Goal: Task Accomplishment & Management: Manage account settings

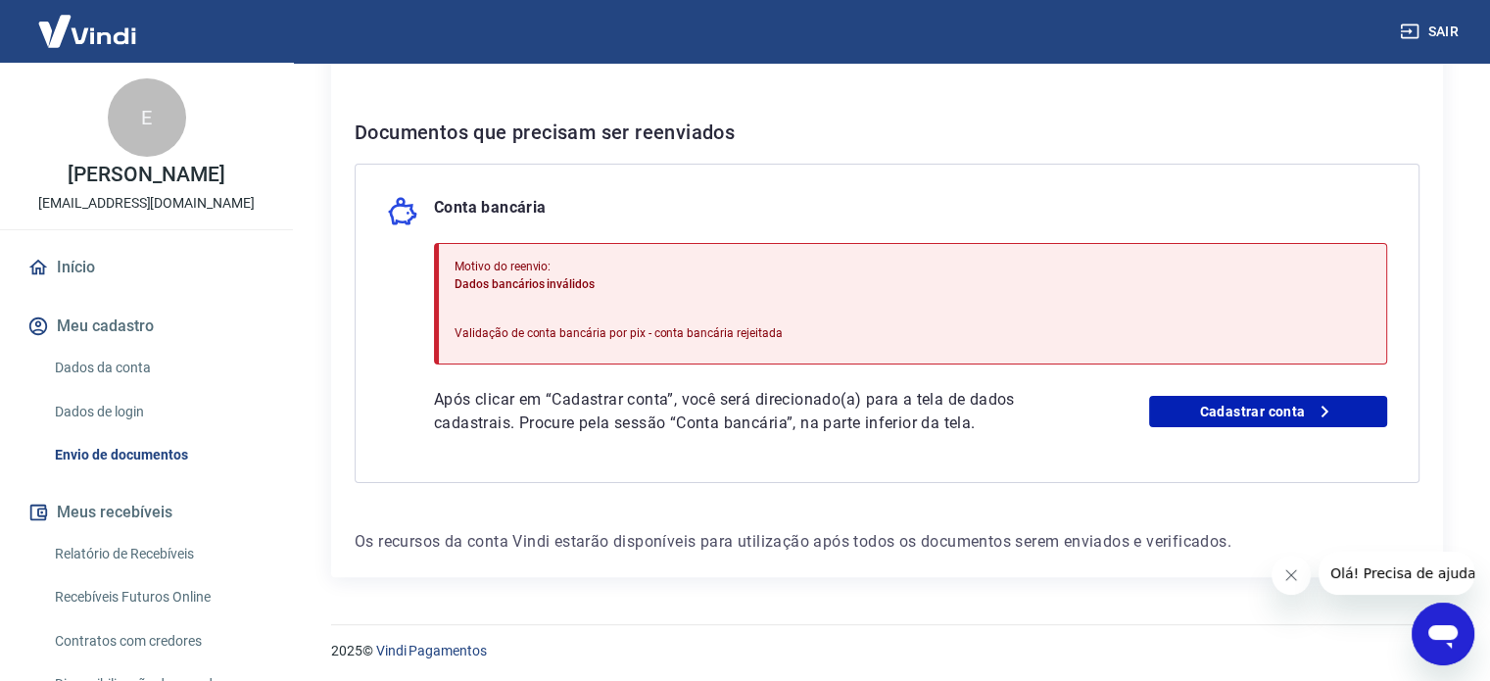
scroll to position [360, 0]
click at [1248, 410] on link "Cadastrar conta" at bounding box center [1268, 409] width 238 height 31
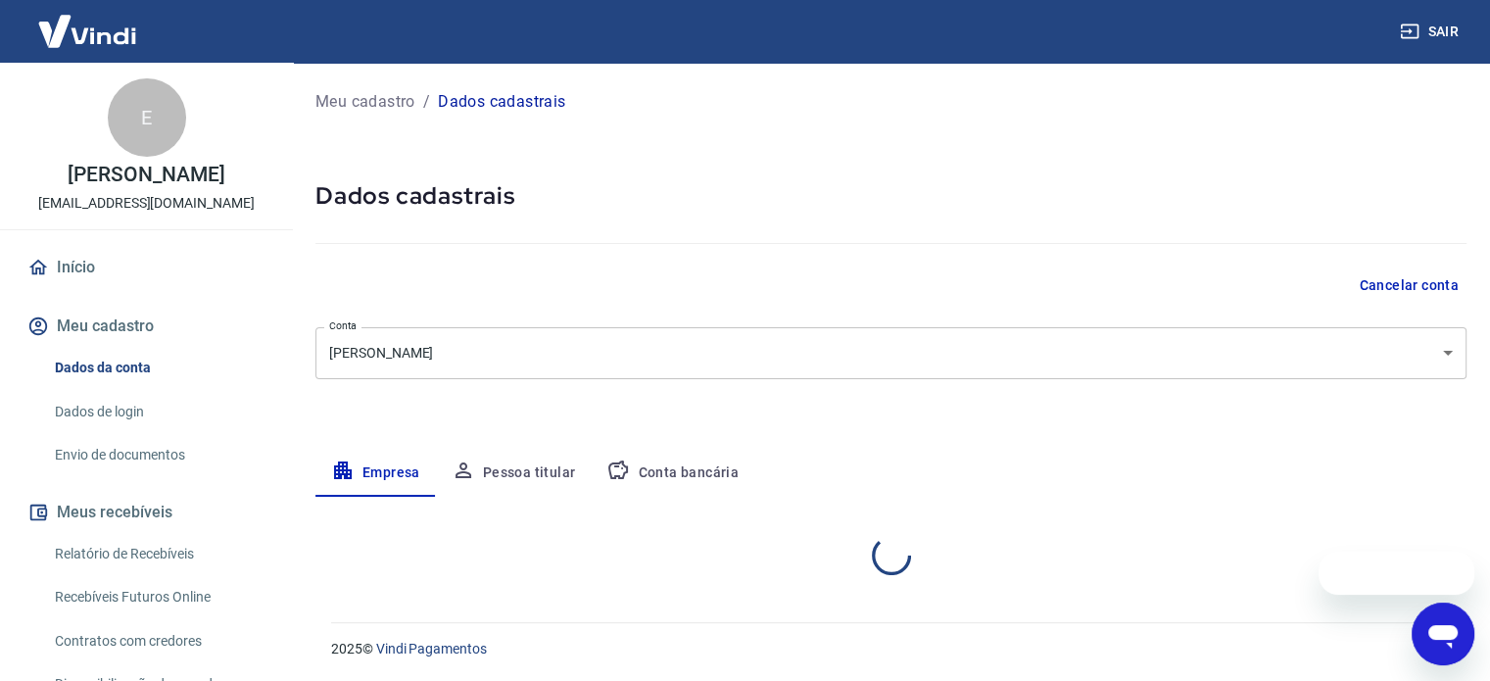
select select "SP"
select select "business"
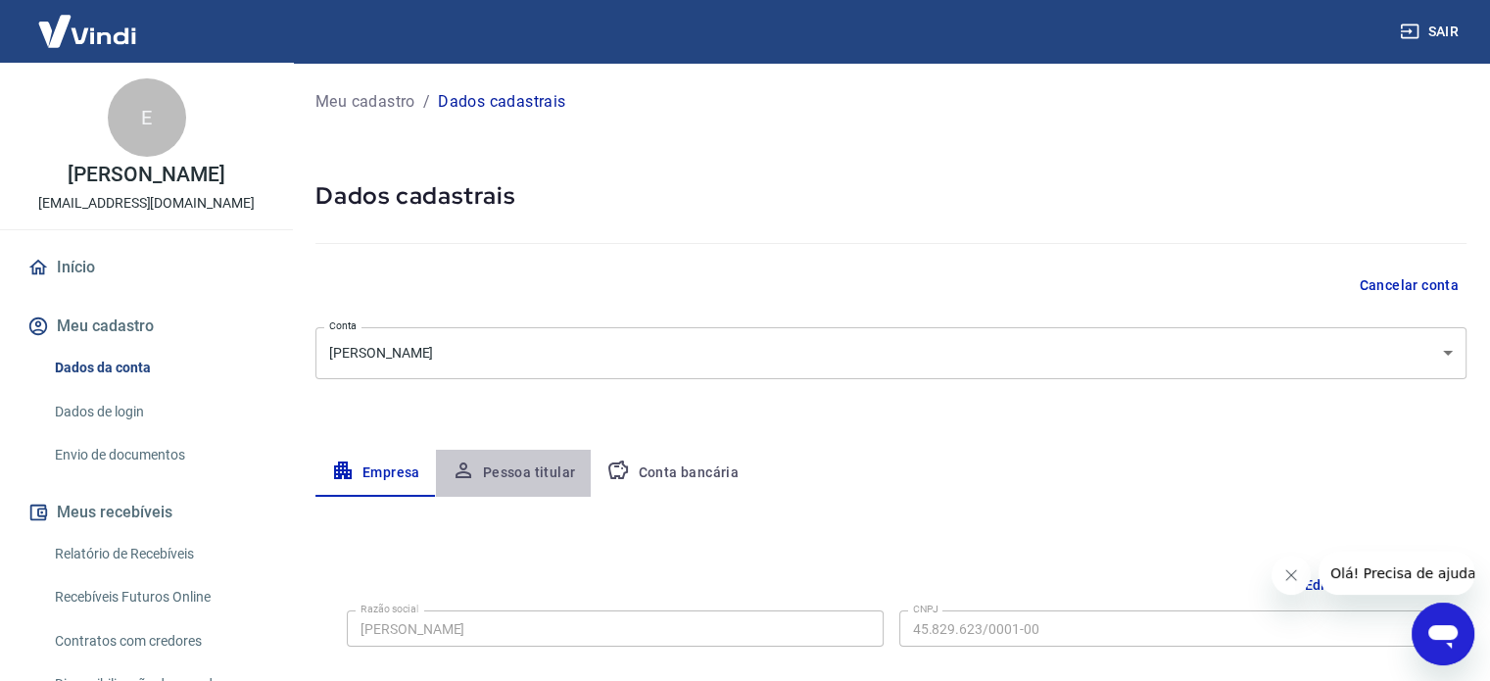
click at [525, 479] on button "Pessoa titular" at bounding box center [514, 473] width 156 height 47
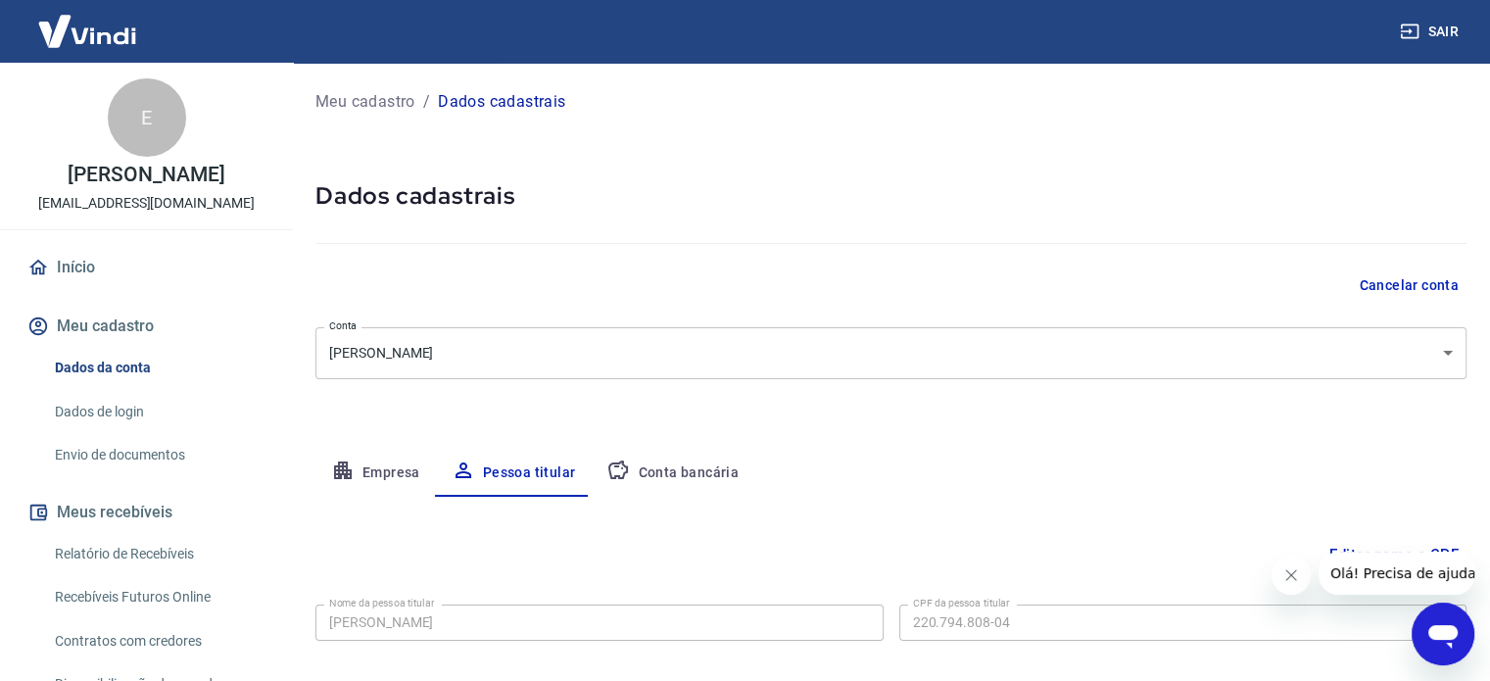
scroll to position [102, 0]
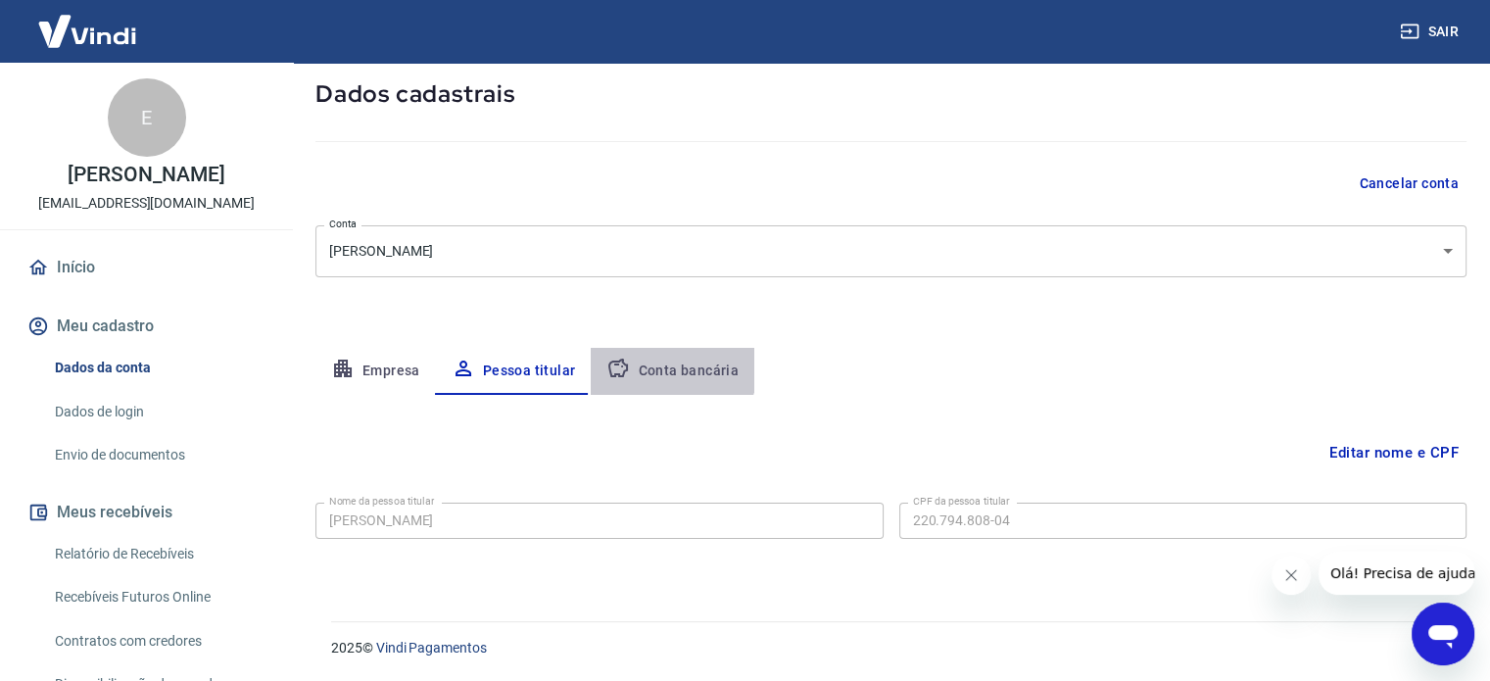
click at [649, 362] on button "Conta bancária" at bounding box center [673, 371] width 164 height 47
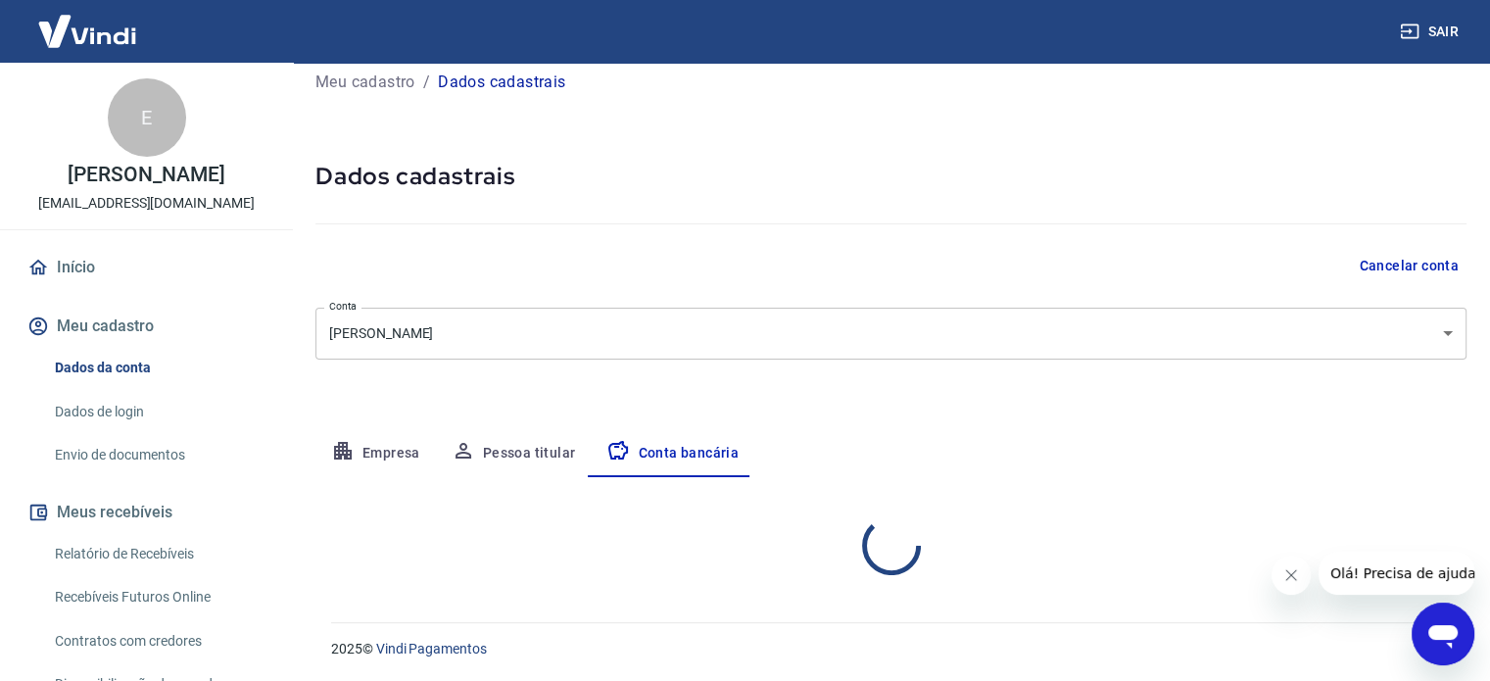
select select "1"
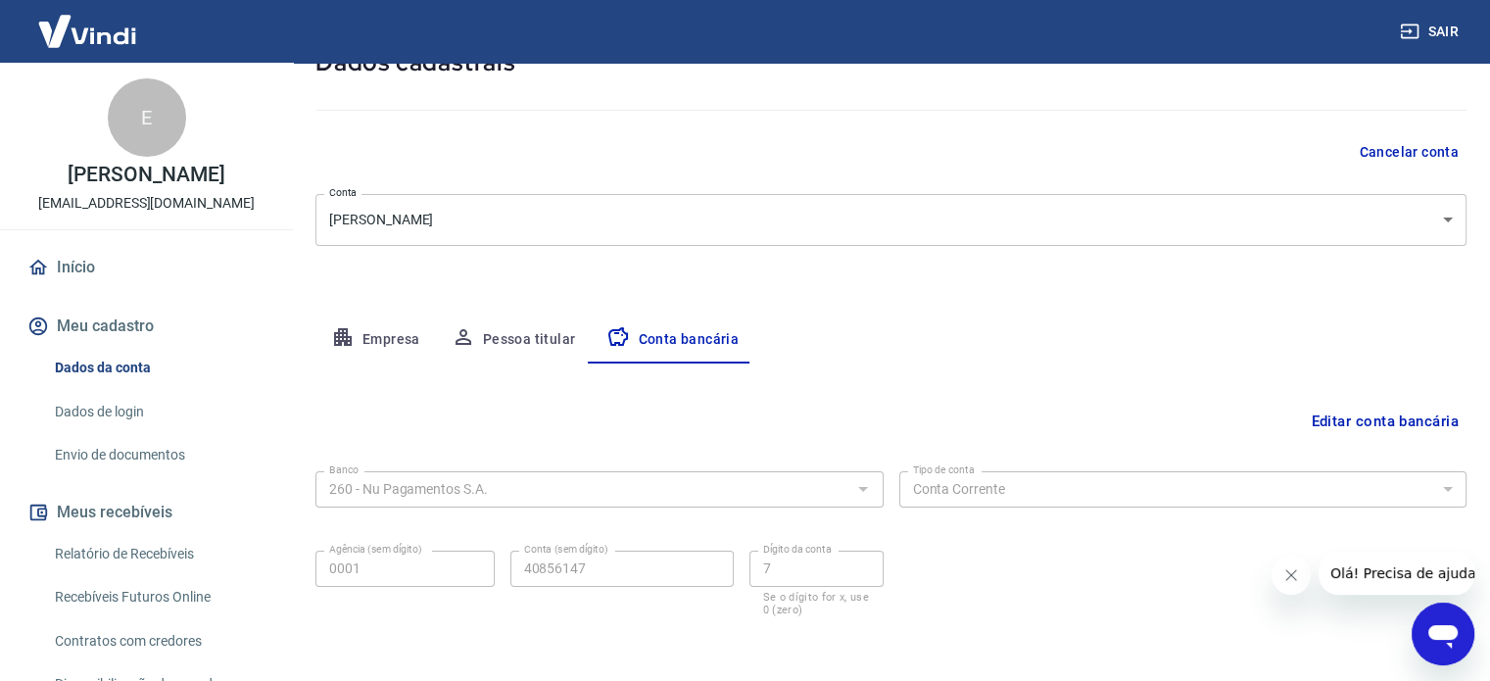
scroll to position [113, 0]
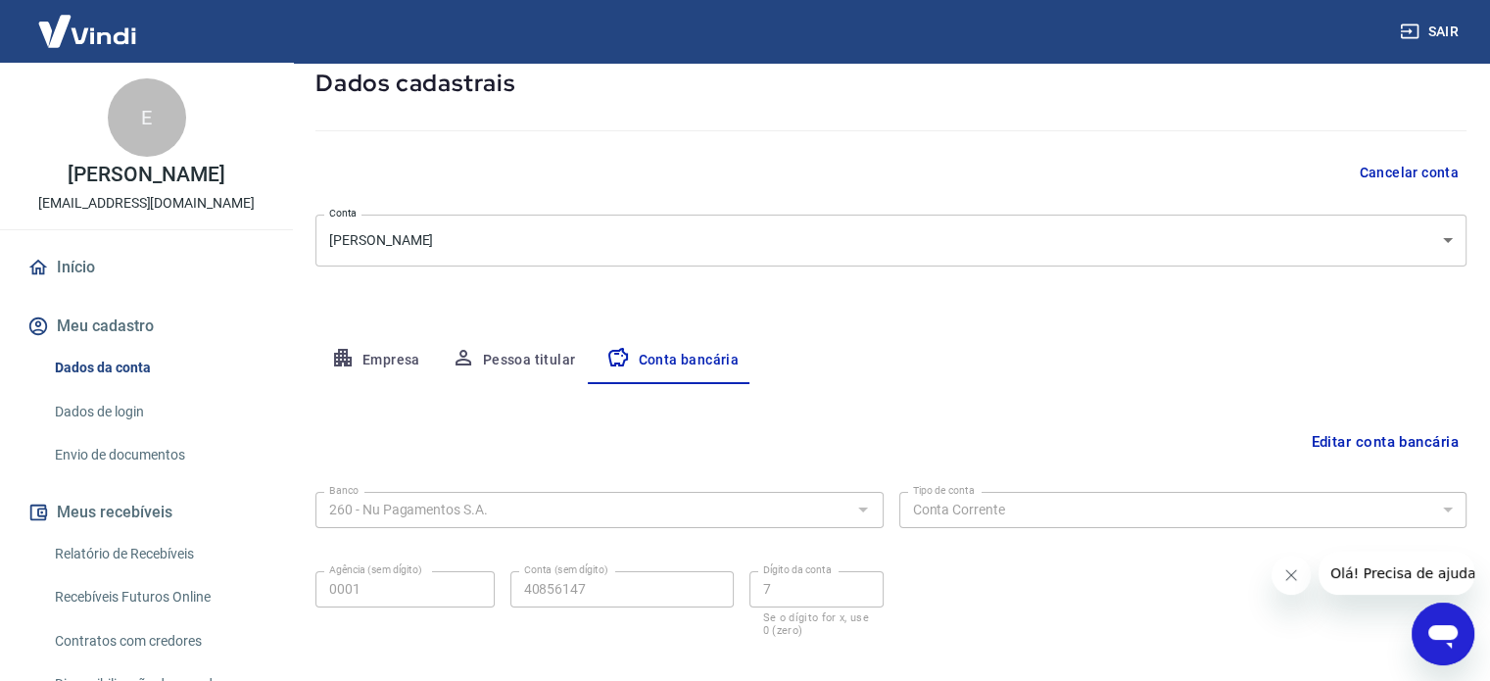
click at [95, 342] on button "Meu cadastro" at bounding box center [147, 326] width 246 height 43
click at [62, 269] on link "Início" at bounding box center [147, 267] width 246 height 43
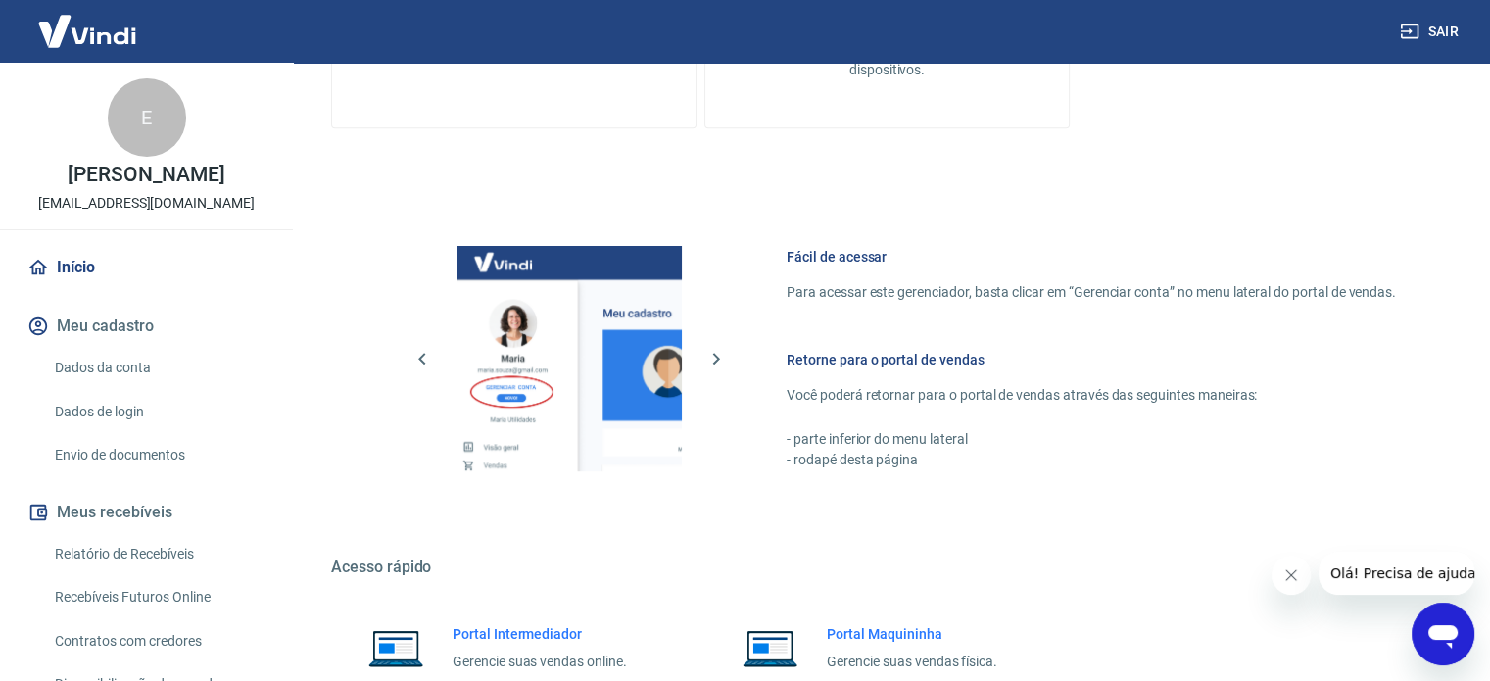
scroll to position [1069, 0]
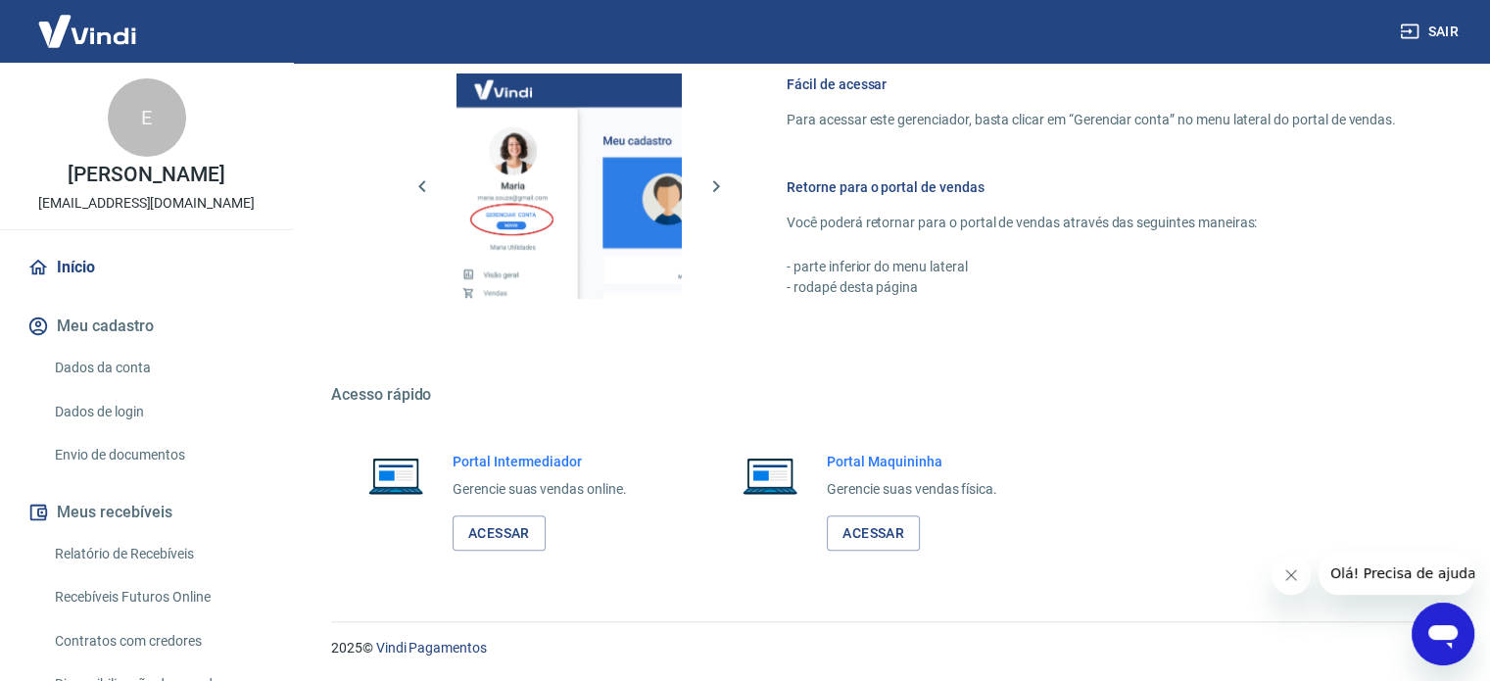
click at [120, 381] on link "Dados da conta" at bounding box center [158, 368] width 222 height 40
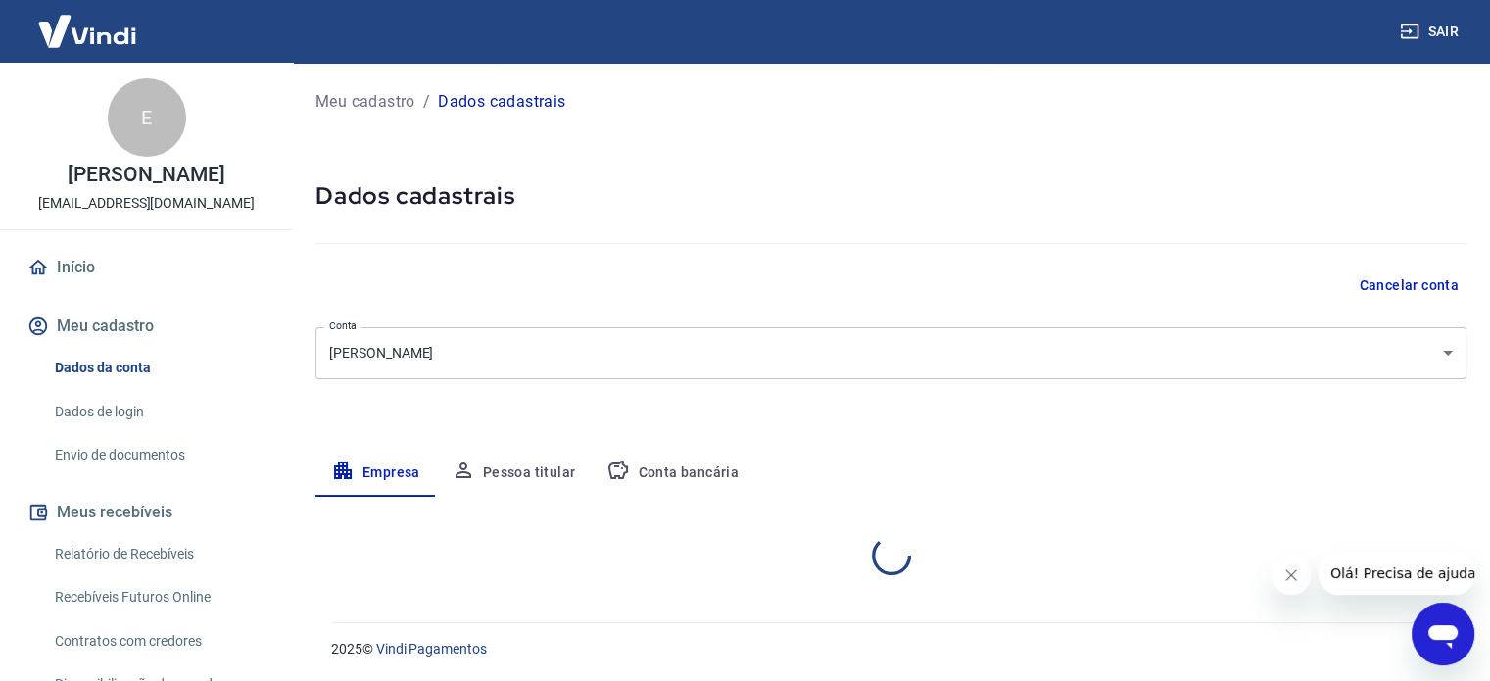
select select "SP"
select select "business"
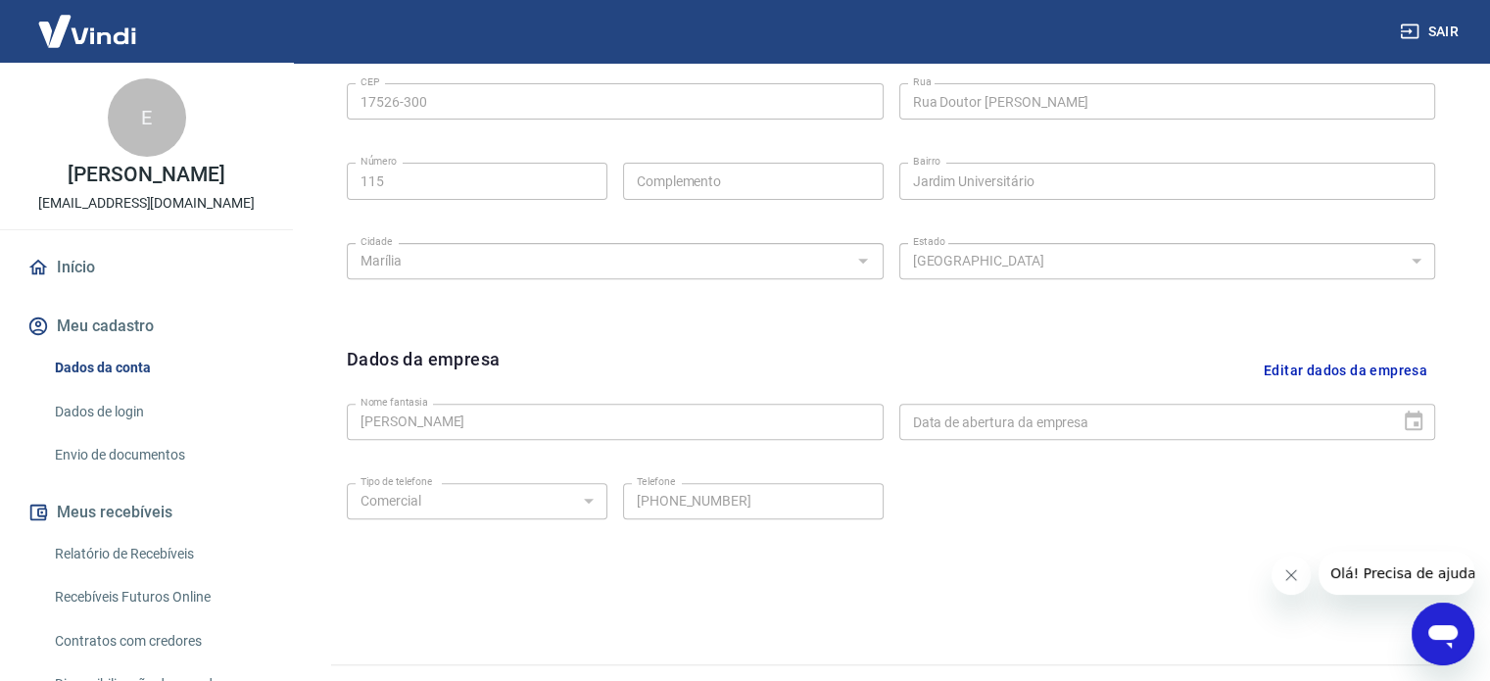
scroll to position [731, 0]
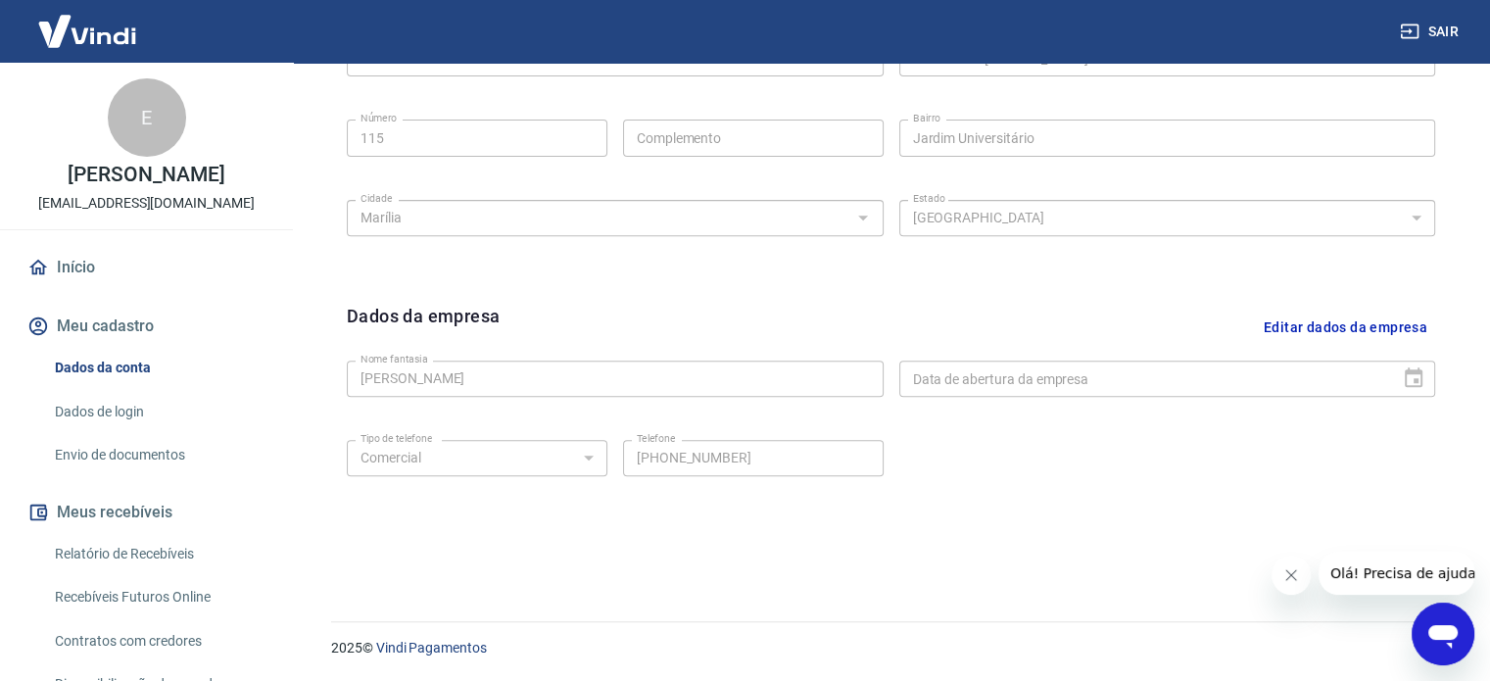
click at [121, 426] on link "Dados de login" at bounding box center [158, 412] width 222 height 40
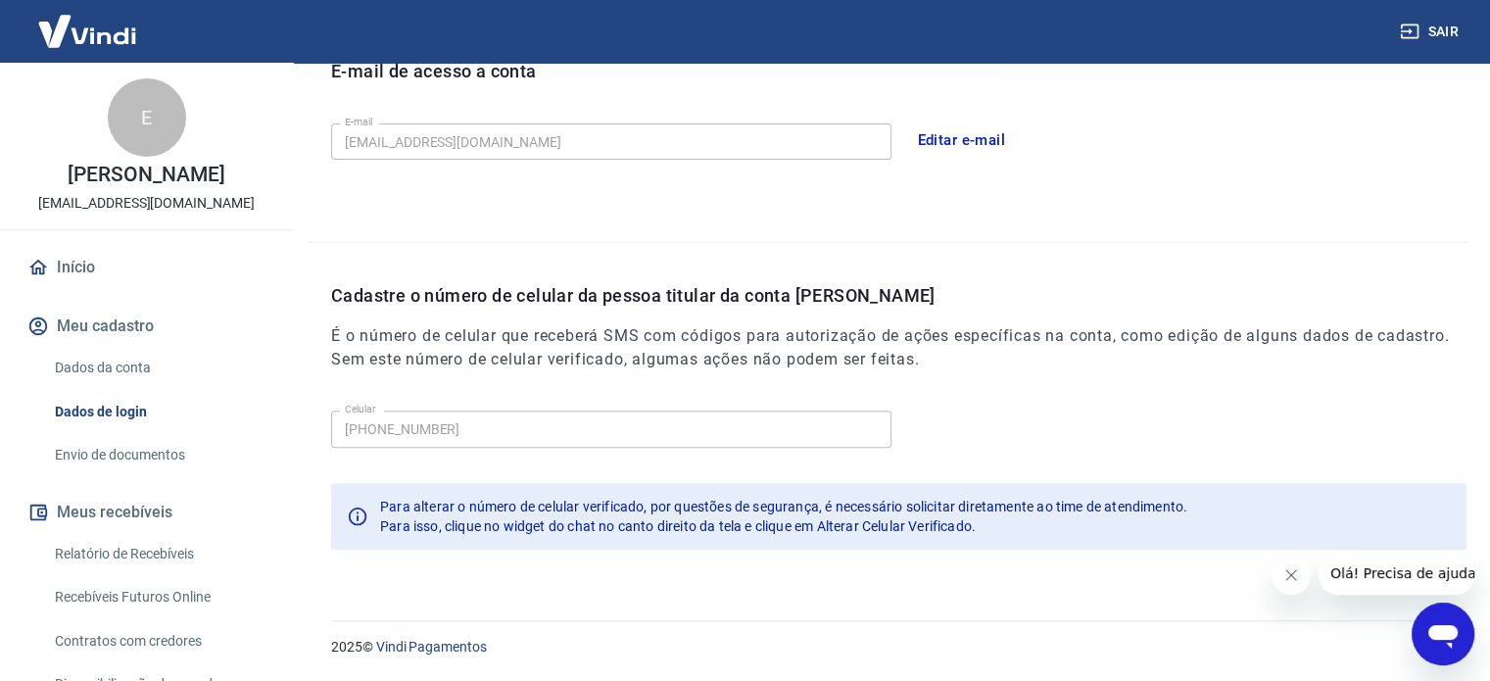
scroll to position [572, 0]
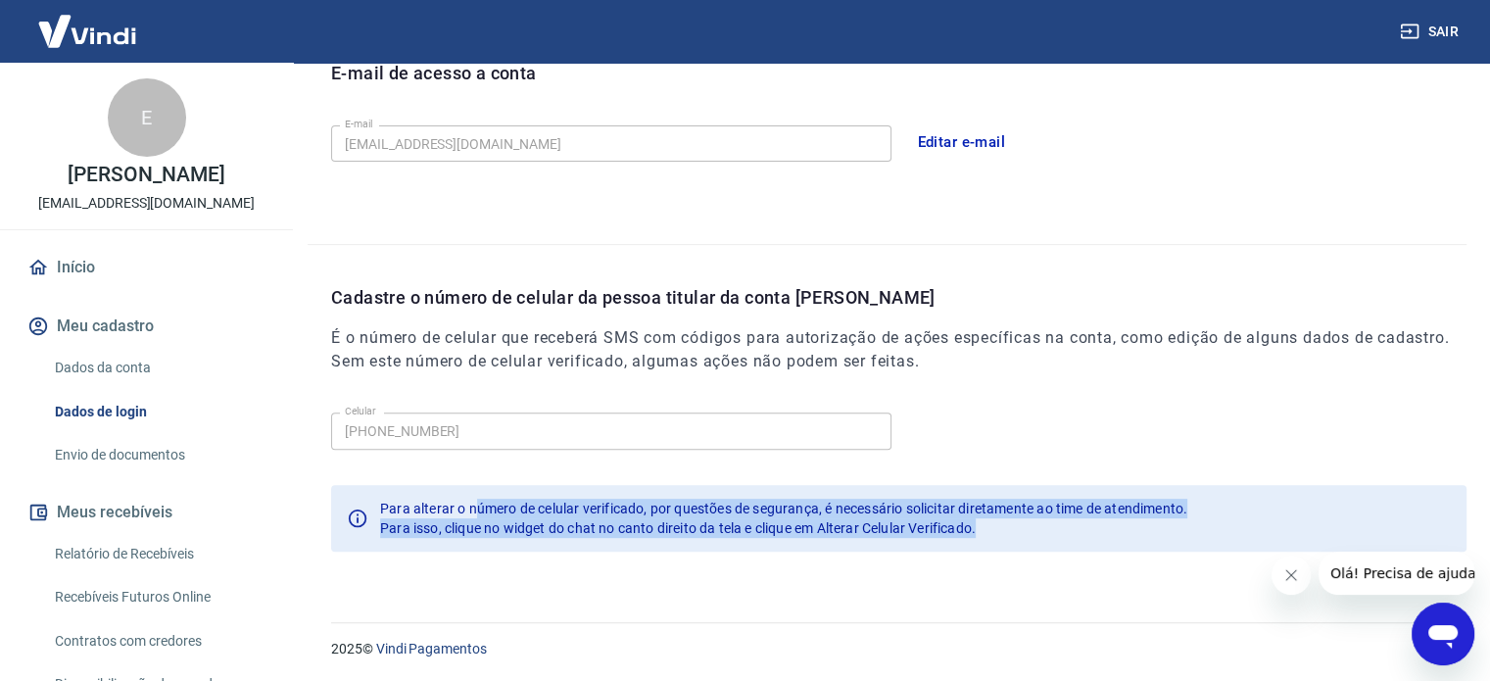
drag, startPoint x: 575, startPoint y: 516, endPoint x: 1016, endPoint y: 520, distance: 440.8
click at [1016, 520] on div "Para alterar o número de celular verificado, por questões de segurança, é neces…" at bounding box center [783, 518] width 807 height 55
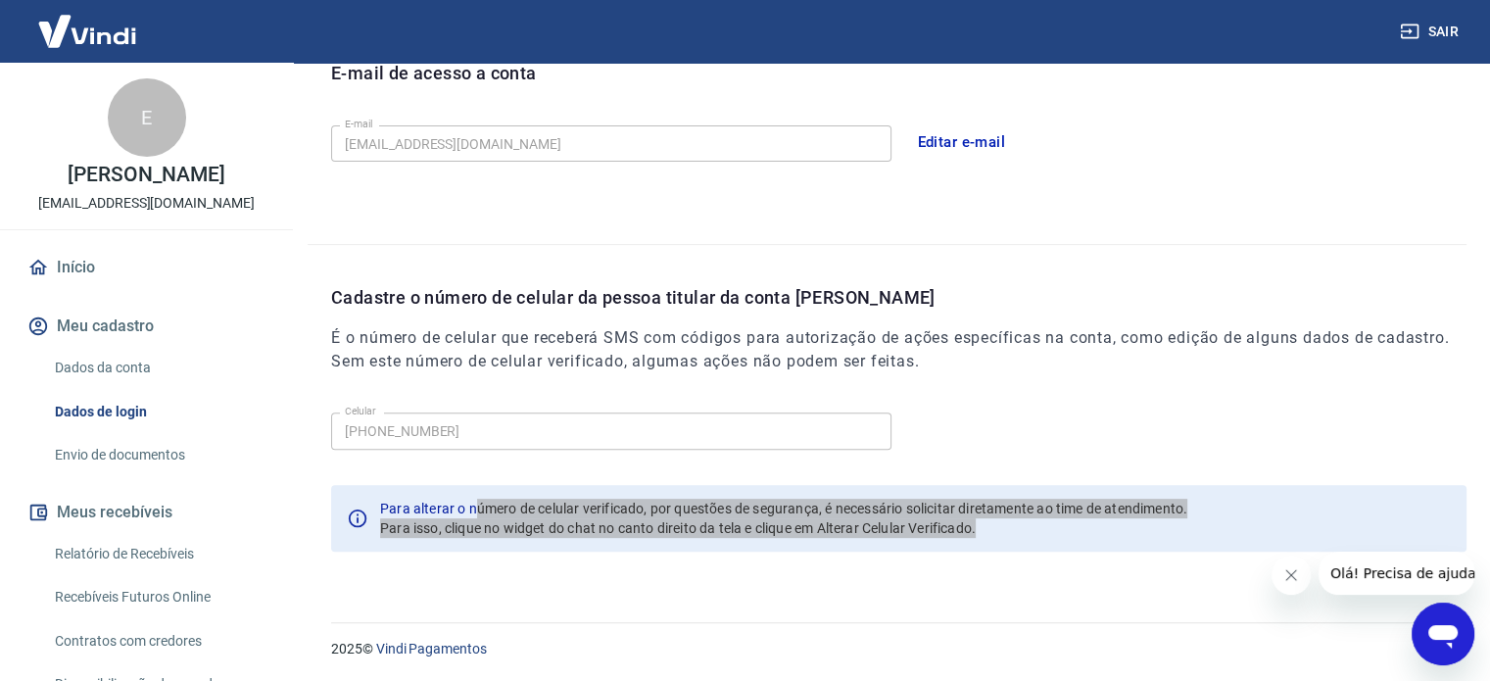
click at [1375, 571] on span "Olá! Precisa de ajuda?" at bounding box center [1406, 573] width 153 height 16
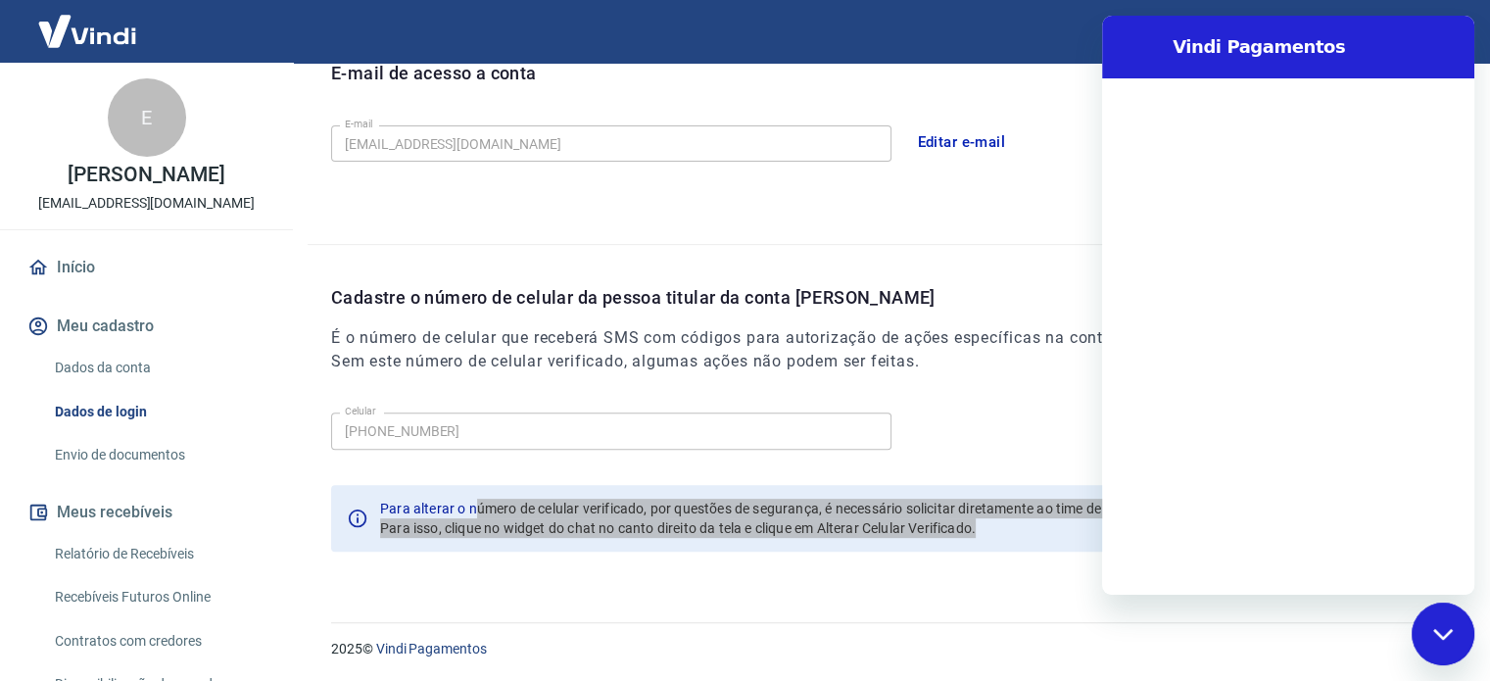
scroll to position [0, 0]
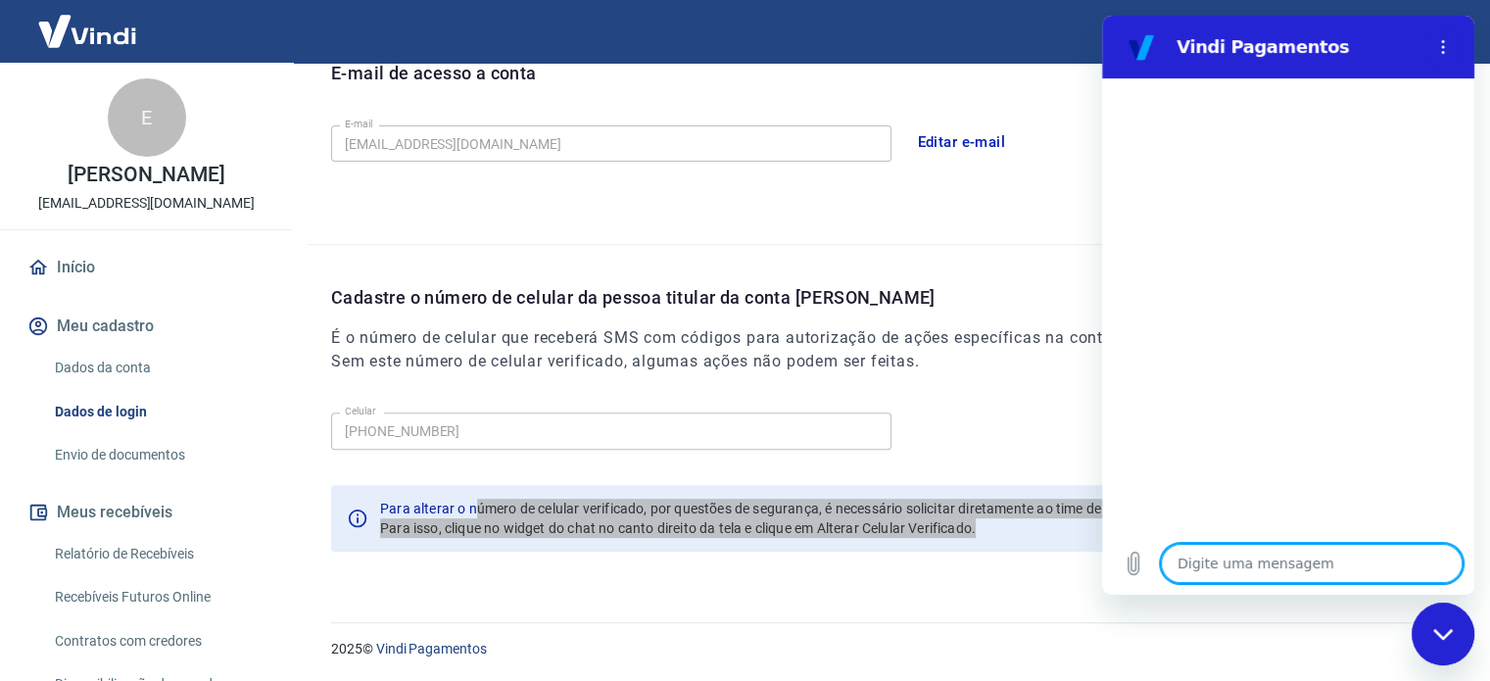
type textarea "o"
type textarea "x"
type textarea "ol"
type textarea "x"
type textarea "ola"
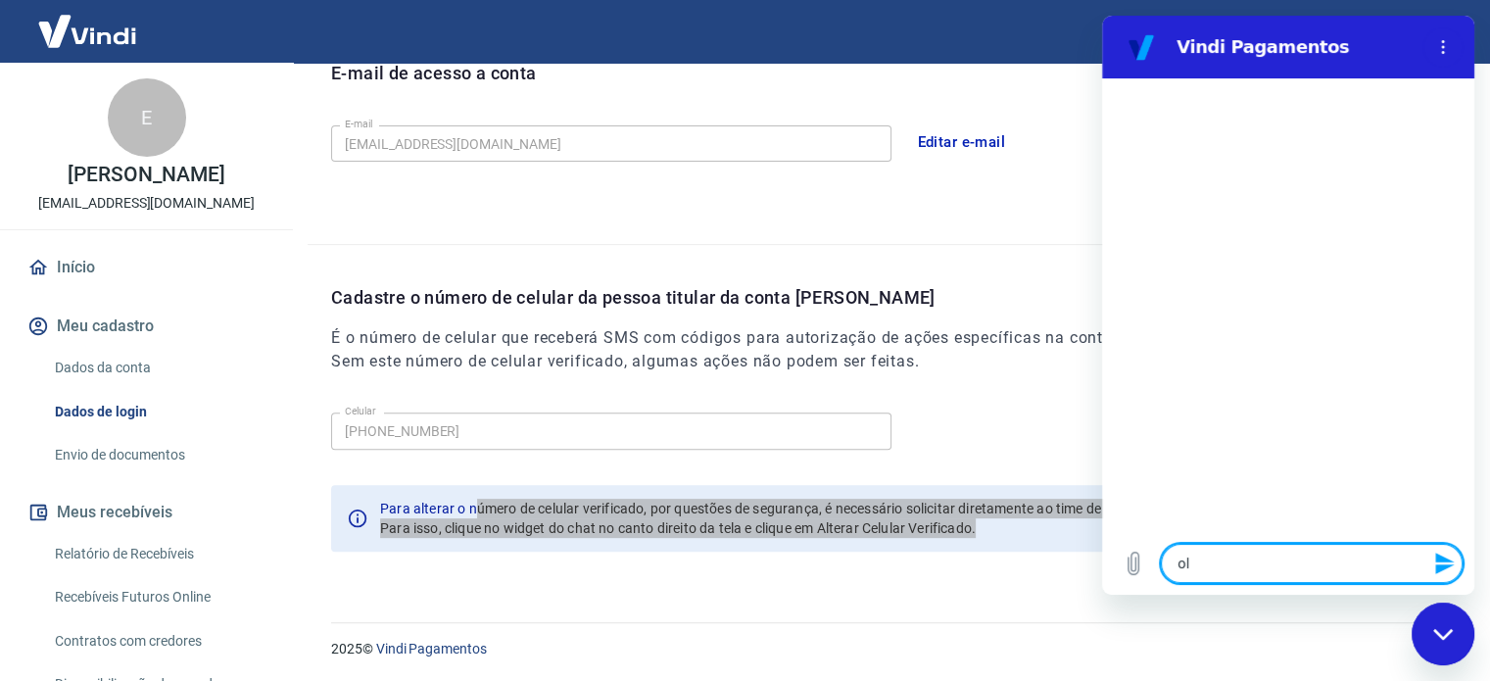
type textarea "x"
type textarea "g"
type textarea "x"
type textarea "go"
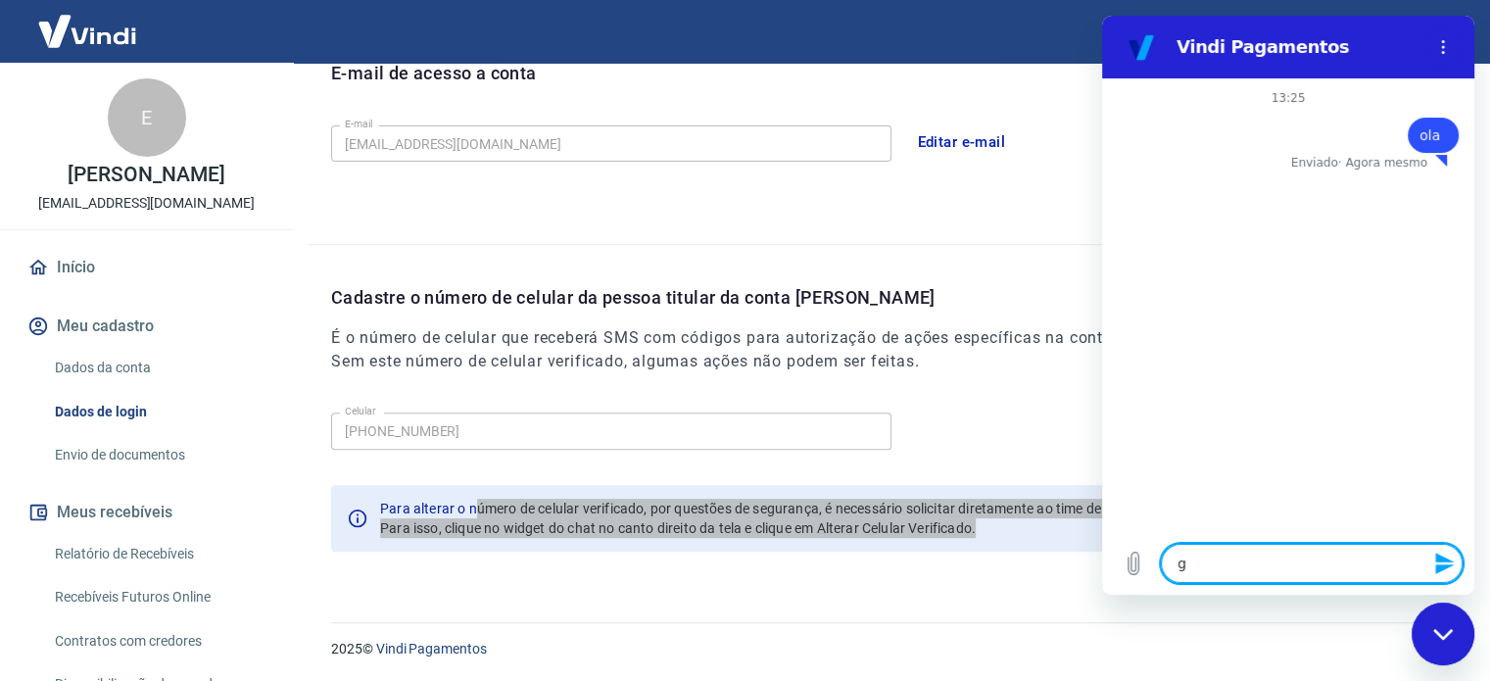
type textarea "x"
type textarea "gos"
type textarea "x"
type textarea "gost"
type textarea "x"
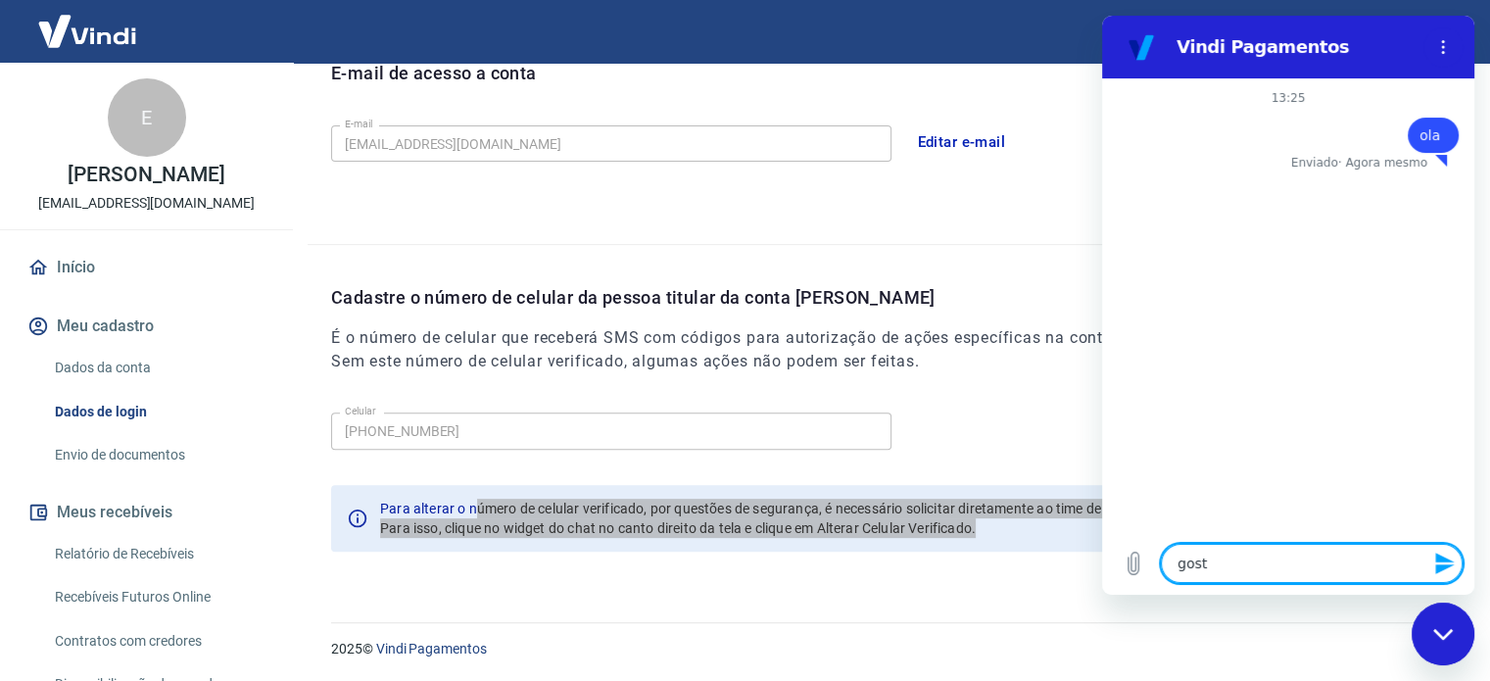
type textarea "gosta"
type textarea "x"
type textarea "gostar"
type textarea "x"
type textarea "gostari"
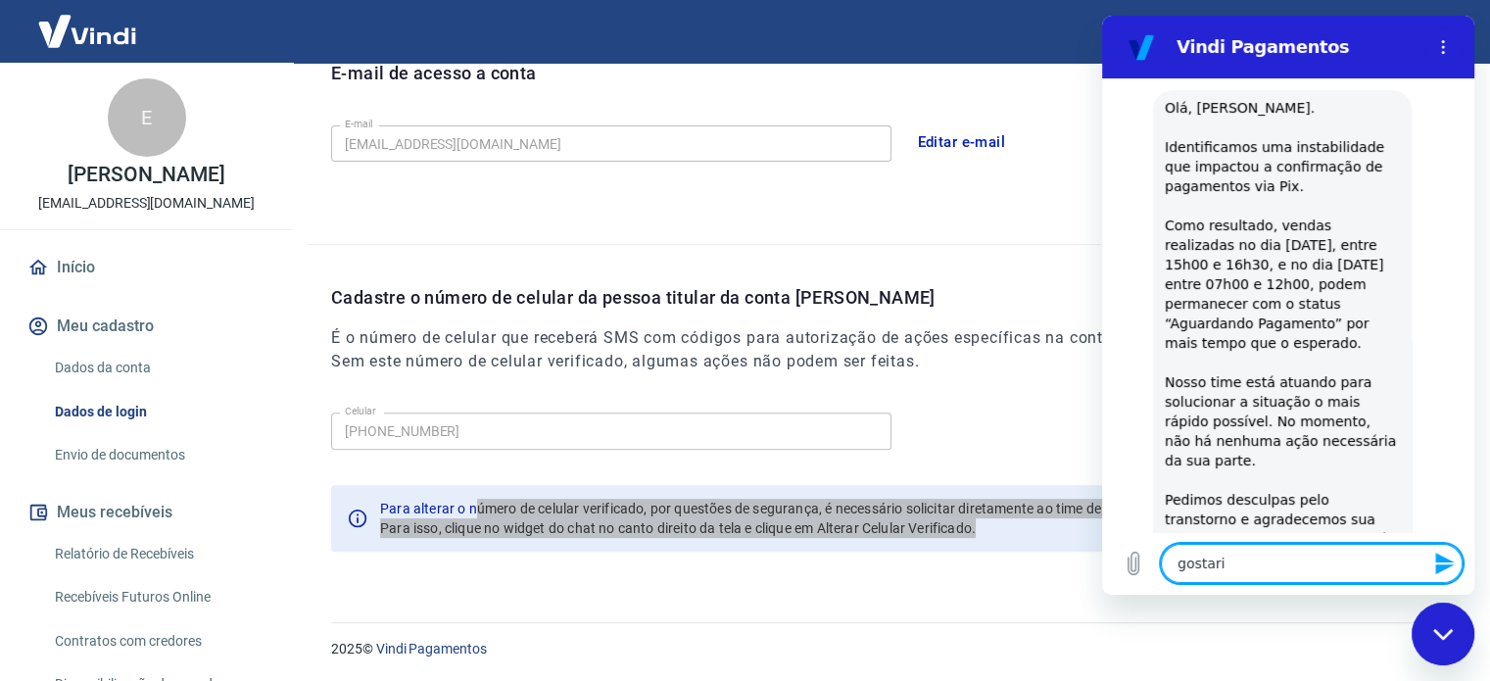
type textarea "x"
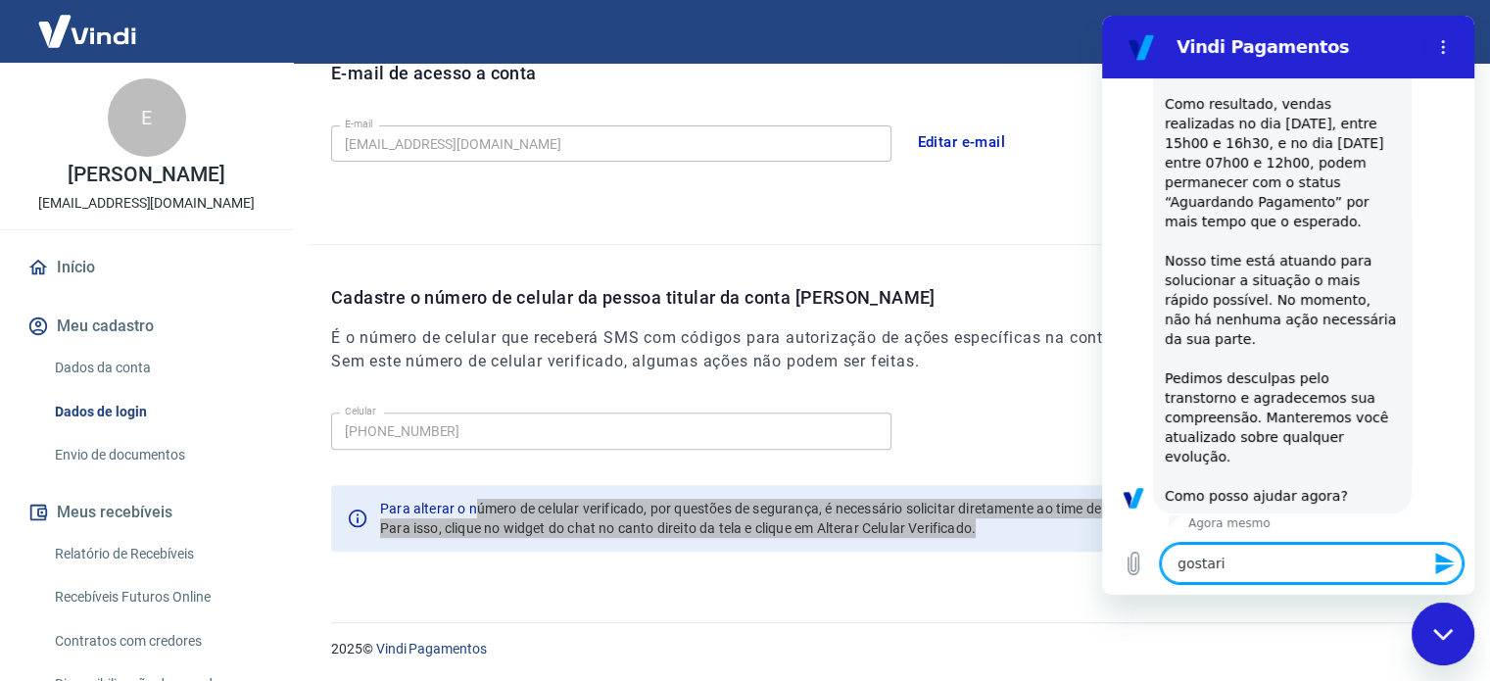
type textarea "gostaria"
type textarea "x"
type textarea "gostaria"
type textarea "x"
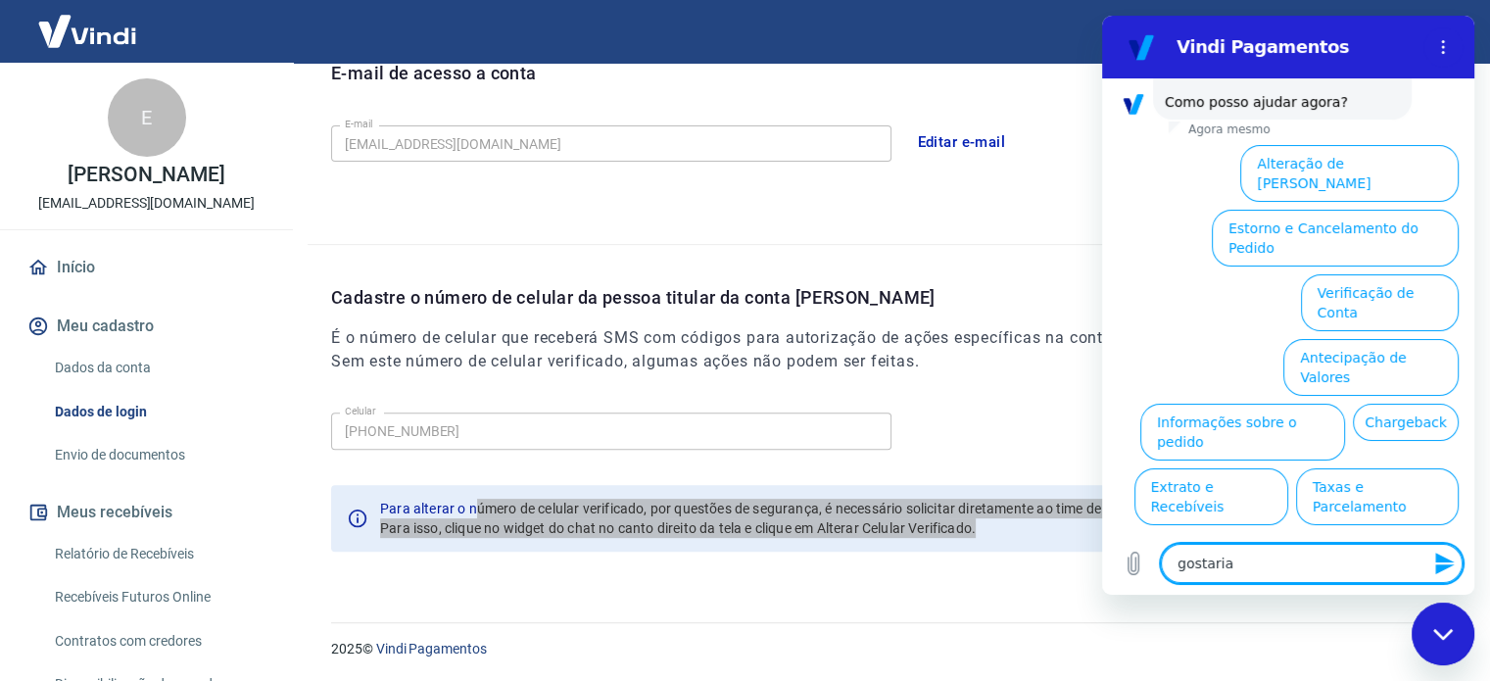
scroll to position [603, 0]
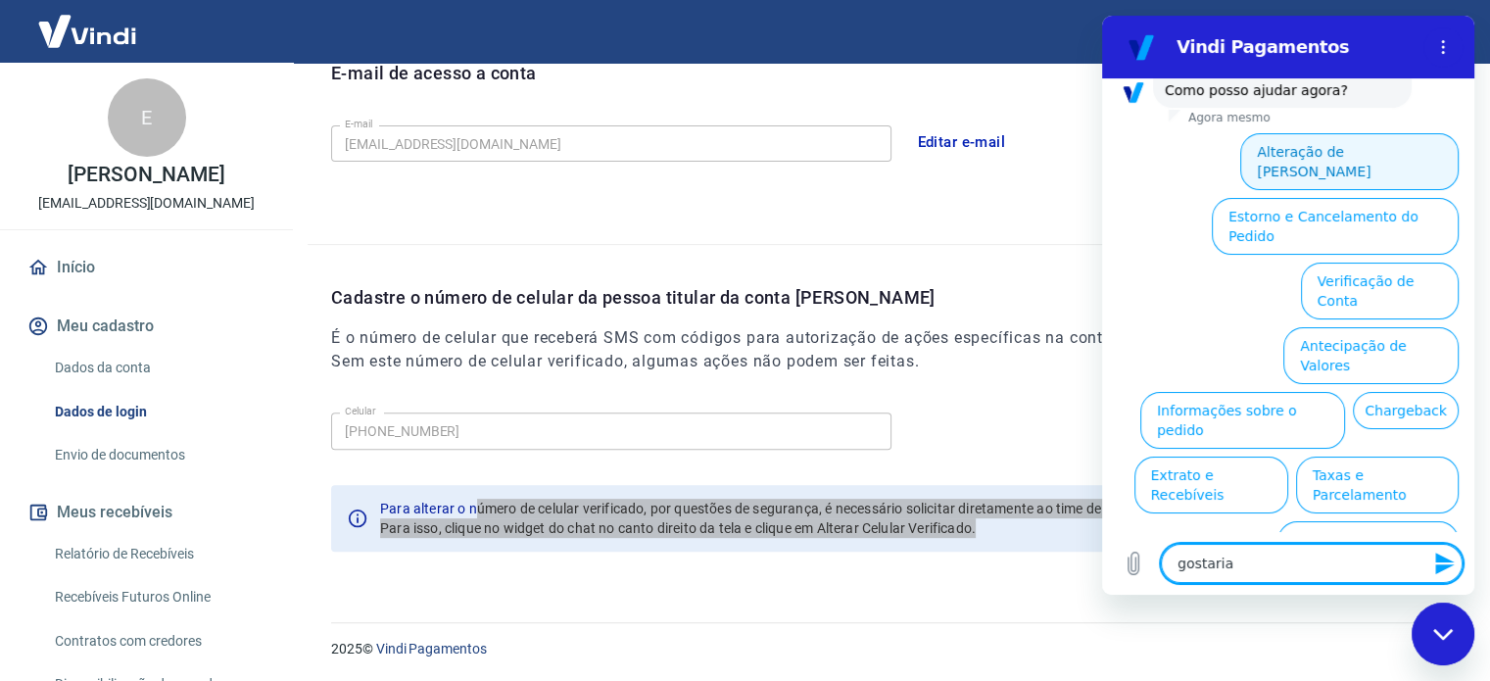
type textarea "gostaria"
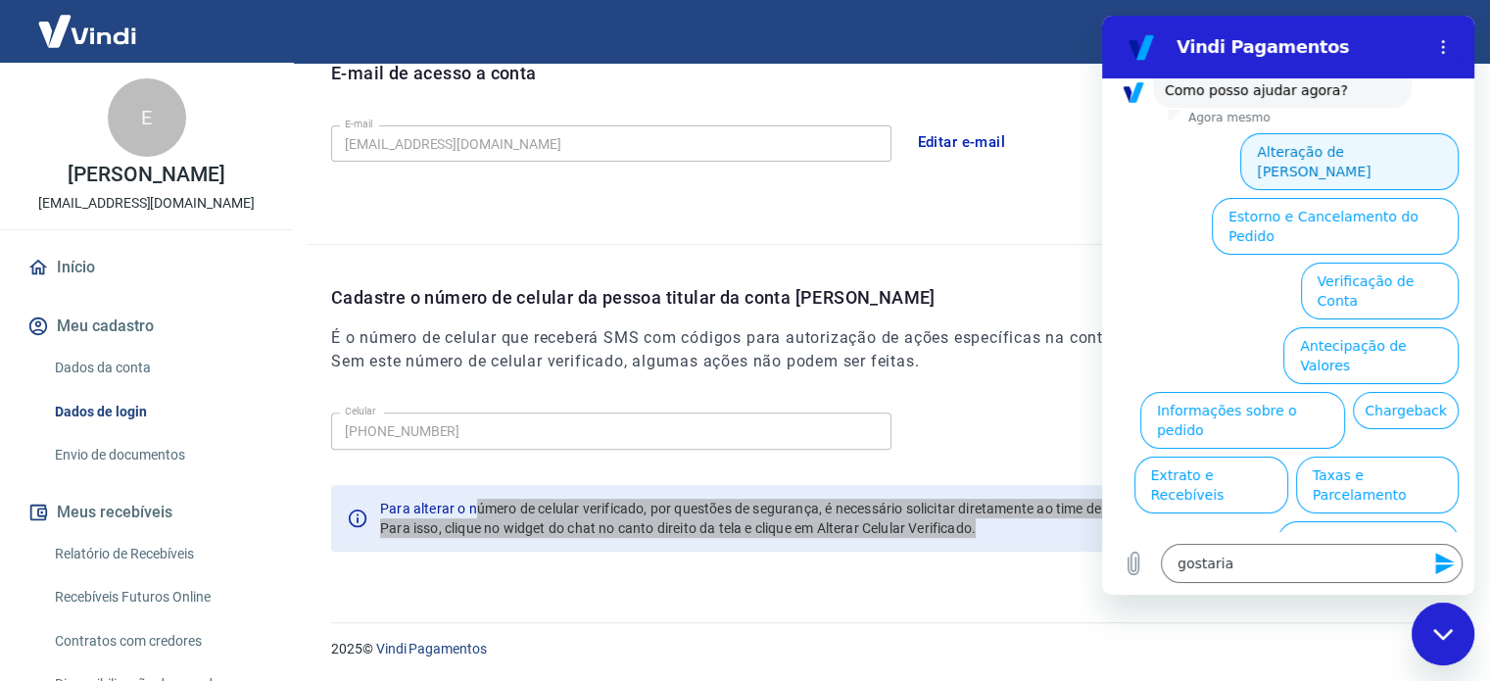
click at [1364, 153] on button "Alteração de Dados Cadastrais" at bounding box center [1349, 161] width 218 height 57
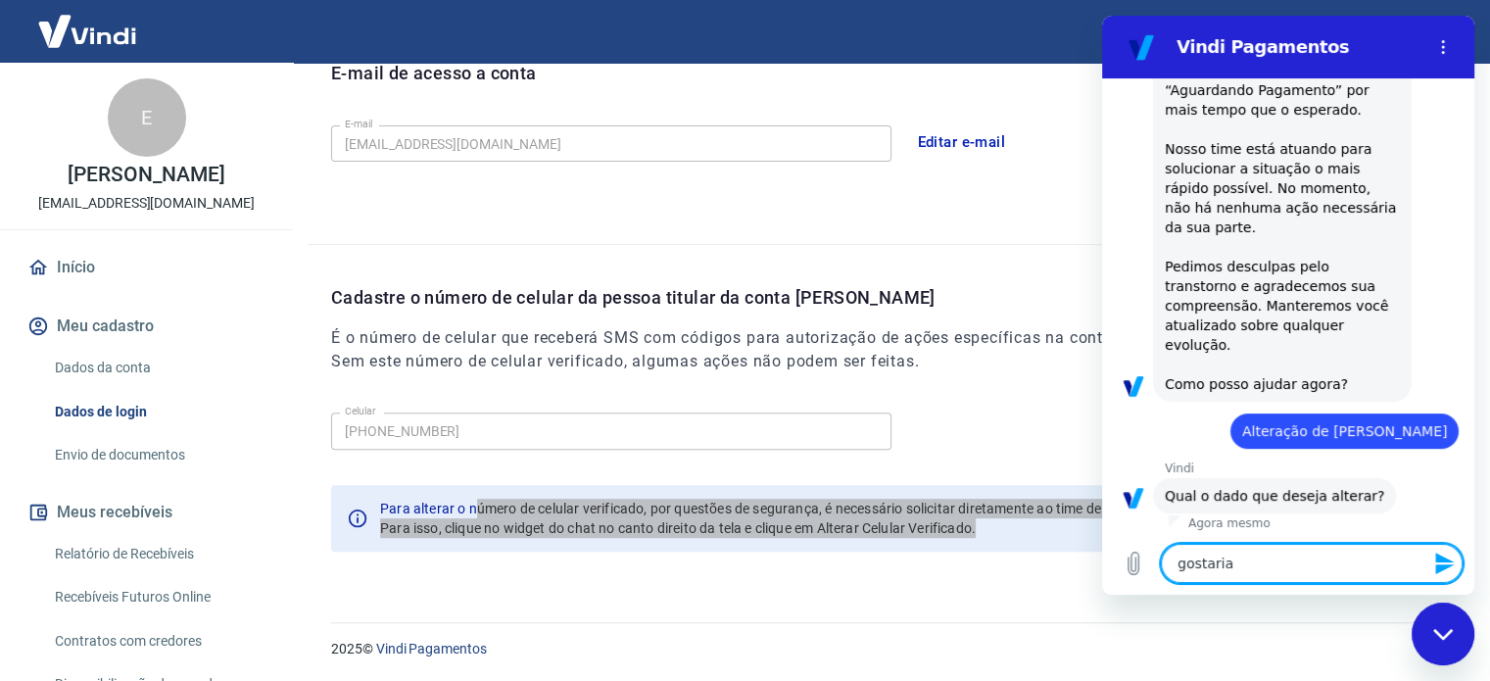
scroll to position [492, 0]
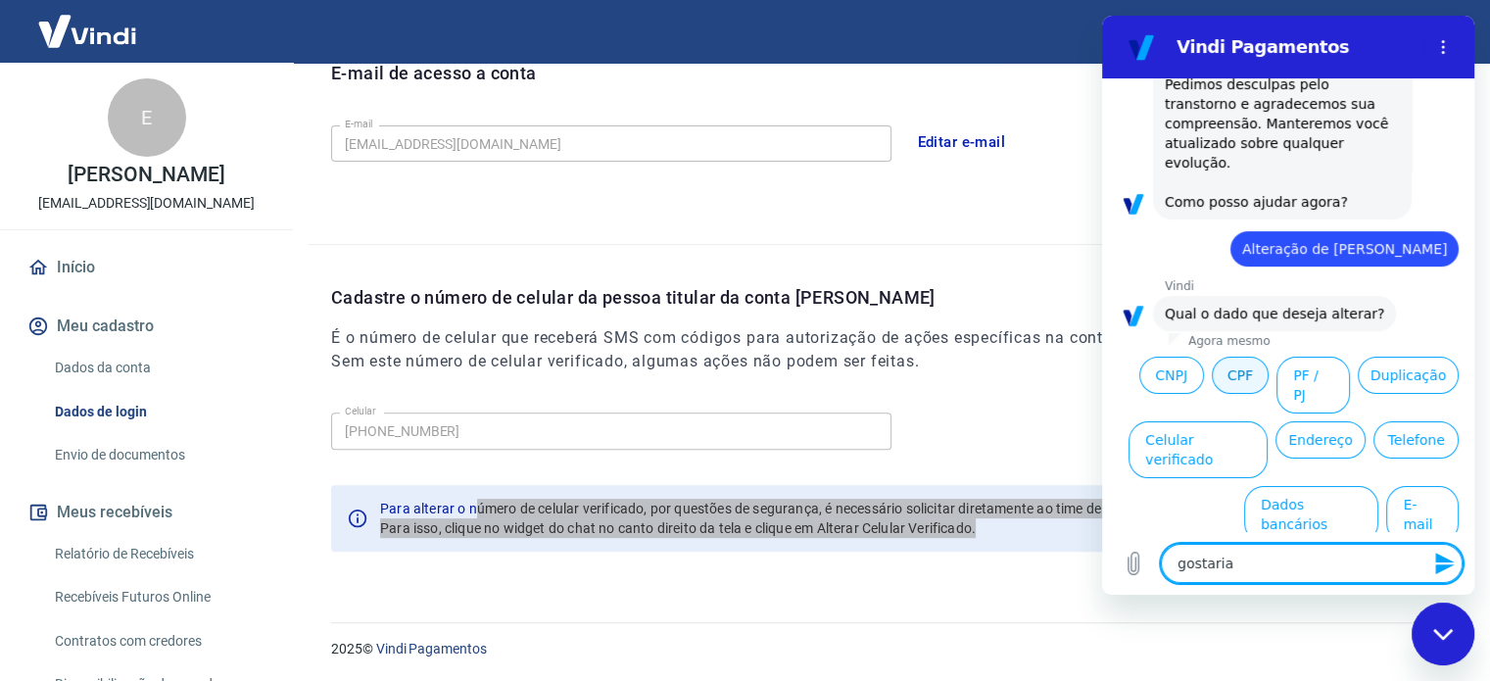
click at [1220, 383] on button "CPF" at bounding box center [1240, 375] width 57 height 37
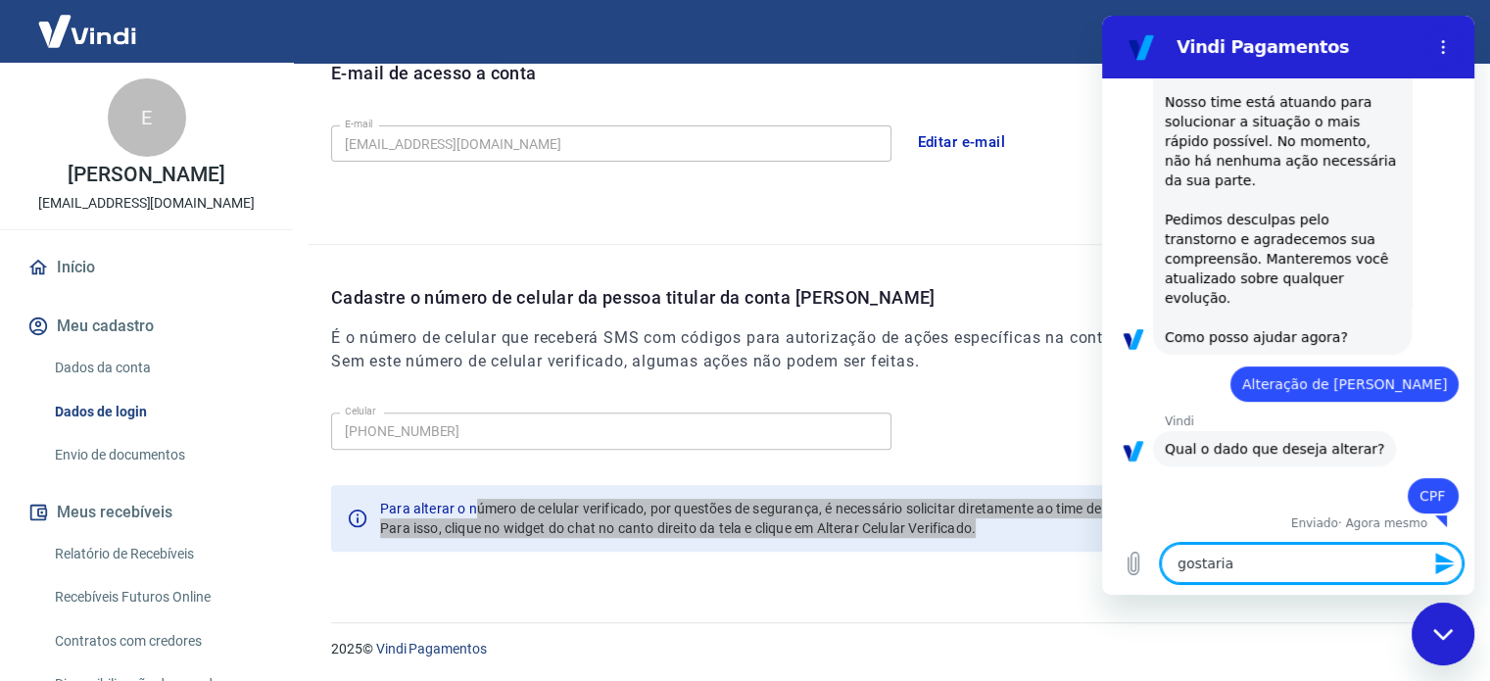
scroll to position [360, 0]
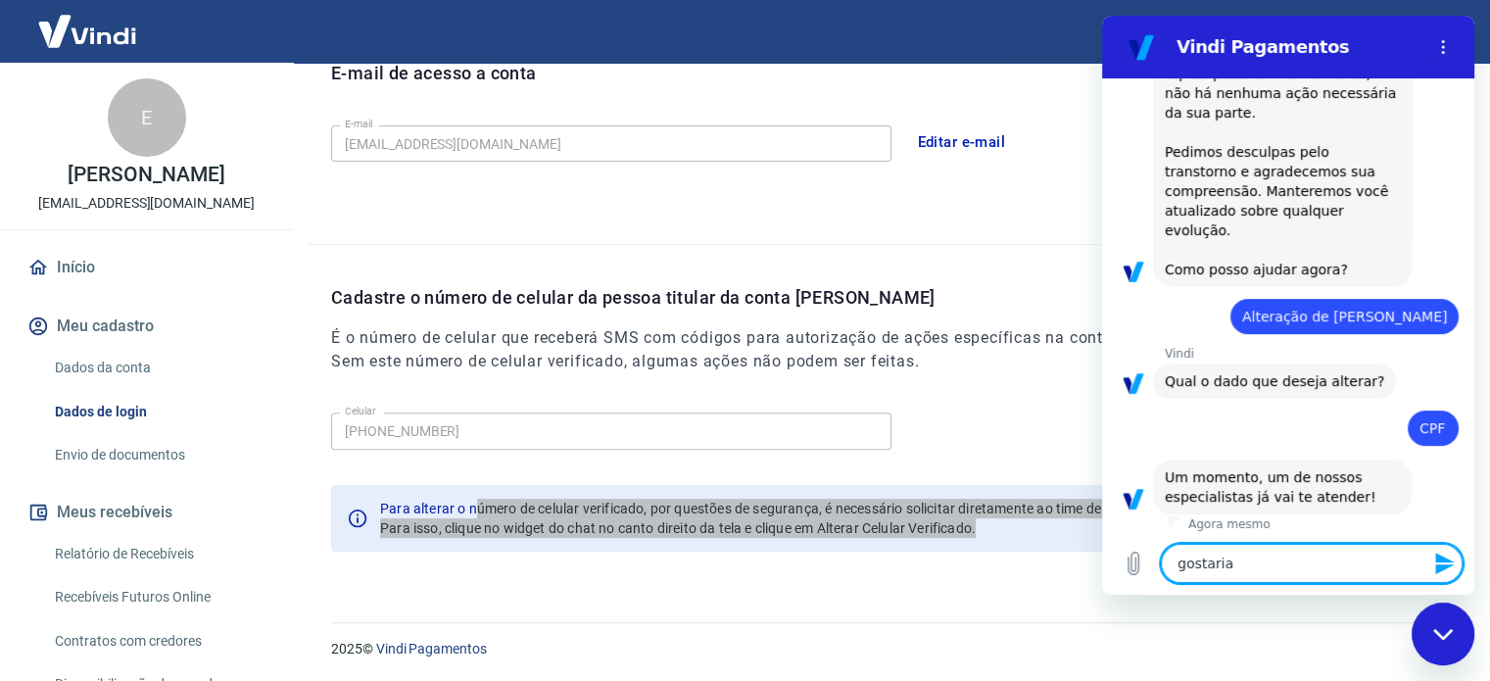
click at [1261, 563] on textarea "gostaria" at bounding box center [1312, 563] width 302 height 39
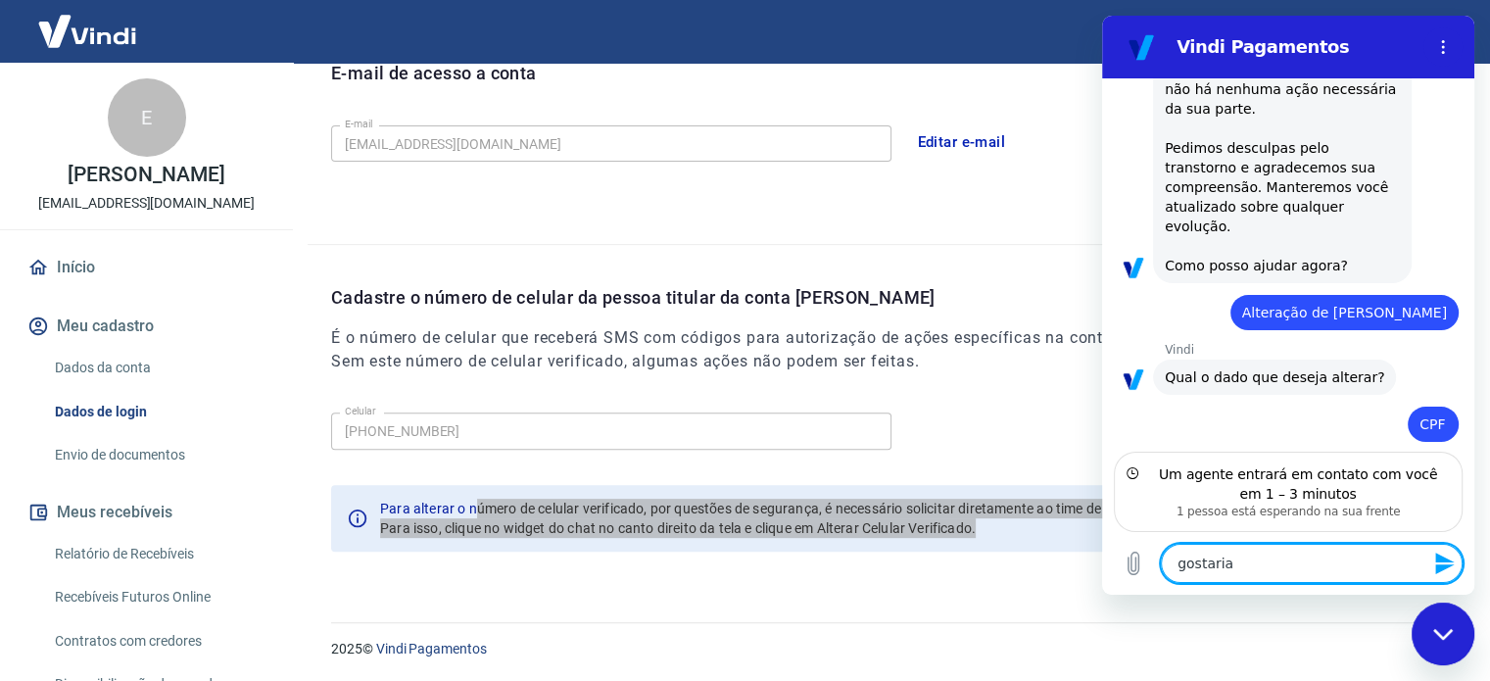
scroll to position [516, 0]
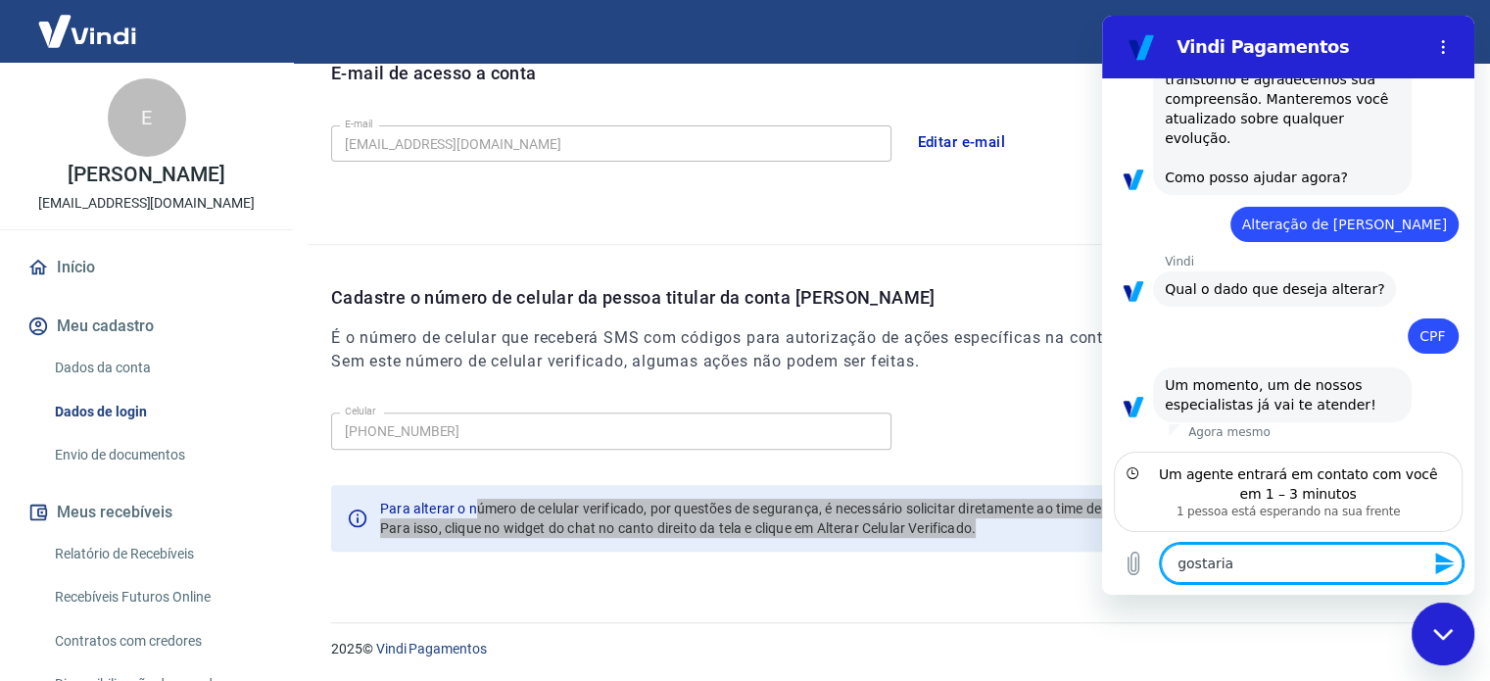
type textarea "x"
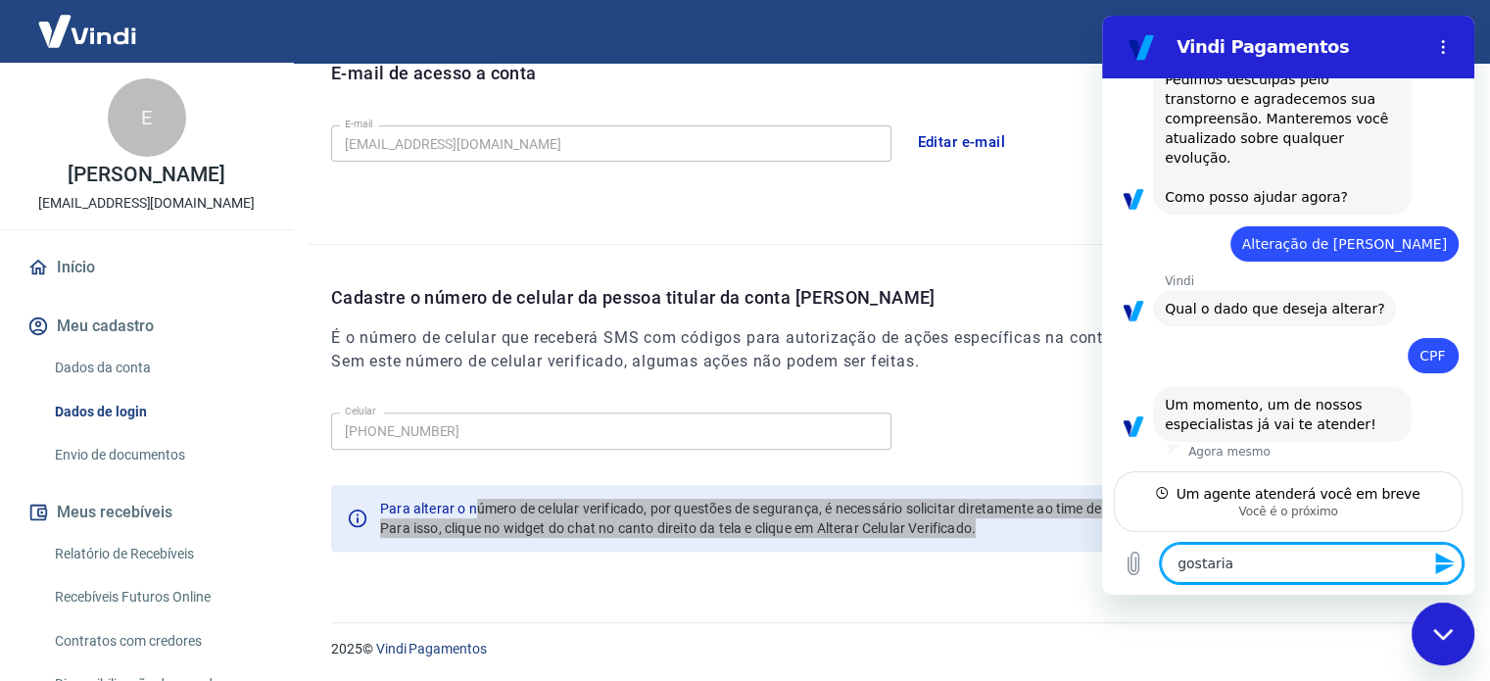
scroll to position [572, 0]
drag, startPoint x: 1259, startPoint y: 569, endPoint x: 1142, endPoint y: 581, distance: 117.2
click at [1142, 581] on div "Digite uma mensagem gostaria x" at bounding box center [1288, 563] width 372 height 63
type textarea "x"
type textarea "p"
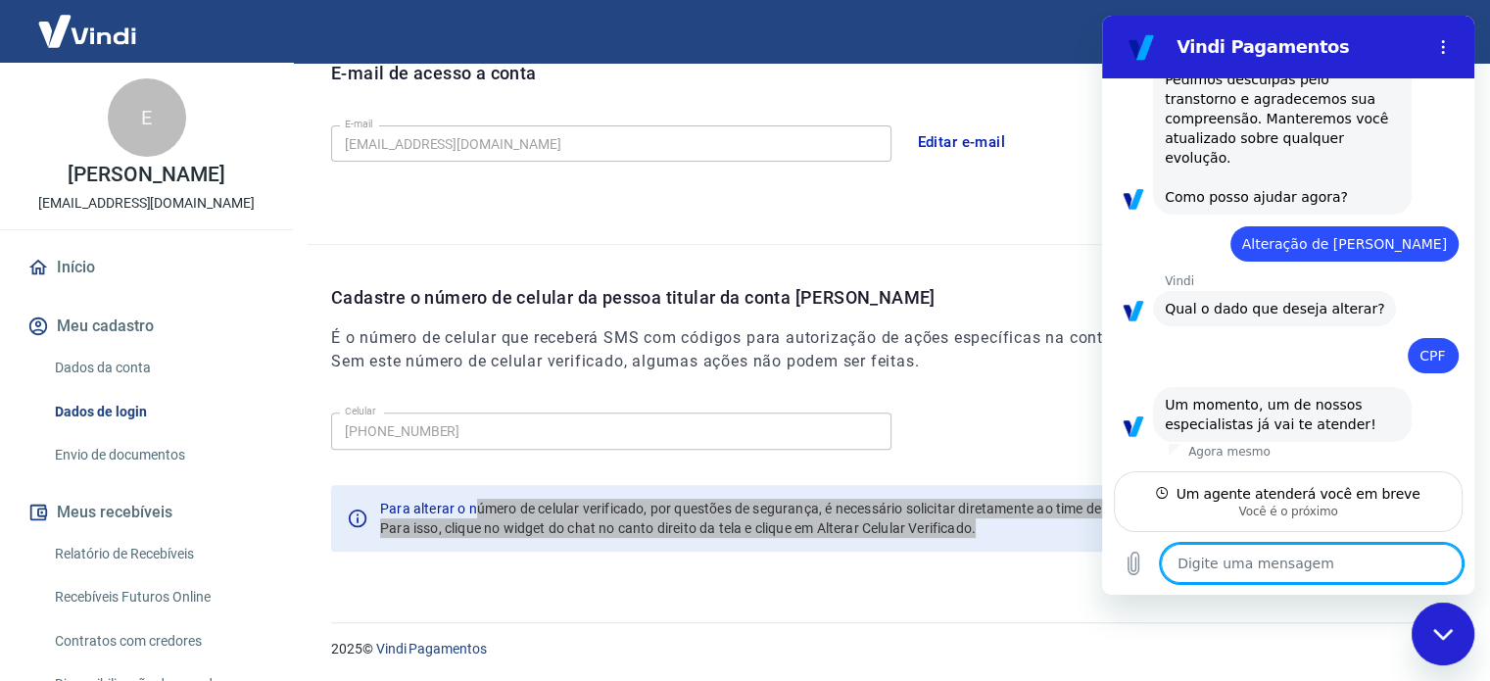
type textarea "x"
type textarea "pr"
type textarea "x"
type textarea "pre"
type textarea "x"
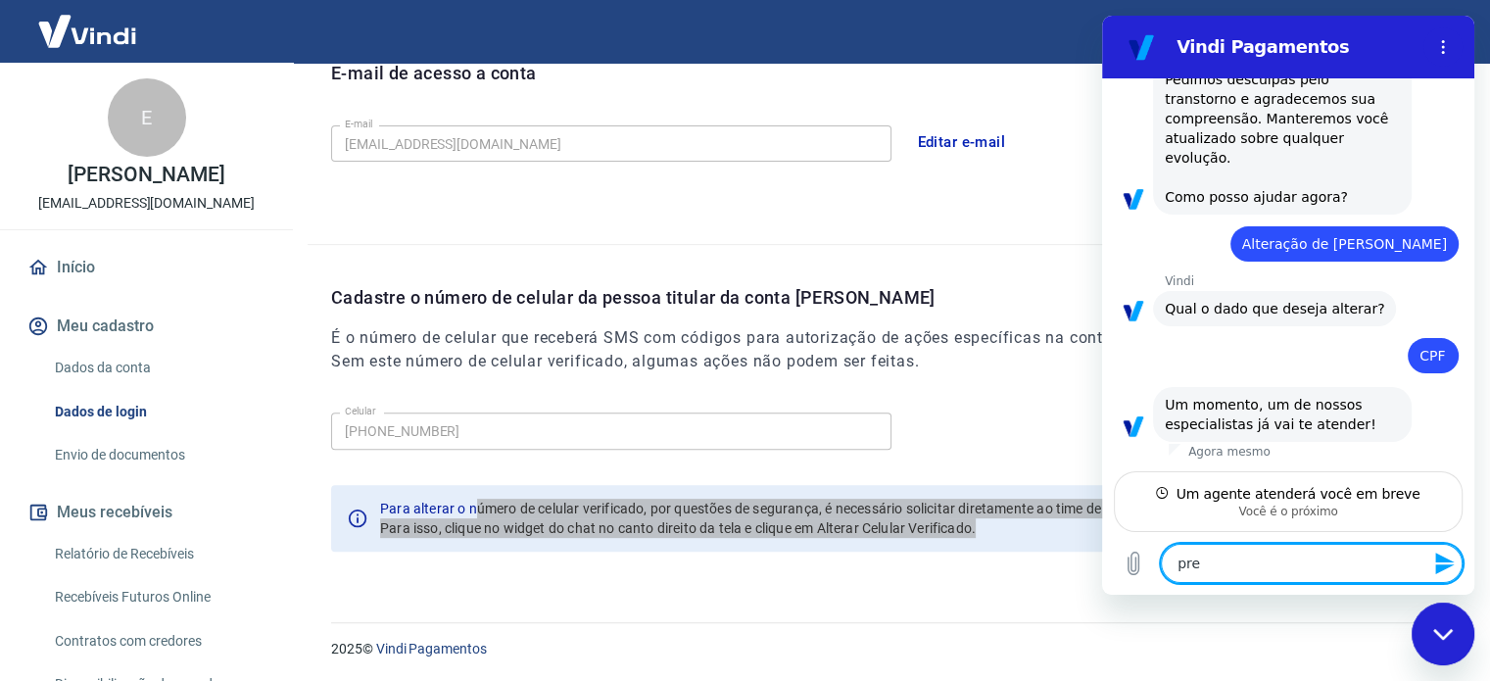
type textarea "prec"
type textarea "x"
type textarea "preci"
type textarea "x"
type textarea "precis"
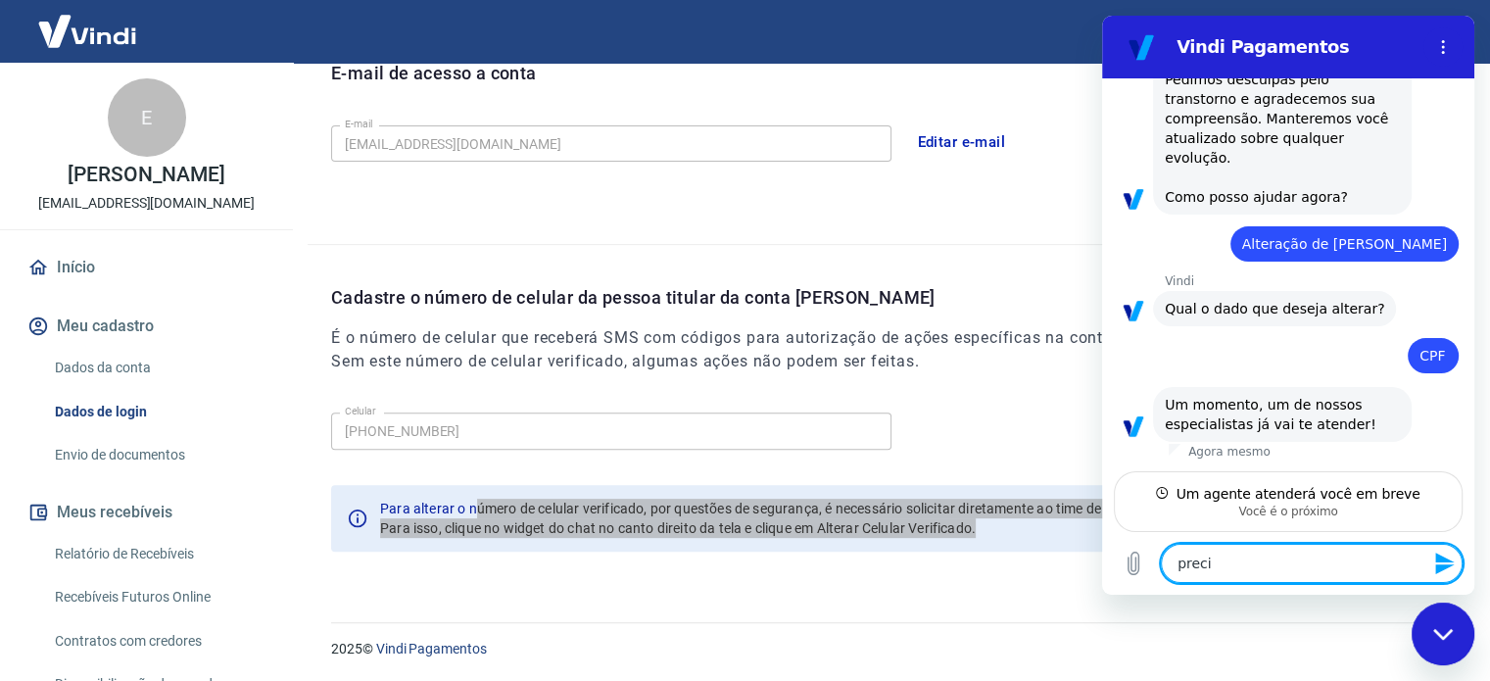
type textarea "x"
type textarea "preciso"
type textarea "x"
type textarea "preciso"
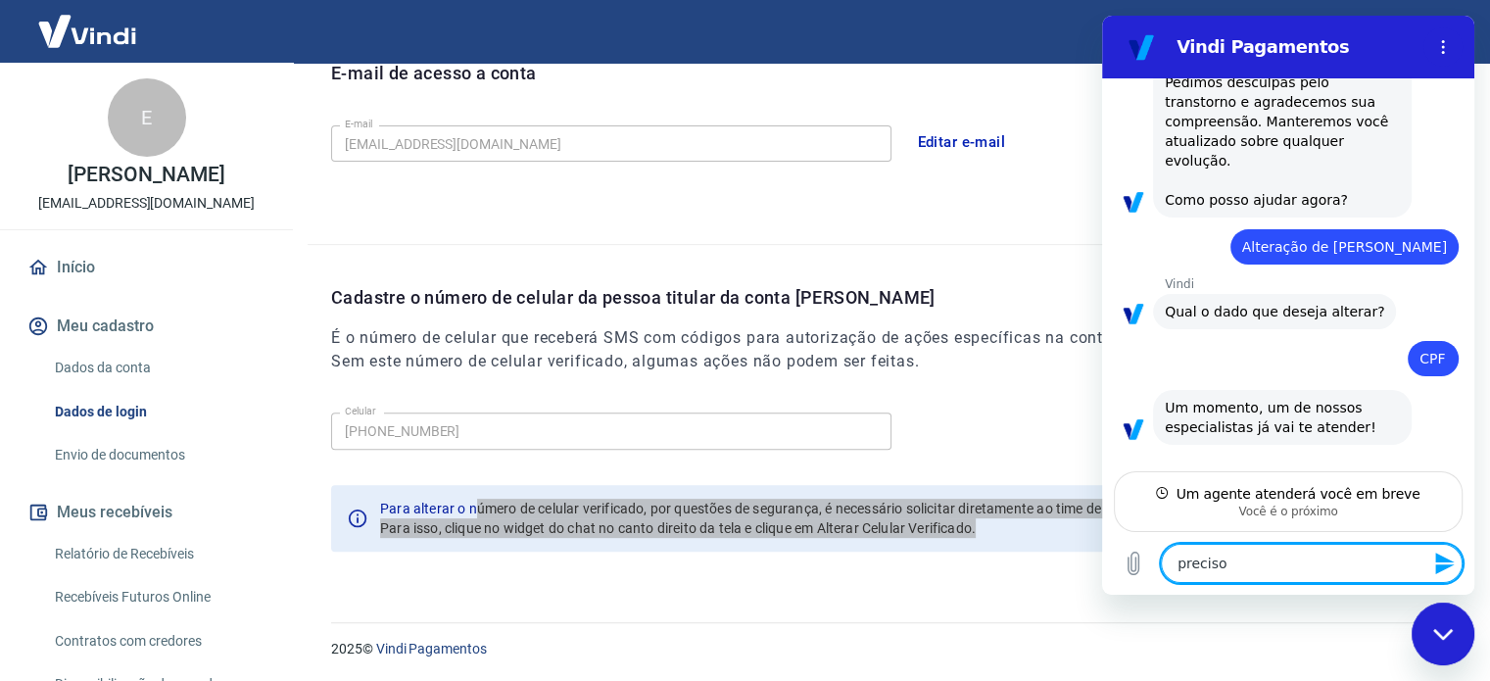
type textarea "x"
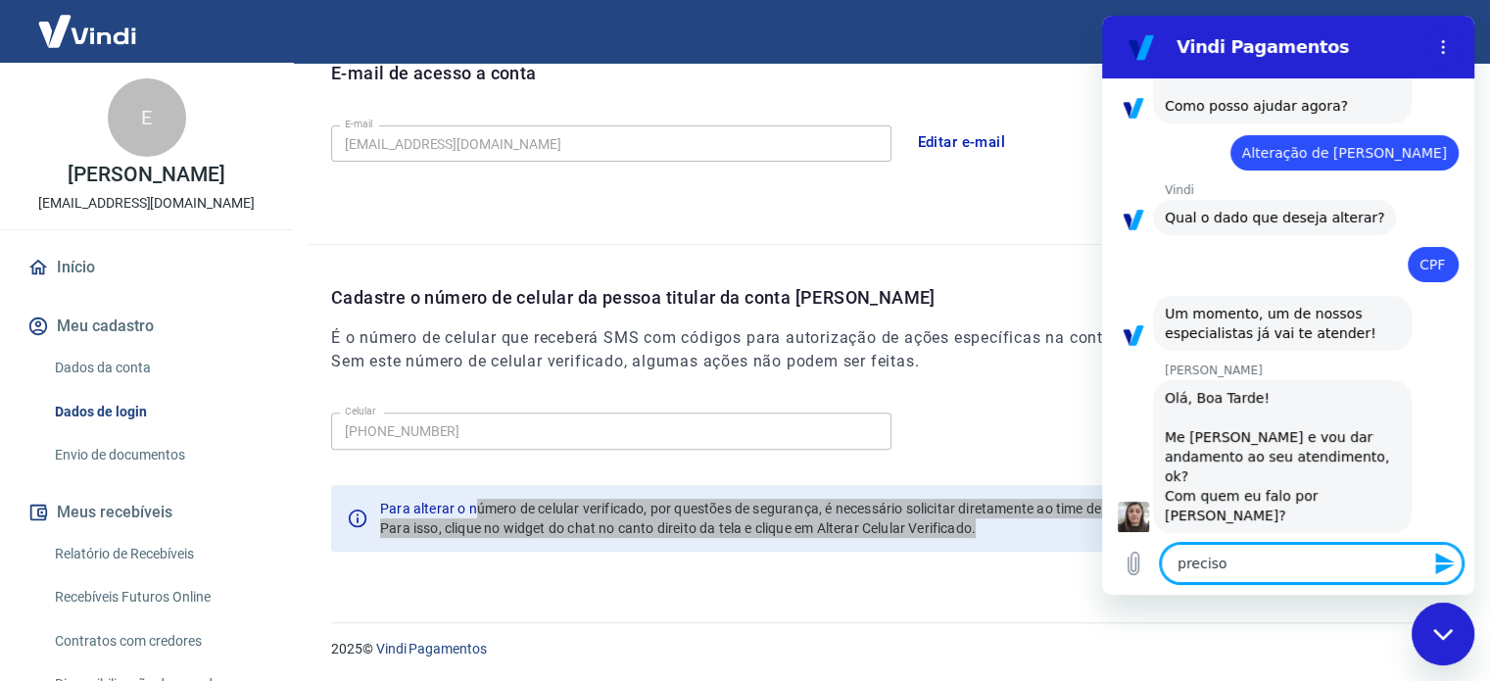
scroll to position [592, 0]
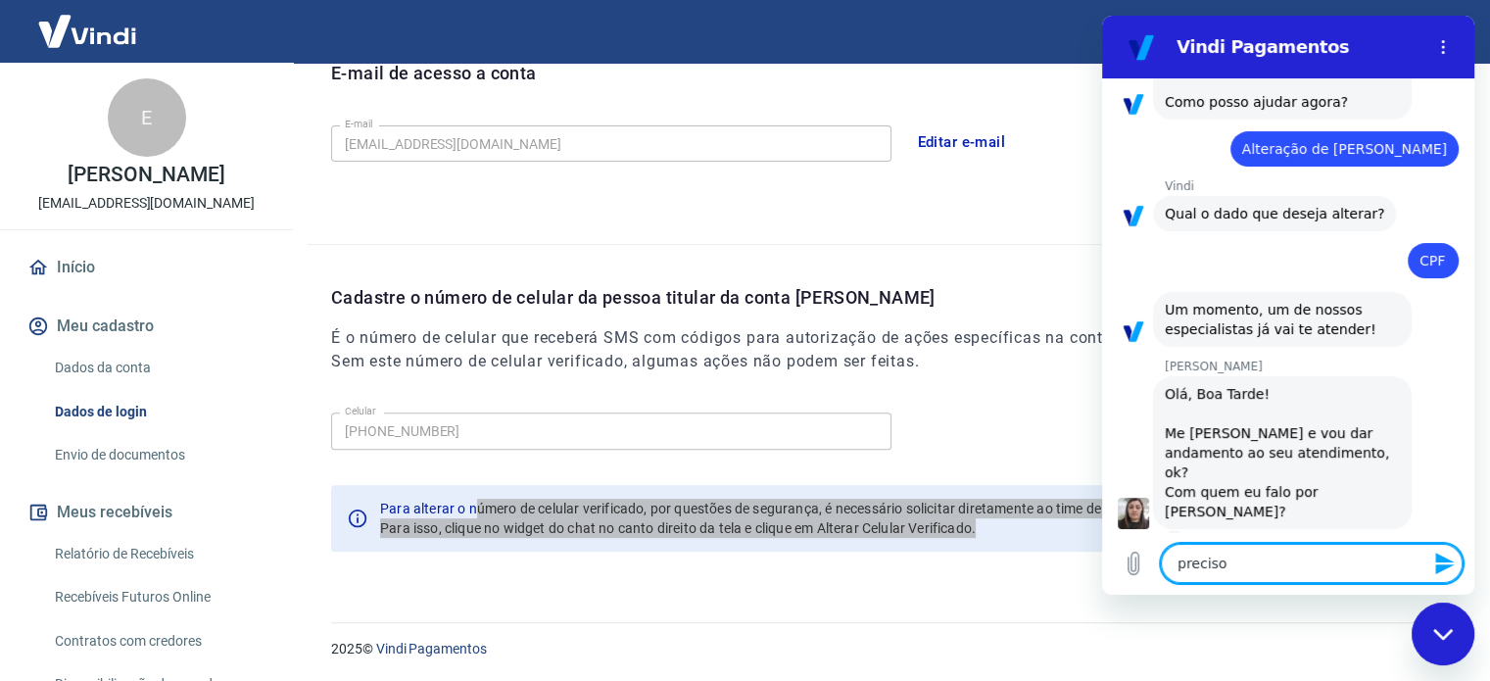
click at [1303, 575] on textarea "preciso" at bounding box center [1312, 563] width 302 height 39
drag, startPoint x: 1282, startPoint y: 573, endPoint x: 866, endPoint y: 560, distance: 416.5
click html "Vindi Pagamentos 13:25 diz: ola Enviado · Agora mesmo diz: Olá, Elliane Cristin…"
type textarea "E"
type textarea "x"
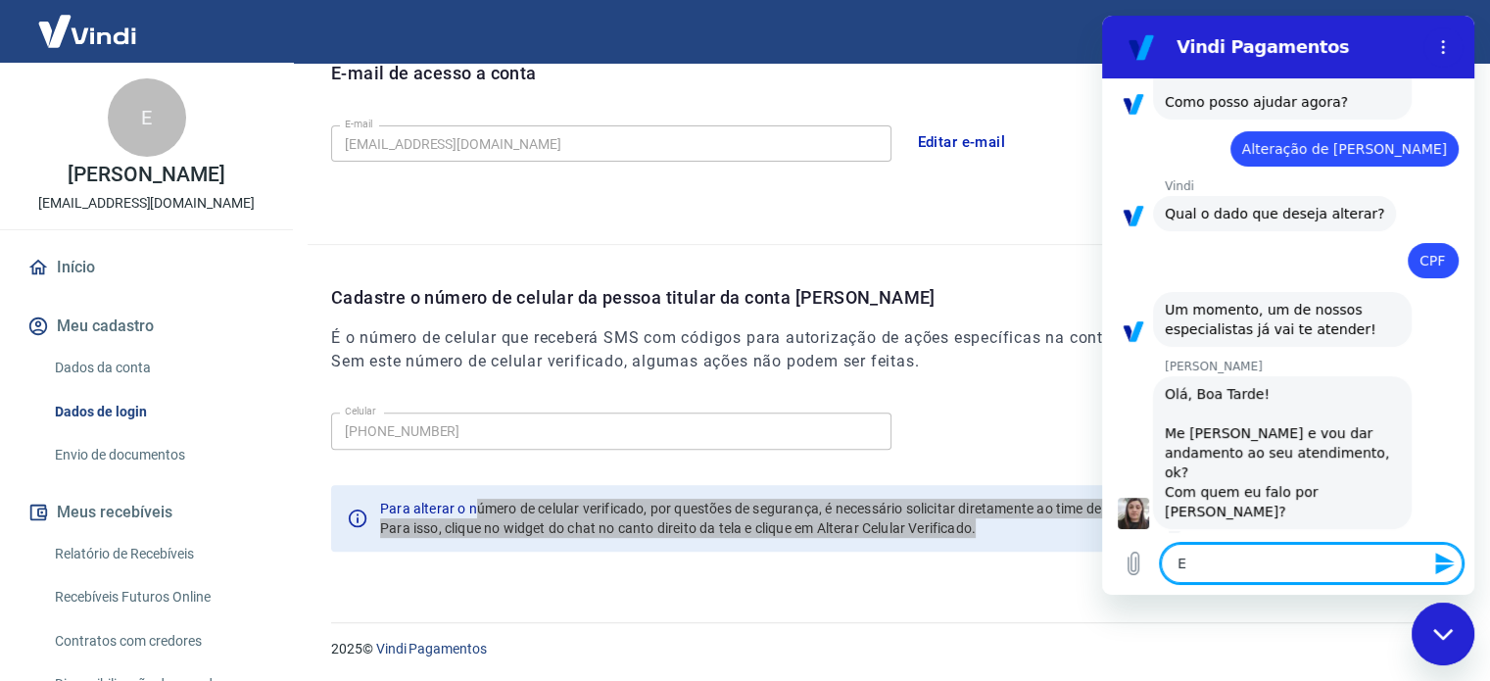
type textarea "EL"
type textarea "x"
type textarea "ELL"
type textarea "x"
type textarea "ELLI"
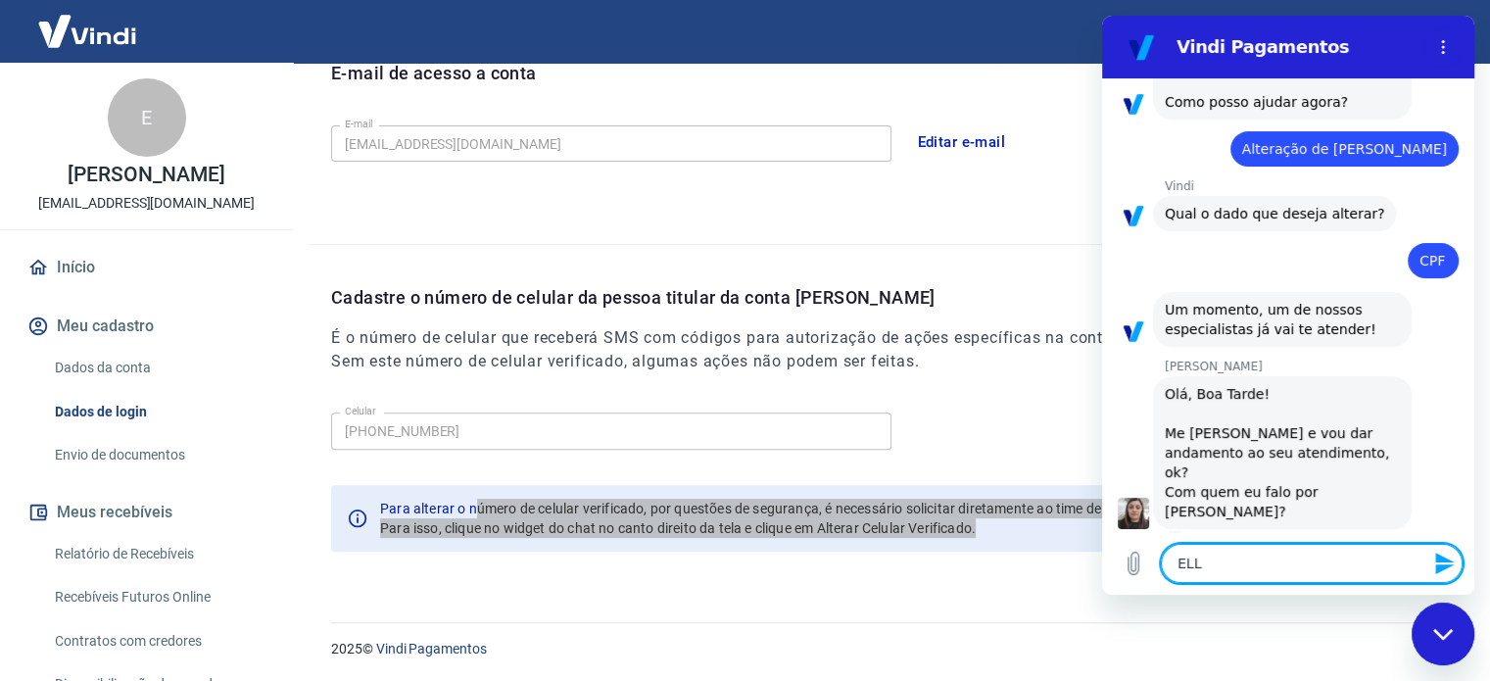
type textarea "x"
type textarea "ELLIA"
type textarea "x"
type textarea "ELLIAN"
type textarea "x"
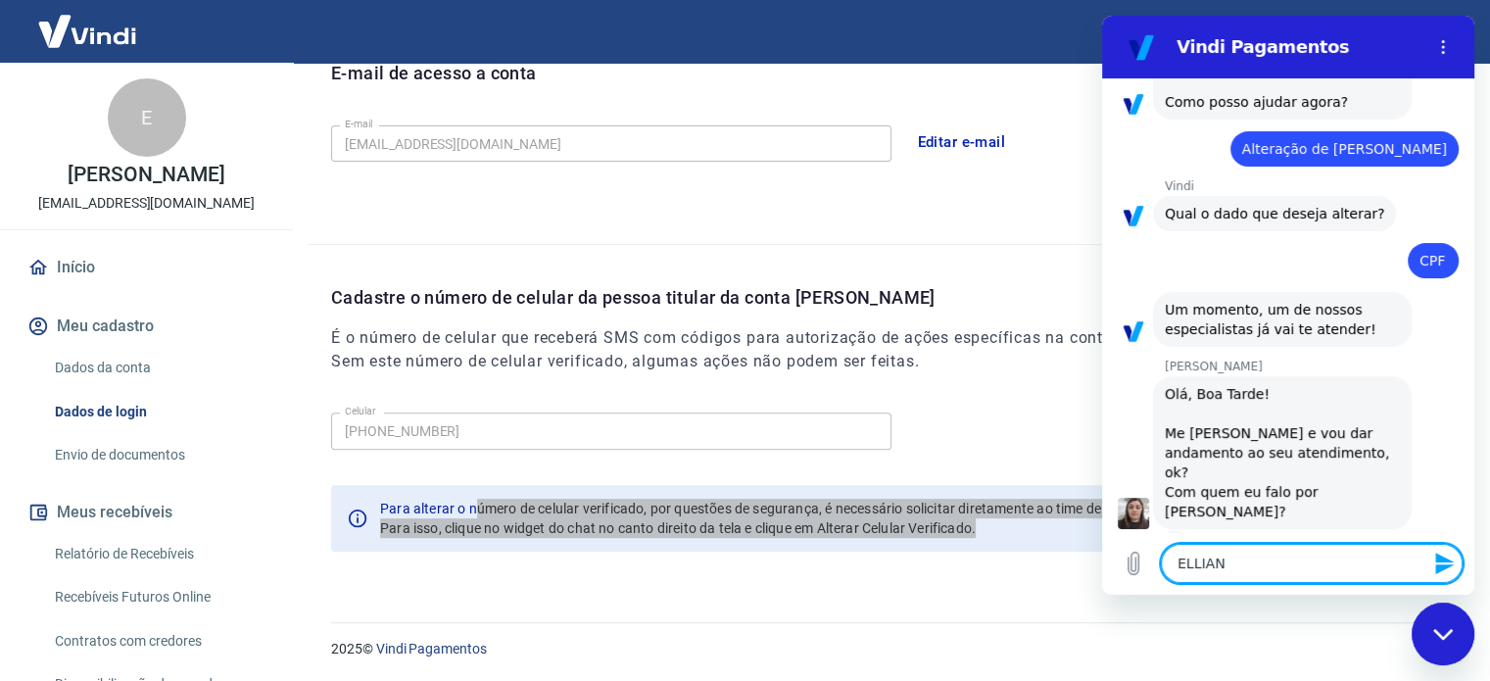
type textarea "ELLIANE"
type textarea "x"
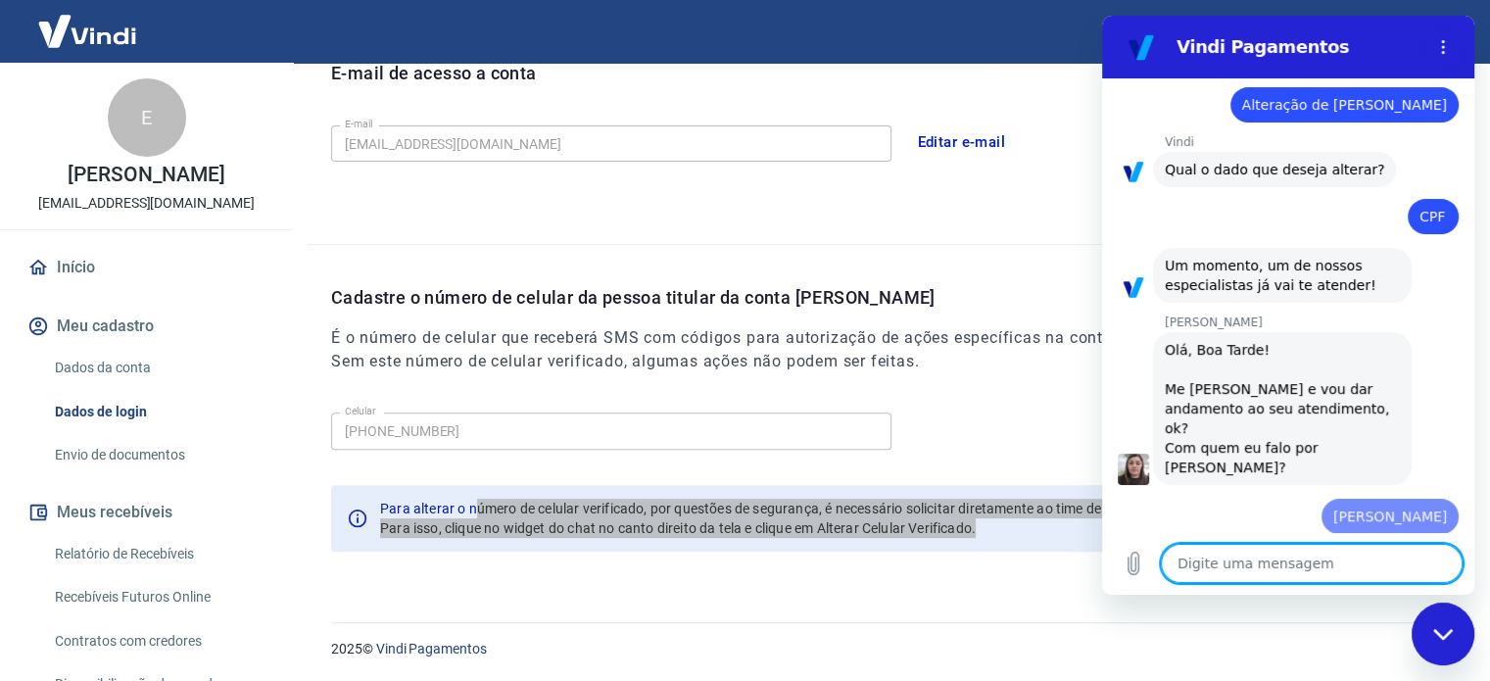
type textarea "x"
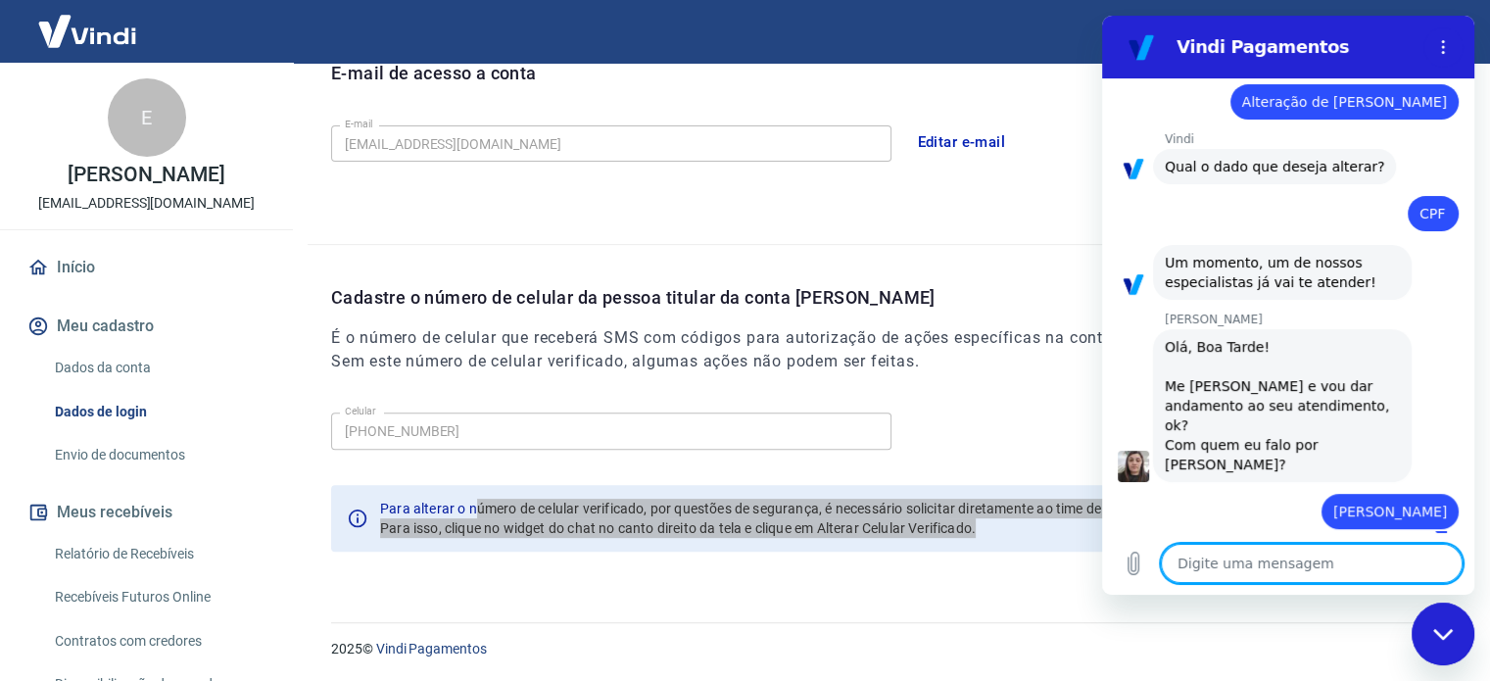
type textarea "S"
type textarea "x"
type textarea "SI"
type textarea "x"
type textarea "SIL"
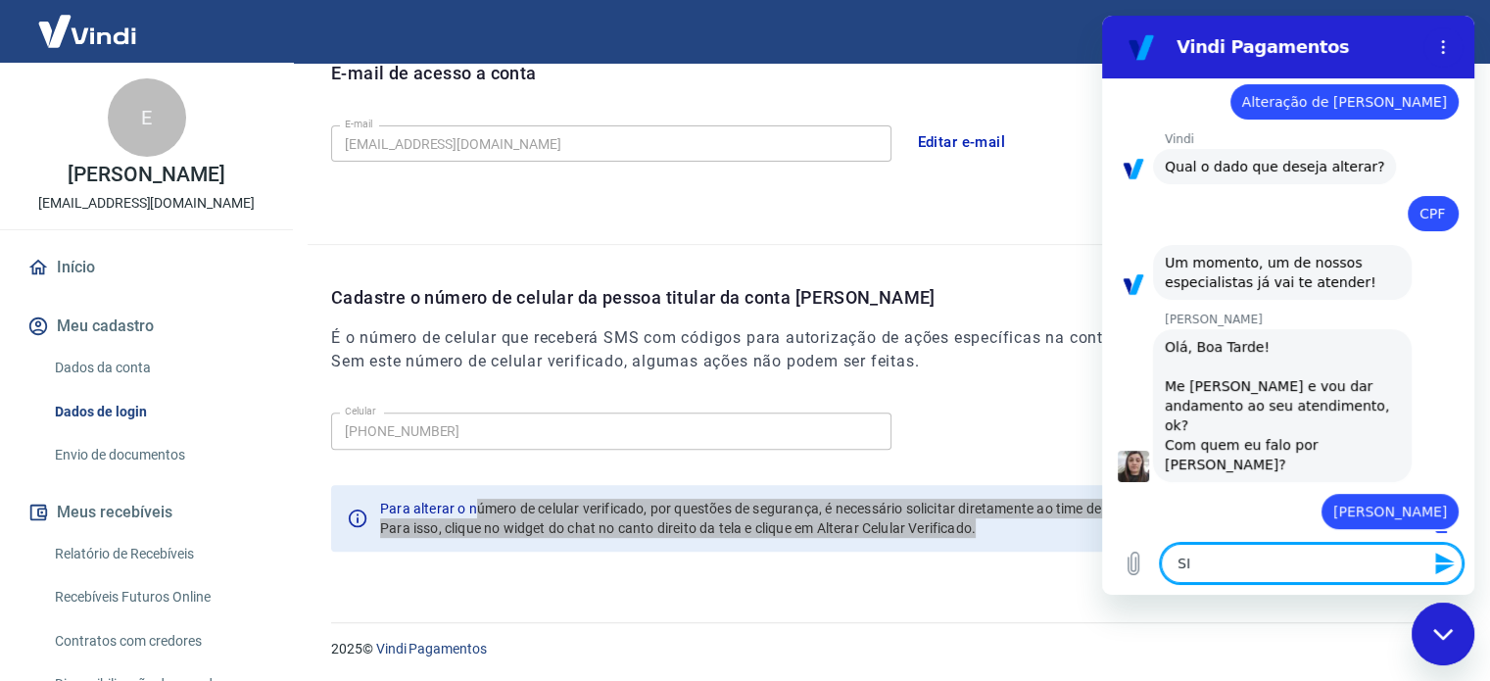
type textarea "x"
type textarea "SILV"
type textarea "x"
type textarea "SILVA"
type textarea "x"
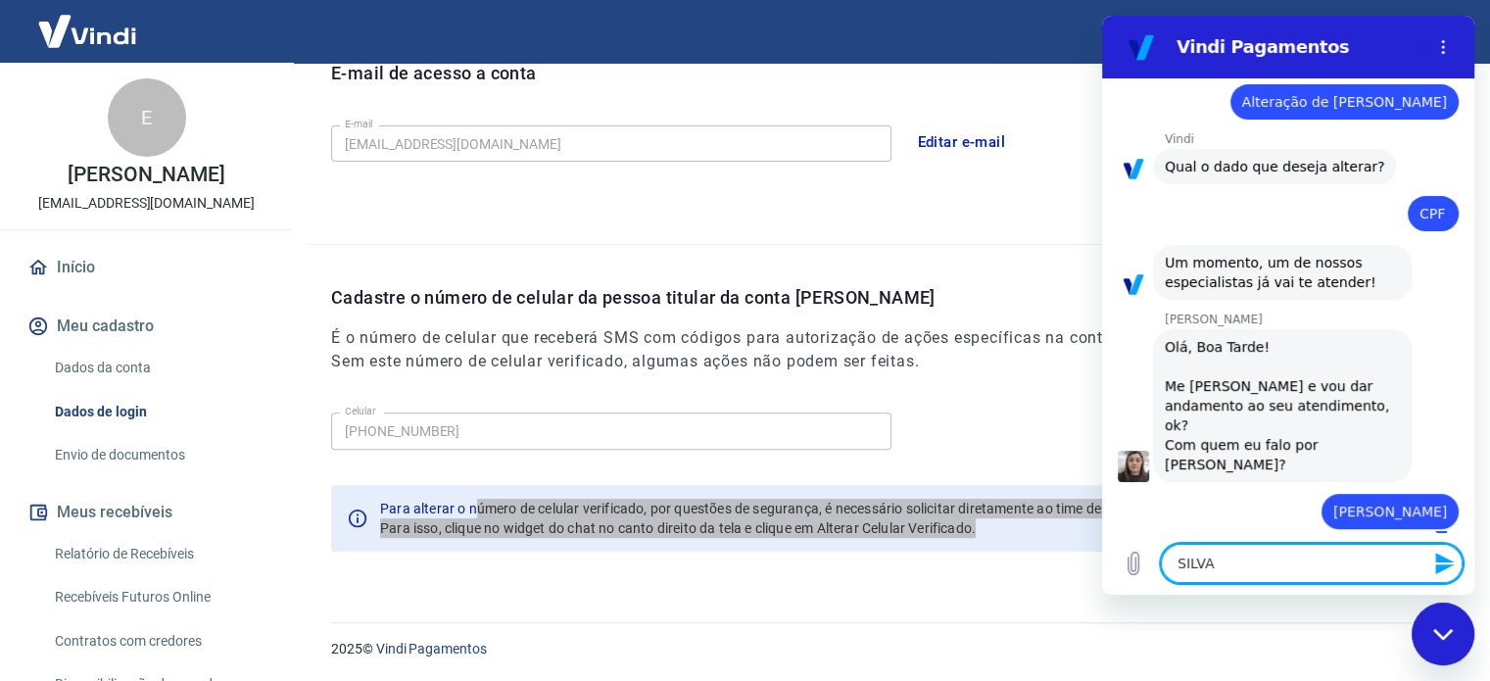
type textarea "SILVAN"
type textarea "x"
type textarea "SILVANA"
type textarea "x"
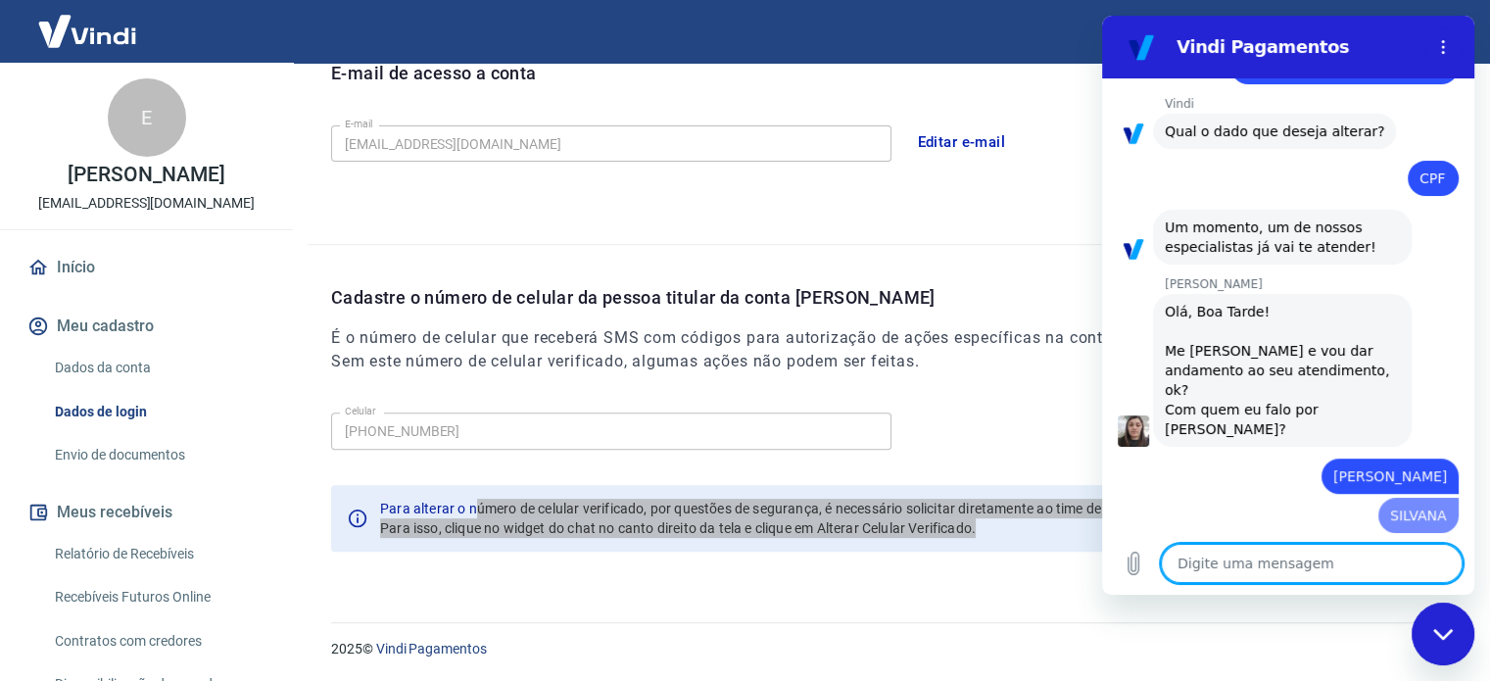
type textarea "x"
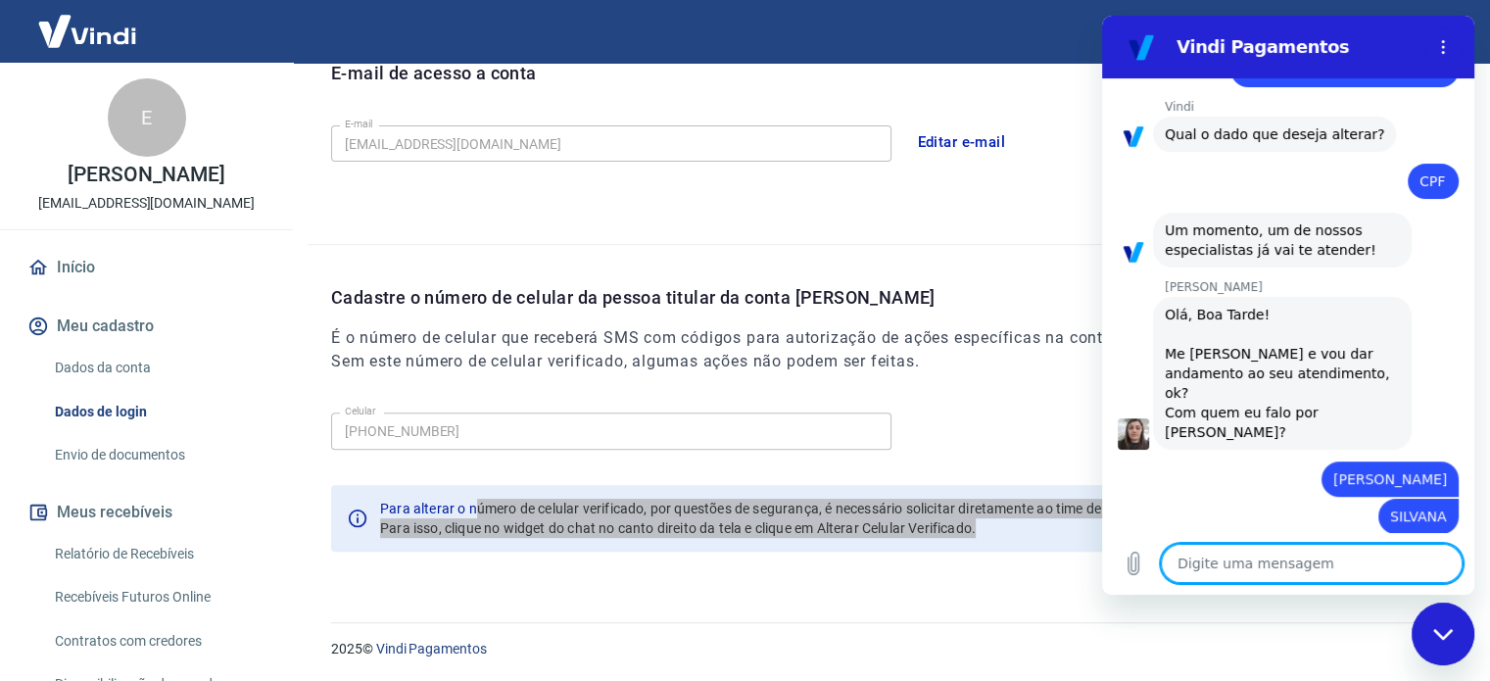
type textarea "P"
type textarea "x"
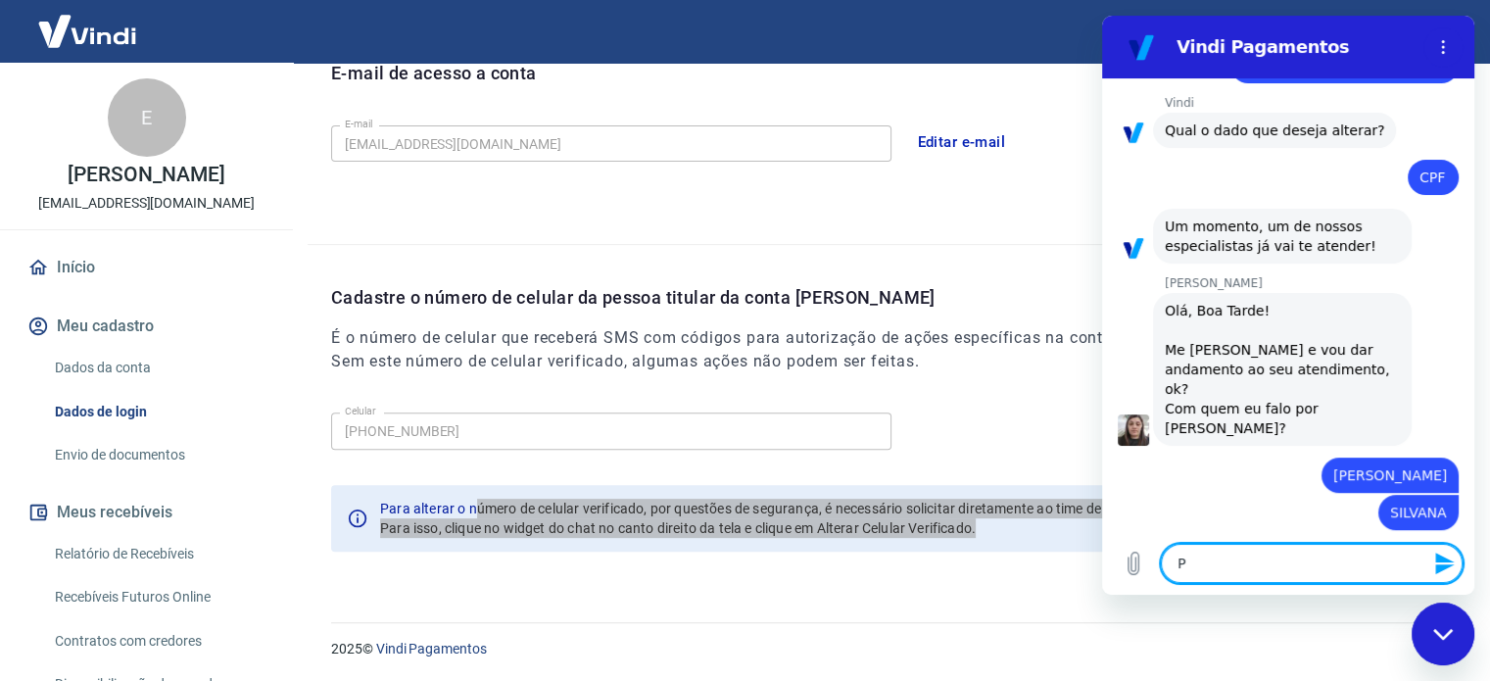
type textarea "PR"
type textarea "x"
type textarea "PRE"
type textarea "x"
type textarea "PREC"
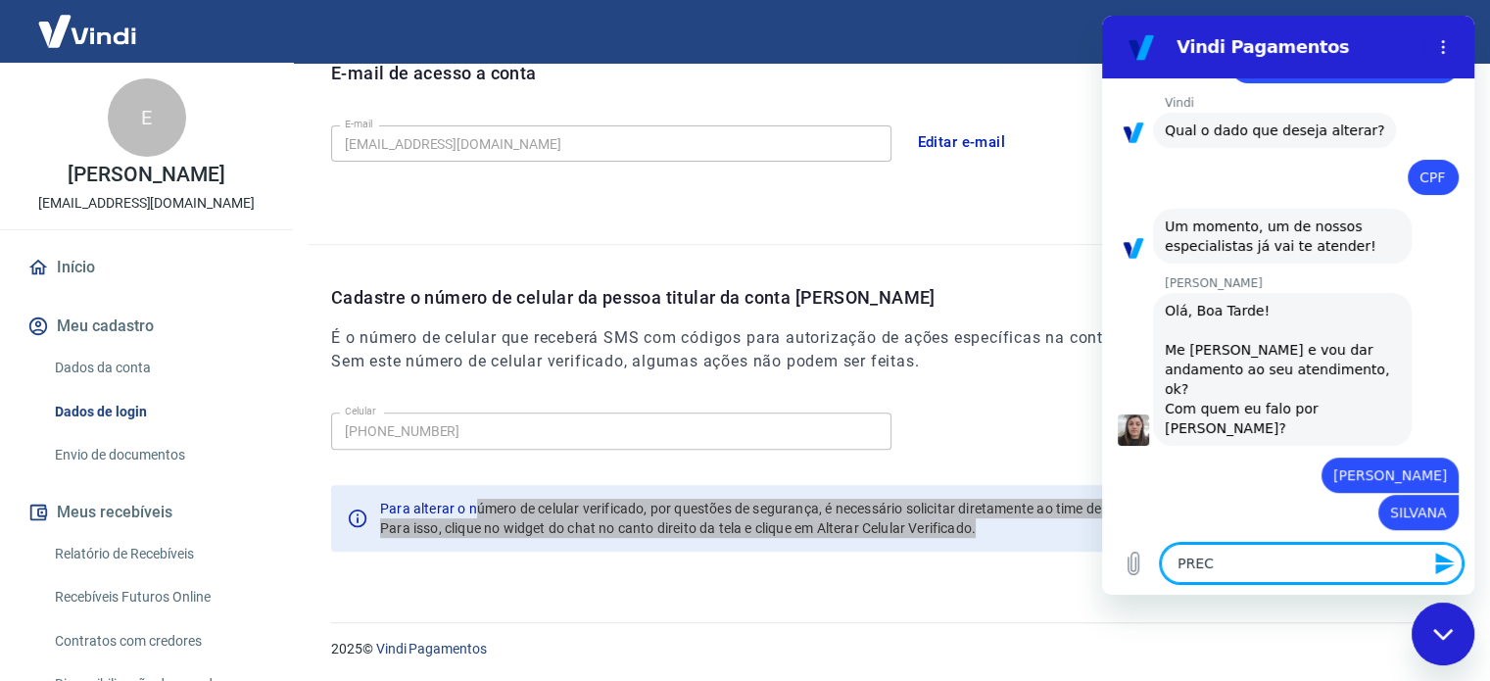
type textarea "x"
type textarea "PRECI"
type textarea "x"
type textarea "PRECIS"
type textarea "x"
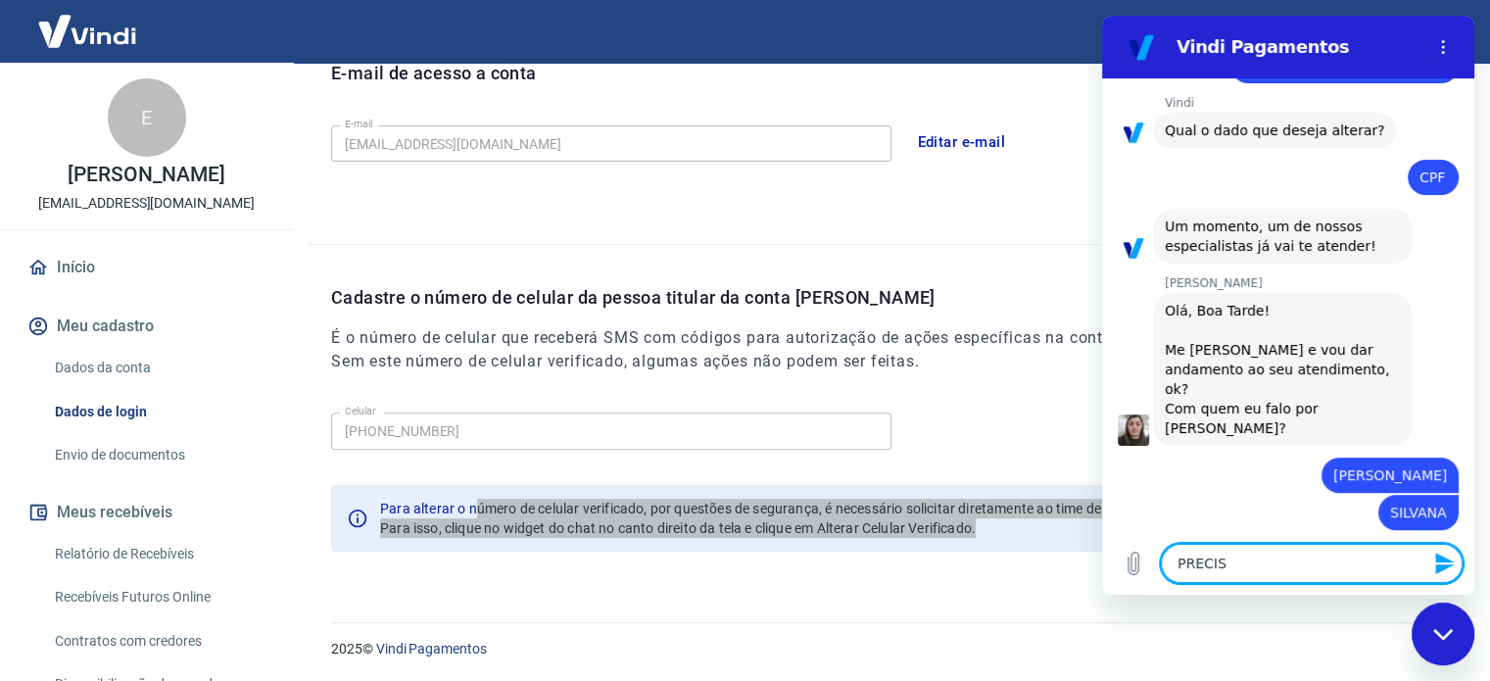
type textarea "PRECISO"
type textarea "x"
type textarea "PRECISO"
type textarea "x"
type textarea "PRECISO A"
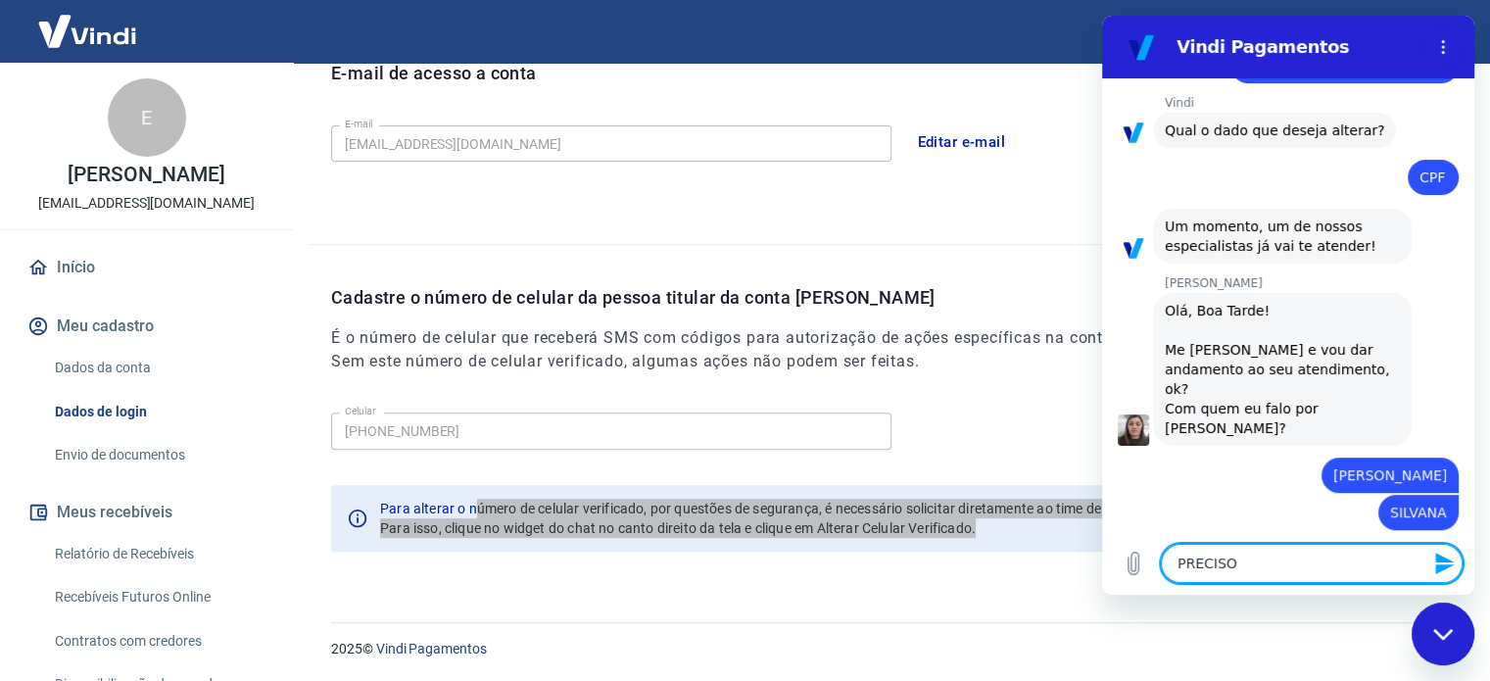
type textarea "x"
type textarea "PRECISO AL"
type textarea "x"
type textarea "PRECISO ALT"
type textarea "x"
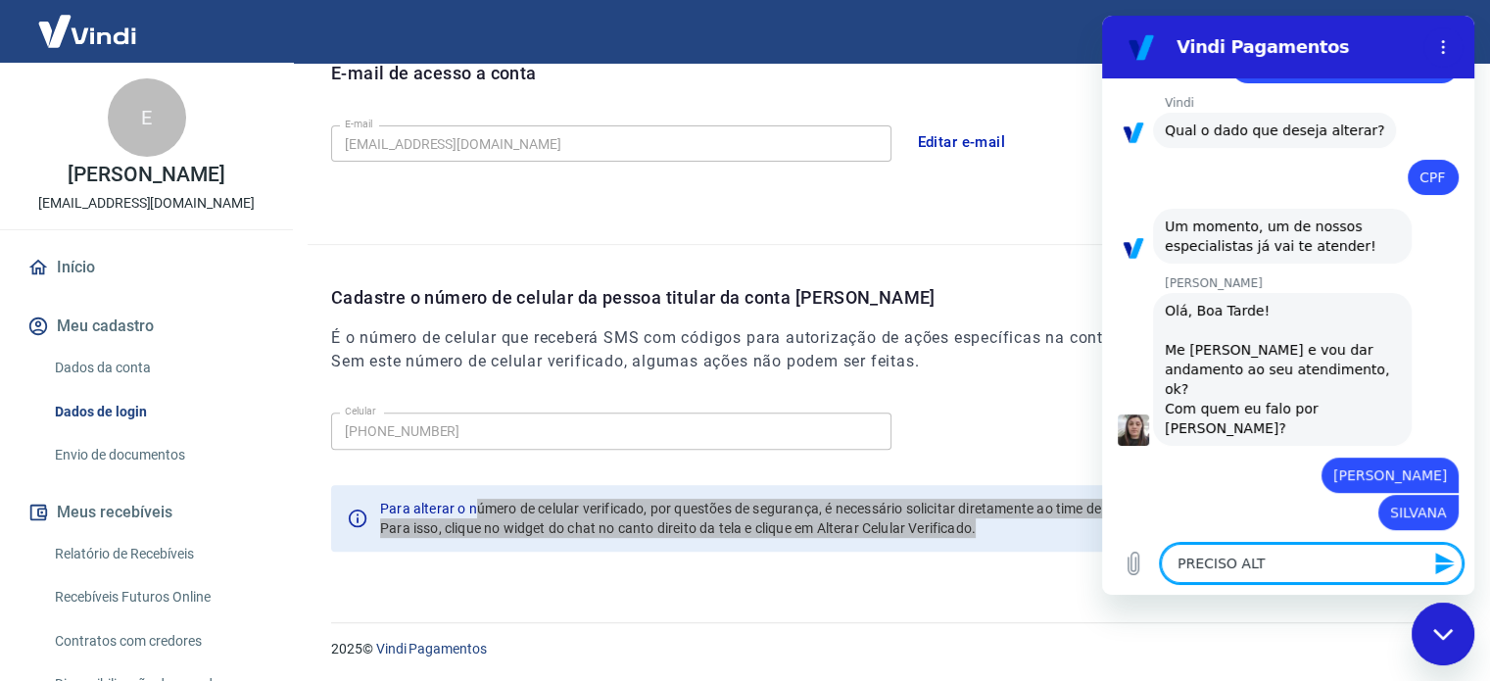
type textarea "PRECISO ALTE"
type textarea "x"
type textarea "PRECISO ALTER"
type textarea "x"
type textarea "PRECISO ALTERA"
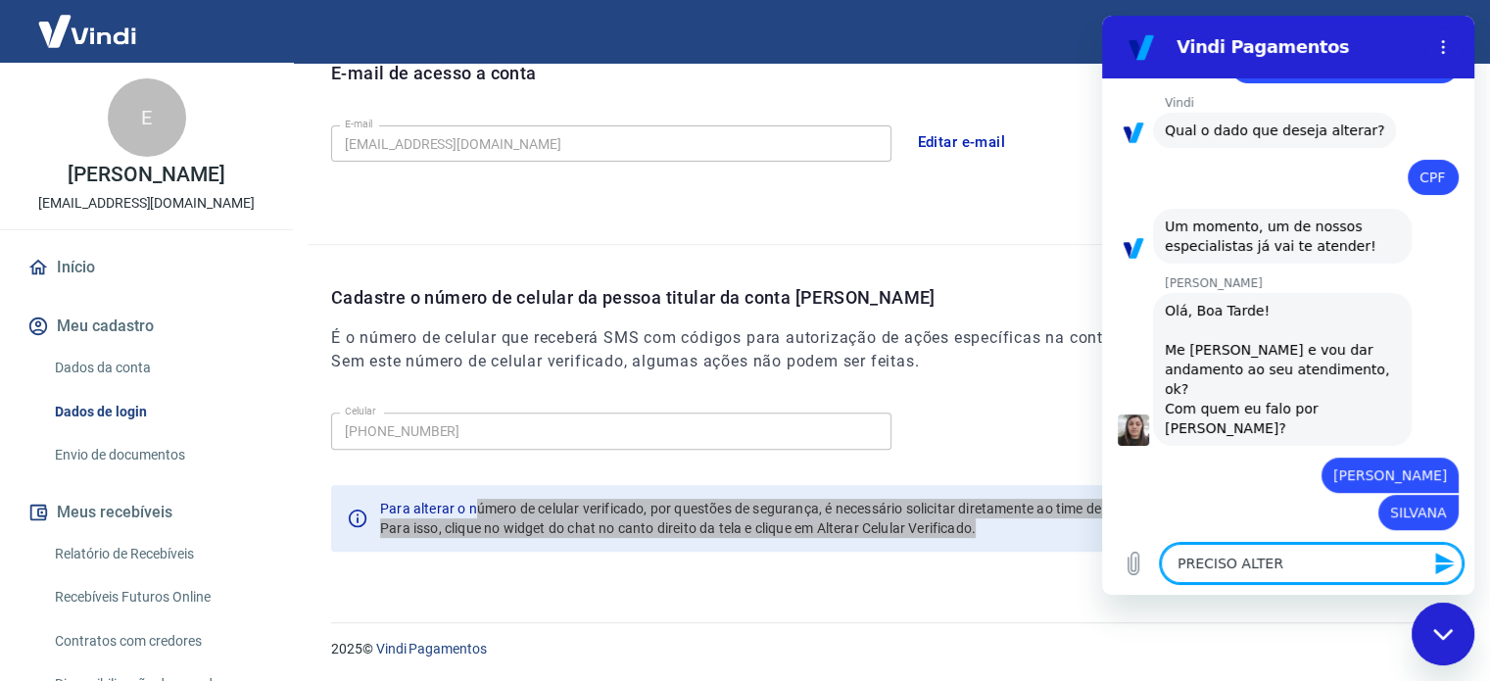
type textarea "x"
type textarea "PRECISO ALTERAE"
type textarea "x"
type textarea "PRECISO ALTERAE"
type textarea "x"
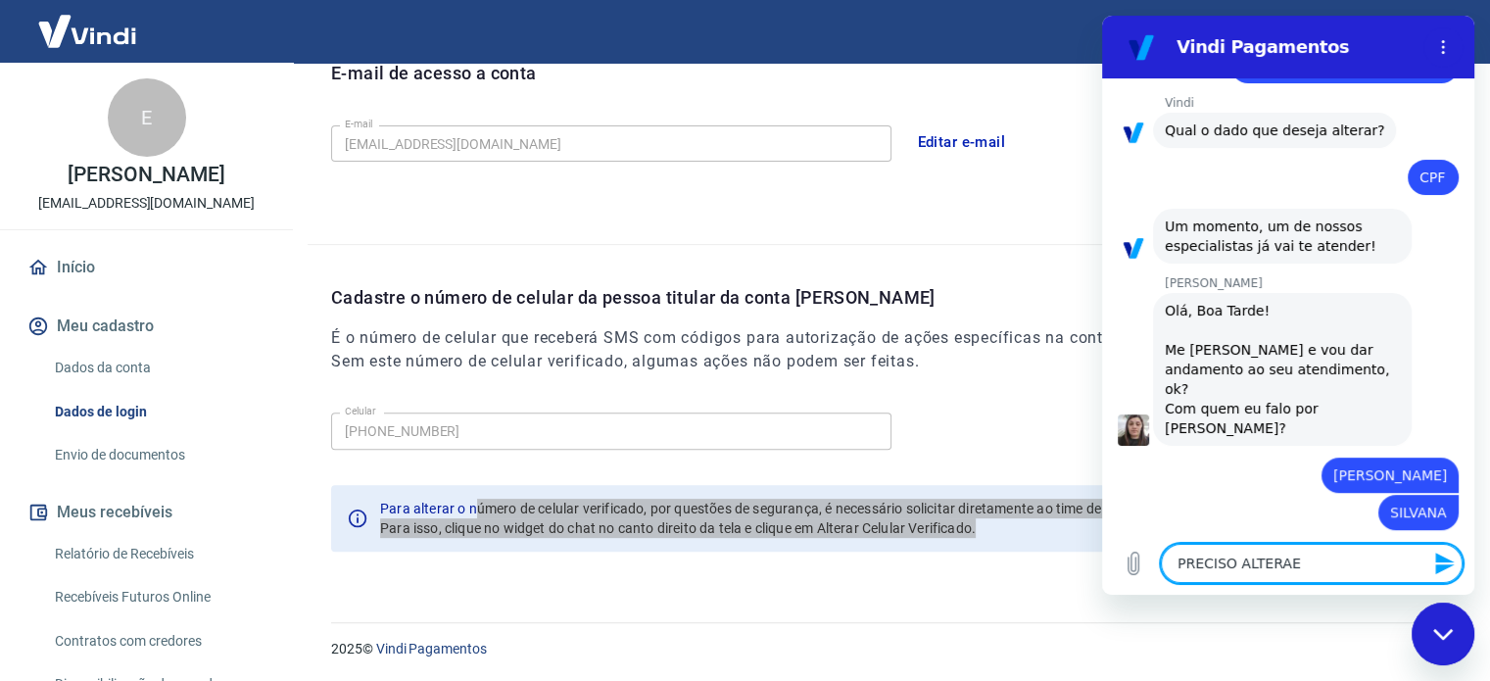
type textarea "PRECISO ALTERAE"
type textarea "x"
type textarea "PRECISO ALTERA"
type textarea "x"
type textarea "PRECISO ALTER"
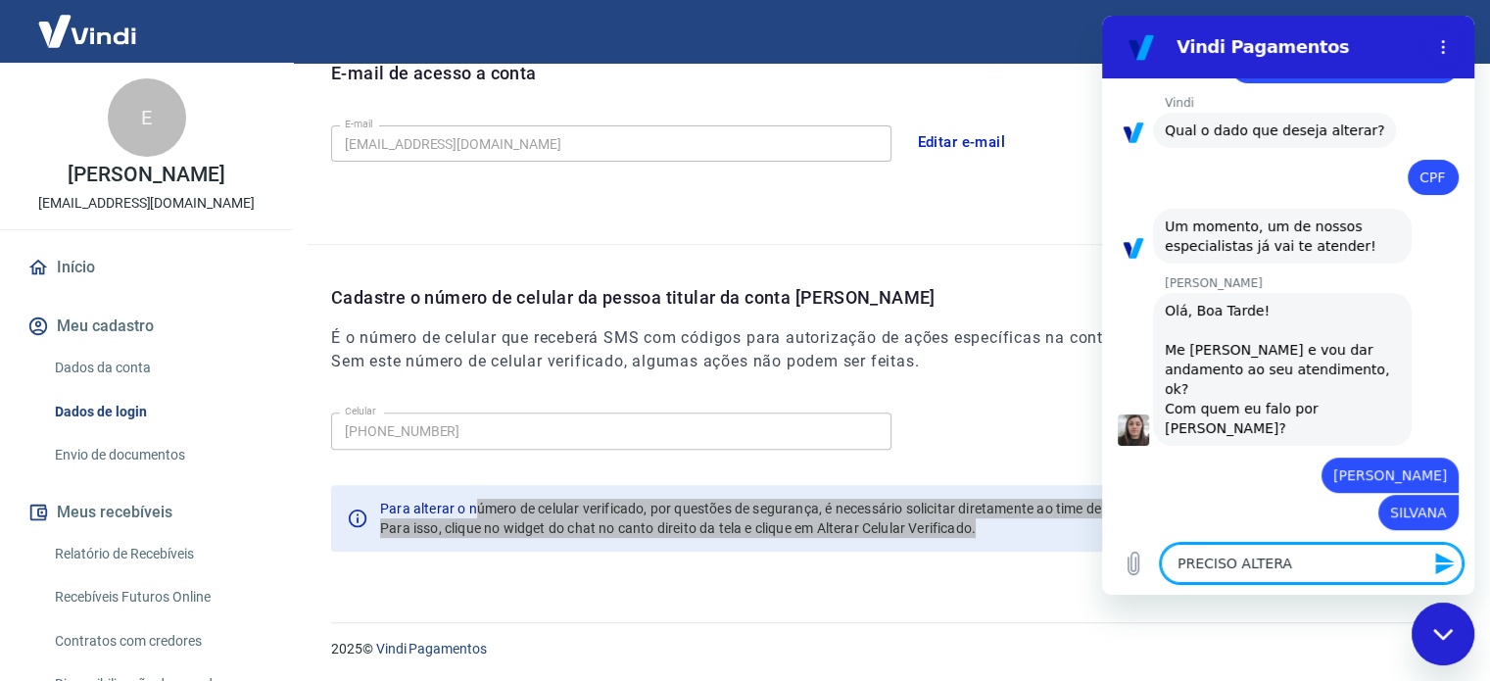
type textarea "x"
type textarea "PRECISO ALTERA"
type textarea "x"
type textarea "PRECISO ALTERAR"
type textarea "x"
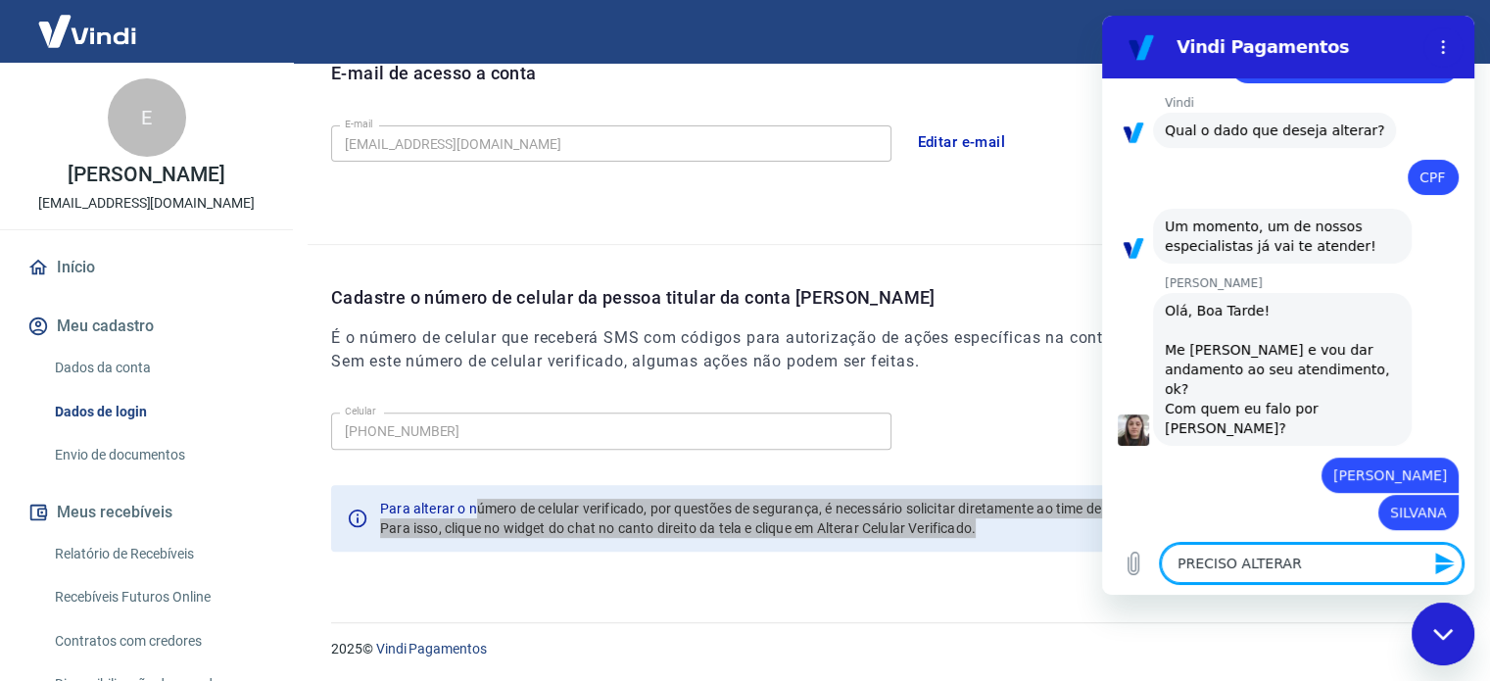
type textarea "PRECISO ALTERAR"
type textarea "x"
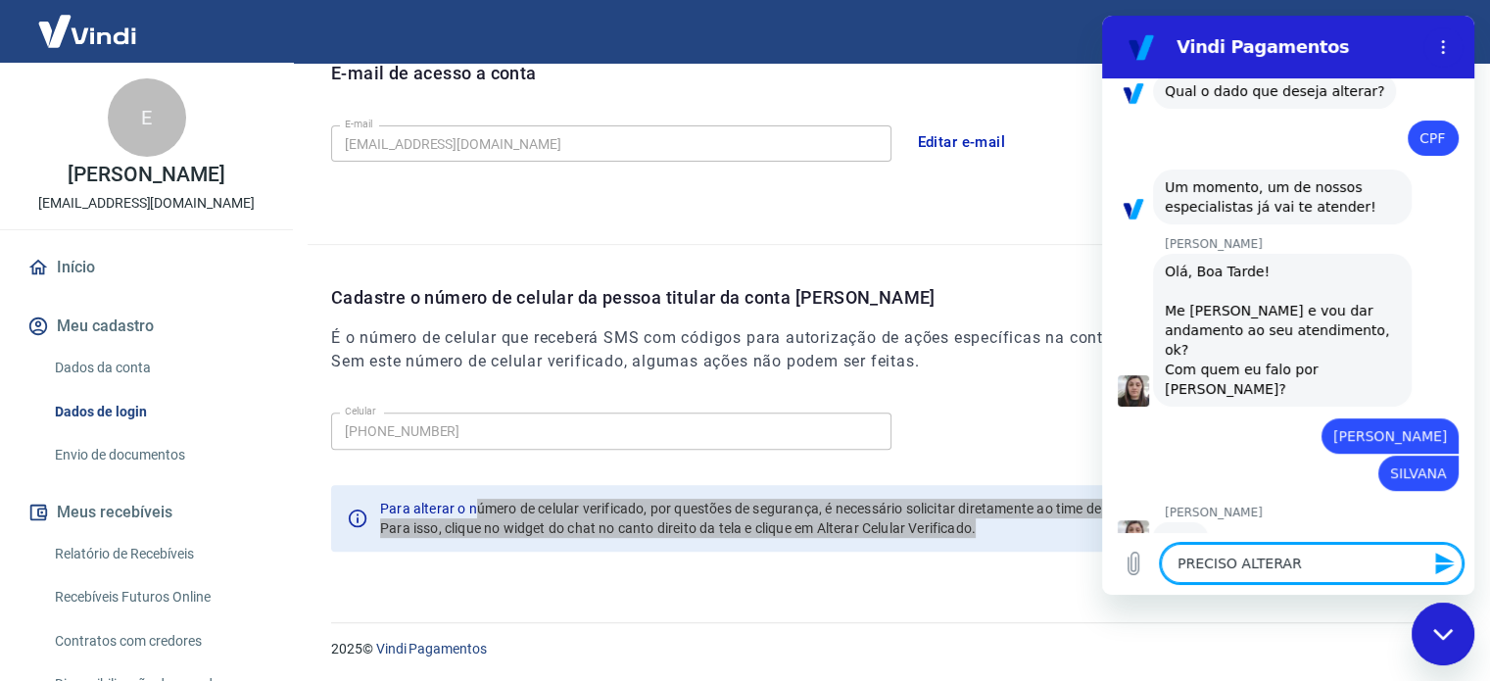
scroll to position [713, 0]
type textarea "PRECISO ALTERAR O"
type textarea "x"
type textarea "PRECISO ALTERAR O"
type textarea "x"
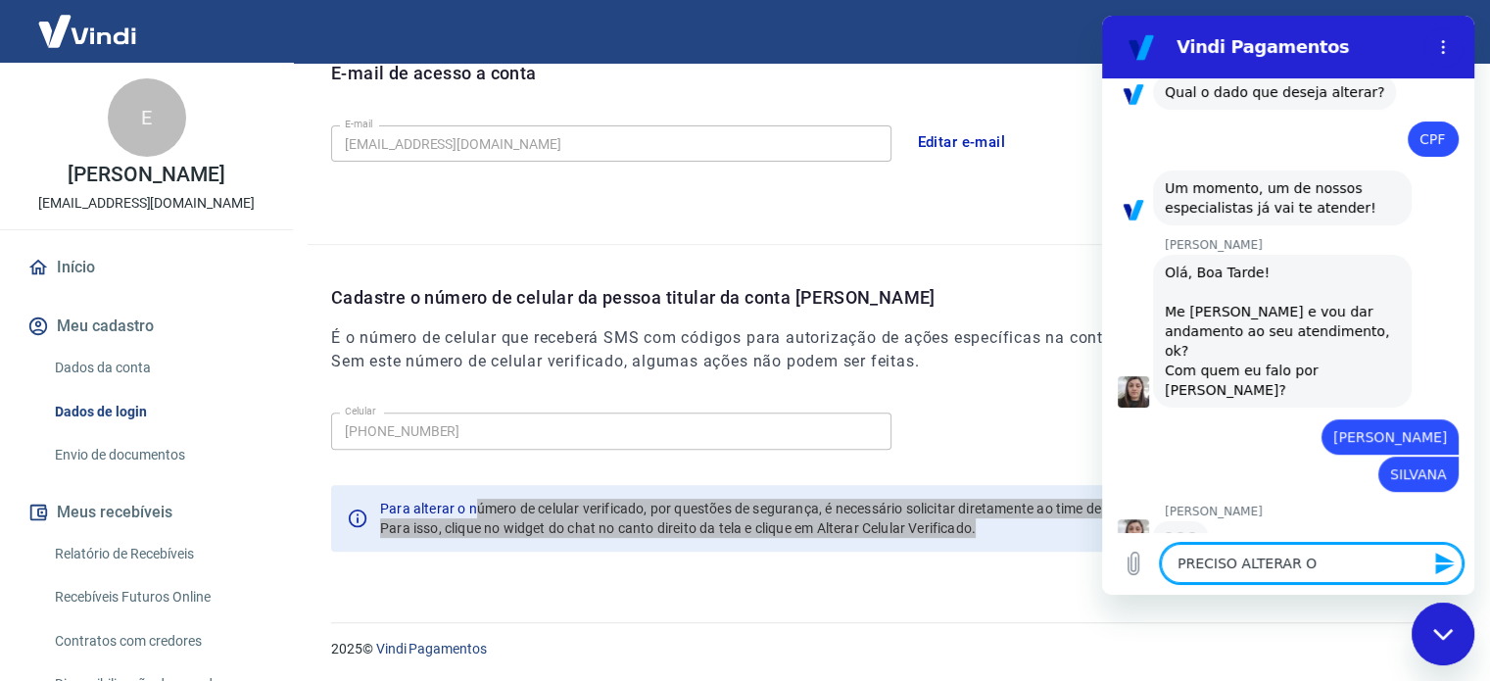
type textarea "PRECISO ALTERAR O T"
type textarea "x"
type textarea "PRECISO ALTERAR O TE"
type textarea "x"
type textarea "PRECISO ALTERAR O TEL"
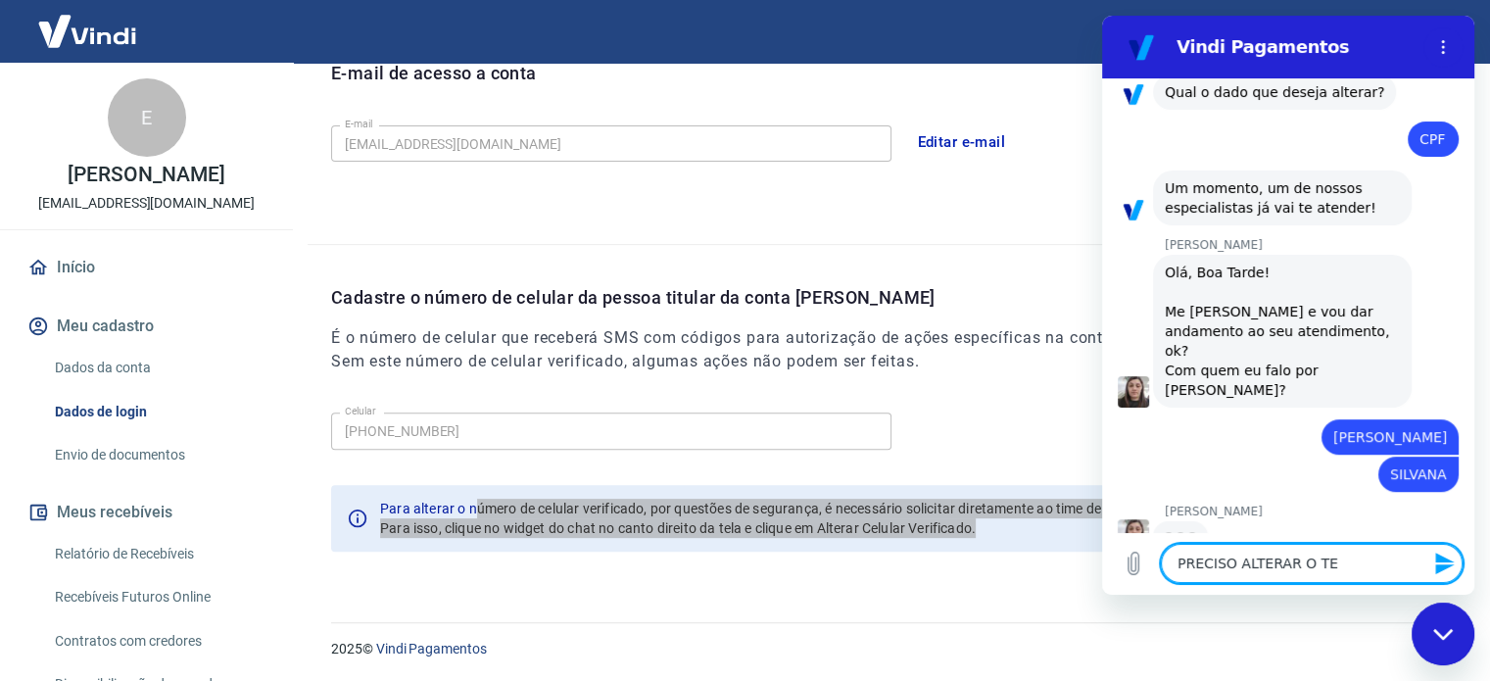
type textarea "x"
type textarea "PRECISO ALTERAR O TELE"
type textarea "x"
type textarea "PRECISO ALTERAR O TELEF"
type textarea "x"
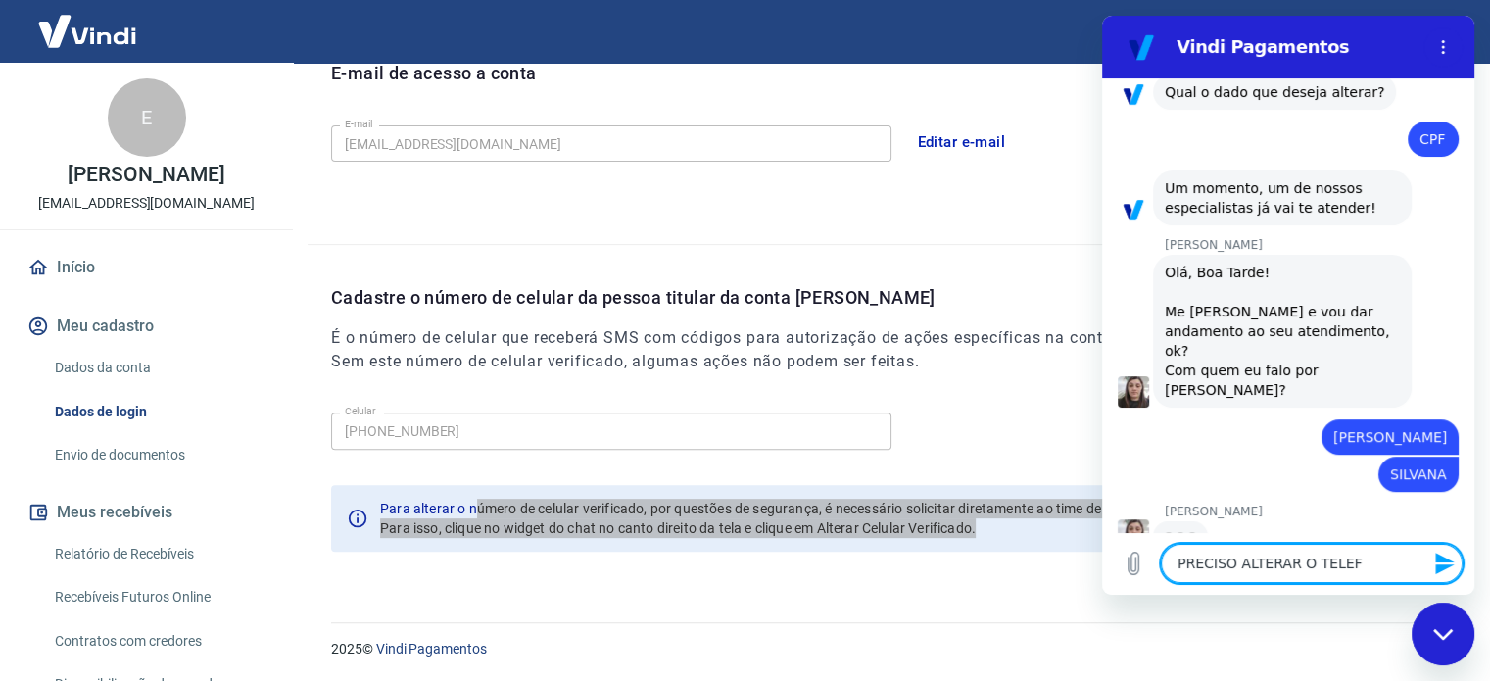
type textarea "PRECISO ALTERAR O TELEFO"
type textarea "x"
type textarea "PRECISO ALTERAR O TELEFON"
type textarea "x"
type textarea "PRECISO ALTERAR O TELEFONE"
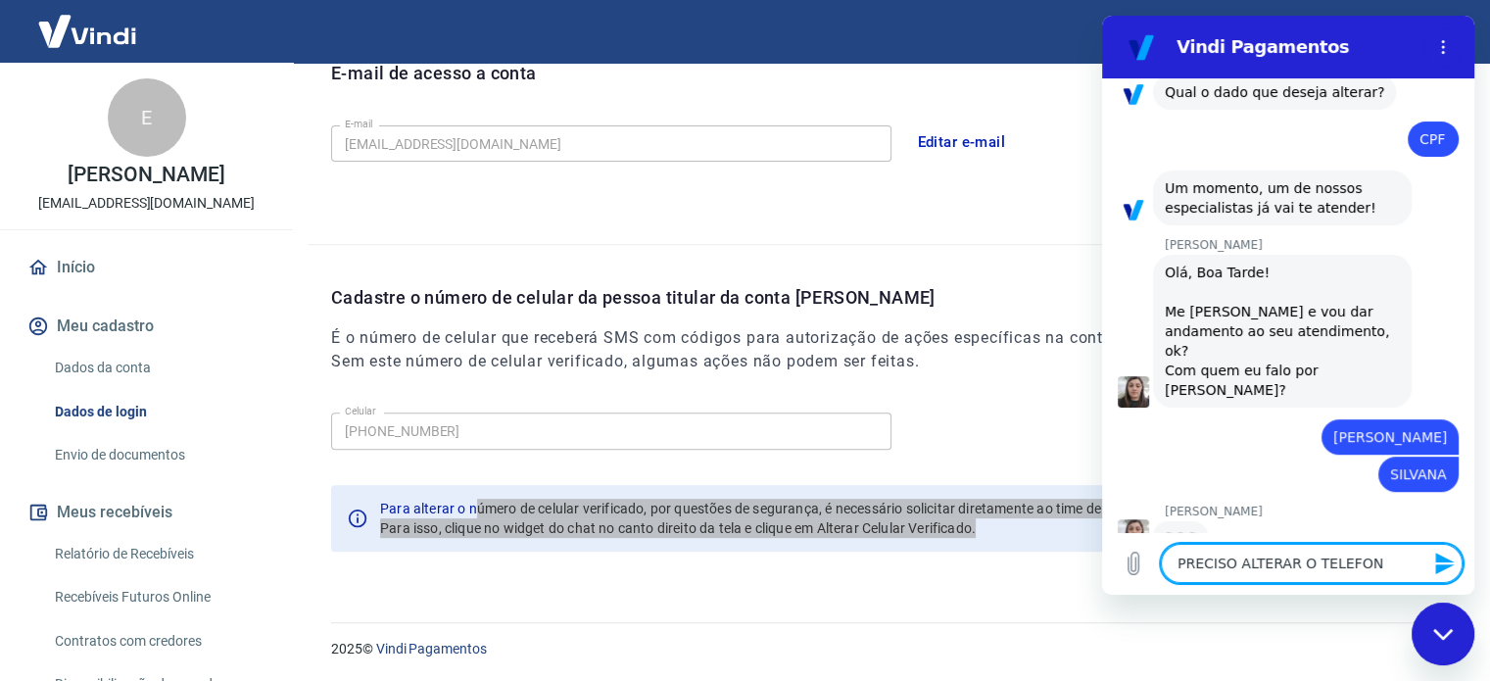
type textarea "x"
type textarea "PRECISO ALTERAR O TELEFONE"
type textarea "x"
type textarea "PRECISO ALTERAR O TELEFONE D"
type textarea "x"
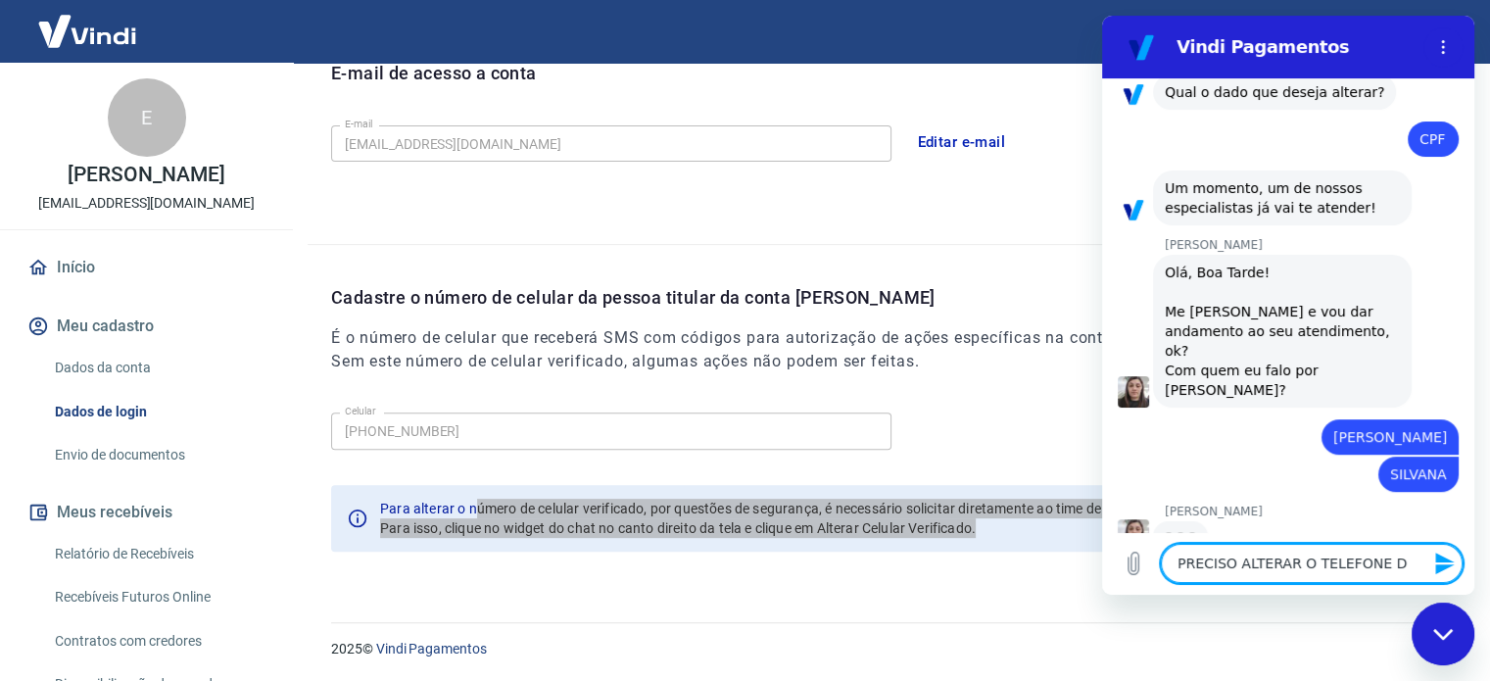
type textarea "PRECISO ALTERAR O TELEFONE DO"
type textarea "x"
type textarea "PRECISO ALTERAR O TELEFONE D"
type textarea "x"
type textarea "PRECISO ALTERAR O TELEFONE"
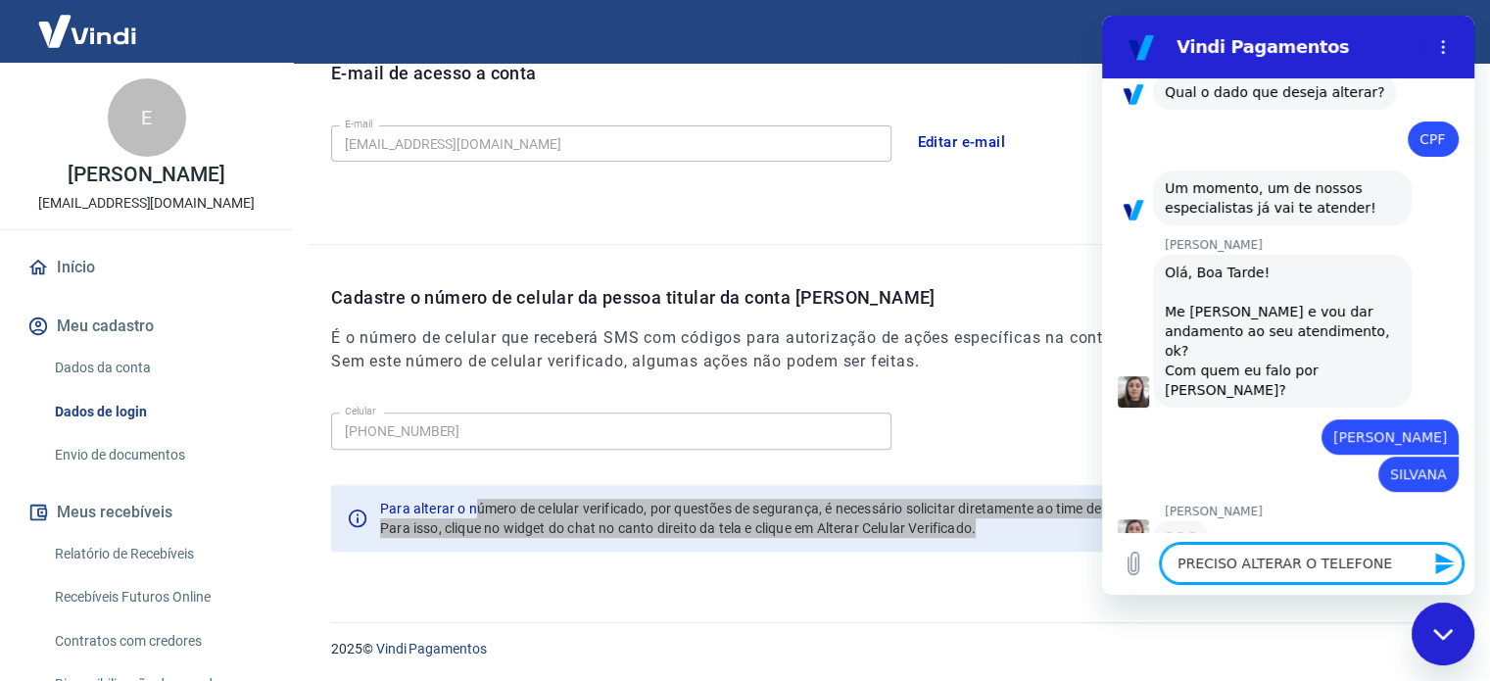
type textarea "x"
type textarea "PRECISO ALTERAR O TELEFONE Q"
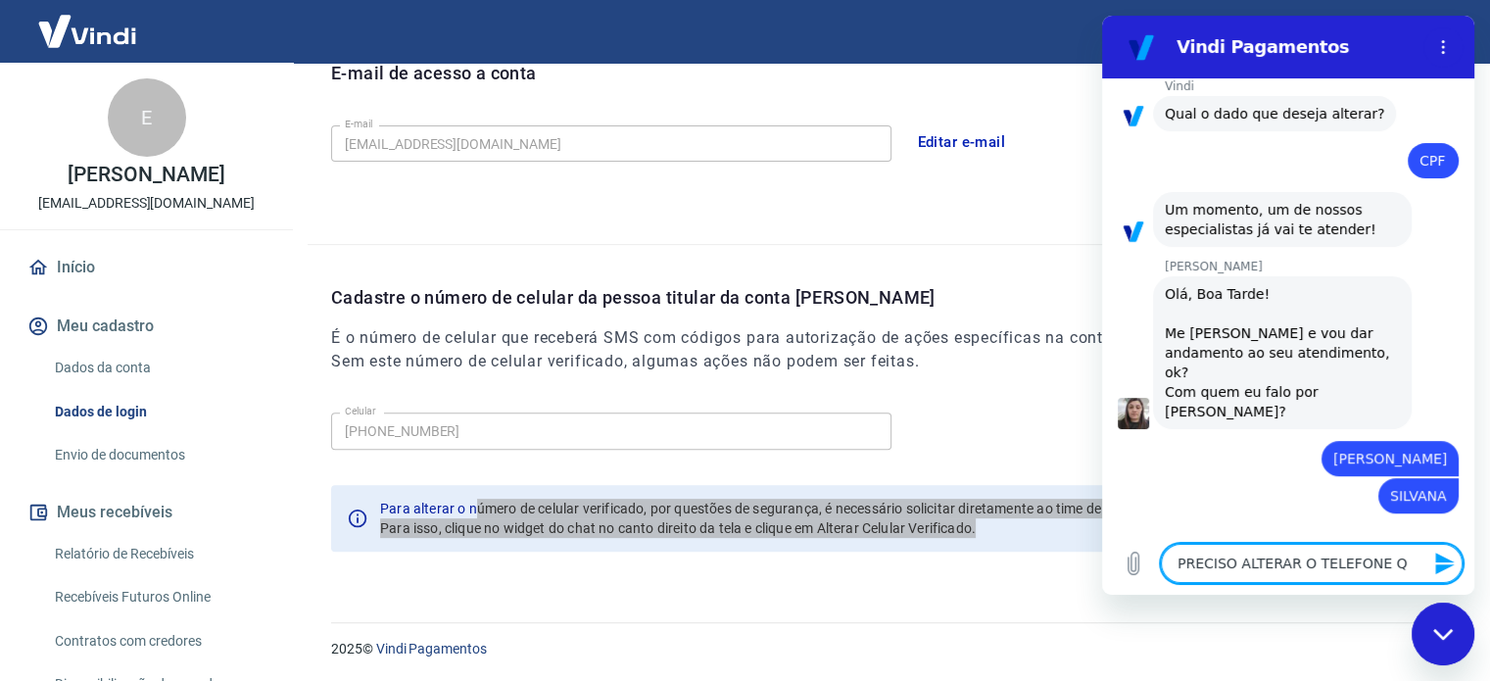
type textarea "x"
type textarea "PRECISO ALTERAR O TELEFONE QU"
type textarea "x"
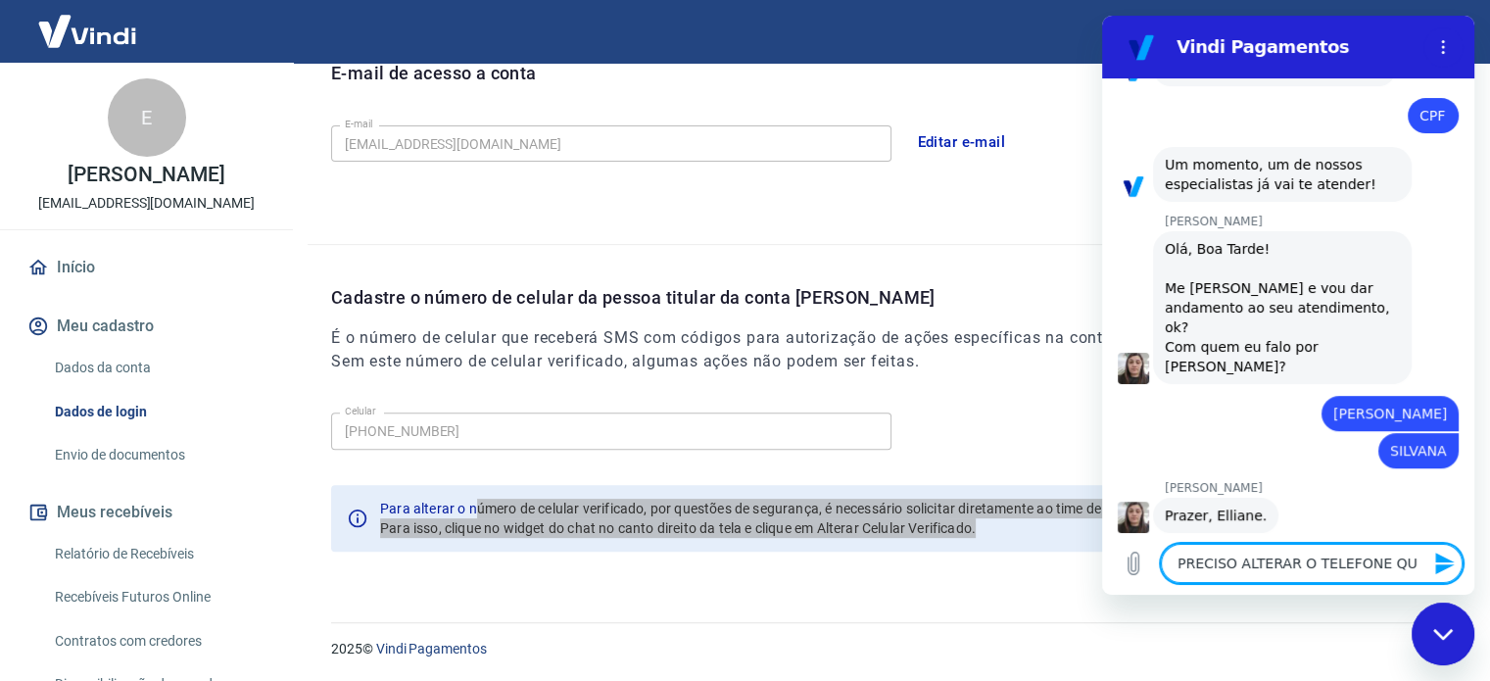
type textarea "PRECISO ALTERAR O TELEFONE QUE"
type textarea "x"
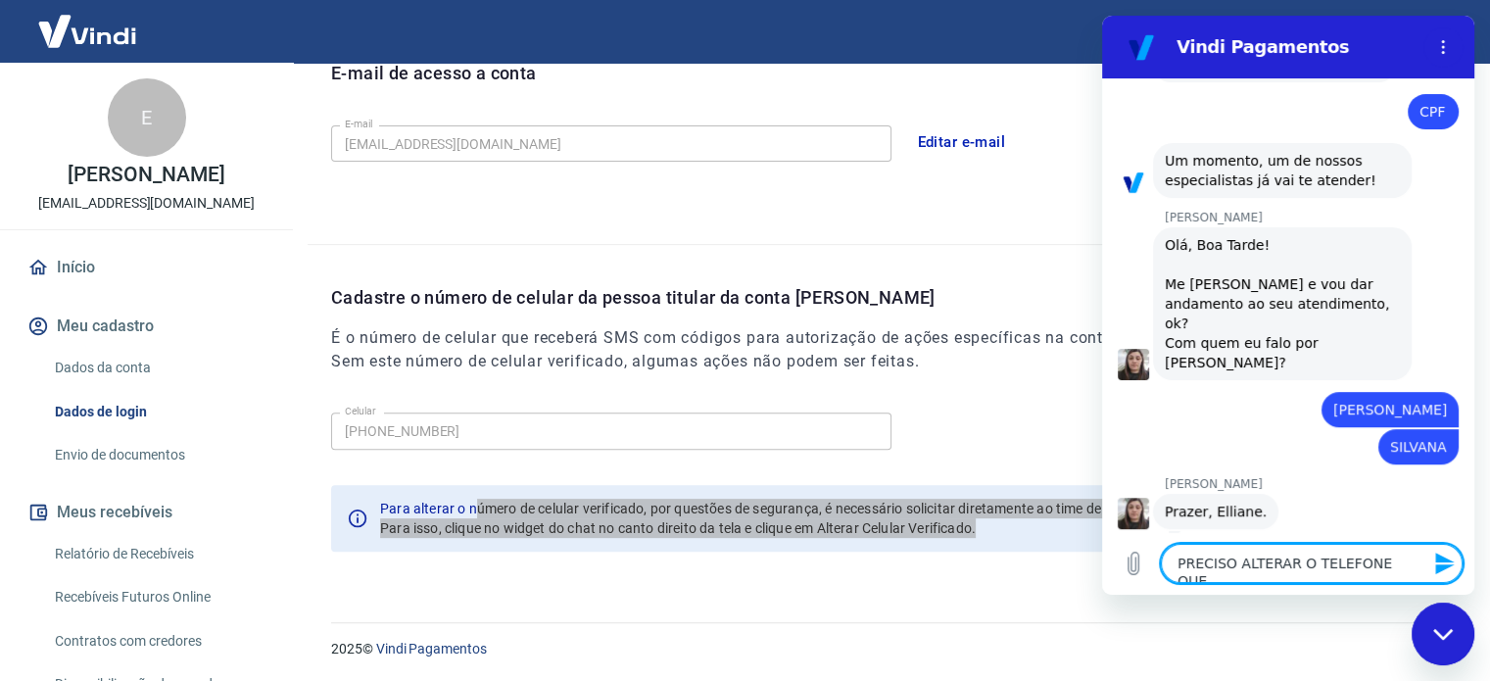
type textarea "PRECISO ALTERAR O TELEFONE QUE"
type textarea "x"
type textarea "PRECISO ALTERAR O TELEFONE QUE E"
type textarea "x"
type textarea "PRECISO ALTERAR O TELEFONE QUE ES"
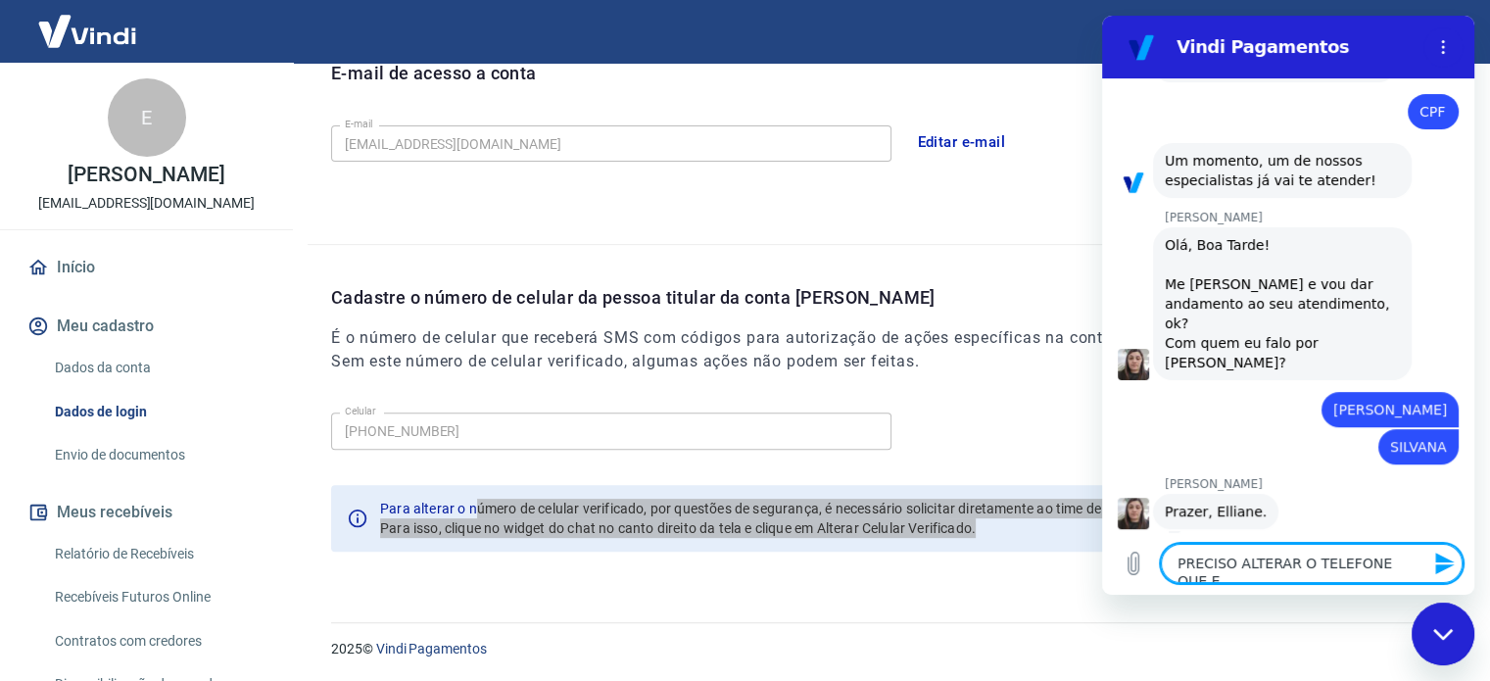
type textarea "x"
type textarea "PRECISO ALTERAR O TELEFONE QUE EST"
type textarea "x"
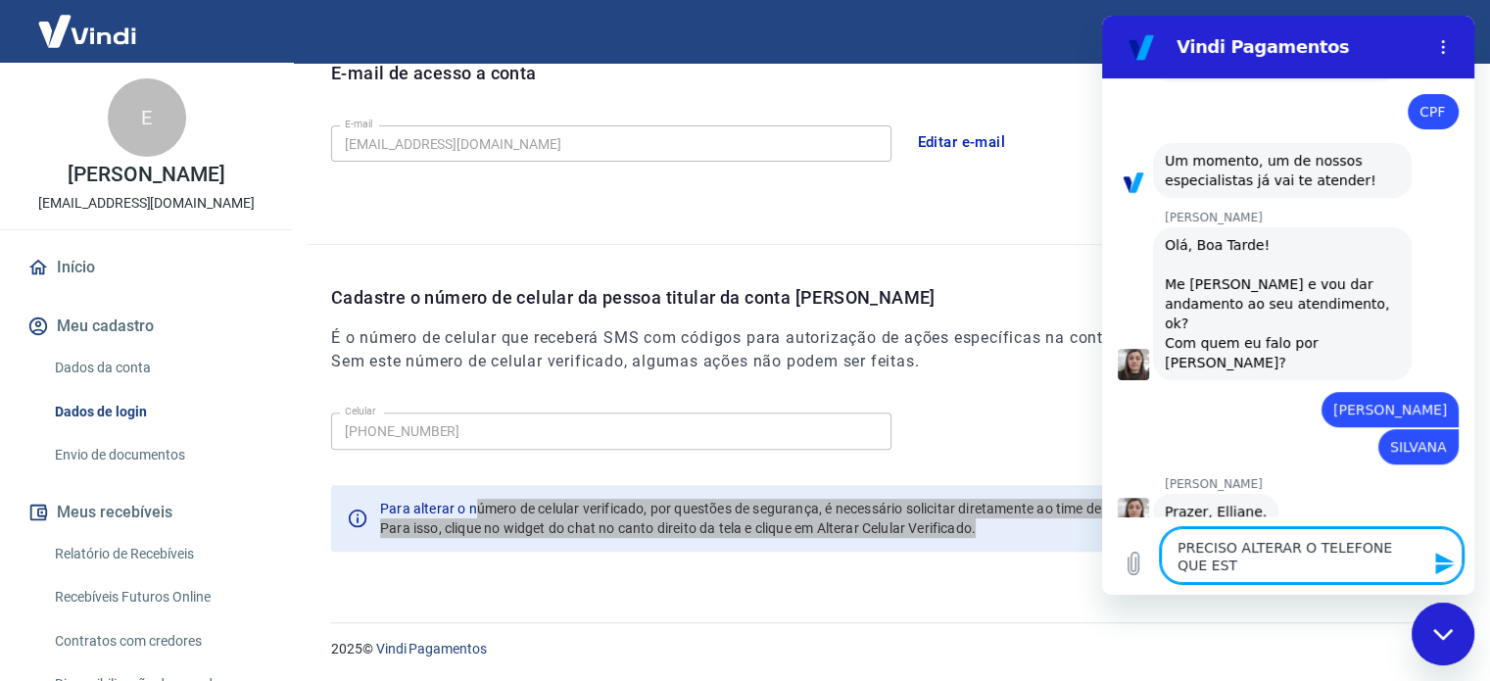
type textarea "PRECISO ALTERAR O TELEFONE QUE ESTA"
type textarea "x"
type textarea "PRECISO ALTERAR O TELEFONE QUE ESTA"
type textarea "x"
type textarea "PRECISO ALTERAR O TELEFONE QUE ESTA C"
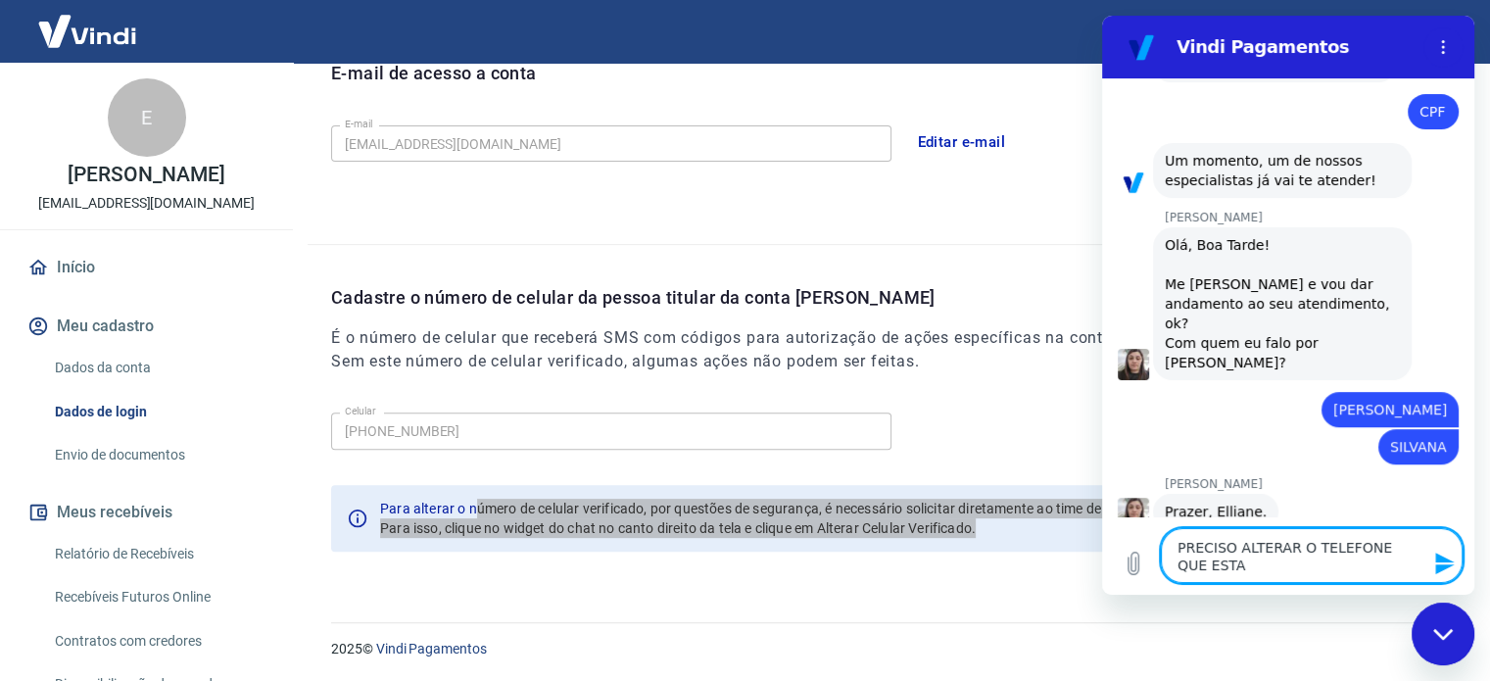
type textarea "x"
type textarea "PRECISO ALTERAR O TELEFONE QUE ESTA CA"
type textarea "x"
type textarea "PRECISO ALTERAR O TELEFONE QUE ESTA CAD"
type textarea "x"
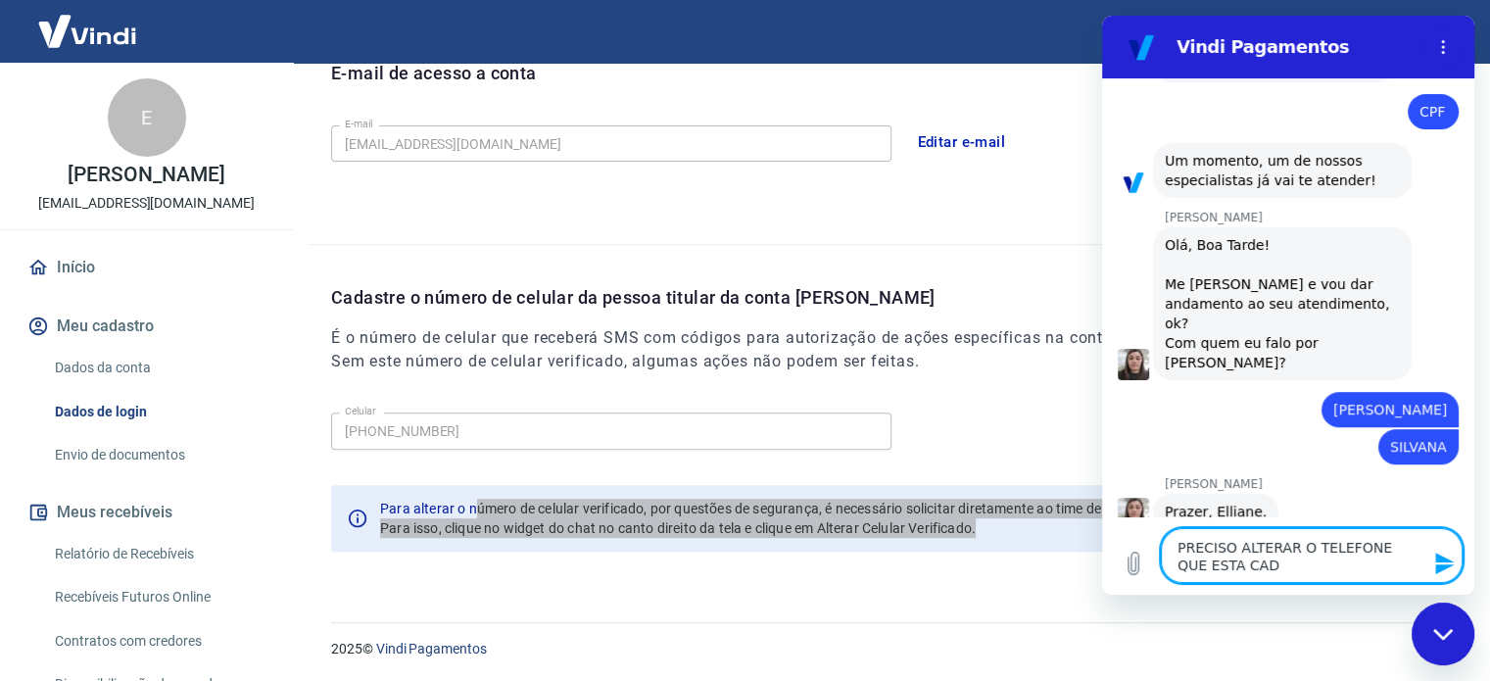
type textarea "PRECISO ALTERAR O TELEFONE QUE ESTA CADA"
type textarea "x"
type textarea "PRECISO ALTERAR O TELEFONE QUE ESTA CADAS"
type textarea "x"
type textarea "PRECISO ALTERAR O TELEFONE QUE ESTA CADASR"
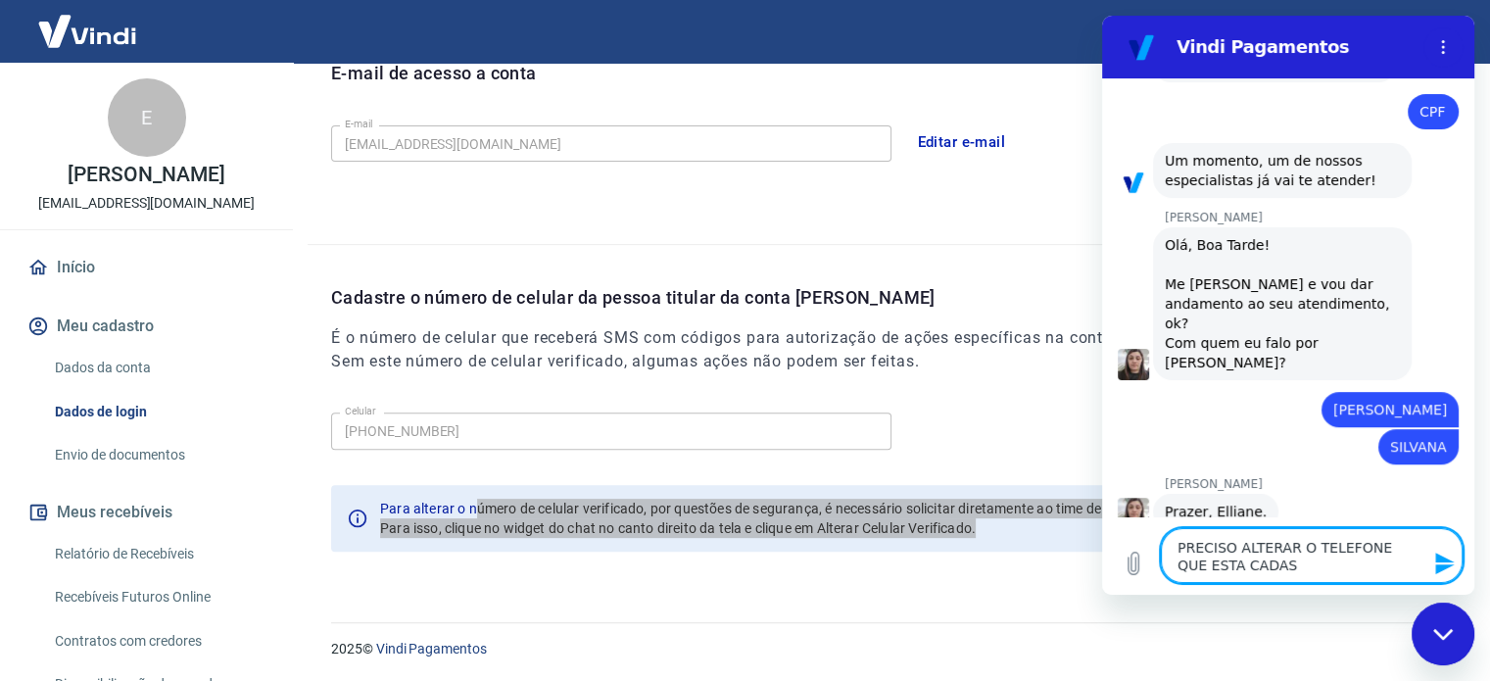
type textarea "x"
type textarea "PRECISO ALTERAR O TELEFONE QUE ESTA CADAS"
type textarea "x"
type textarea "PRECISO ALTERAR O TELEFONE QUE ESTA CADAST"
type textarea "x"
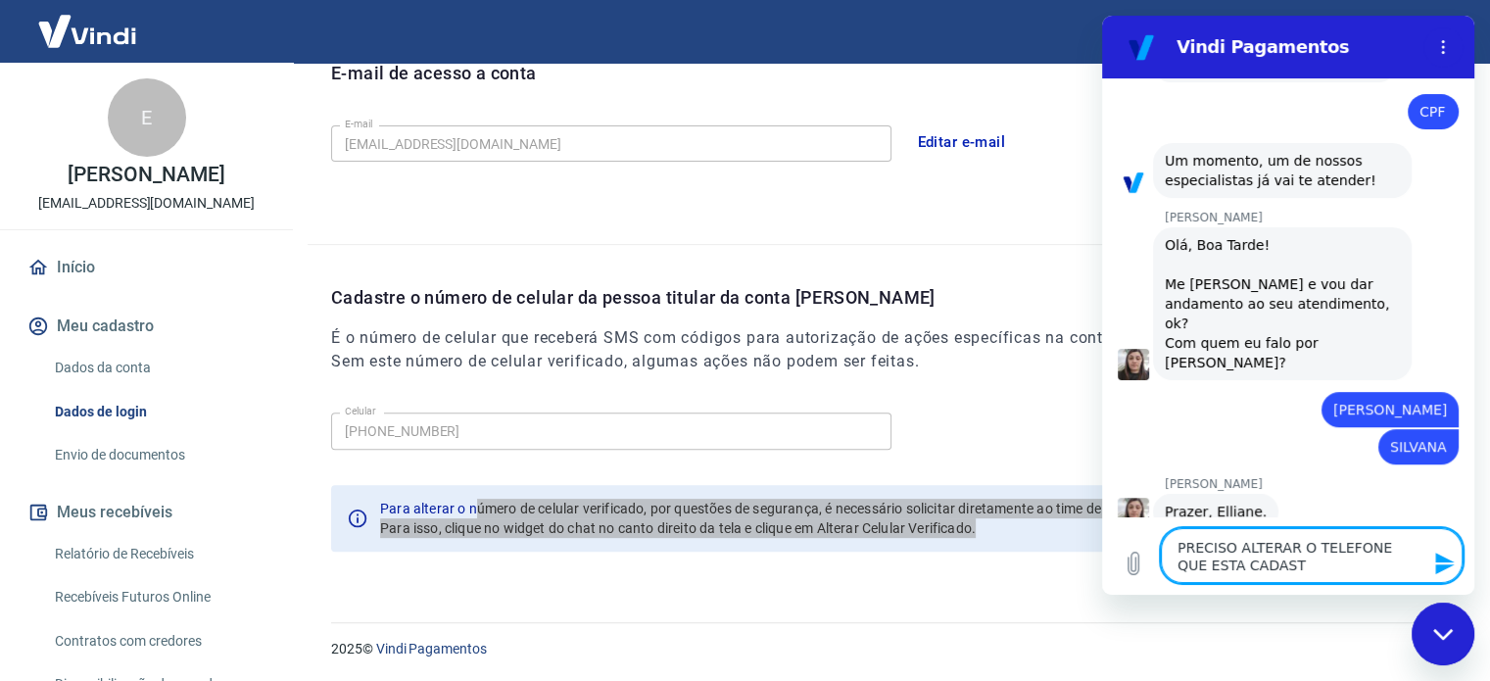
type textarea "PRECISO ALTERAR O TELEFONE QUE ESTA CADASTR"
type textarea "x"
type textarea "PRECISO ALTERAR O TELEFONE QUE ESTA CADASTRA"
type textarea "x"
type textarea "PRECISO ALTERAR O TELEFONE QUE ESTA CADASTRAD"
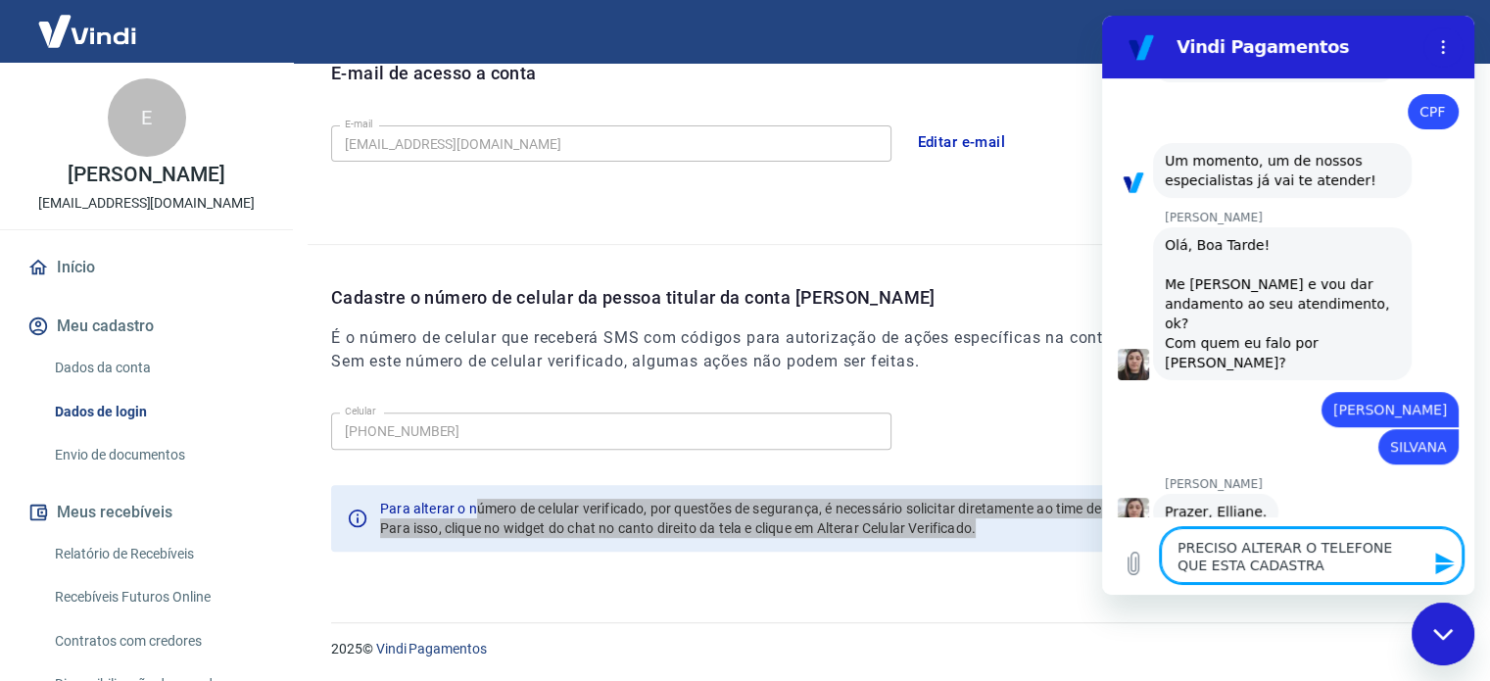
type textarea "x"
type textarea "PRECISO ALTERAR O TELEFONE QUE ESTA CADASTRADO"
type textarea "x"
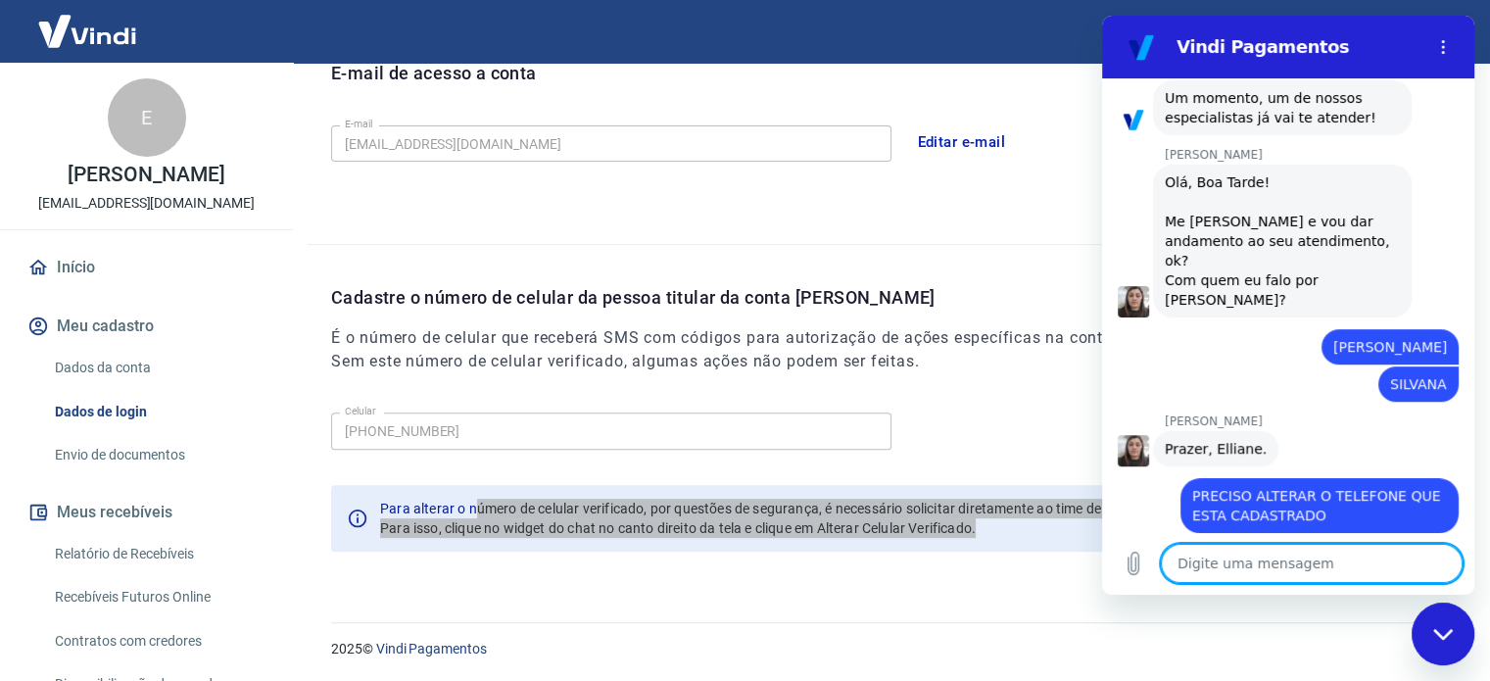
scroll to position [807, 0]
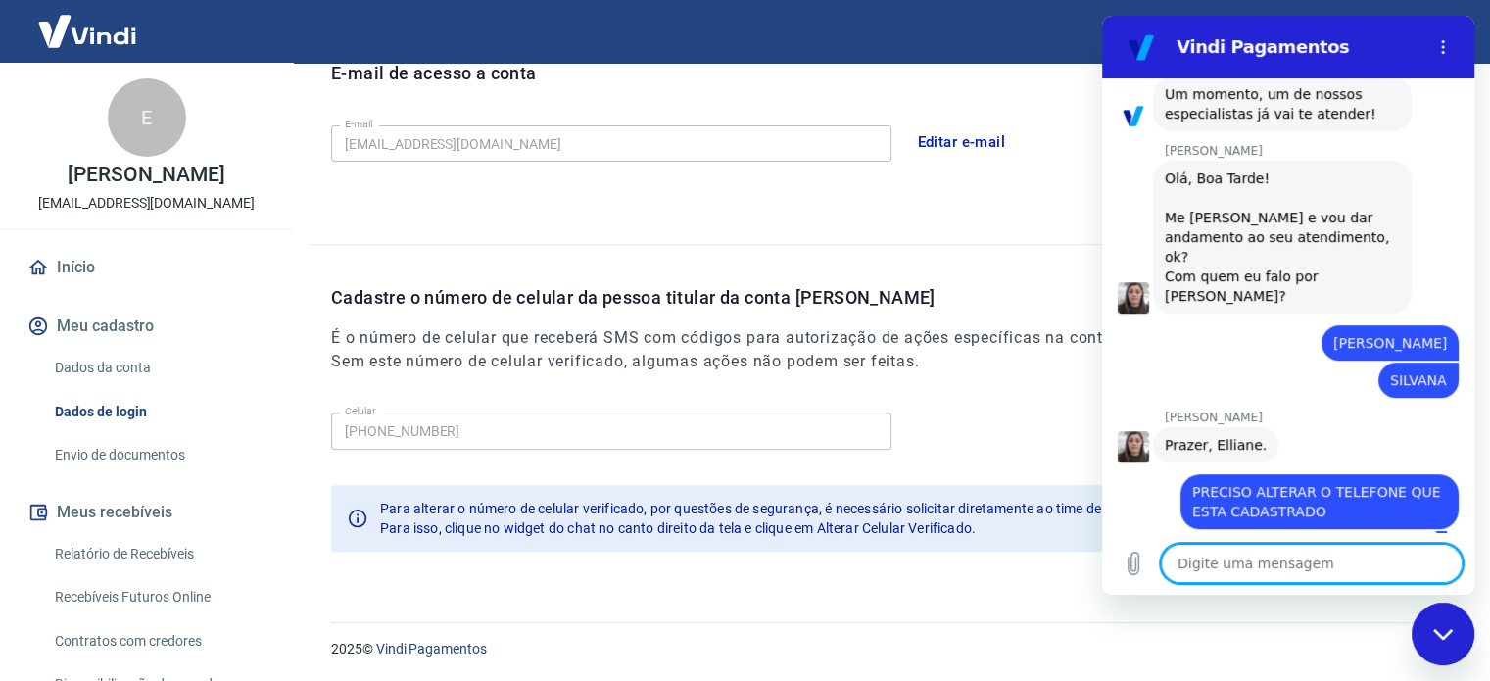
click at [1292, 561] on textarea at bounding box center [1312, 563] width 302 height 39
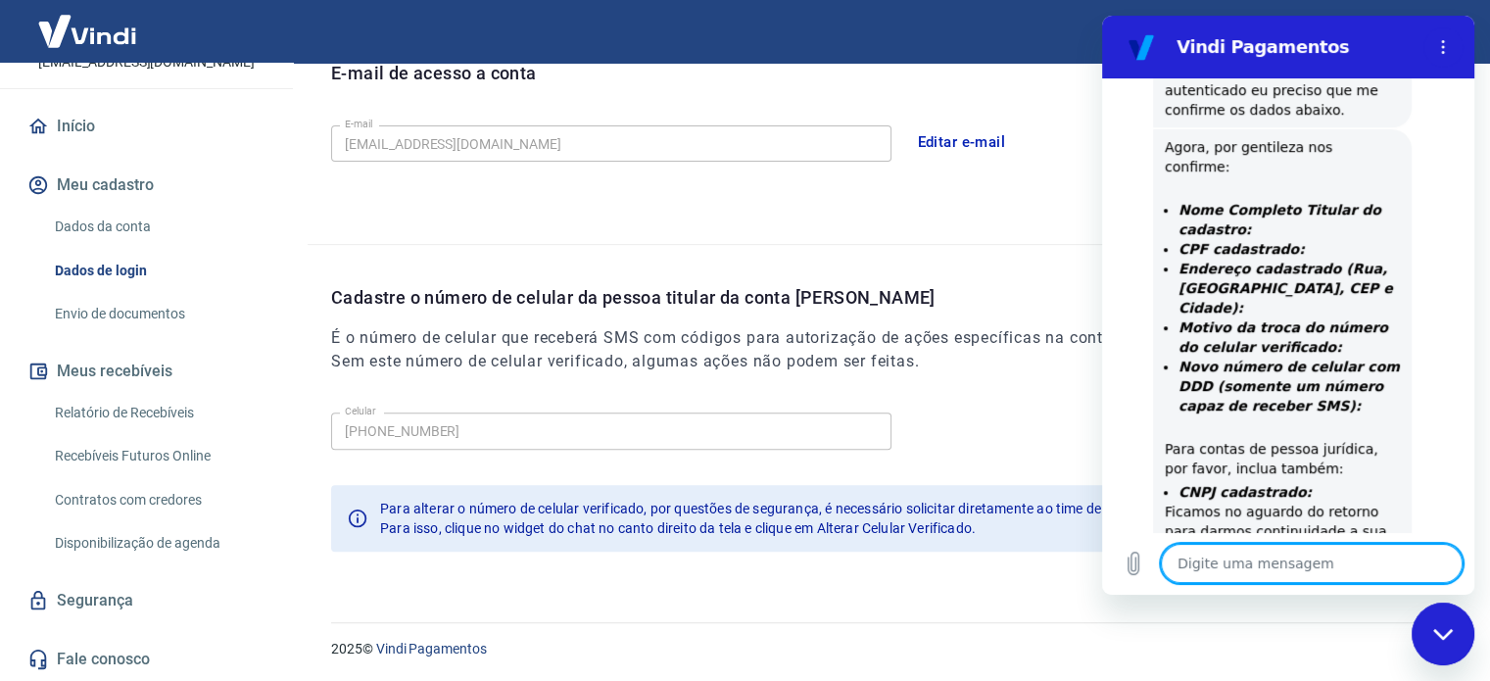
scroll to position [1215, 0]
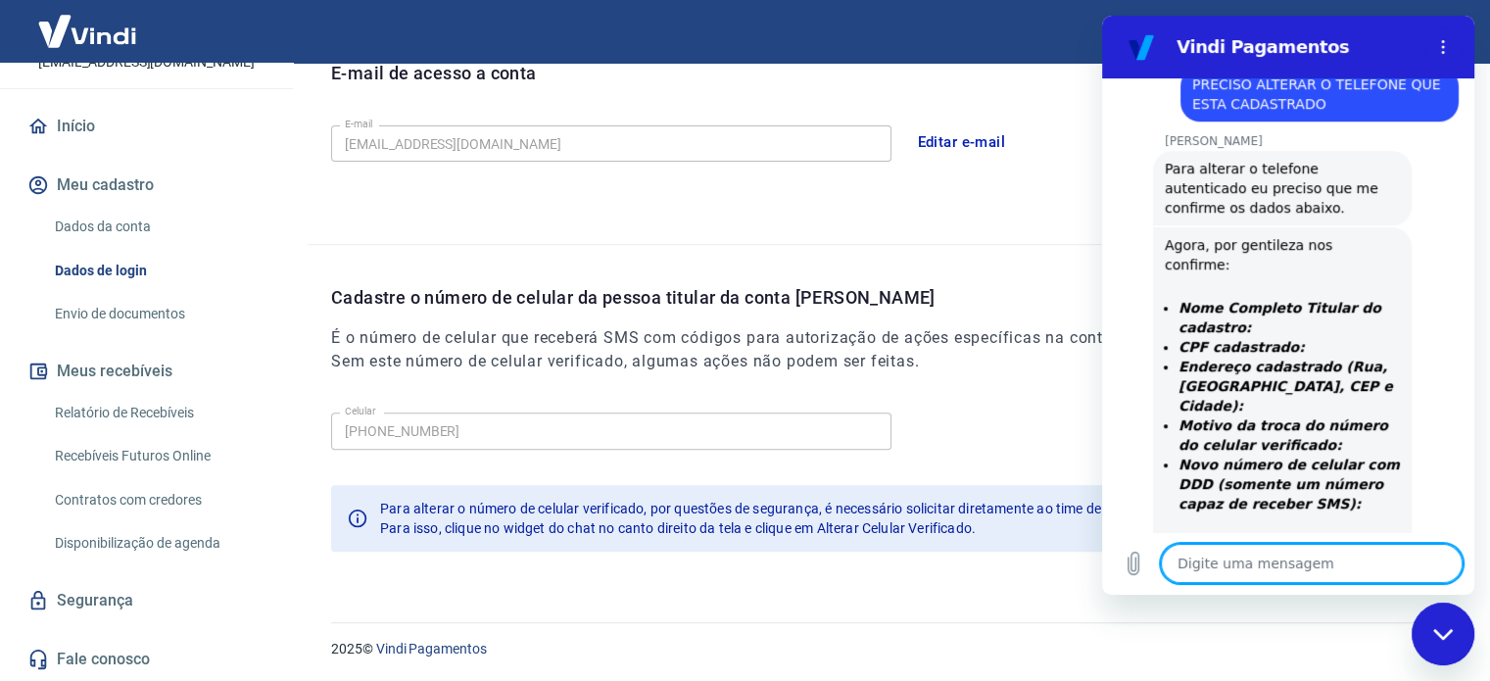
click at [1267, 552] on textarea at bounding box center [1312, 563] width 302 height 39
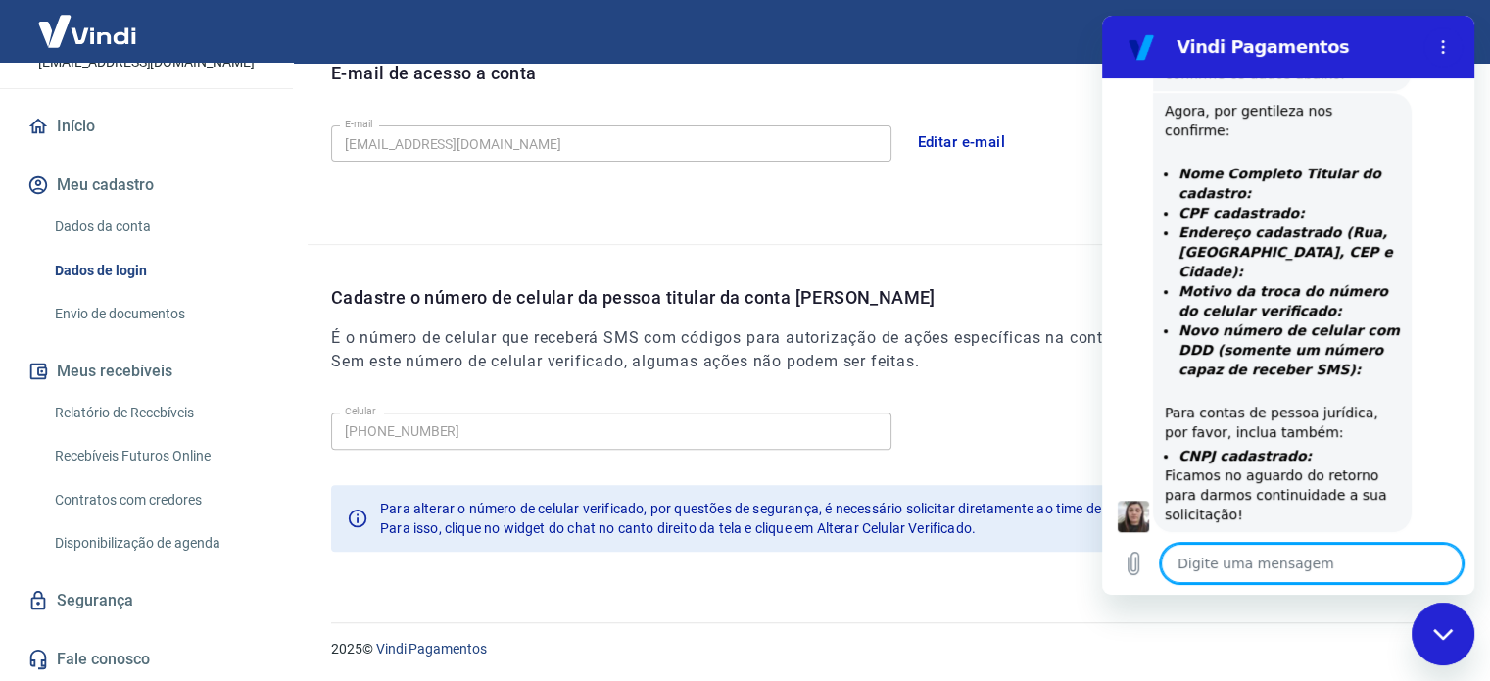
scroll to position [1318, 0]
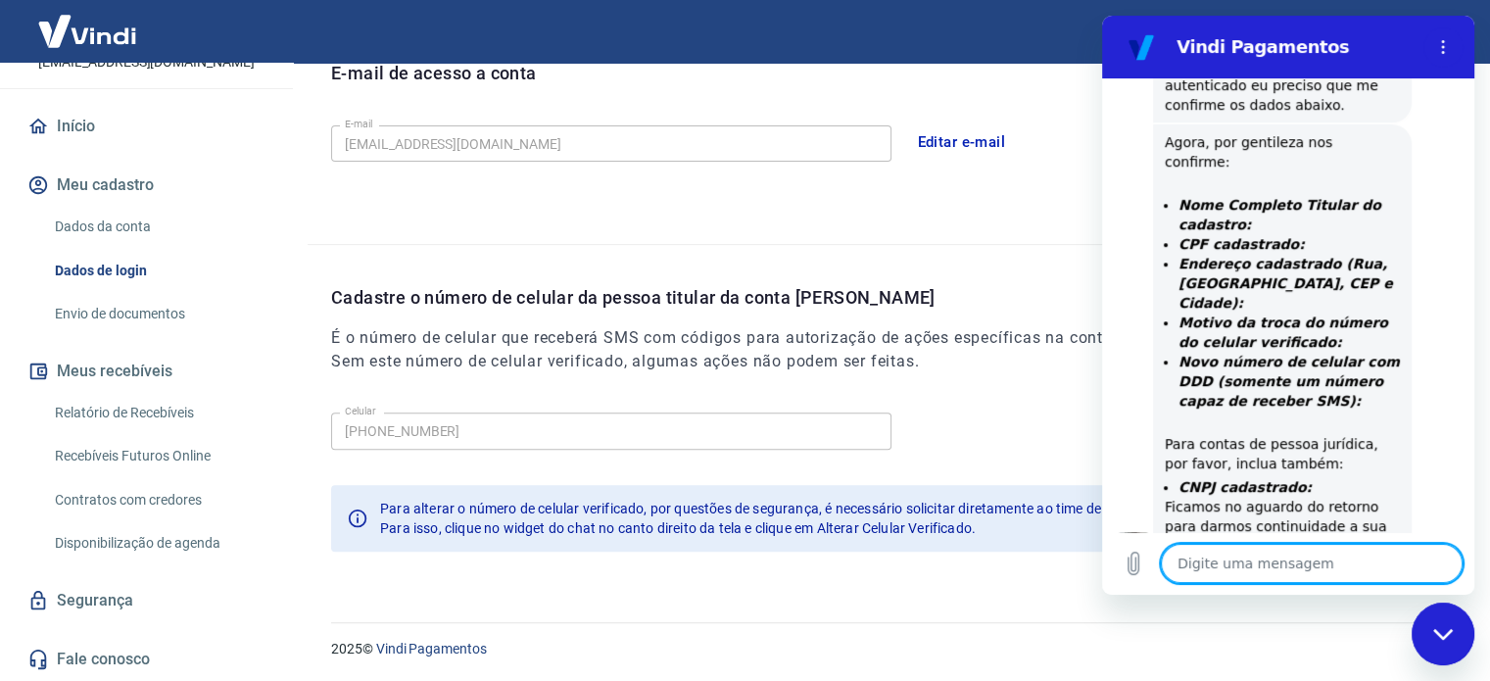
click at [1230, 570] on textarea at bounding box center [1312, 563] width 302 height 39
click at [1267, 562] on textarea at bounding box center [1312, 563] width 302 height 39
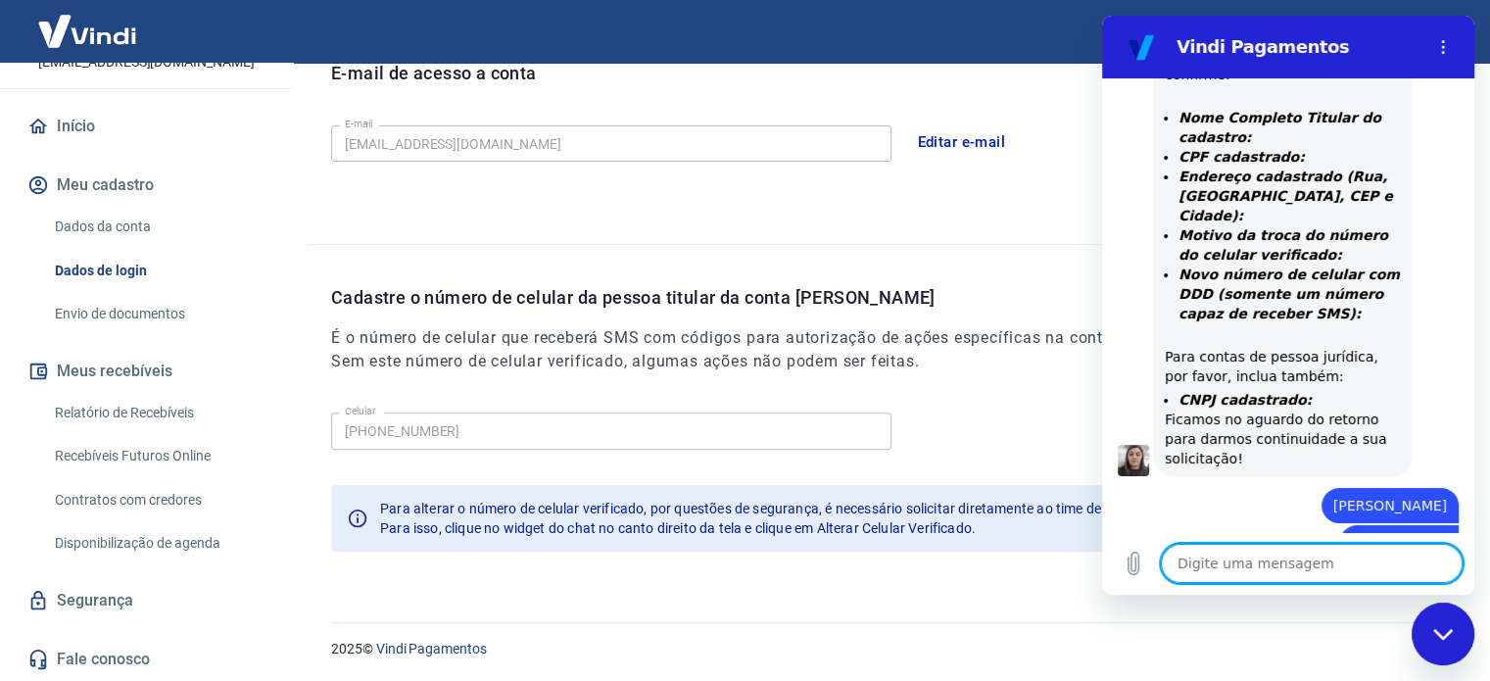
scroll to position [1642, 0]
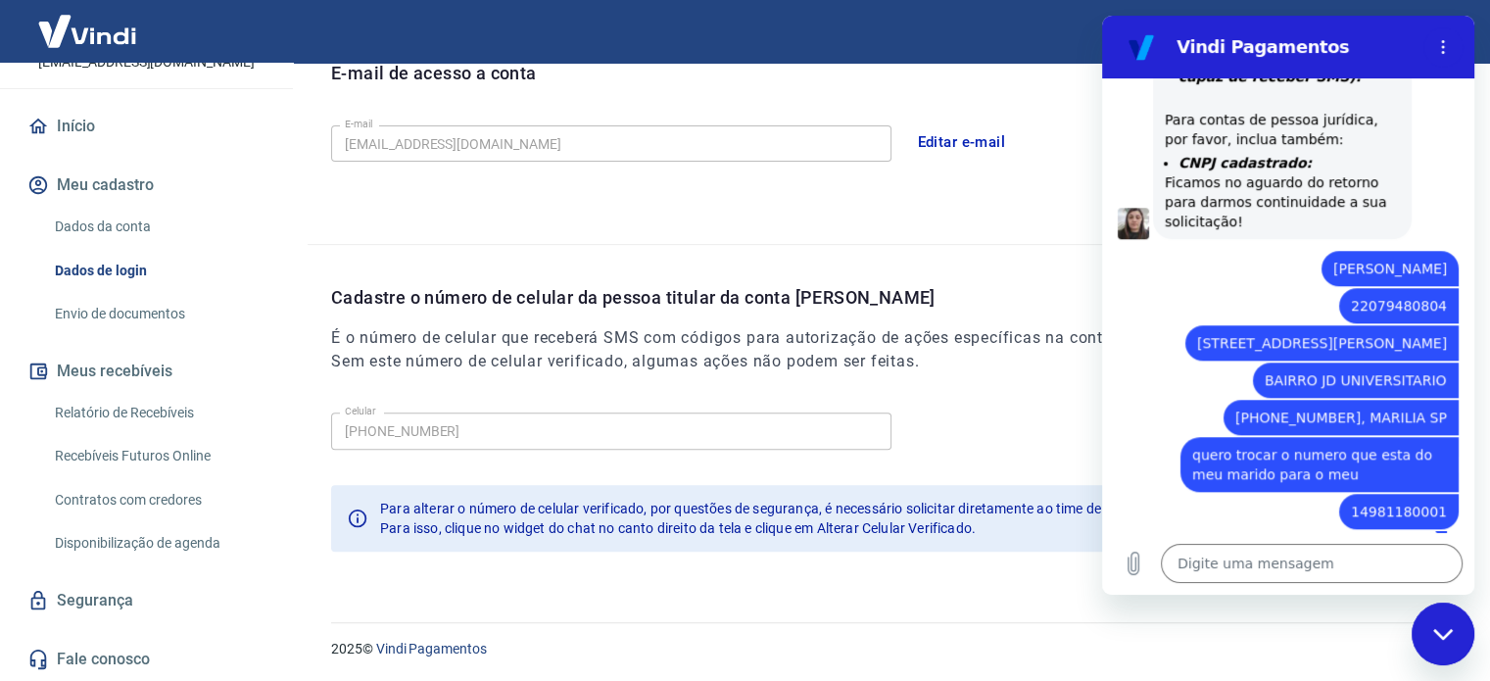
click at [935, 186] on div "E-mail de acesso a conta E-mail elliroortega@gmail.com E-mail Editar e-mail" at bounding box center [887, 132] width 1159 height 223
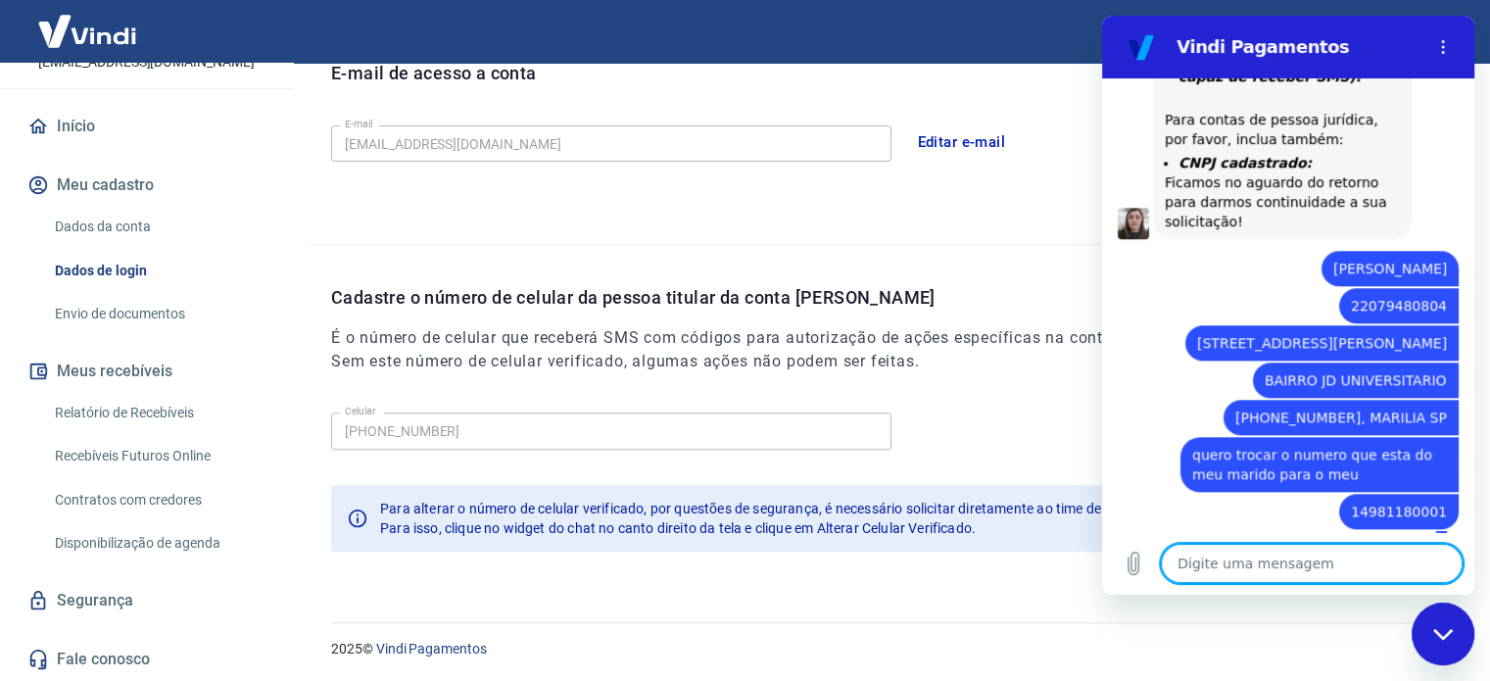
click at [1264, 567] on textarea at bounding box center [1312, 563] width 302 height 39
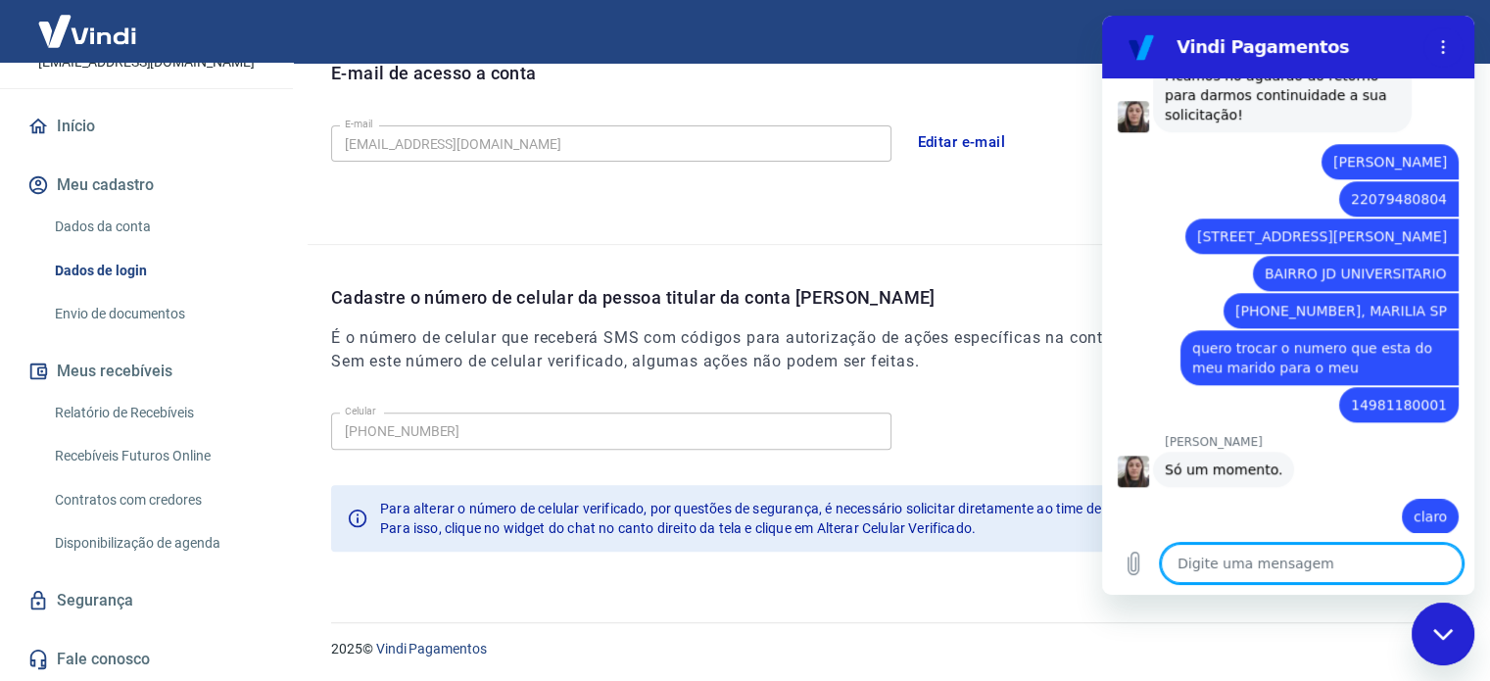
scroll to position [1752, 0]
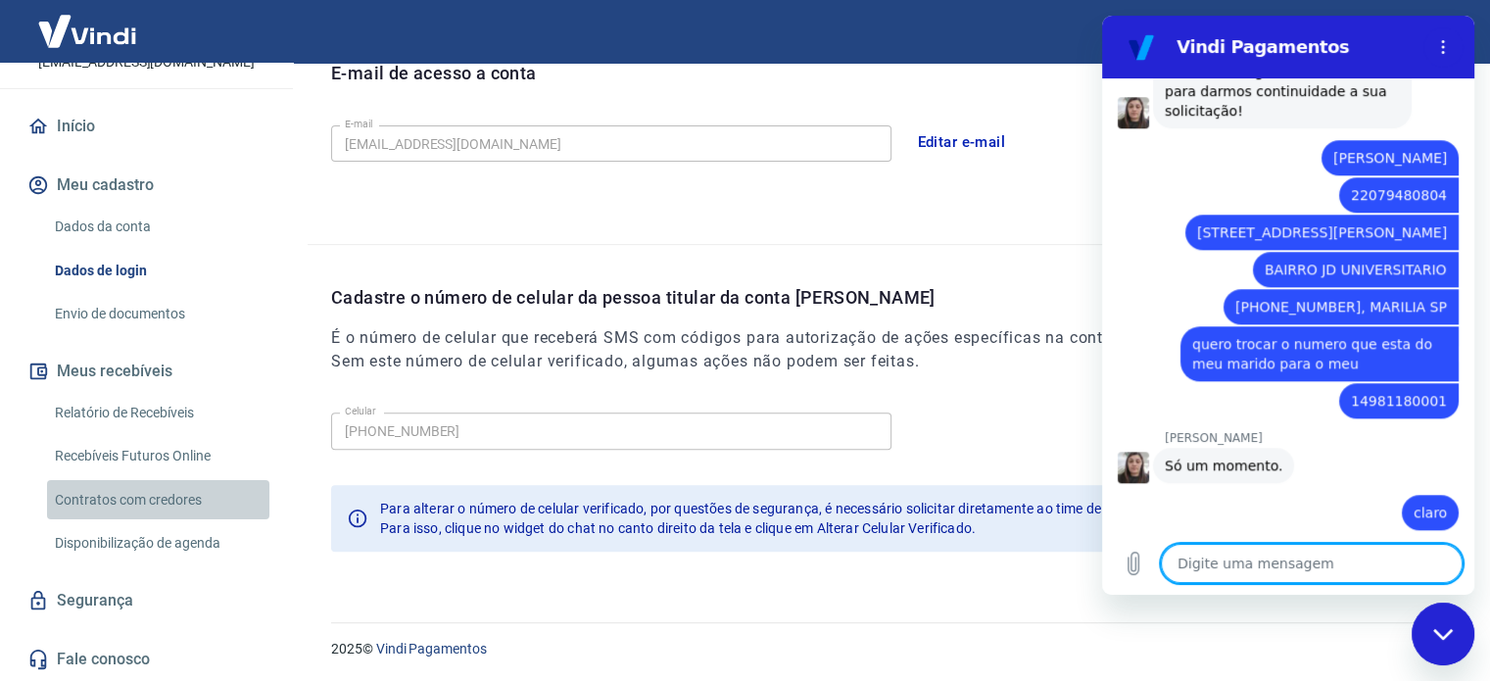
click at [165, 500] on link "Contratos com credores" at bounding box center [158, 500] width 222 height 40
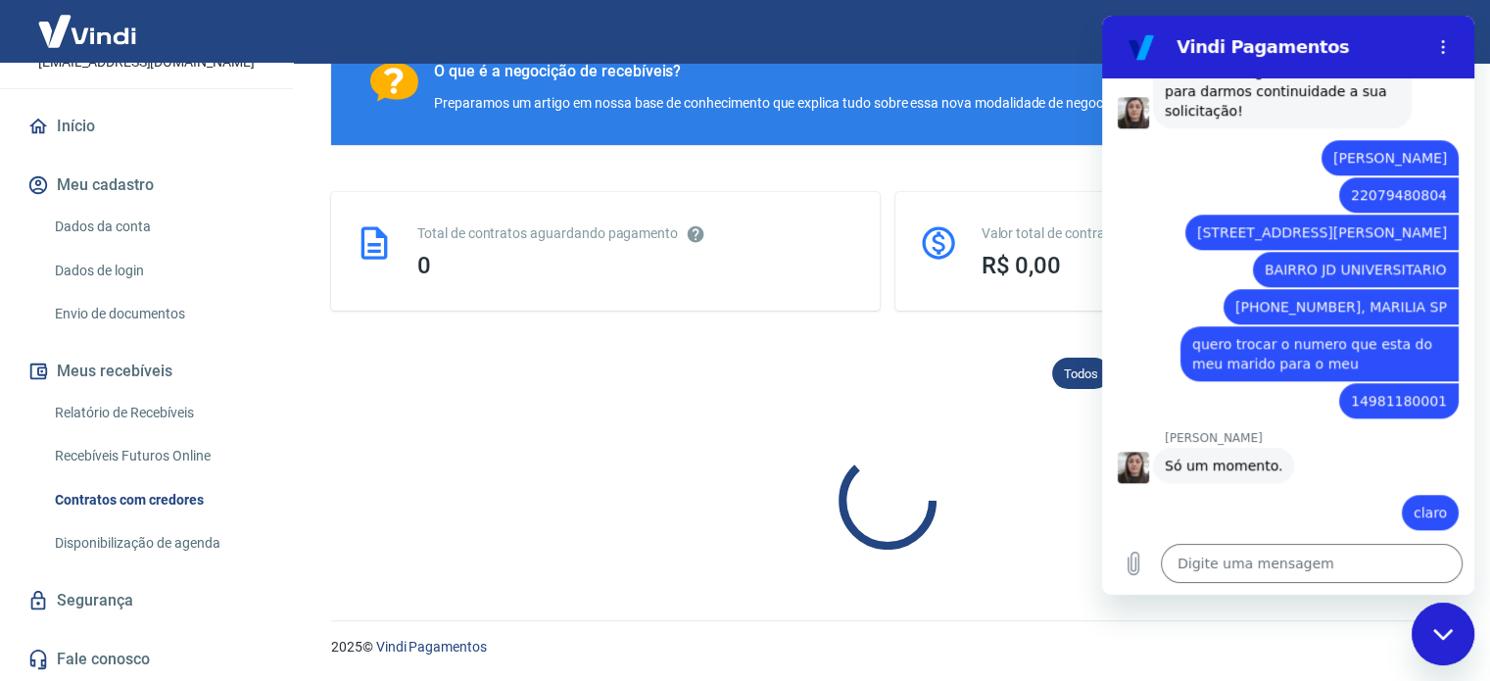
scroll to position [914, 0]
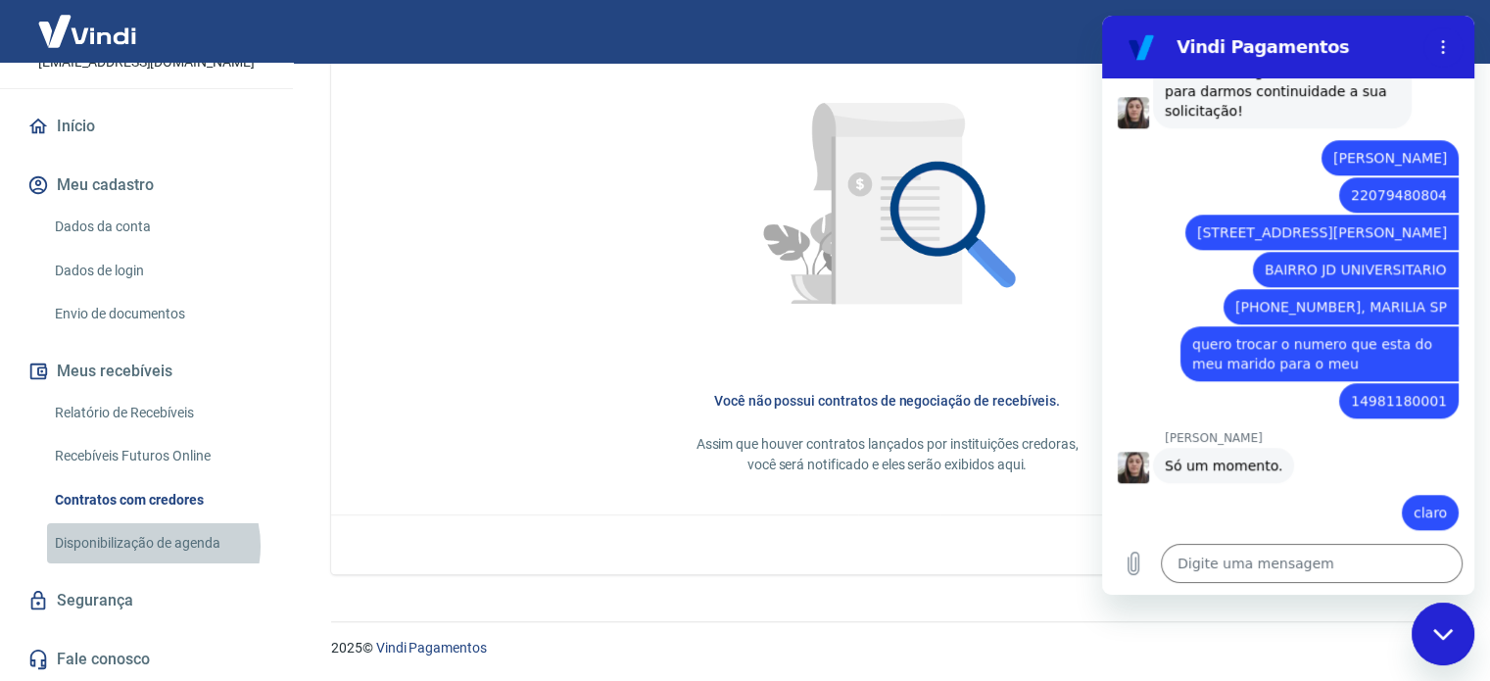
click at [151, 544] on link "Disponibilização de agenda" at bounding box center [158, 543] width 222 height 40
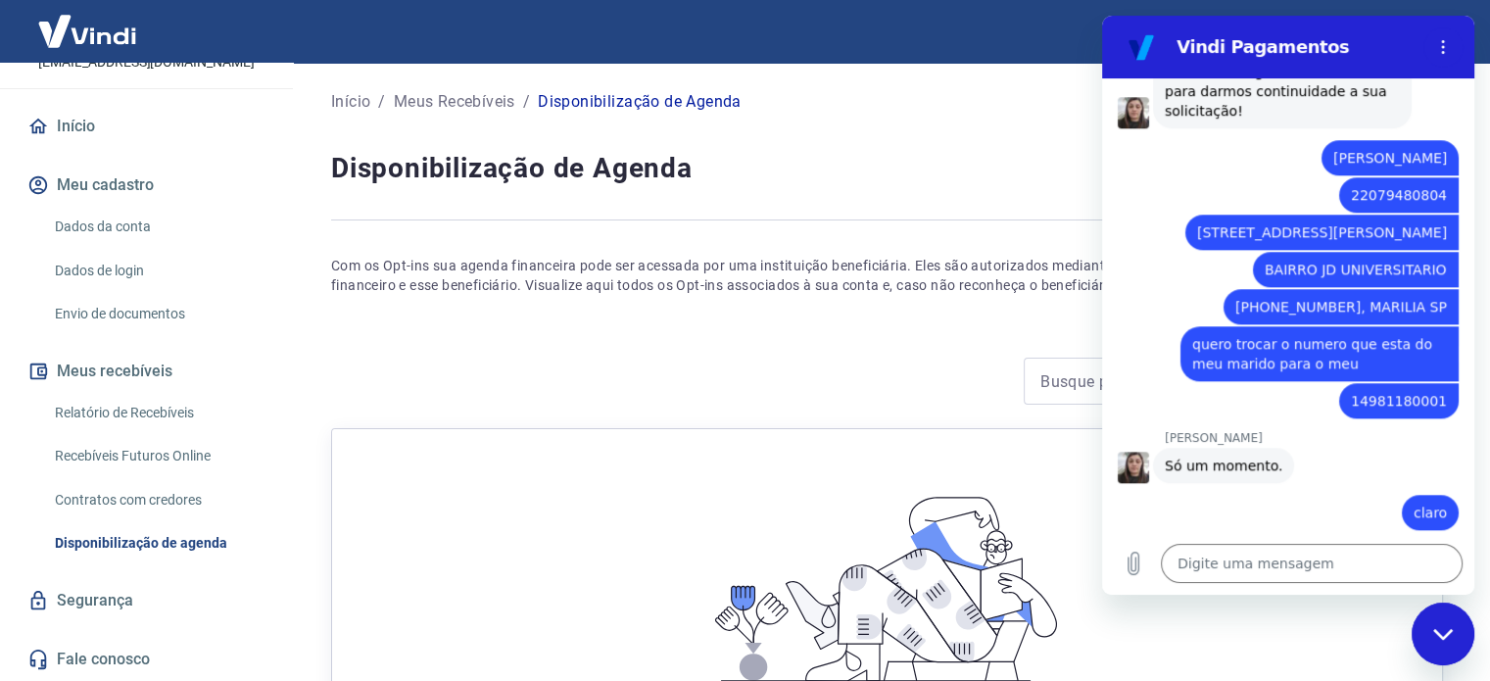
scroll to position [264, 0]
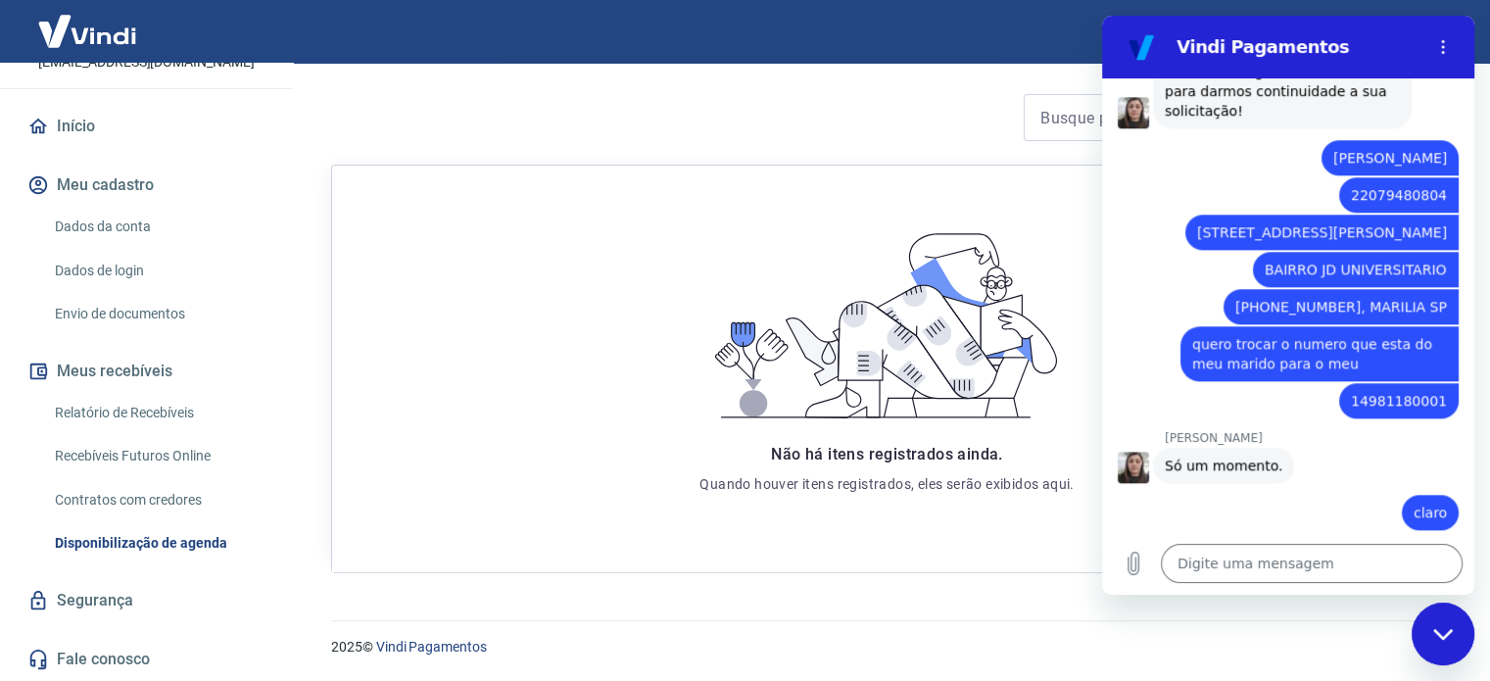
click at [95, 610] on link "Segurança" at bounding box center [147, 600] width 246 height 43
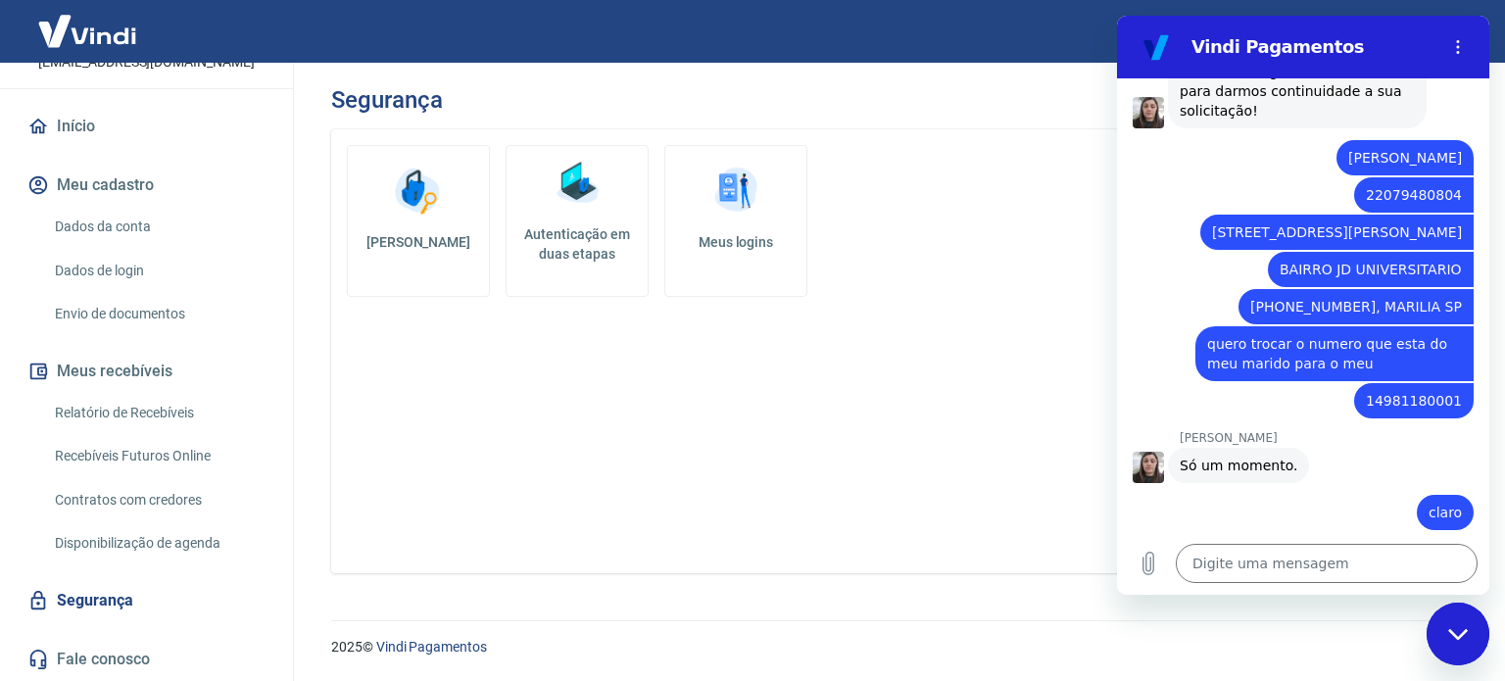
click at [147, 316] on link "Envio de documentos" at bounding box center [158, 314] width 222 height 40
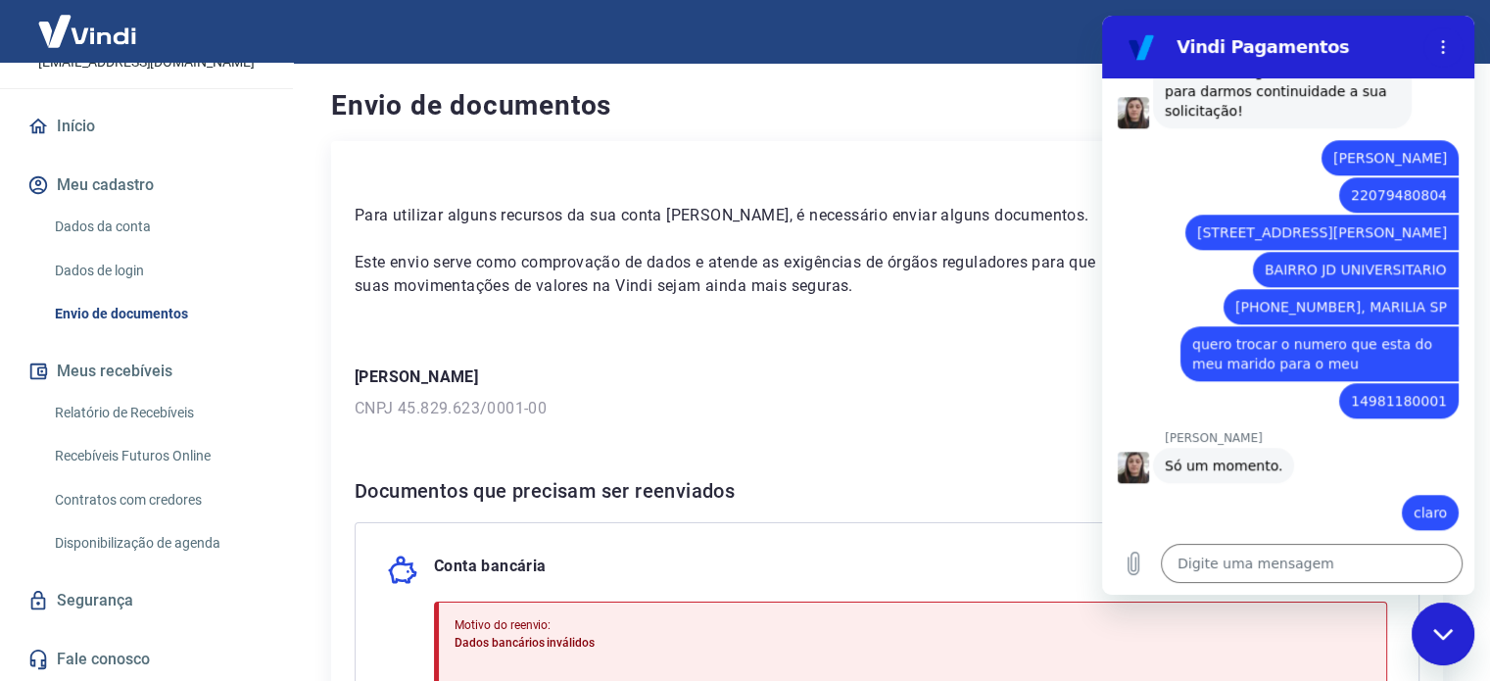
click at [777, 362] on div "Para utilizar alguns recursos da sua conta Vindi, é necessário enviar alguns do…" at bounding box center [887, 538] width 1112 height 794
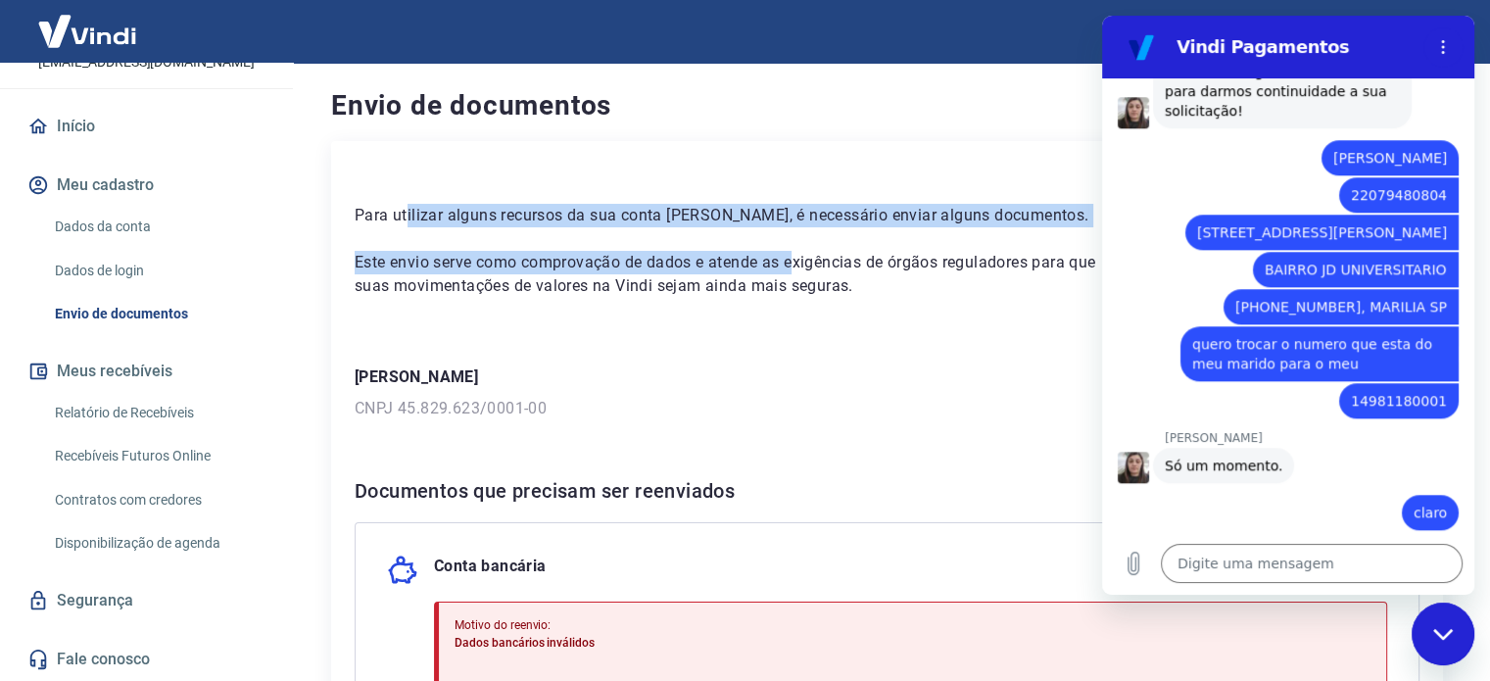
drag, startPoint x: 405, startPoint y: 208, endPoint x: 798, endPoint y: 233, distance: 394.6
click at [798, 233] on div "Para utilizar alguns recursos da sua conta Vindi, é necessário enviar alguns do…" at bounding box center [727, 231] width 744 height 133
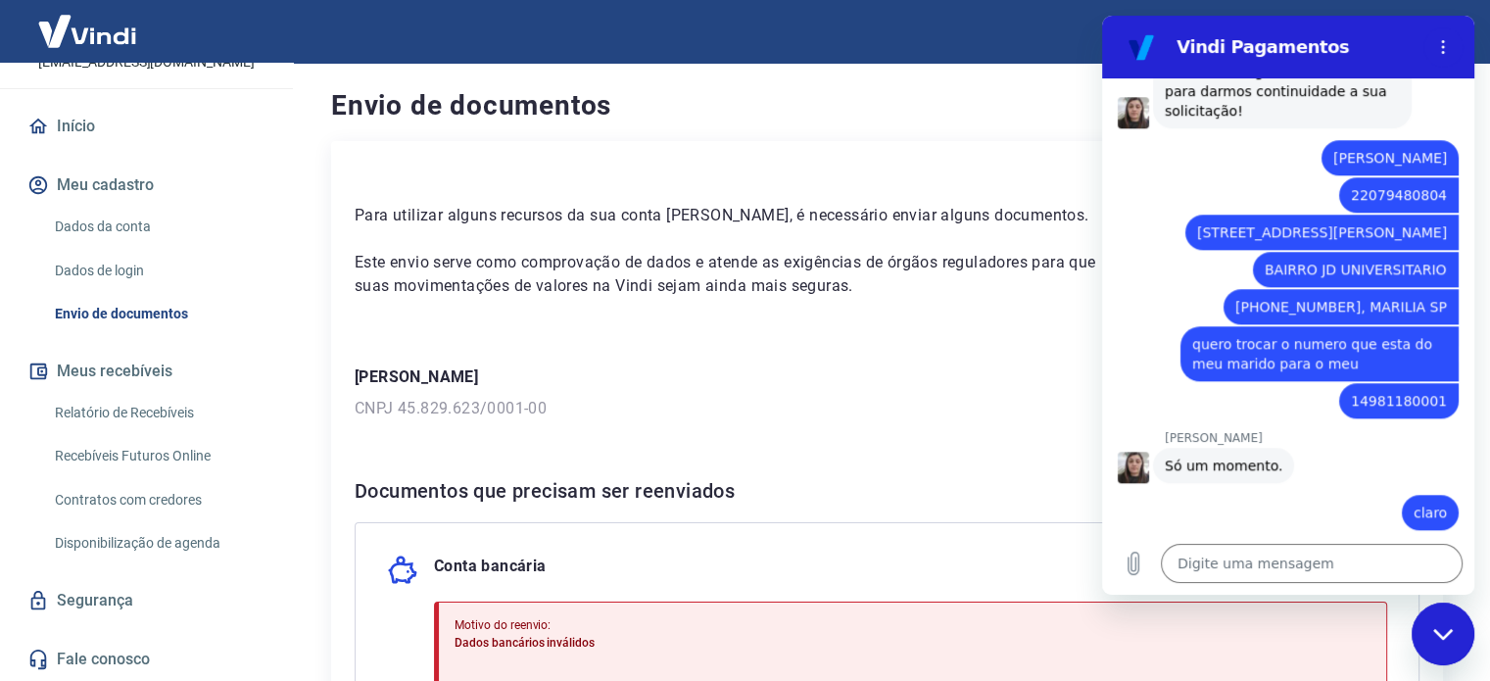
click at [870, 425] on div "Para utilizar alguns recursos da sua conta Vindi, é necessário enviar alguns do…" at bounding box center [887, 538] width 1112 height 794
click at [127, 181] on button "Meu cadastro" at bounding box center [147, 185] width 246 height 43
click at [112, 218] on link "Dados da conta" at bounding box center [158, 227] width 222 height 40
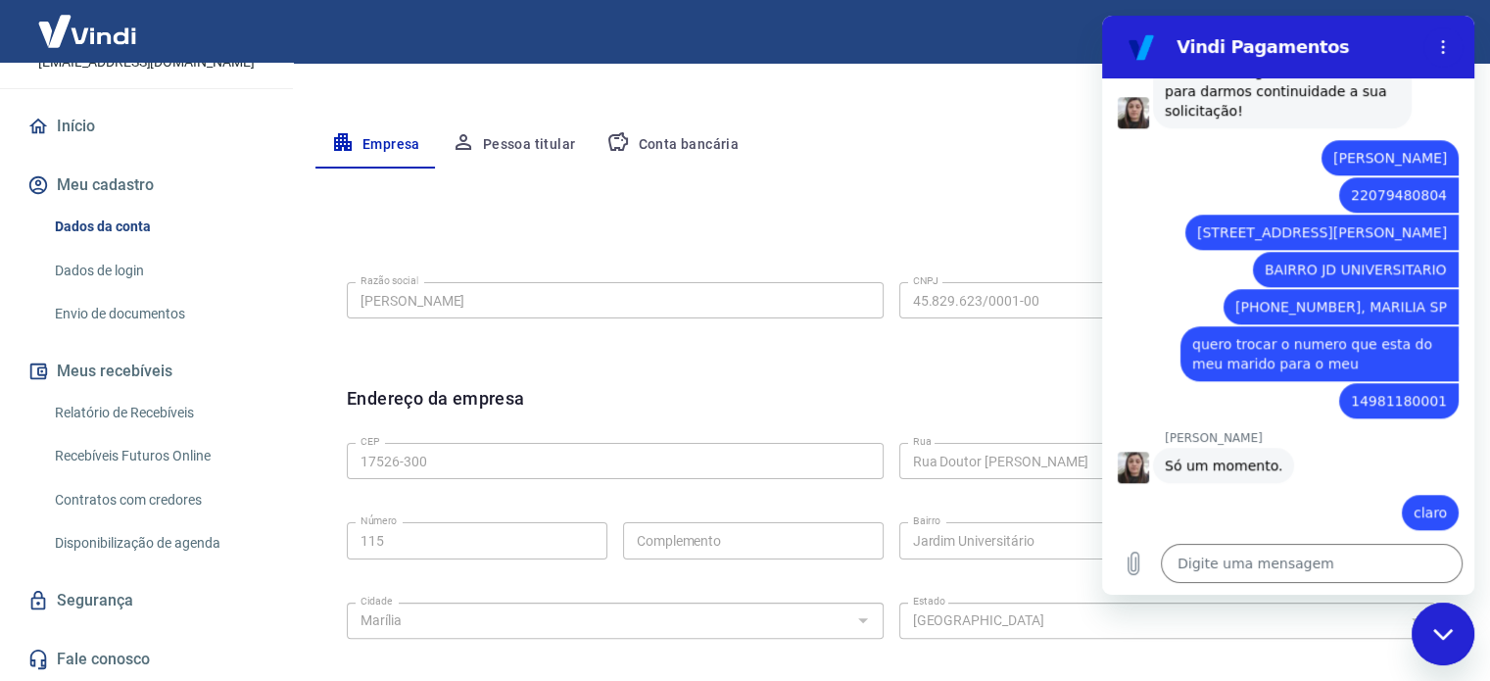
scroll to position [196, 0]
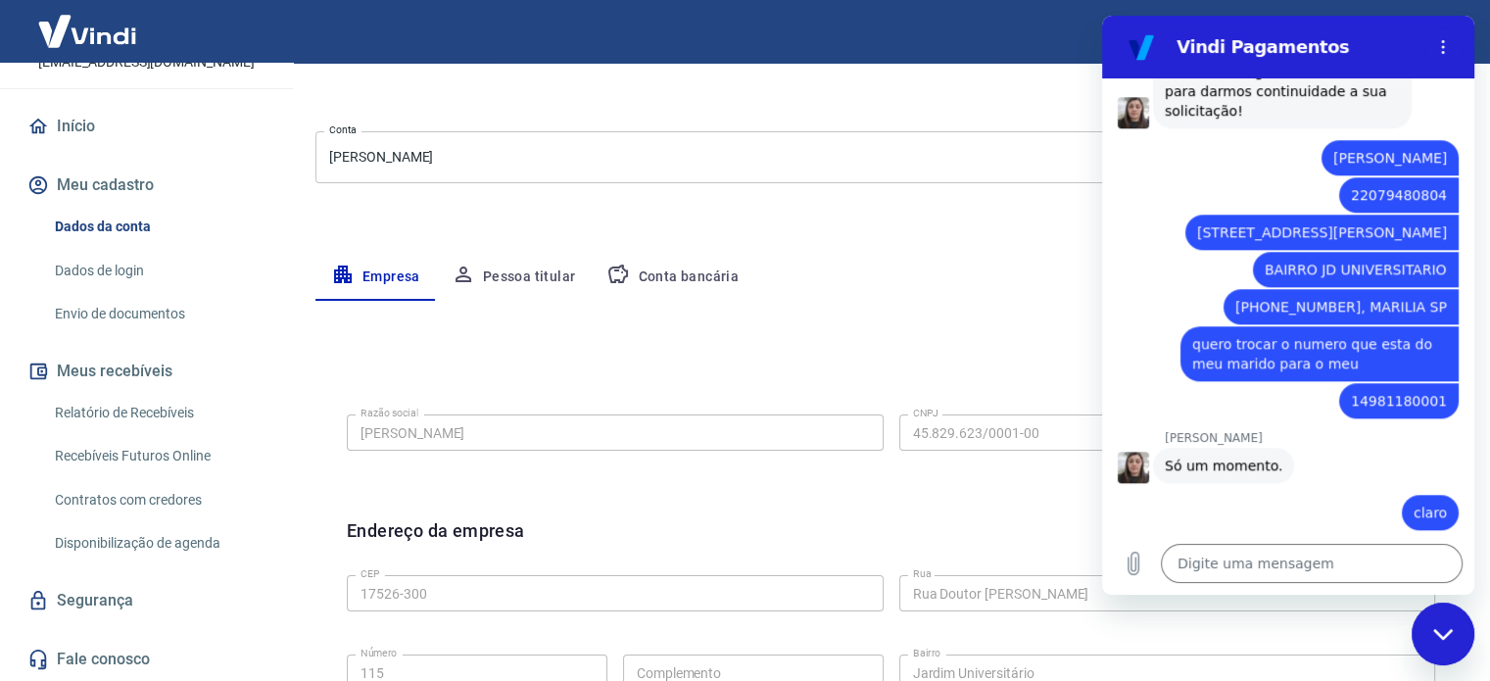
click at [702, 249] on div "Meu cadastro / Dados cadastrais Dados cadastrais Cancelar conta Conta Aromas Da…" at bounding box center [891, 500] width 1198 height 1266
click at [695, 262] on button "Conta bancária" at bounding box center [673, 277] width 164 height 47
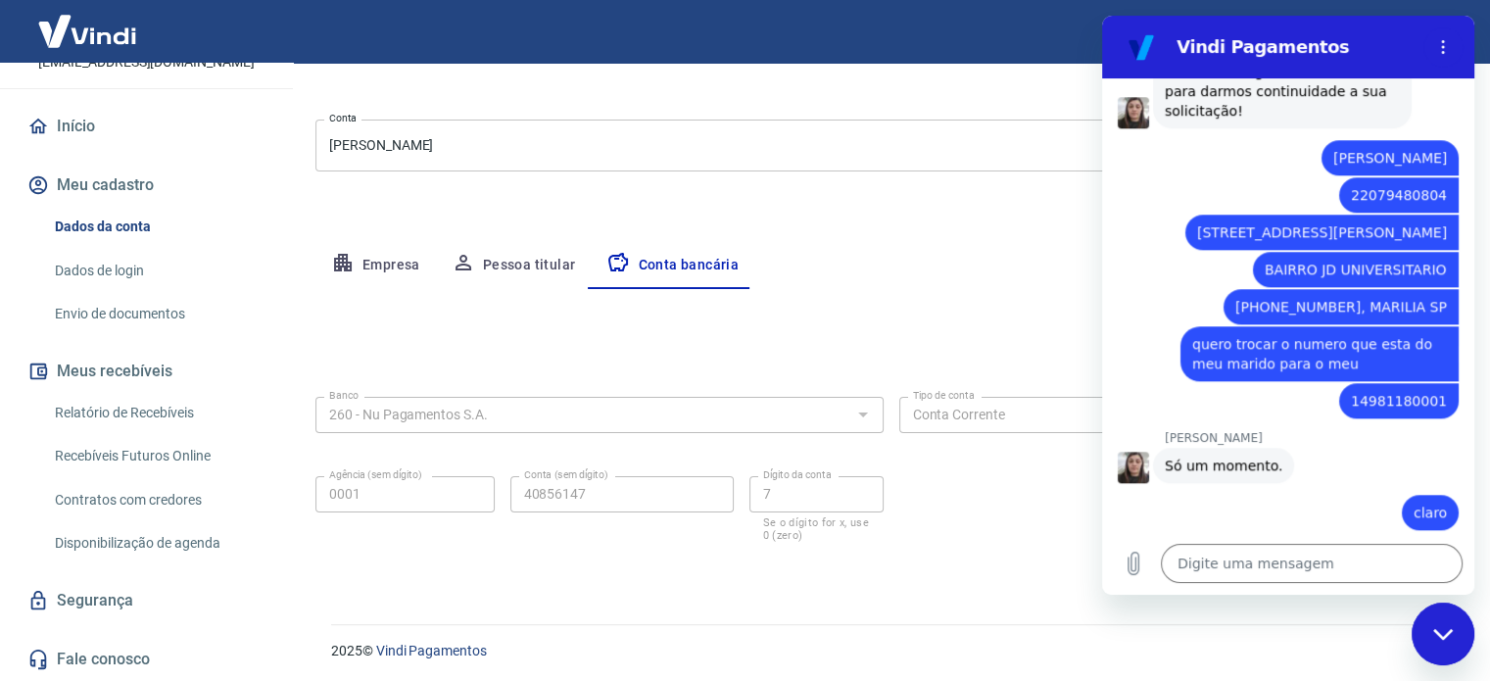
scroll to position [211, 0]
click at [950, 268] on div "Empresa Pessoa titular Conta bancária" at bounding box center [890, 262] width 1151 height 47
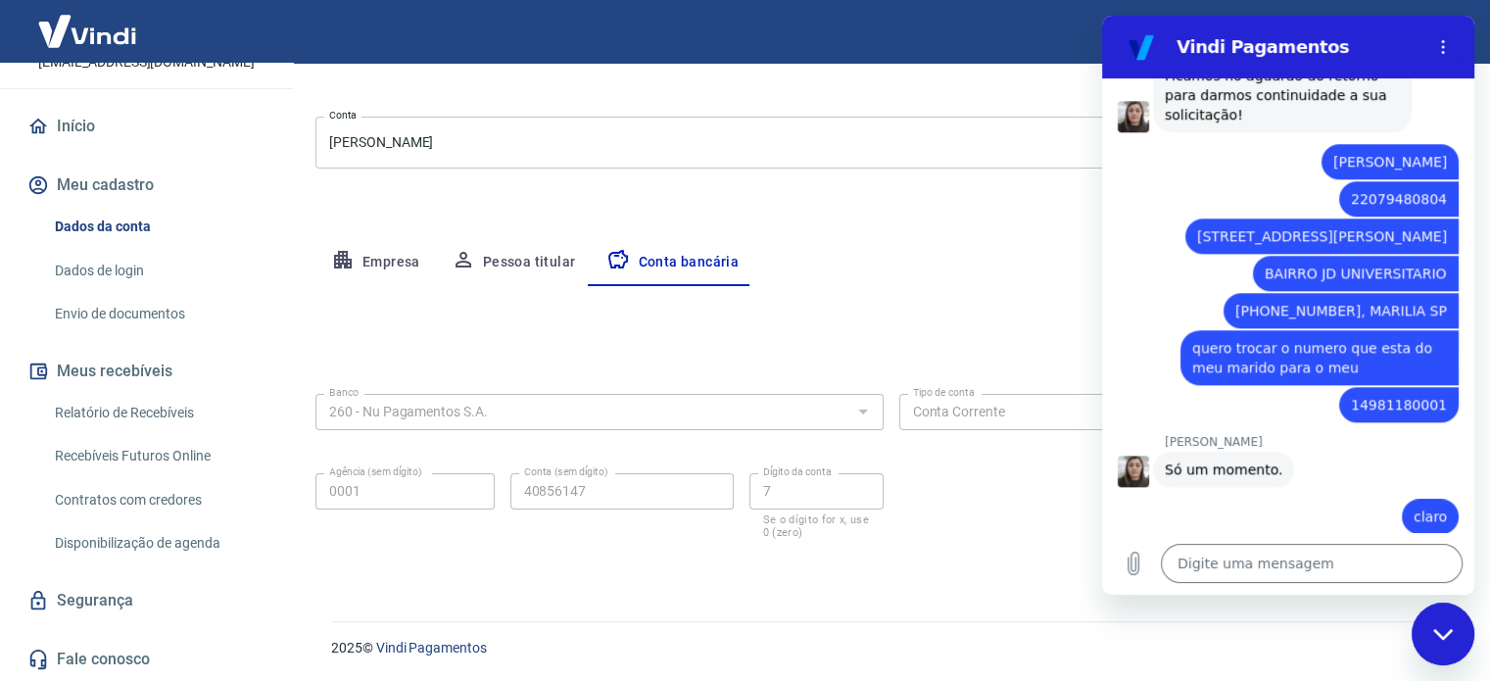
scroll to position [1752, 0]
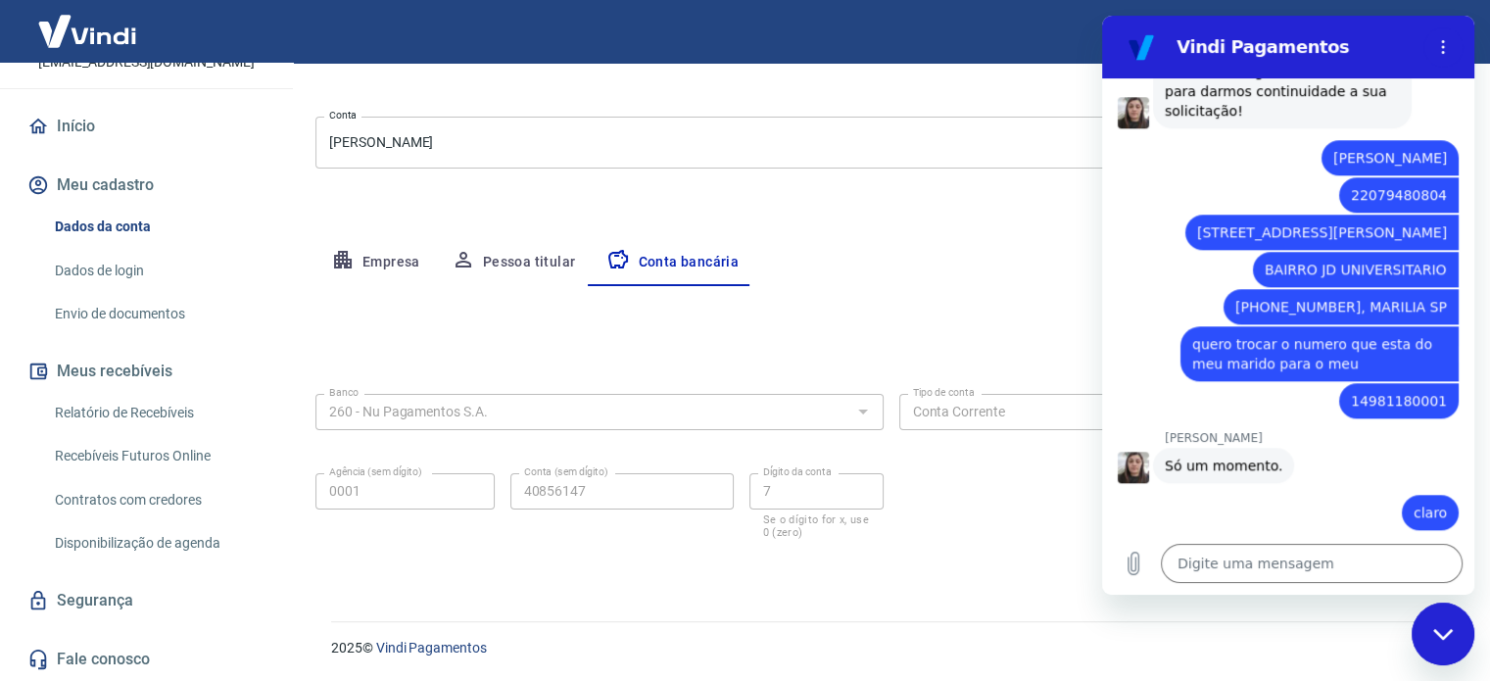
click at [935, 258] on div "Empresa Pessoa titular Conta bancária" at bounding box center [890, 262] width 1151 height 47
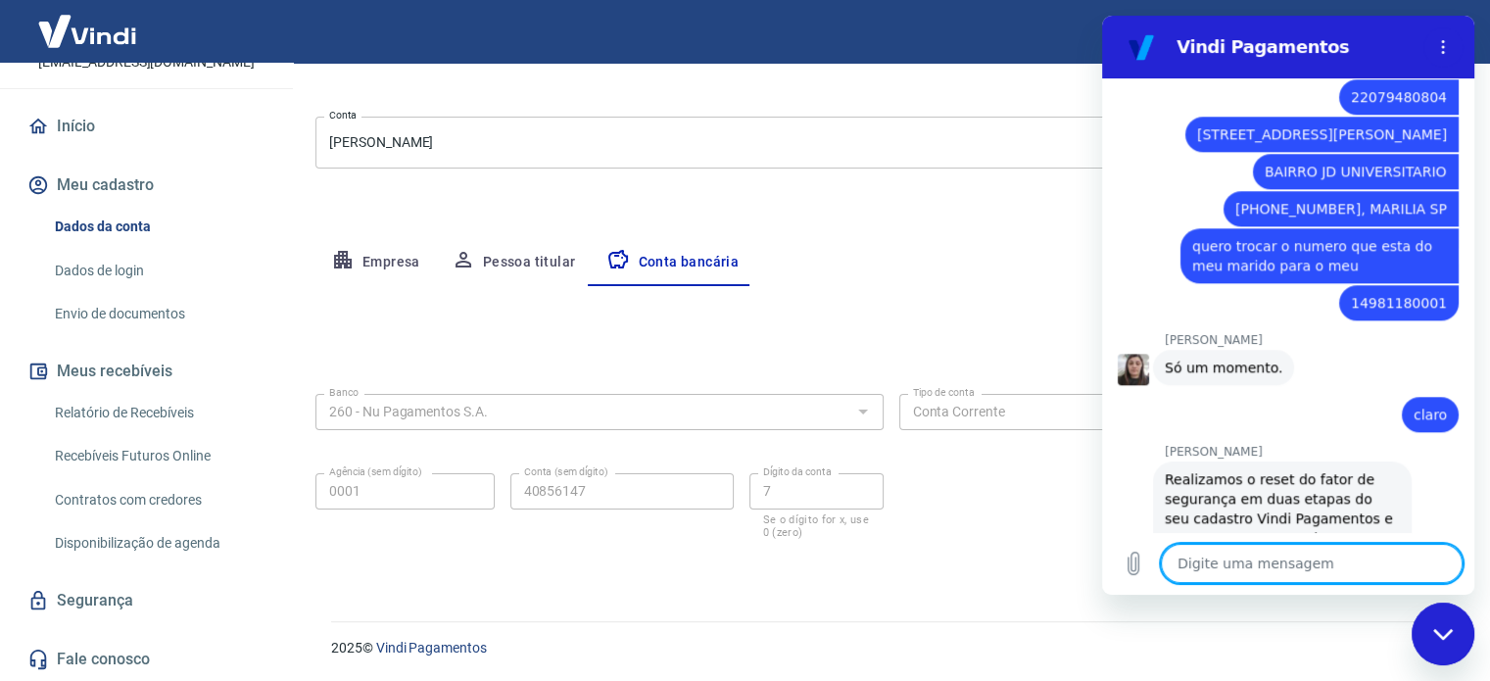
scroll to position [1994, 0]
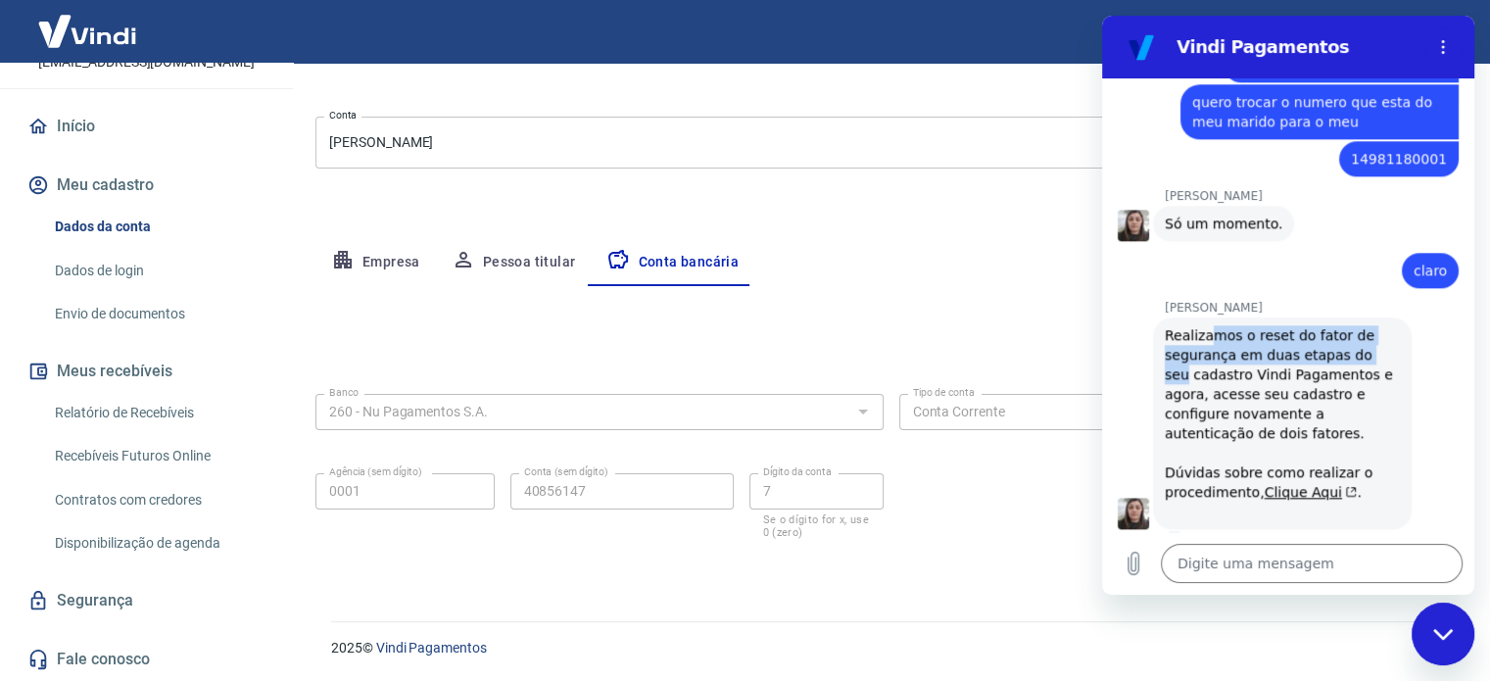
drag, startPoint x: 1204, startPoint y: 323, endPoint x: 1374, endPoint y: 337, distance: 171.0
click at [1374, 337] on div "Realizamos o reset do fator de segurança em duas etapas do seu cadastro Vindi P…" at bounding box center [1282, 423] width 235 height 196
click at [90, 28] on img at bounding box center [87, 31] width 127 height 60
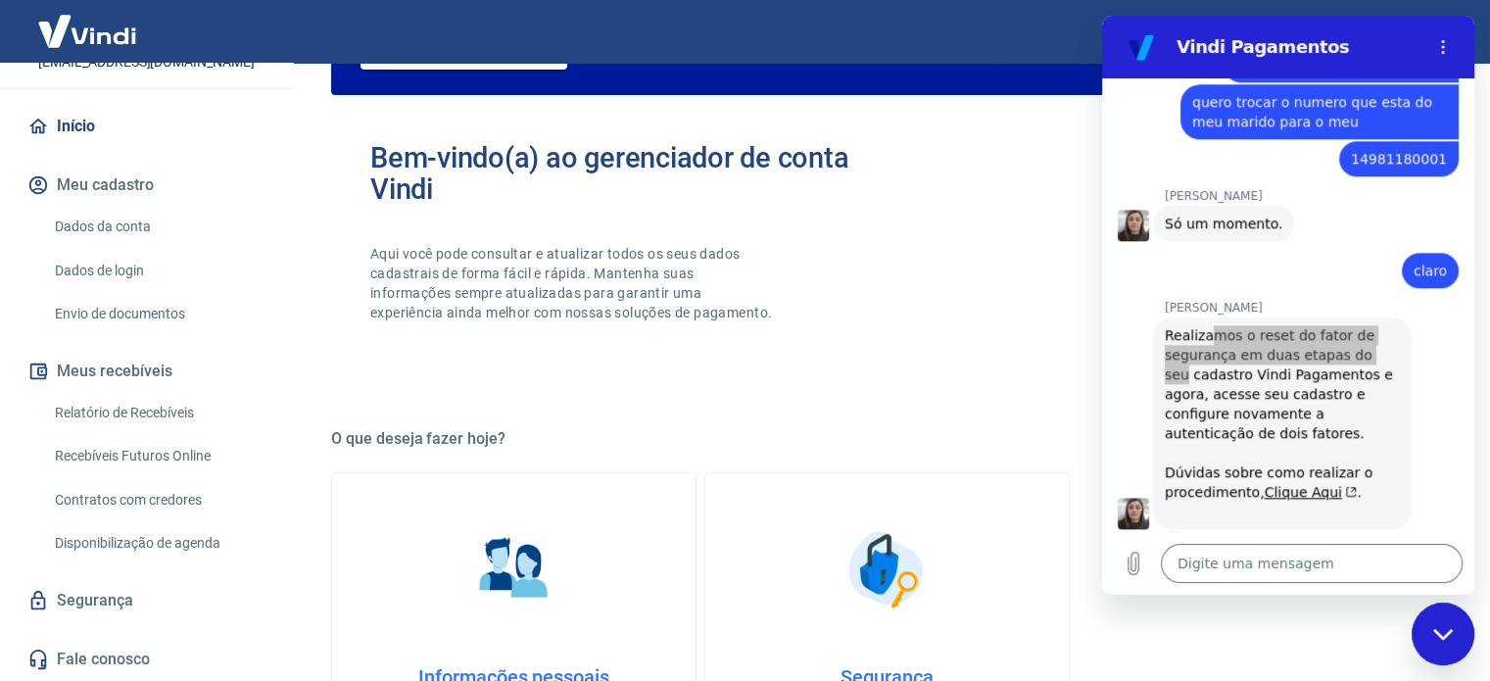
scroll to position [1069, 0]
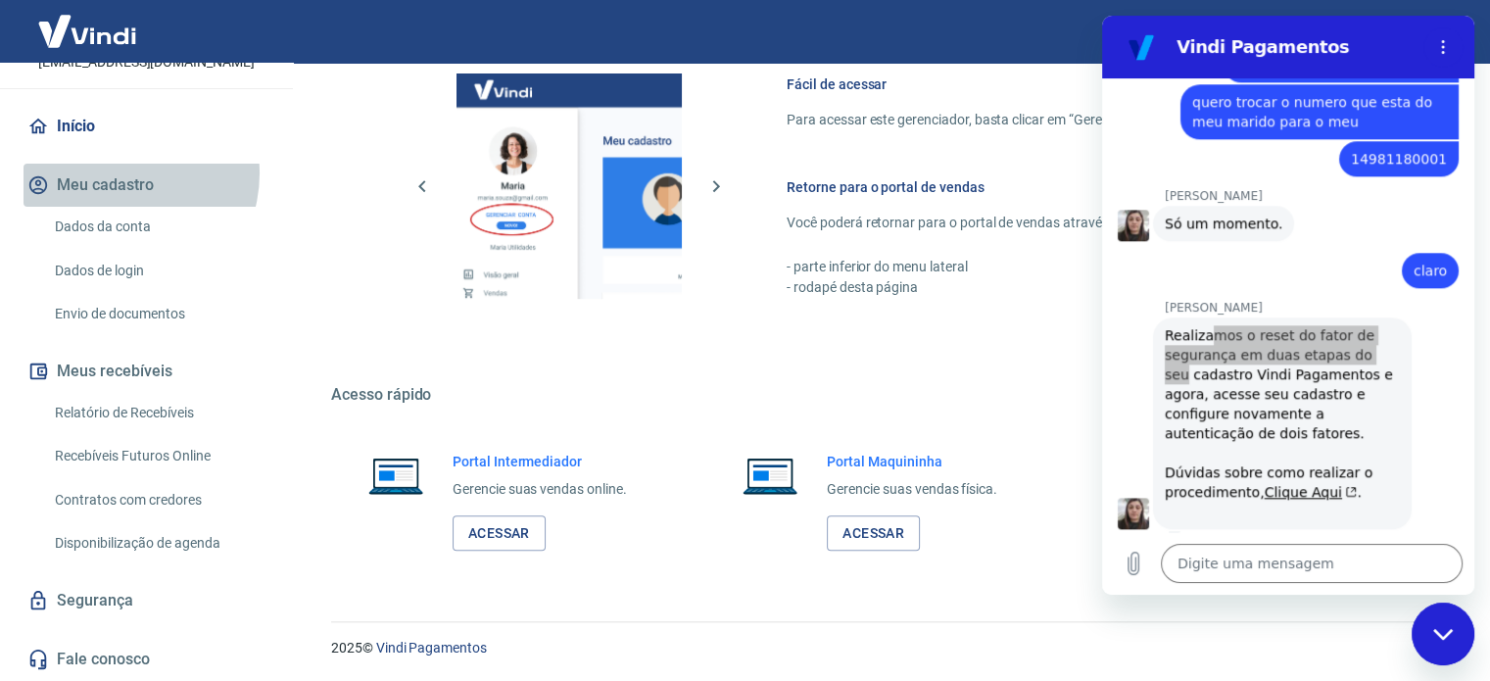
click at [120, 174] on button "Meu cadastro" at bounding box center [147, 185] width 246 height 43
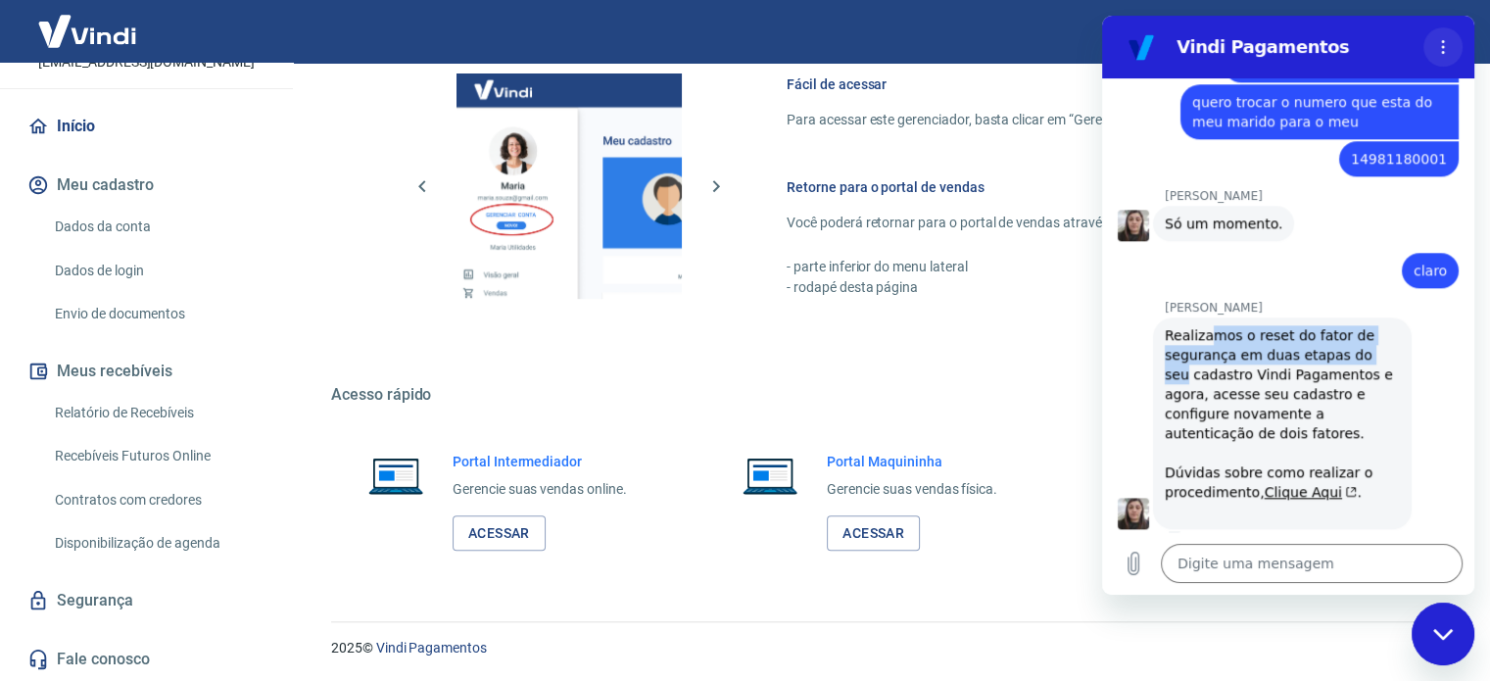
click at [1443, 47] on circle "Menu de opções" at bounding box center [1443, 47] width 3 height 3
drag, startPoint x: 1485, startPoint y: 628, endPoint x: 1475, endPoint y: 634, distance: 11.4
click at [1484, 630] on div "2025 © Vindi Pagamentos" at bounding box center [887, 640] width 1206 height 84
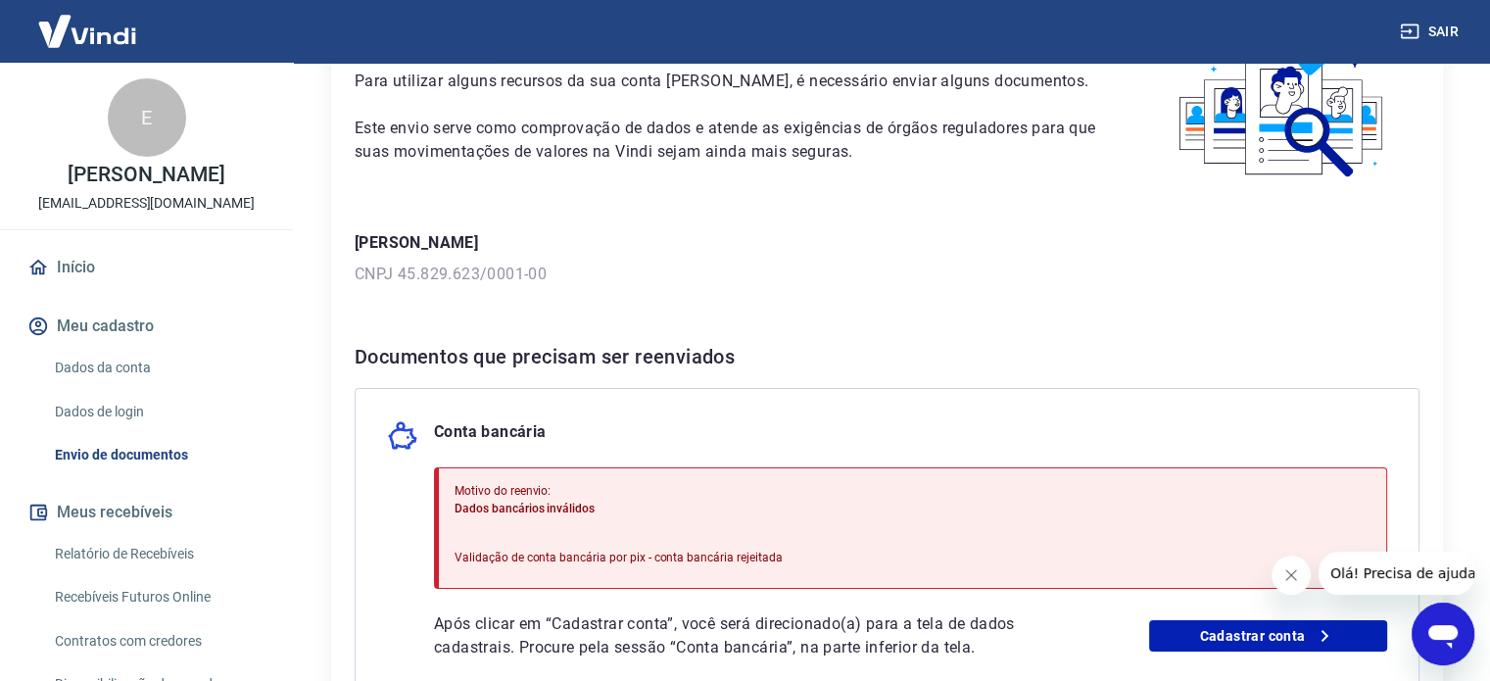
scroll to position [294, 0]
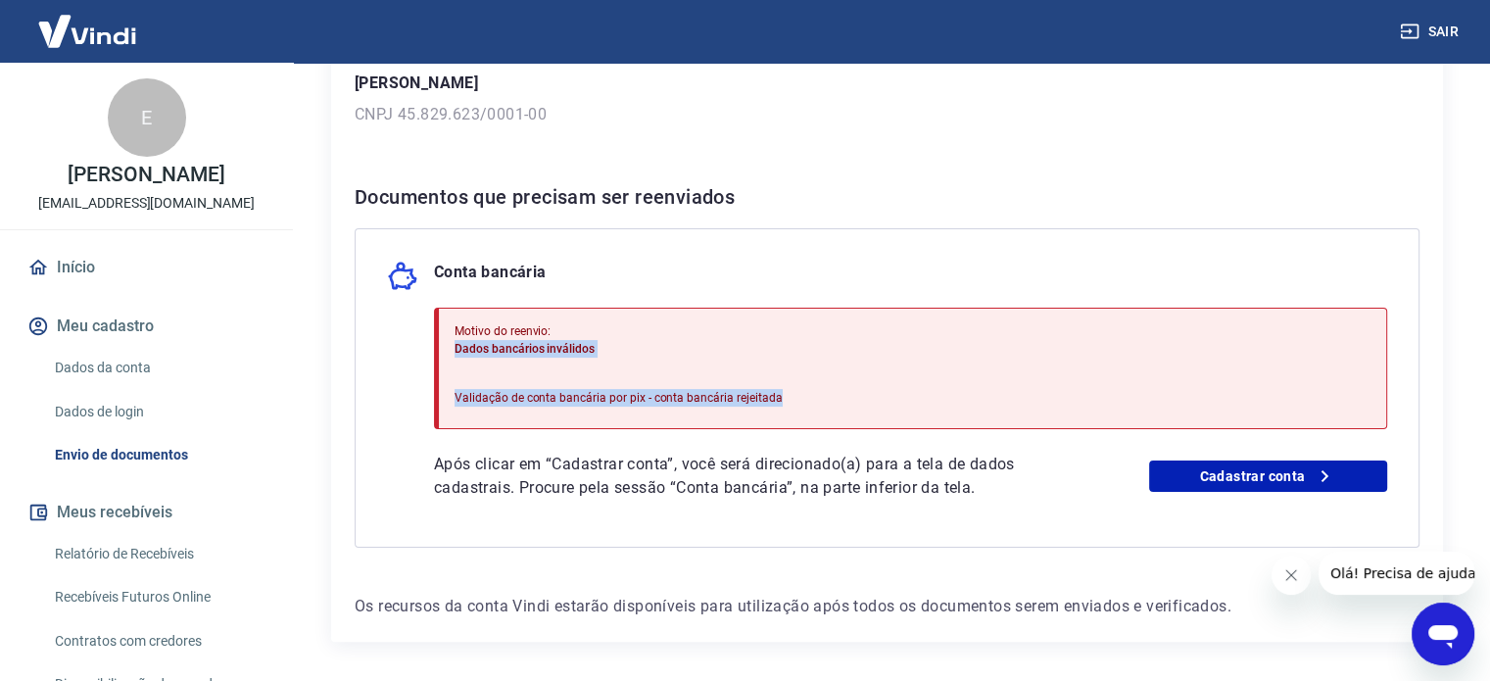
drag, startPoint x: 454, startPoint y: 348, endPoint x: 888, endPoint y: 399, distance: 436.9
click at [888, 399] on div "Motivo do reenvio: Dados bancários inválidos Validação de conta bancária por pi…" at bounding box center [910, 368] width 953 height 121
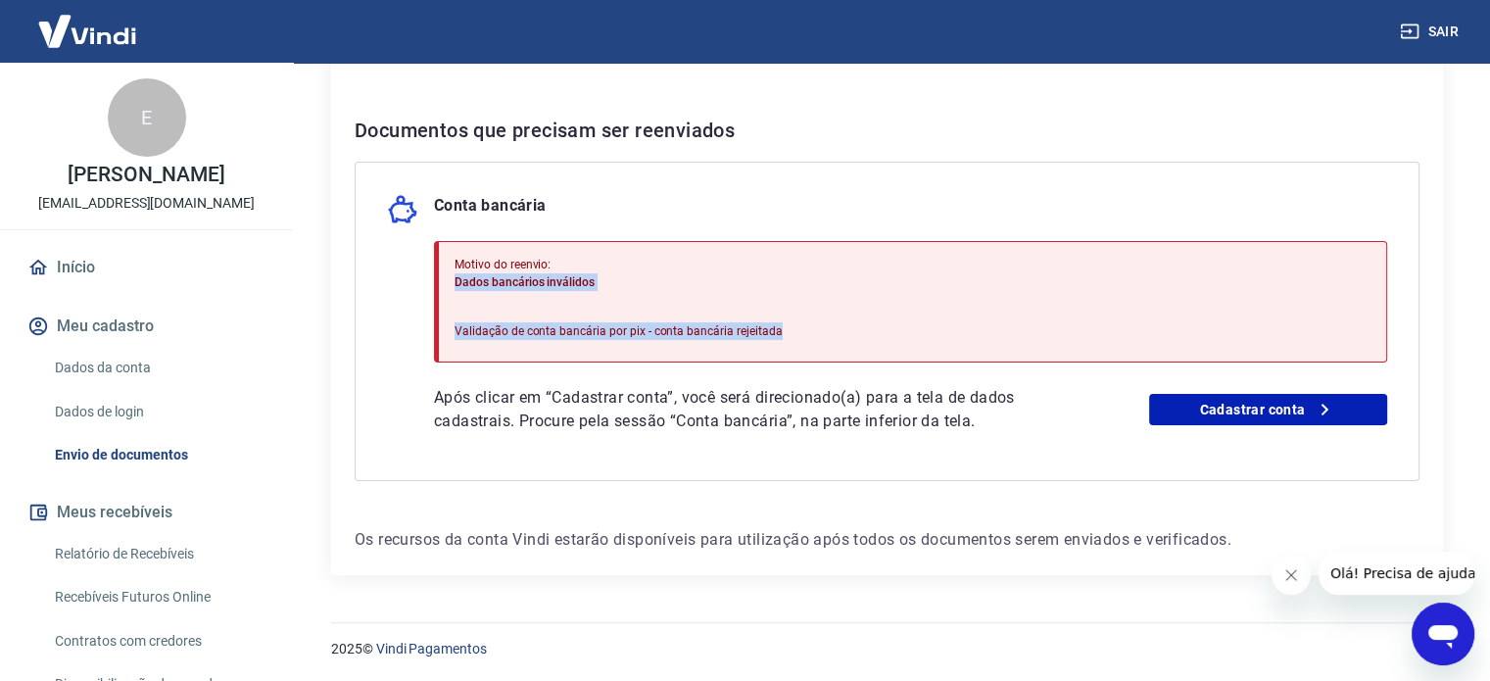
scroll to position [360, 0]
click at [1301, 408] on link "Cadastrar conta" at bounding box center [1268, 409] width 238 height 31
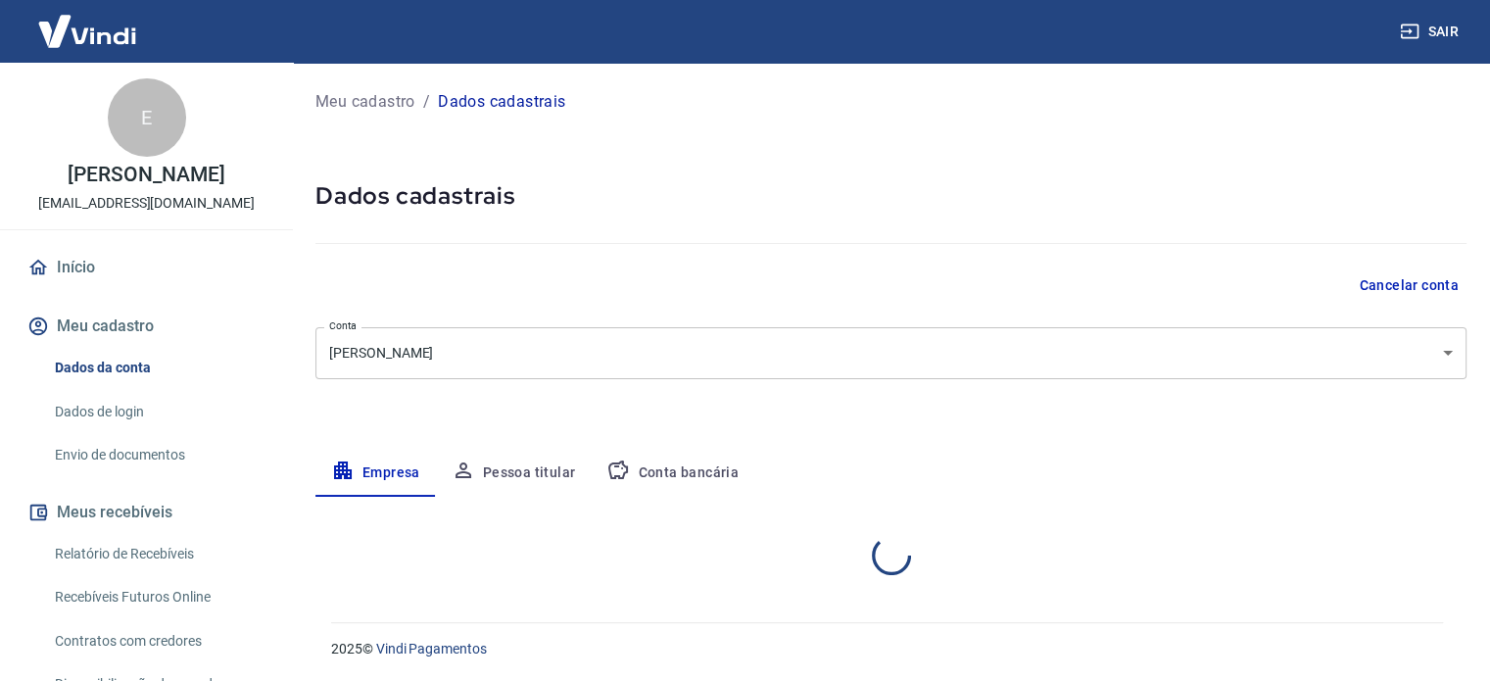
select select "SP"
select select "business"
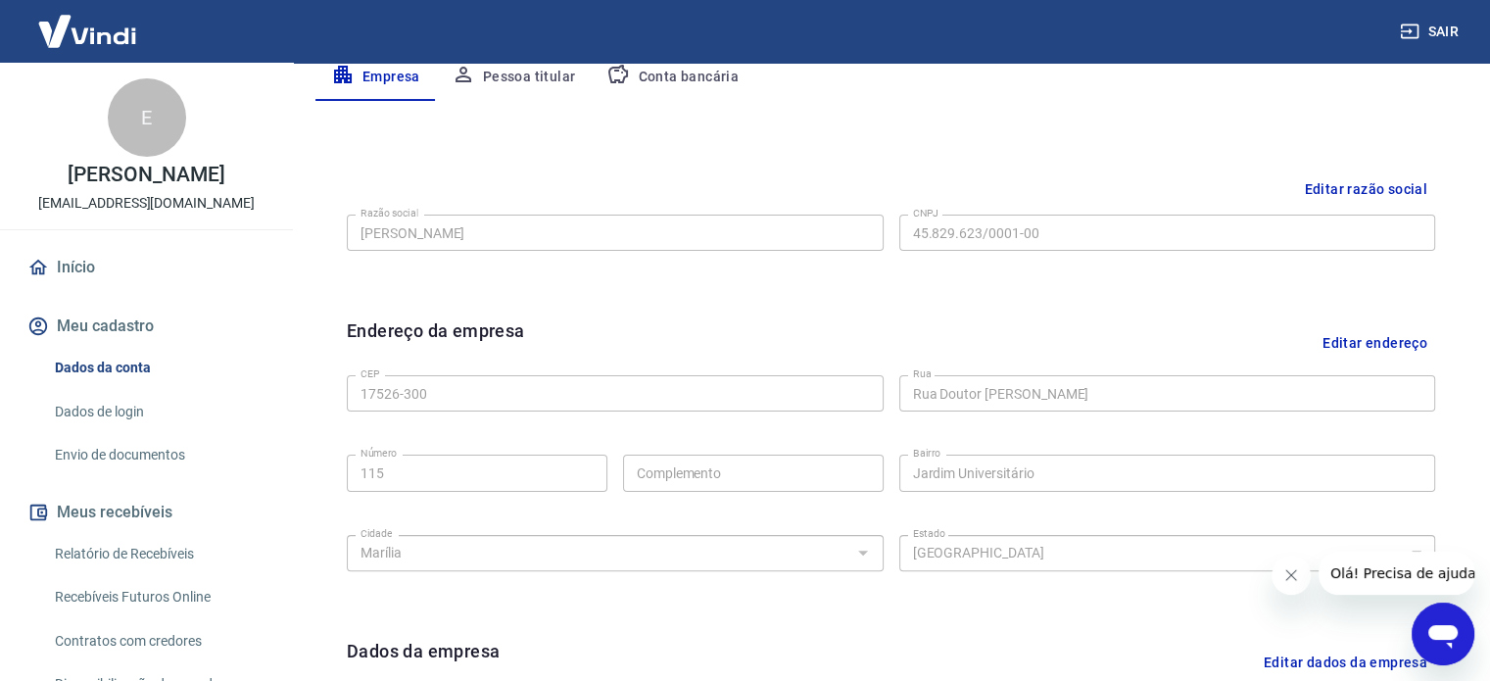
scroll to position [241, 0]
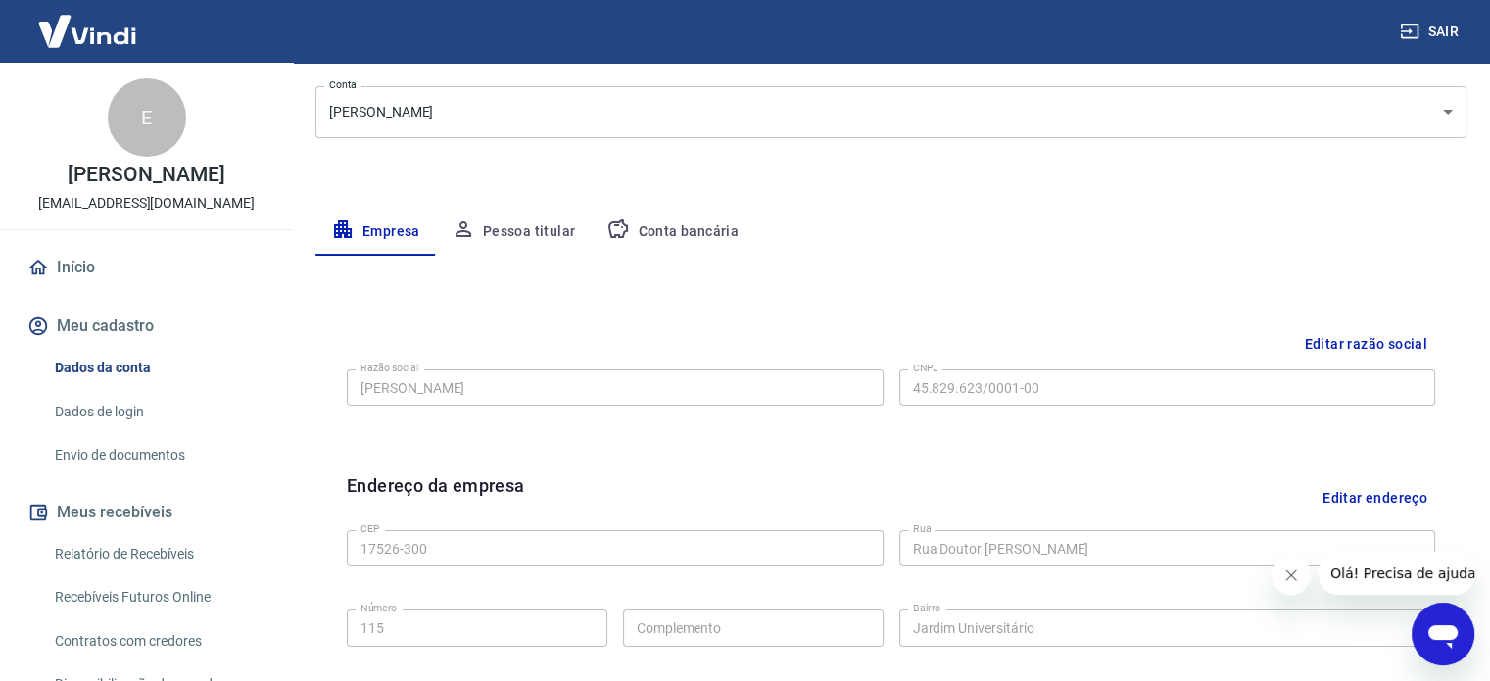
click at [537, 230] on button "Pessoa titular" at bounding box center [514, 232] width 156 height 47
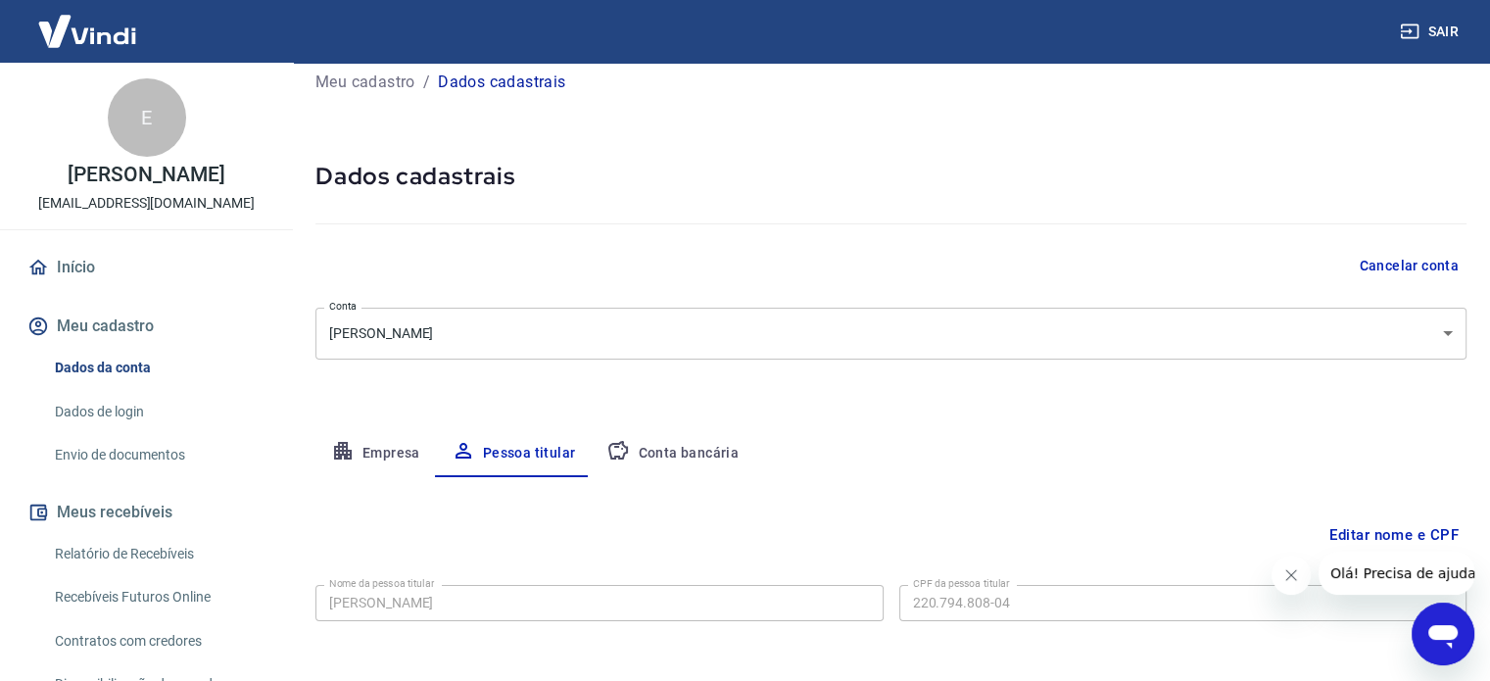
scroll to position [102, 0]
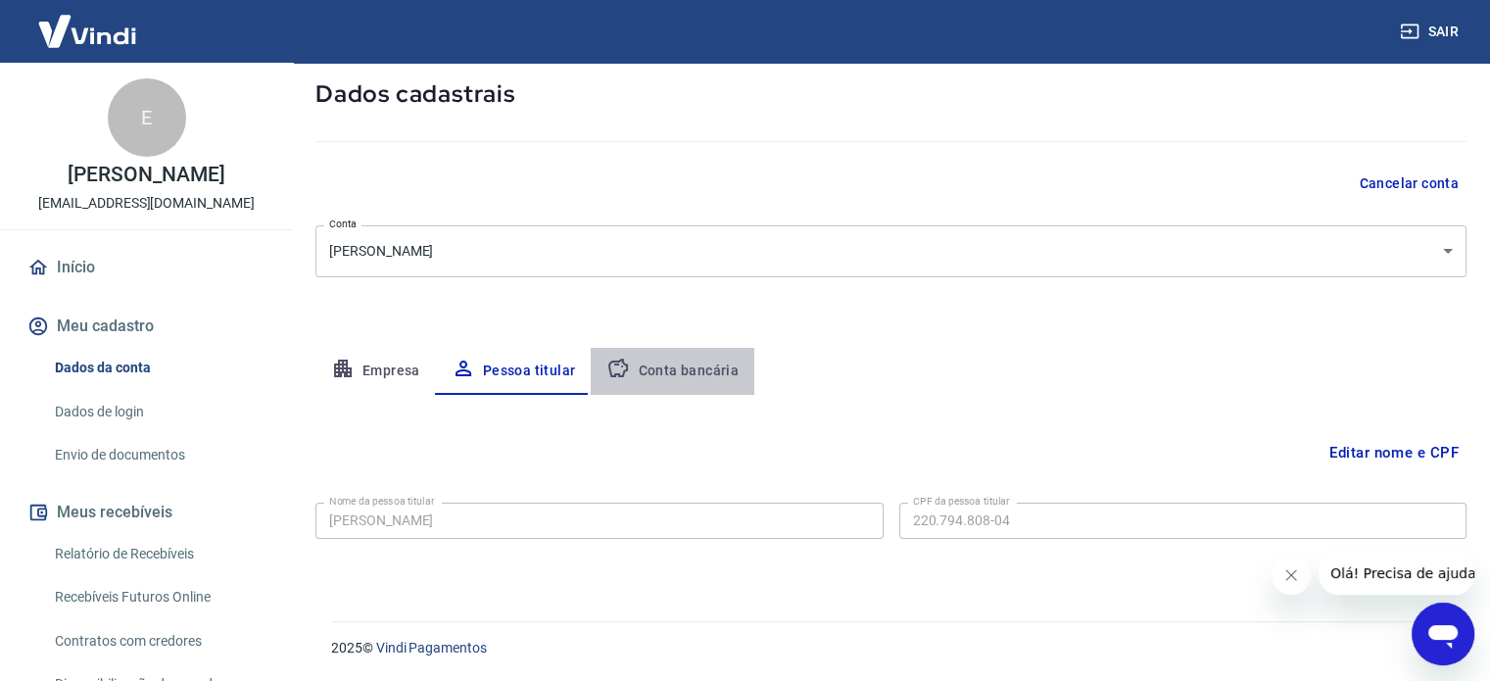
click at [688, 361] on button "Conta bancária" at bounding box center [673, 371] width 164 height 47
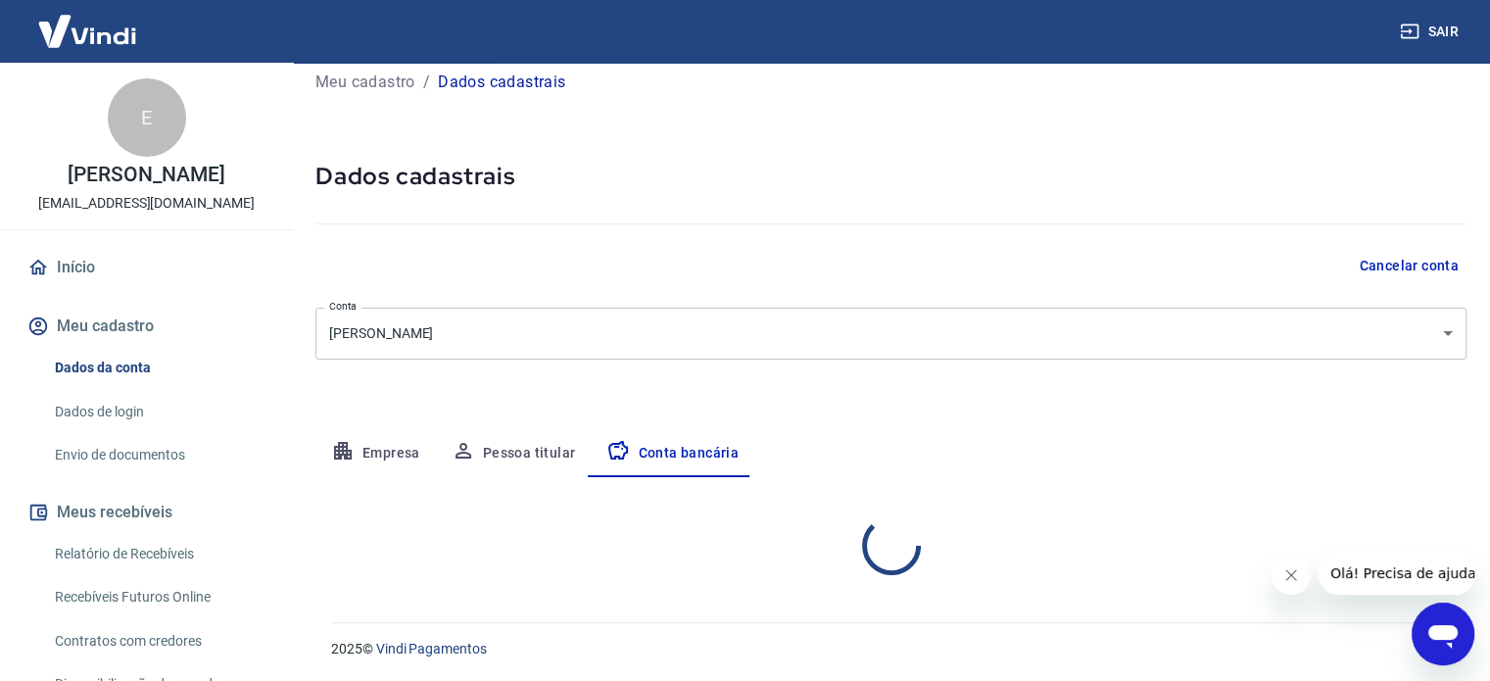
select select "1"
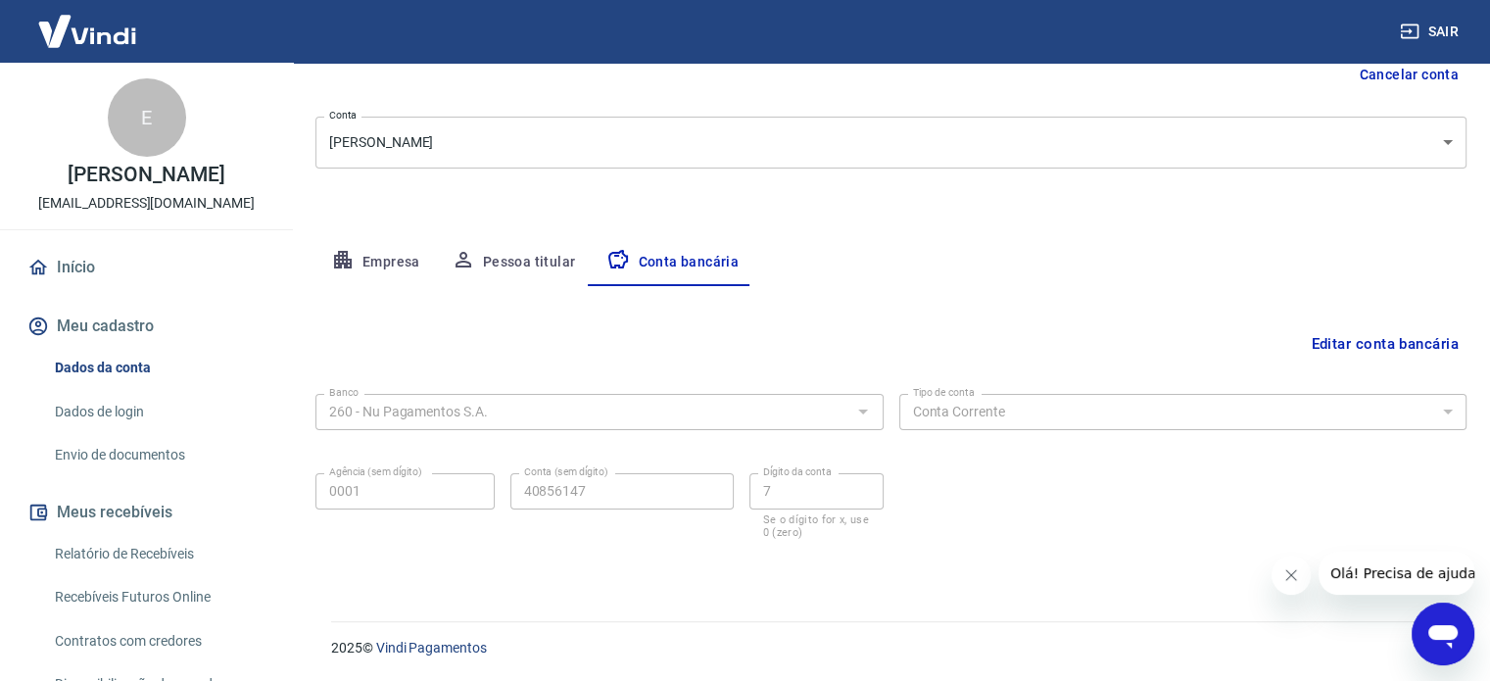
scroll to position [0, 0]
click at [80, 284] on link "Início" at bounding box center [147, 267] width 246 height 43
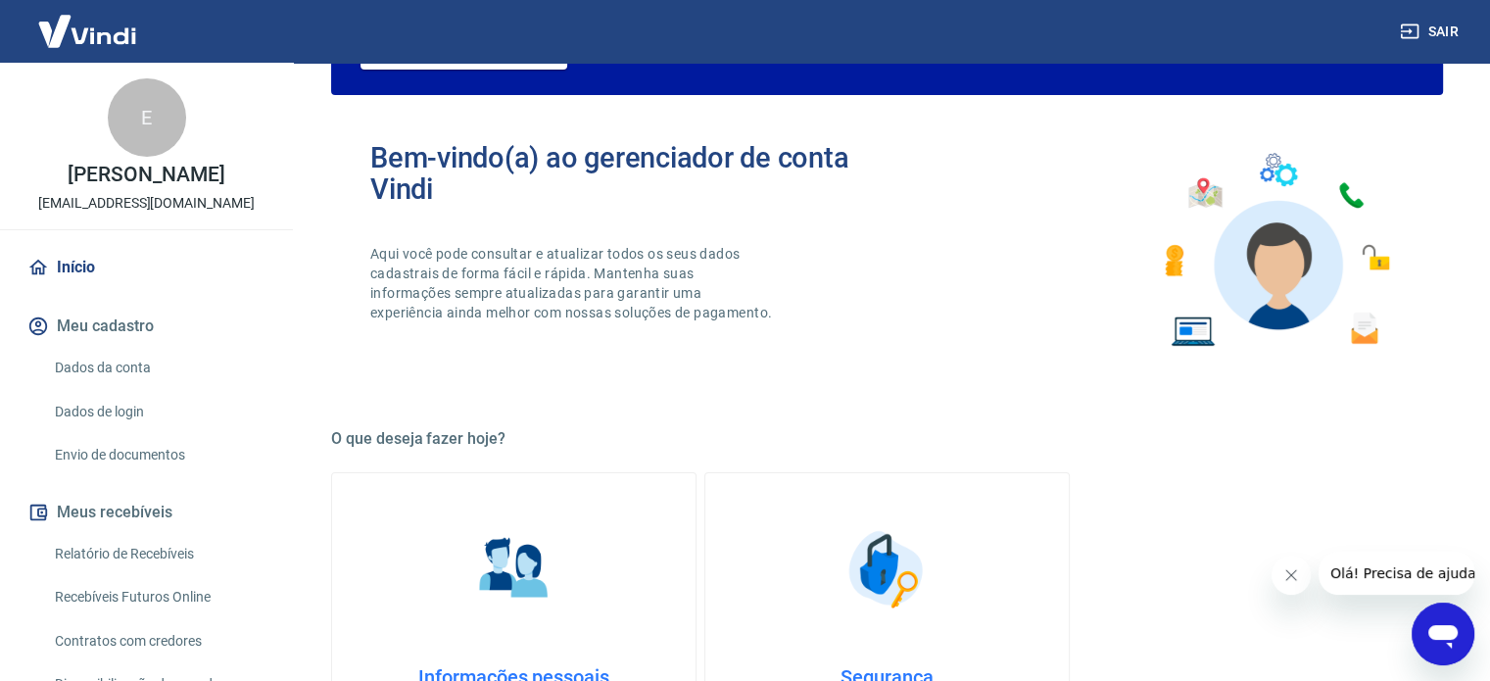
scroll to position [1069, 0]
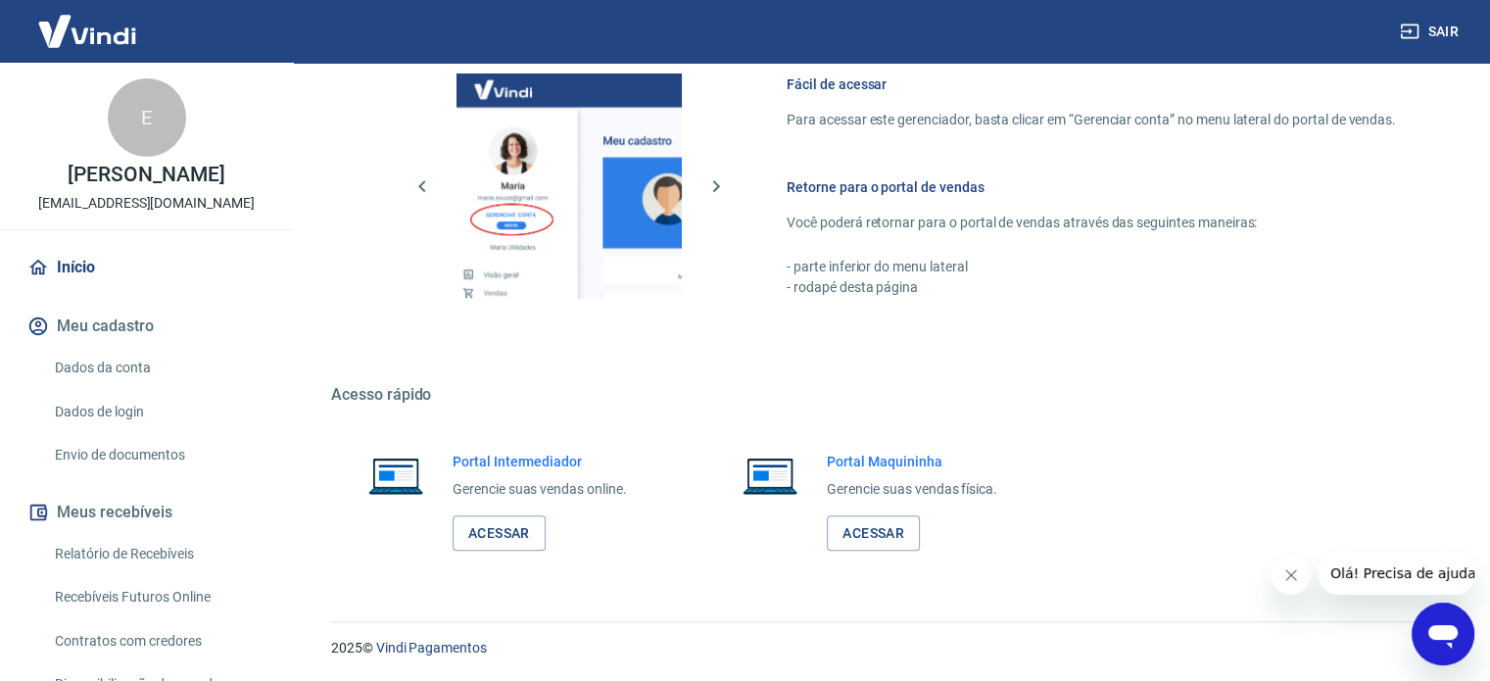
click at [180, 177] on p "[PERSON_NAME]" at bounding box center [146, 175] width 157 height 21
click at [109, 348] on button "Meu cadastro" at bounding box center [147, 326] width 246 height 43
click at [104, 344] on button "Meu cadastro" at bounding box center [147, 326] width 246 height 43
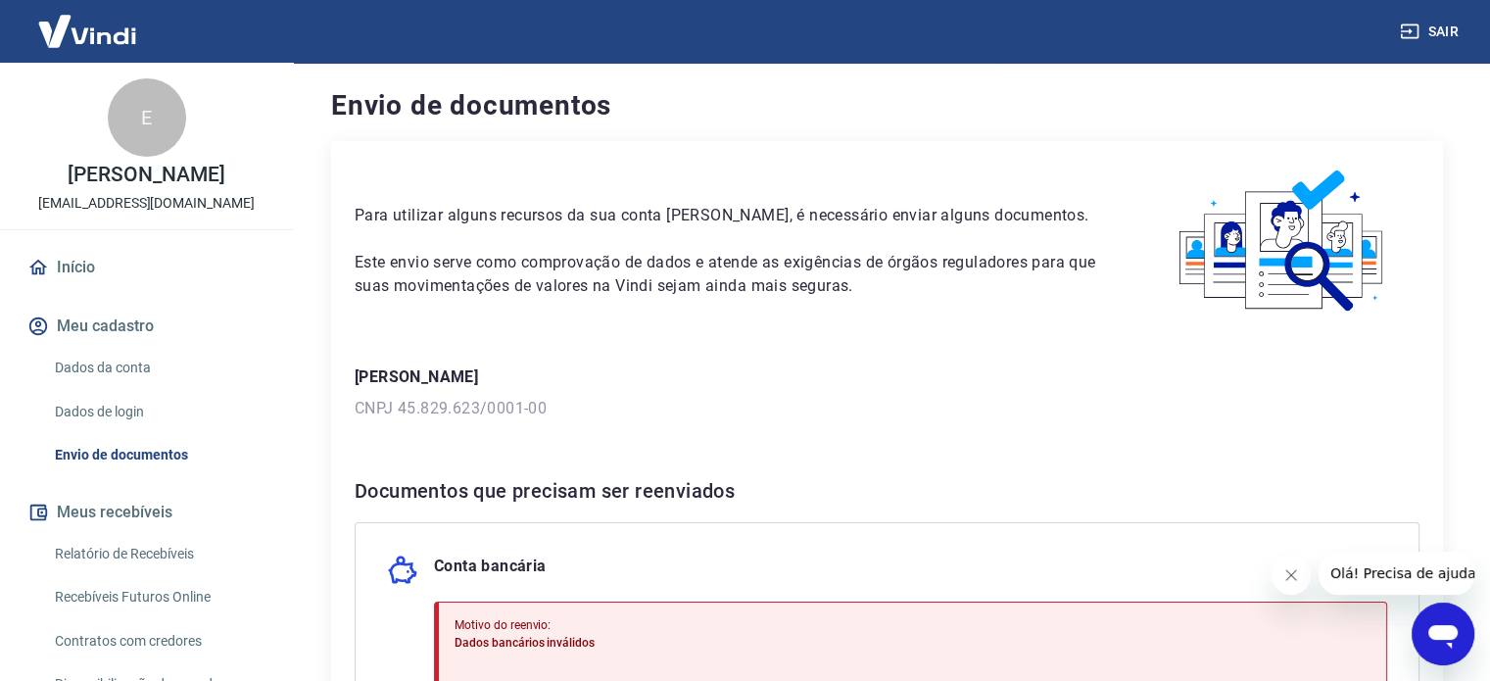
click at [94, 279] on link "Início" at bounding box center [147, 267] width 246 height 43
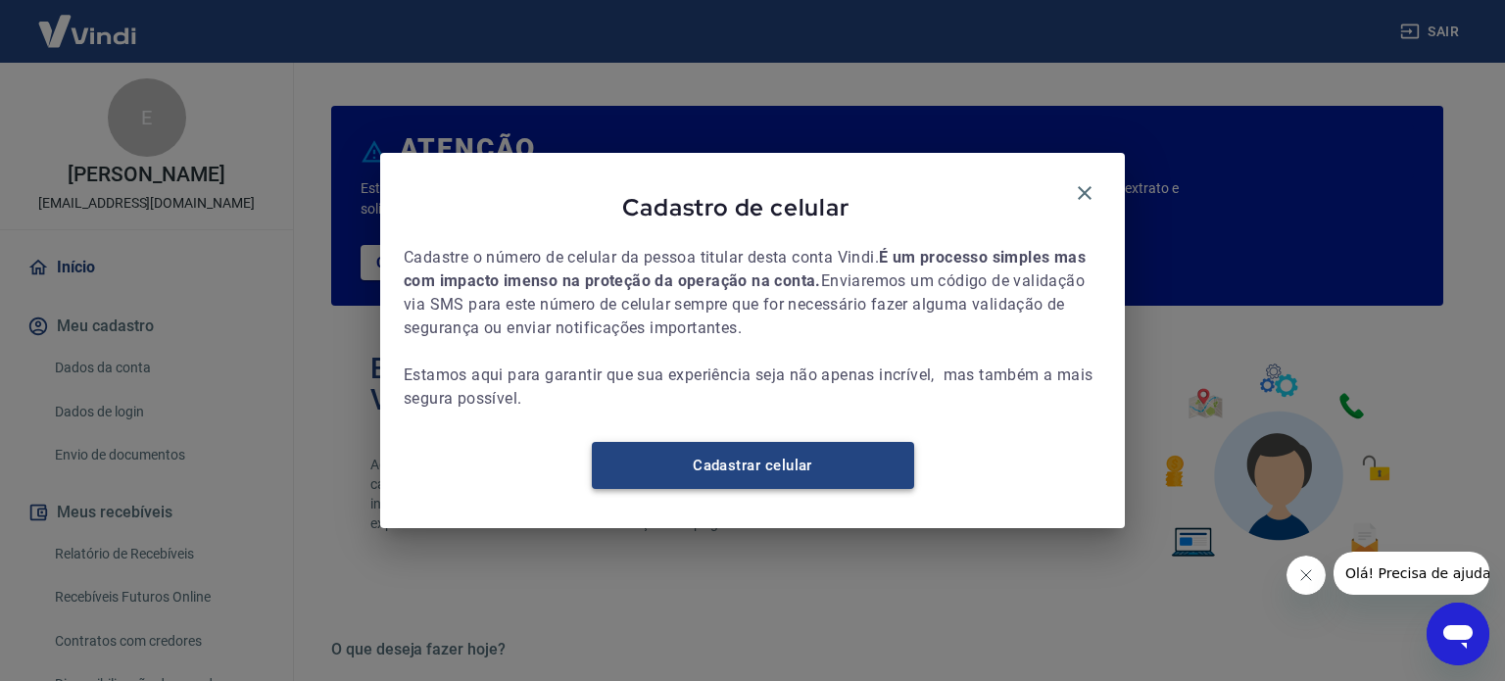
click at [872, 471] on link "Cadastrar celular" at bounding box center [753, 465] width 322 height 47
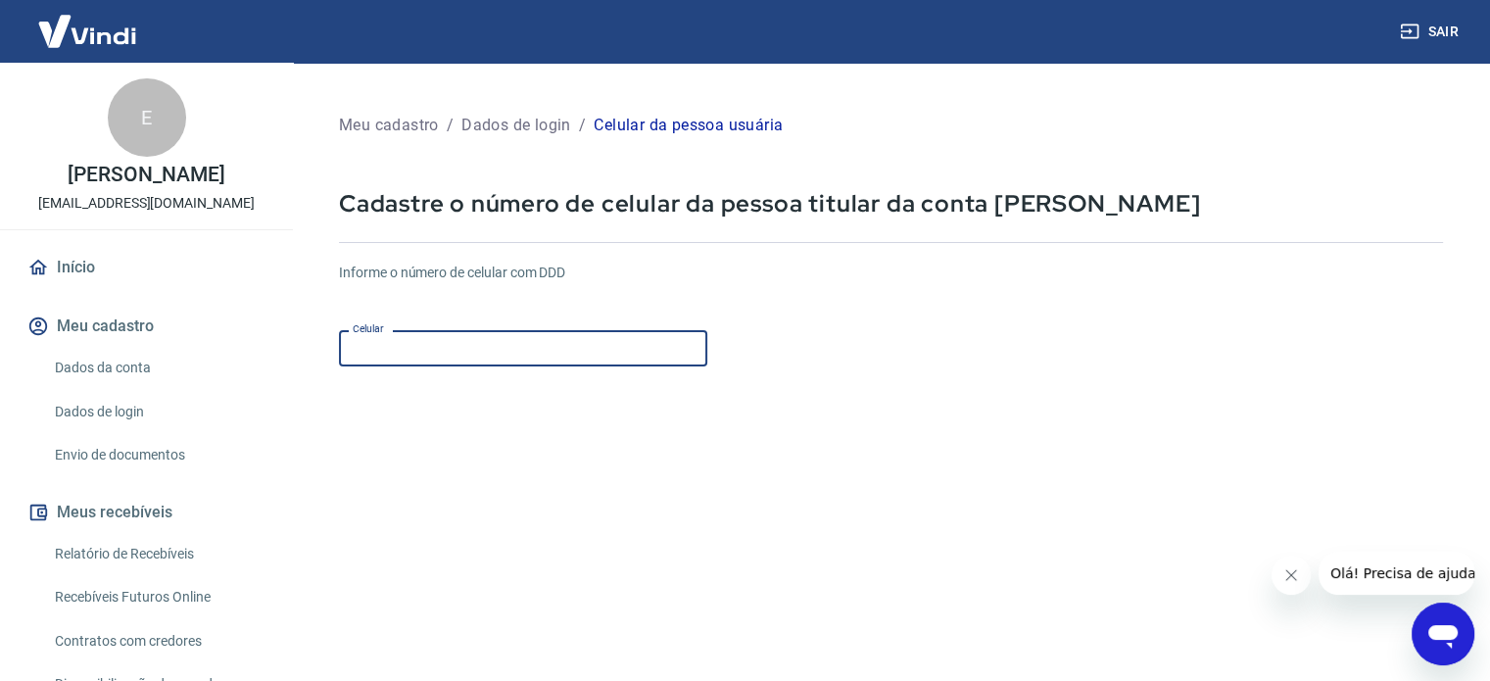
click at [476, 333] on input "Celular" at bounding box center [523, 348] width 368 height 36
type input "[PHONE_NUMBER]"
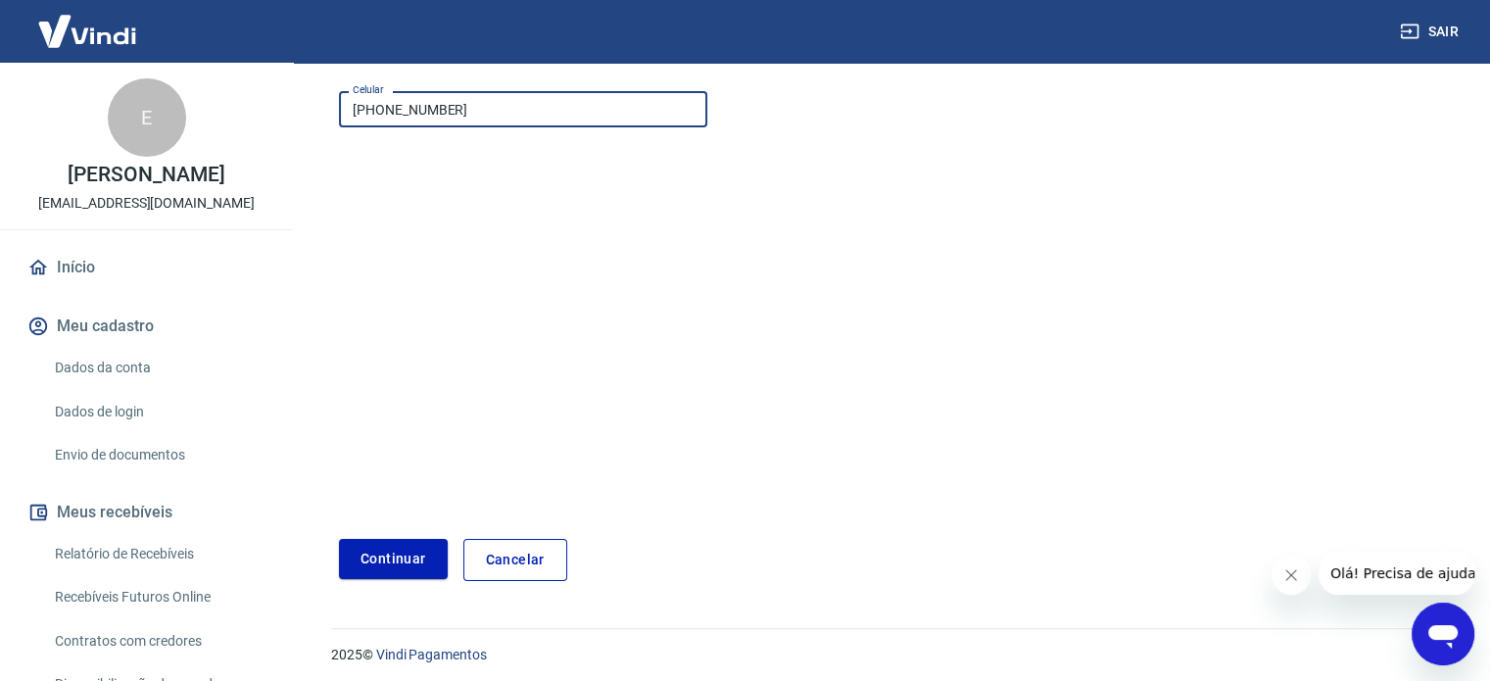
scroll to position [246, 0]
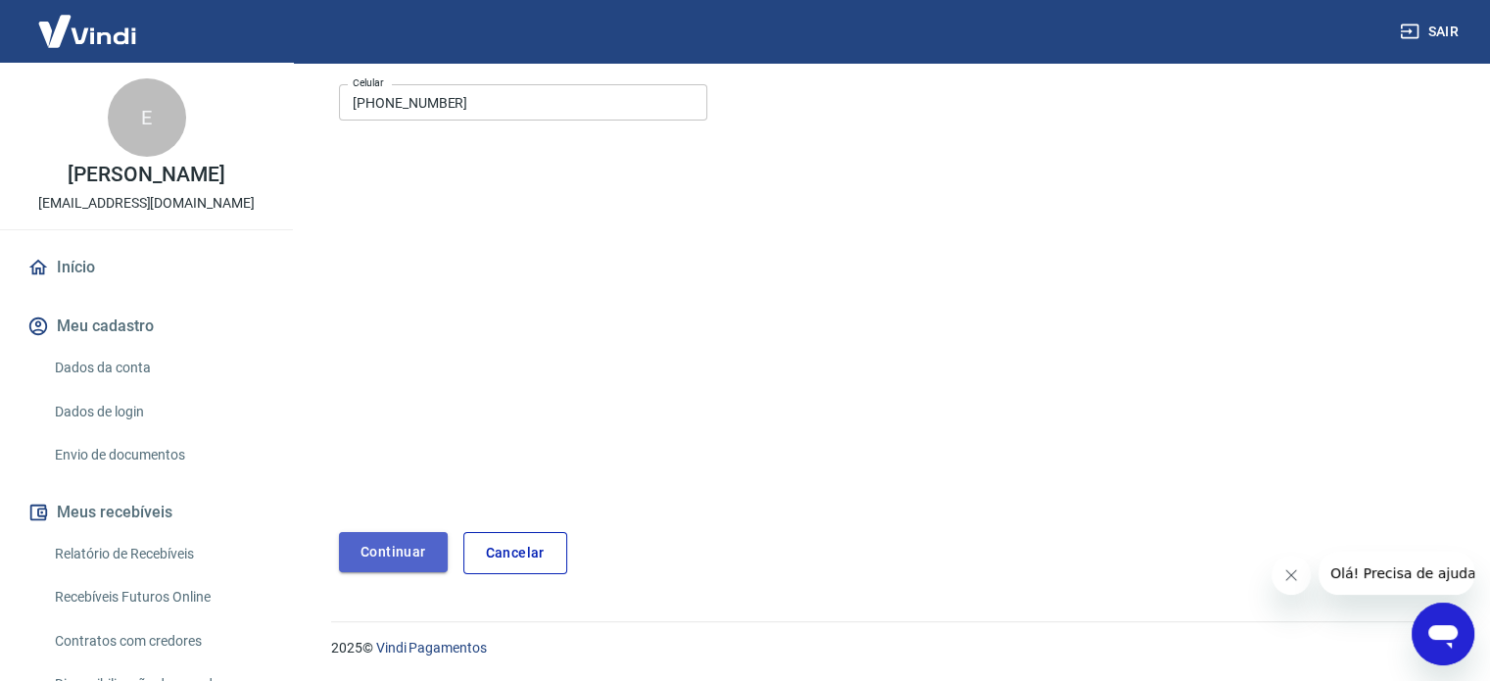
click at [416, 552] on button "Continuar" at bounding box center [393, 552] width 109 height 40
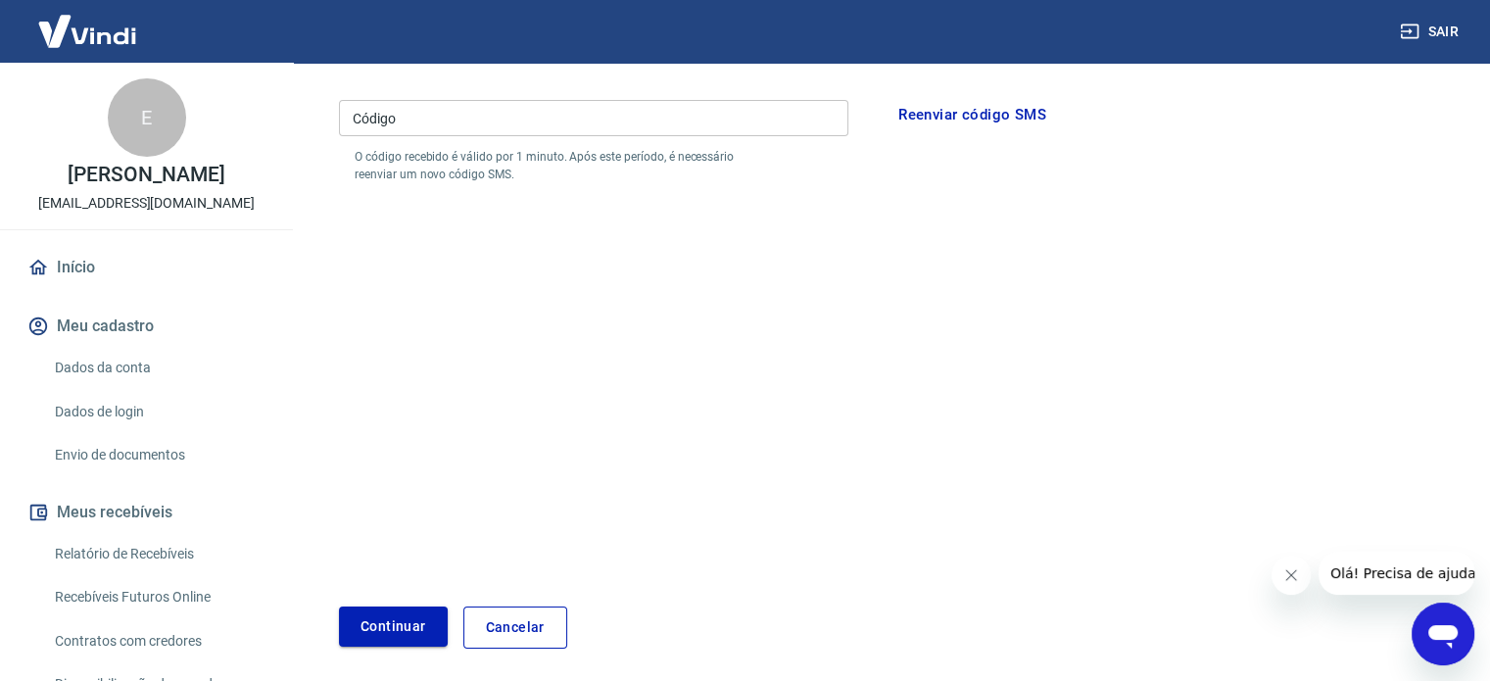
click at [397, 628] on button "Continuar" at bounding box center [393, 626] width 109 height 40
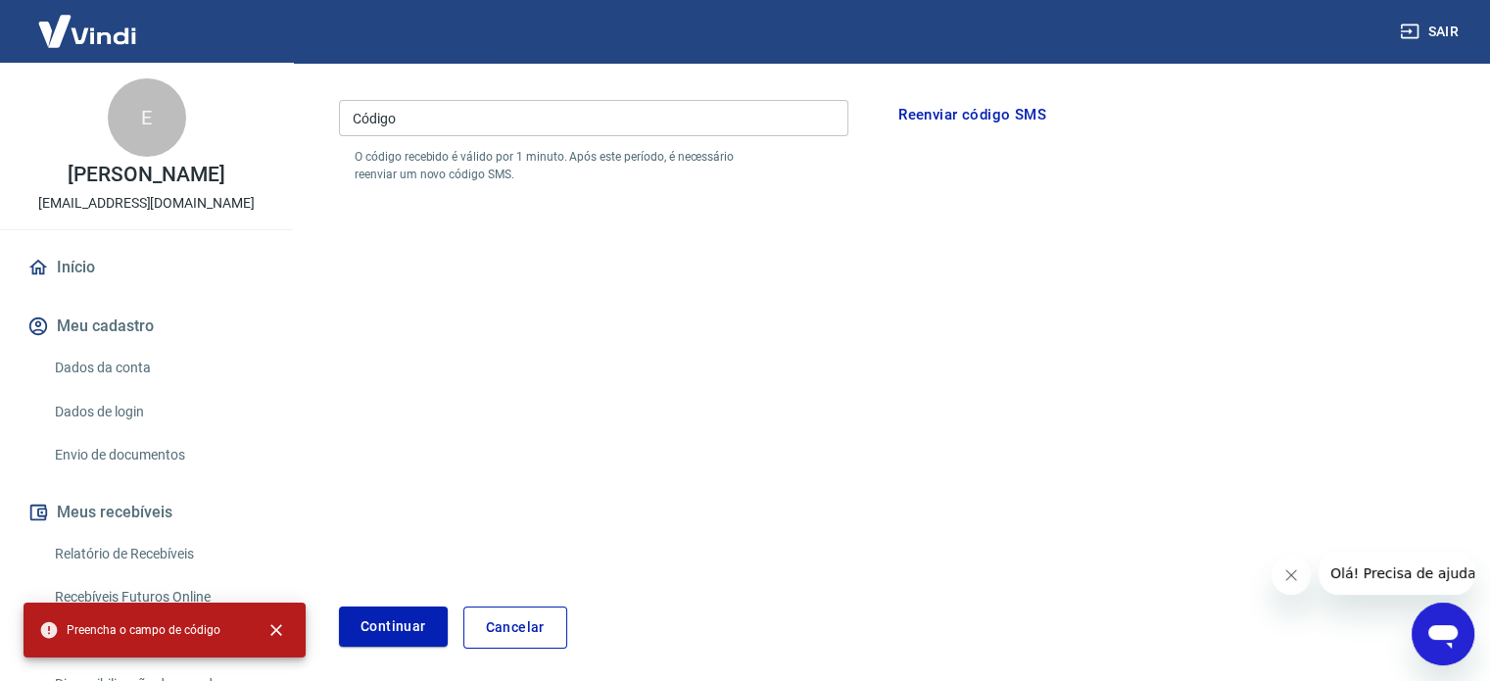
click at [458, 434] on form "Por favor, informe o código enviado por SMS para o número de celular informado …" at bounding box center [891, 329] width 1104 height 640
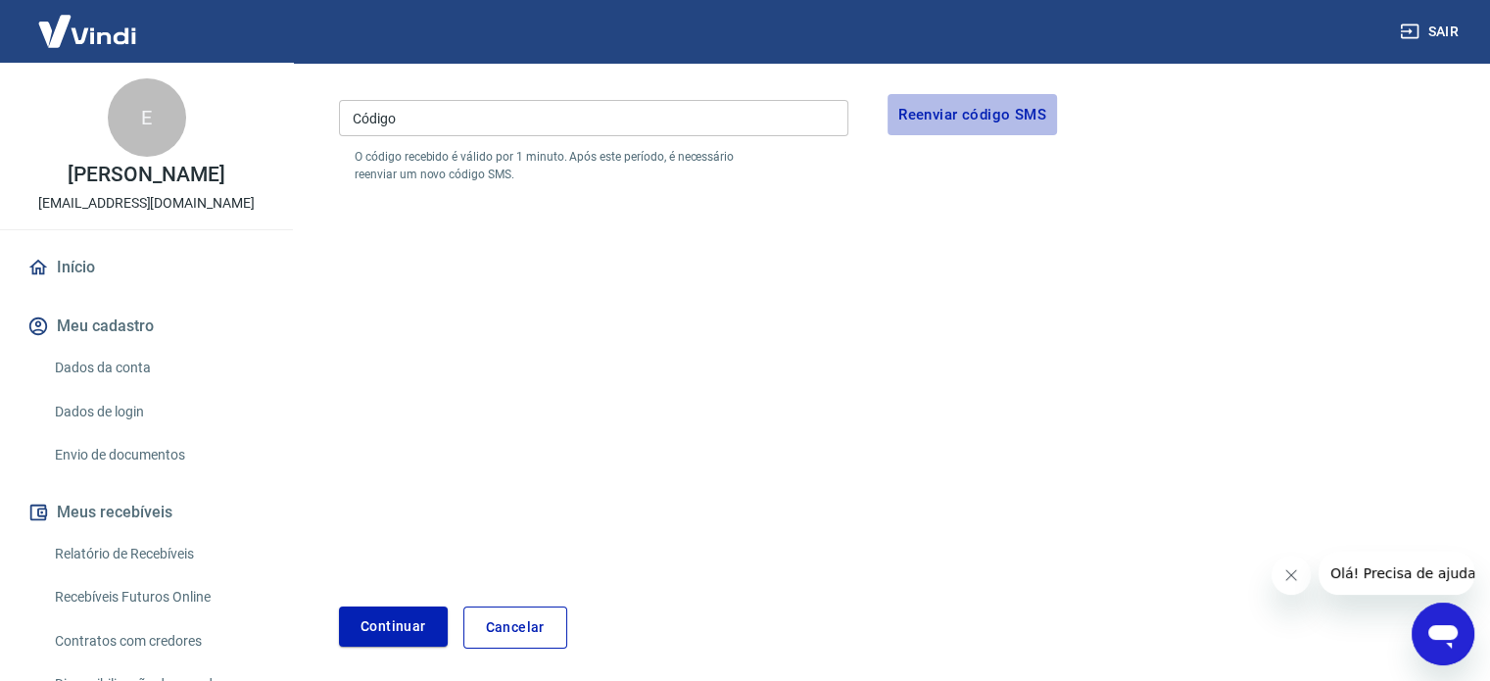
click at [1022, 112] on button "Reenviar código SMS" at bounding box center [972, 114] width 169 height 41
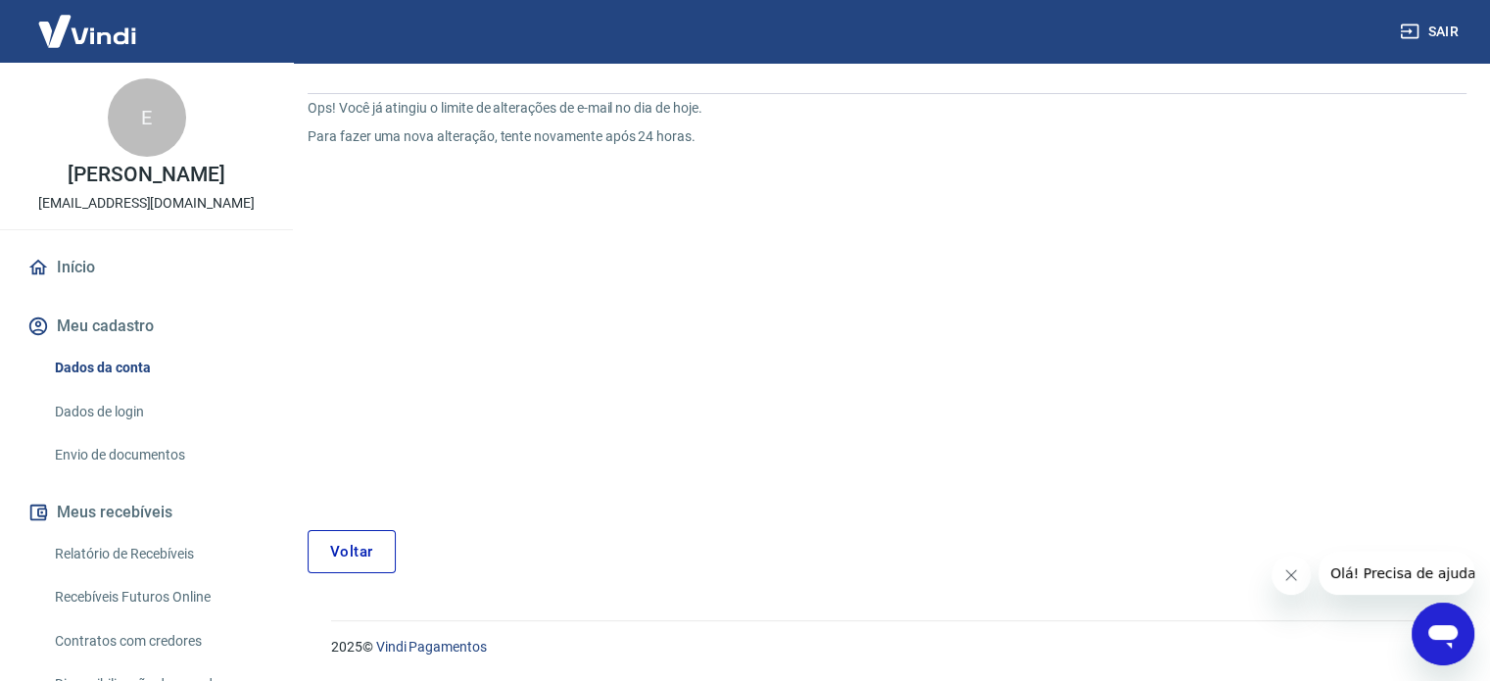
scroll to position [74, 0]
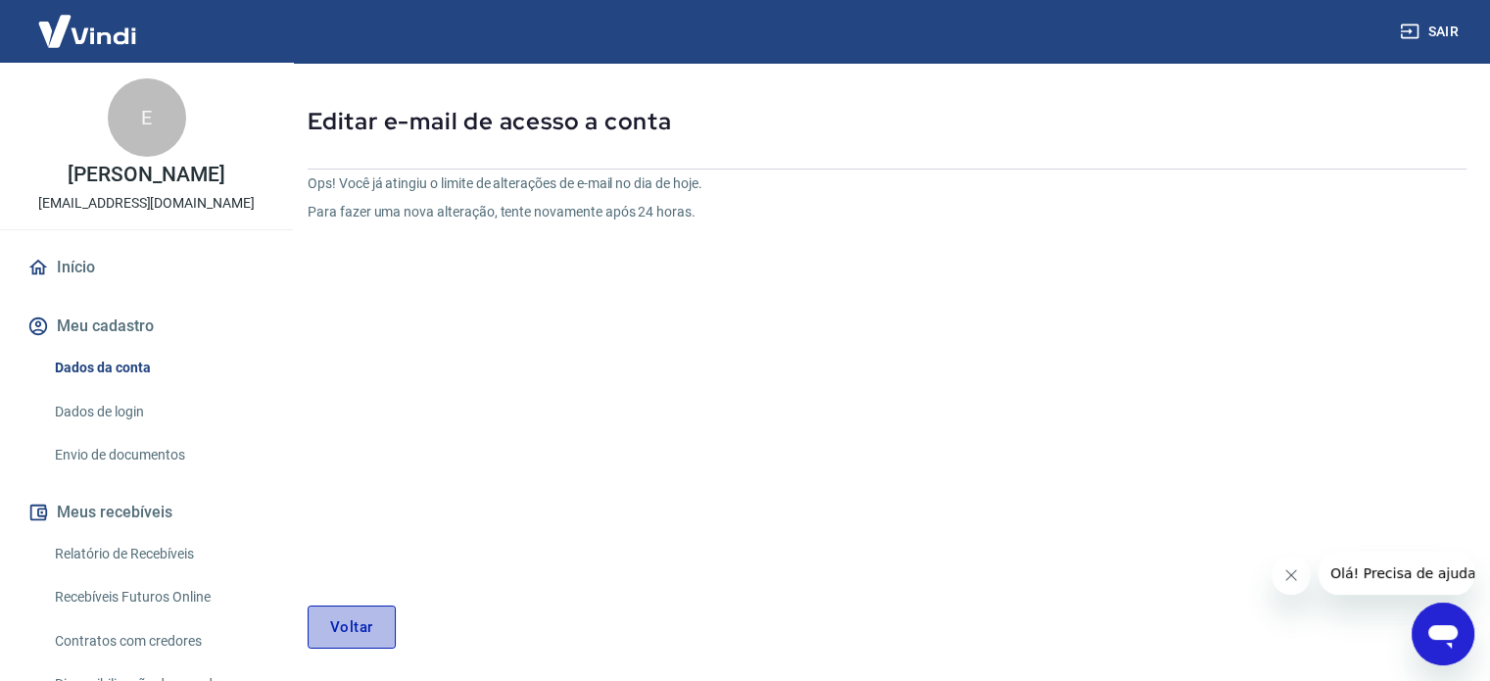
click at [350, 632] on link "Voltar" at bounding box center [352, 626] width 88 height 43
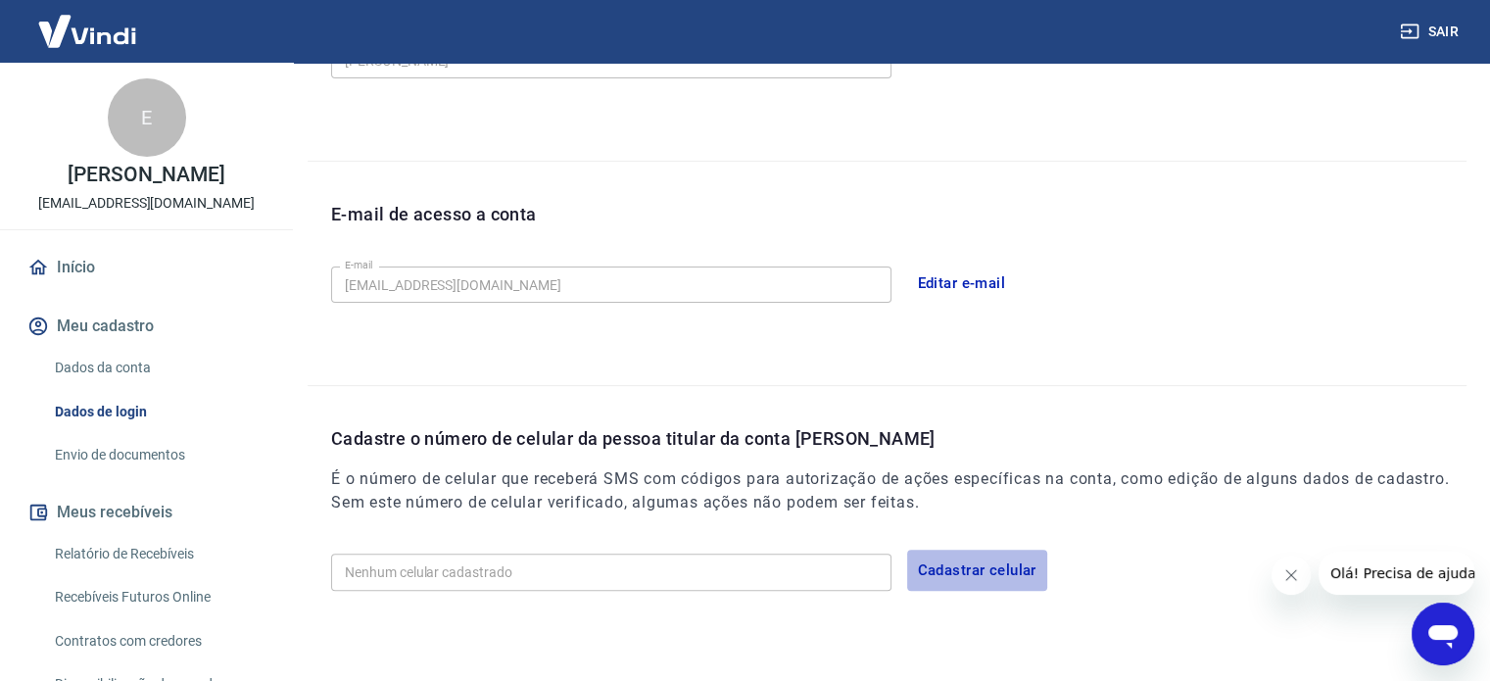
click at [972, 572] on button "Cadastrar celular" at bounding box center [977, 570] width 140 height 41
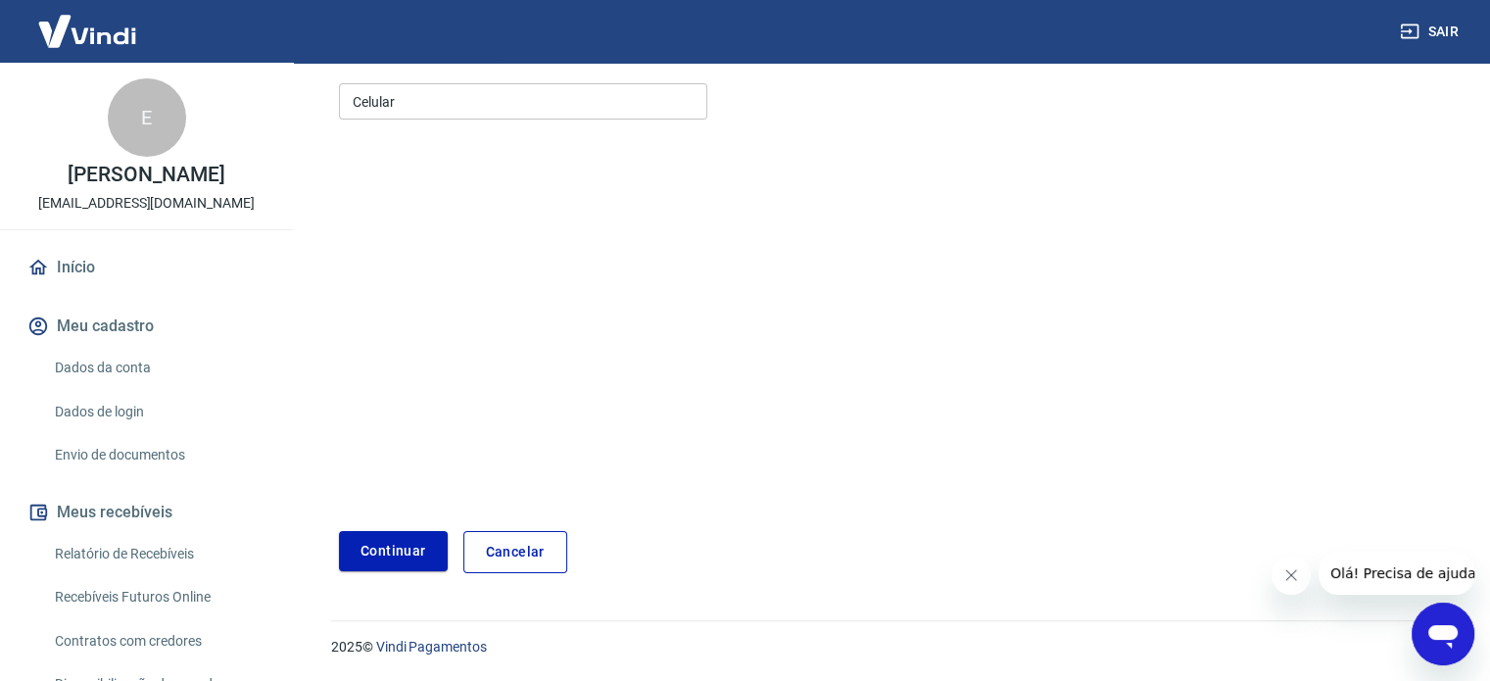
scroll to position [171, 0]
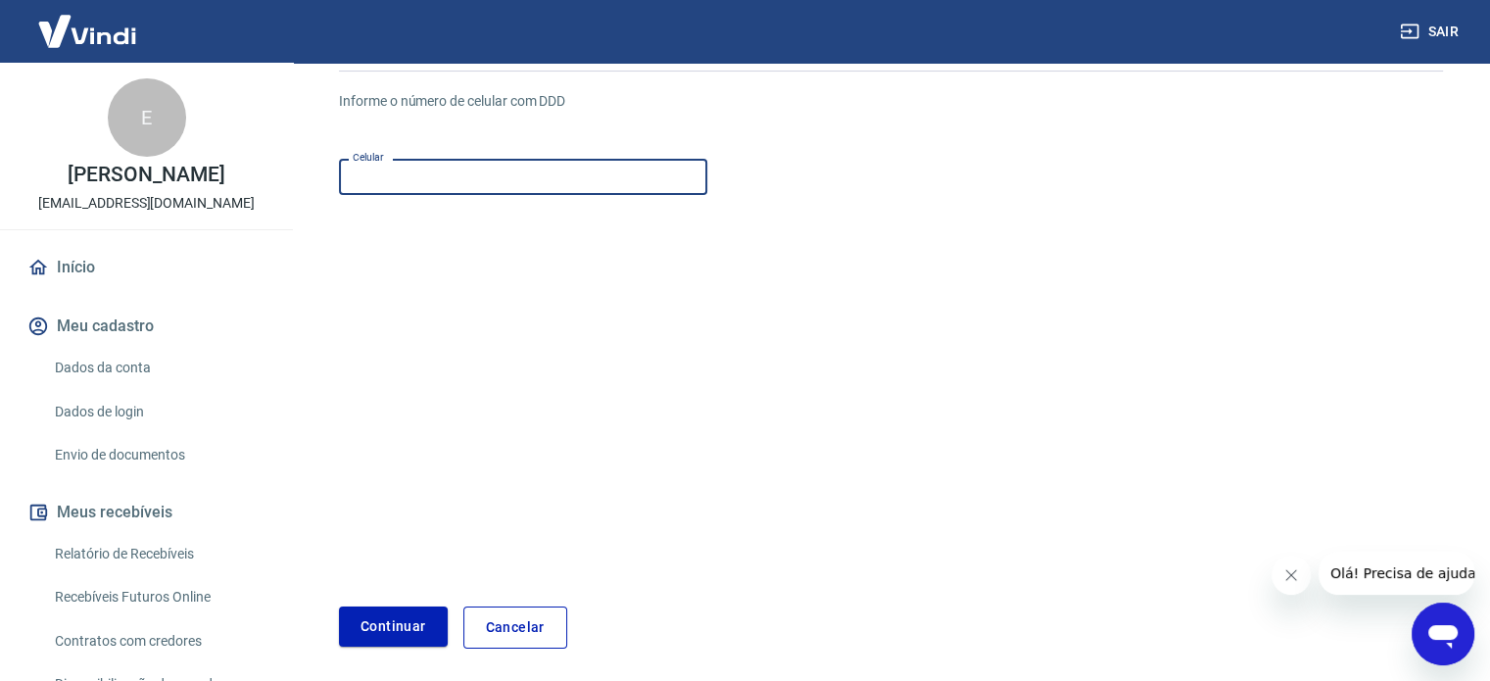
click at [470, 183] on input "Celular" at bounding box center [523, 177] width 368 height 36
type input "(14) 98118-0001"
drag, startPoint x: 1034, startPoint y: 411, endPoint x: 438, endPoint y: 452, distance: 597.9
click at [1023, 409] on form "Informe o número de celular com DDD Celular (14) 98118-0001 Celular Continuar C…" at bounding box center [891, 361] width 1104 height 573
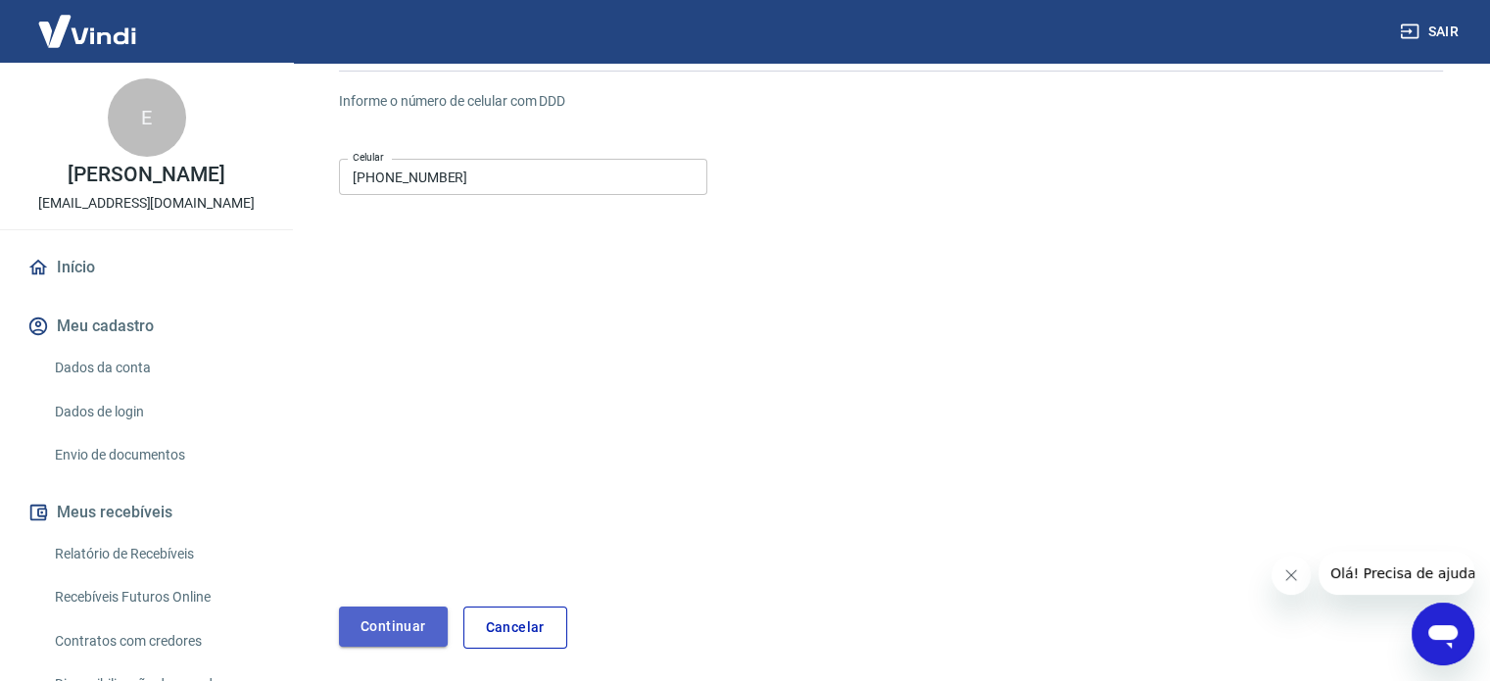
click at [400, 630] on button "Continuar" at bounding box center [393, 626] width 109 height 40
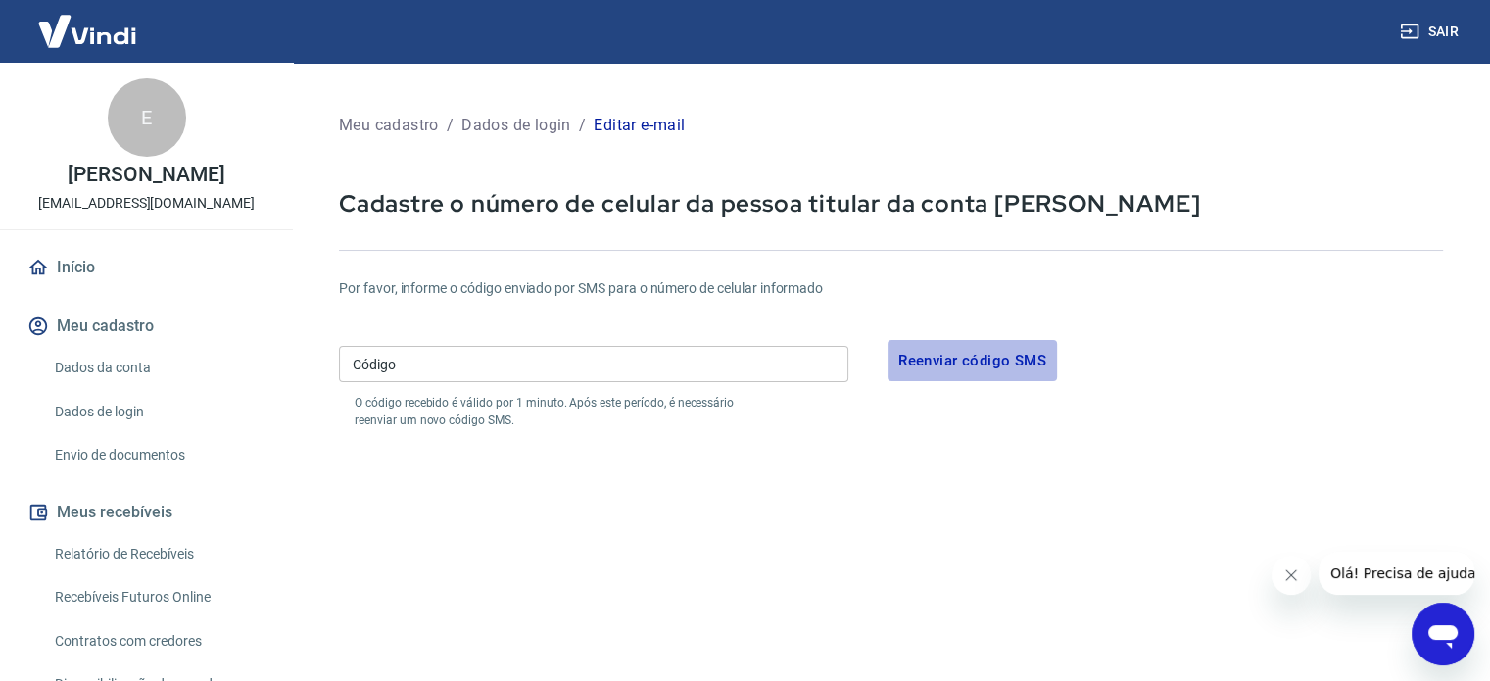
click at [962, 356] on button "Reenviar código SMS" at bounding box center [972, 360] width 169 height 41
drag, startPoint x: 1461, startPoint y: 626, endPoint x: 646, endPoint y: 511, distance: 823.0
click html
click at [1001, 358] on button "Reenviar código SMS" at bounding box center [972, 360] width 169 height 41
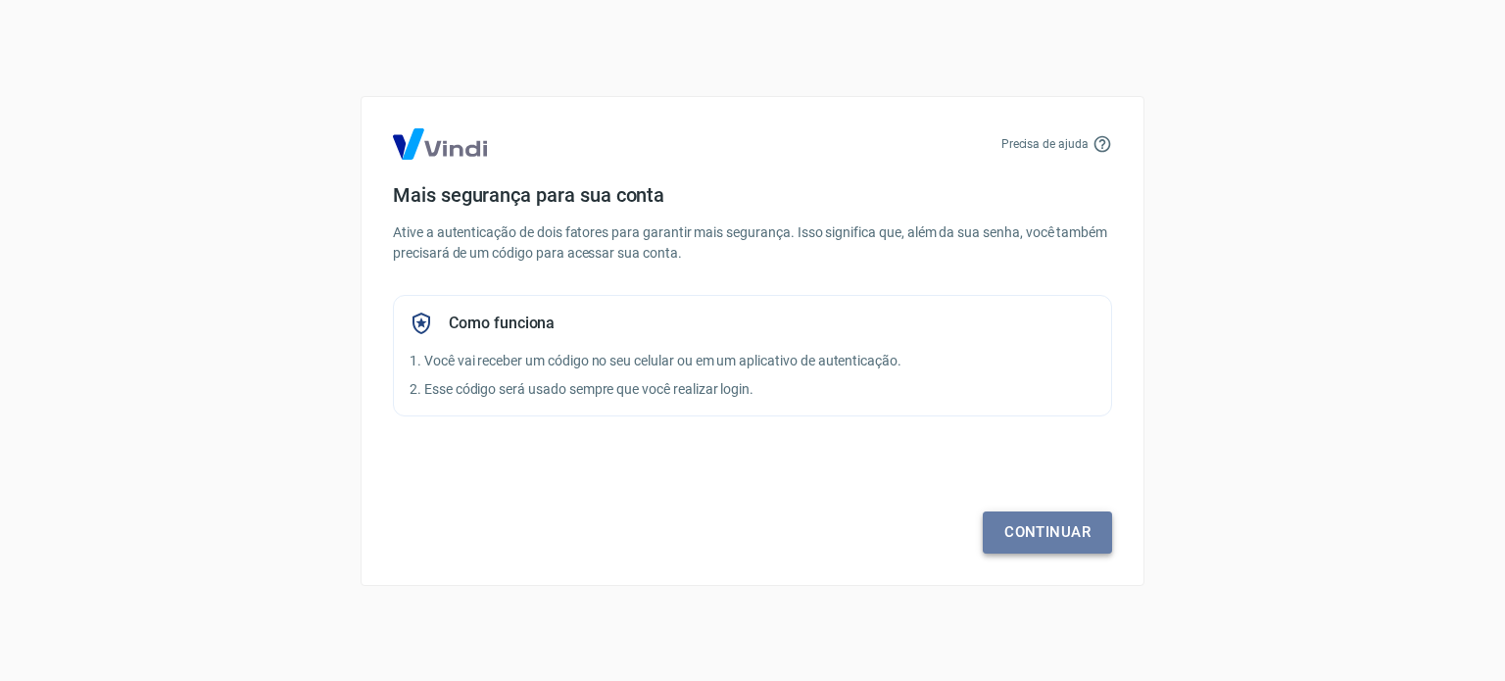
click at [1058, 534] on link "Continuar" at bounding box center [1047, 531] width 129 height 41
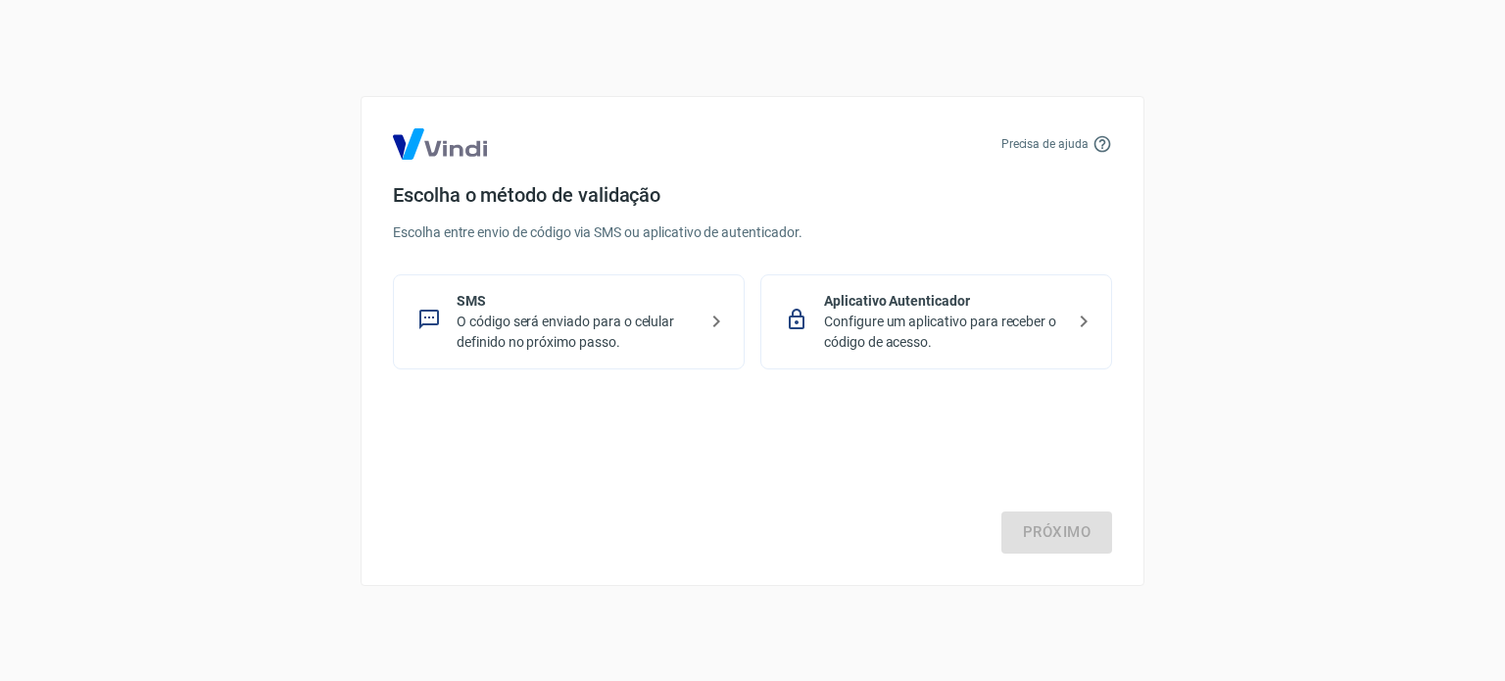
click at [630, 328] on p "O código será enviado para o celular definido no próximo passo." at bounding box center [576, 332] width 240 height 41
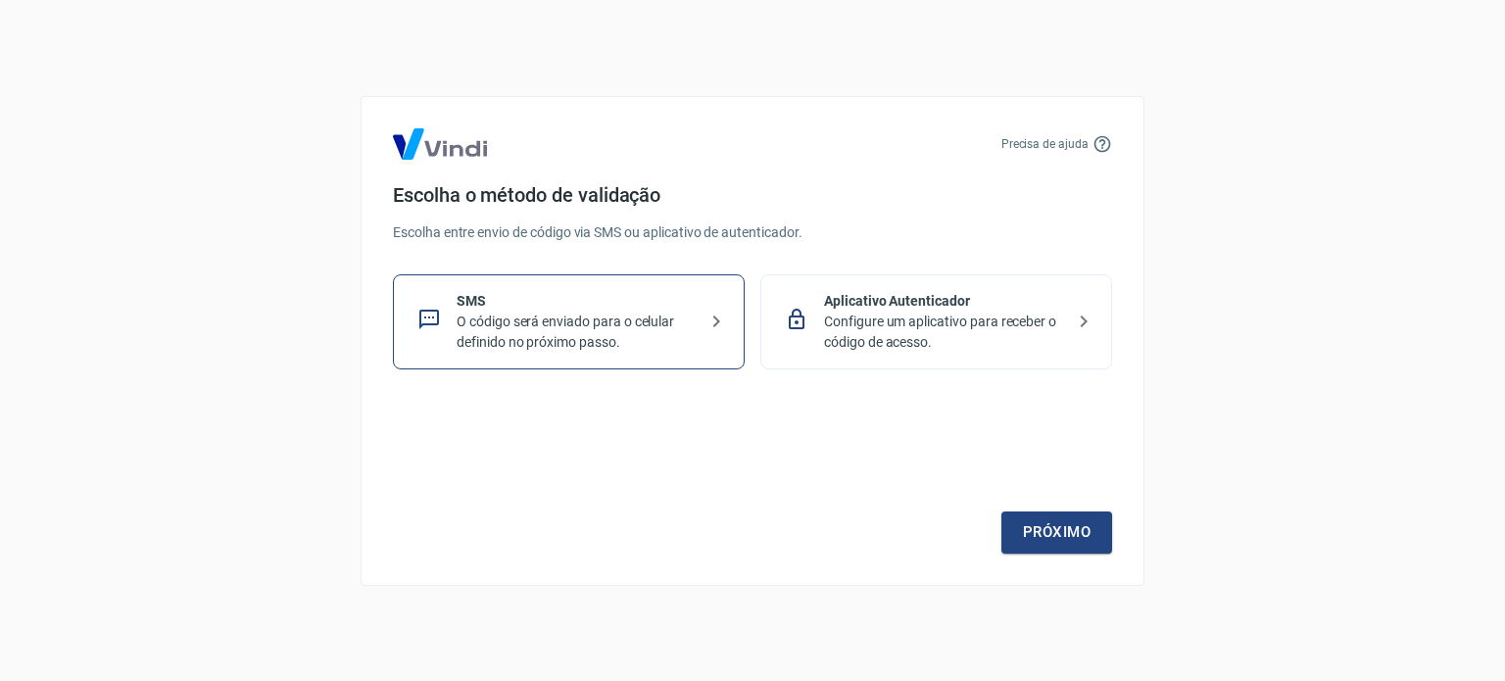
click at [657, 330] on p "O código será enviado para o celular definido no próximo passo." at bounding box center [576, 332] width 240 height 41
click at [1085, 524] on link "Próximo" at bounding box center [1056, 531] width 111 height 41
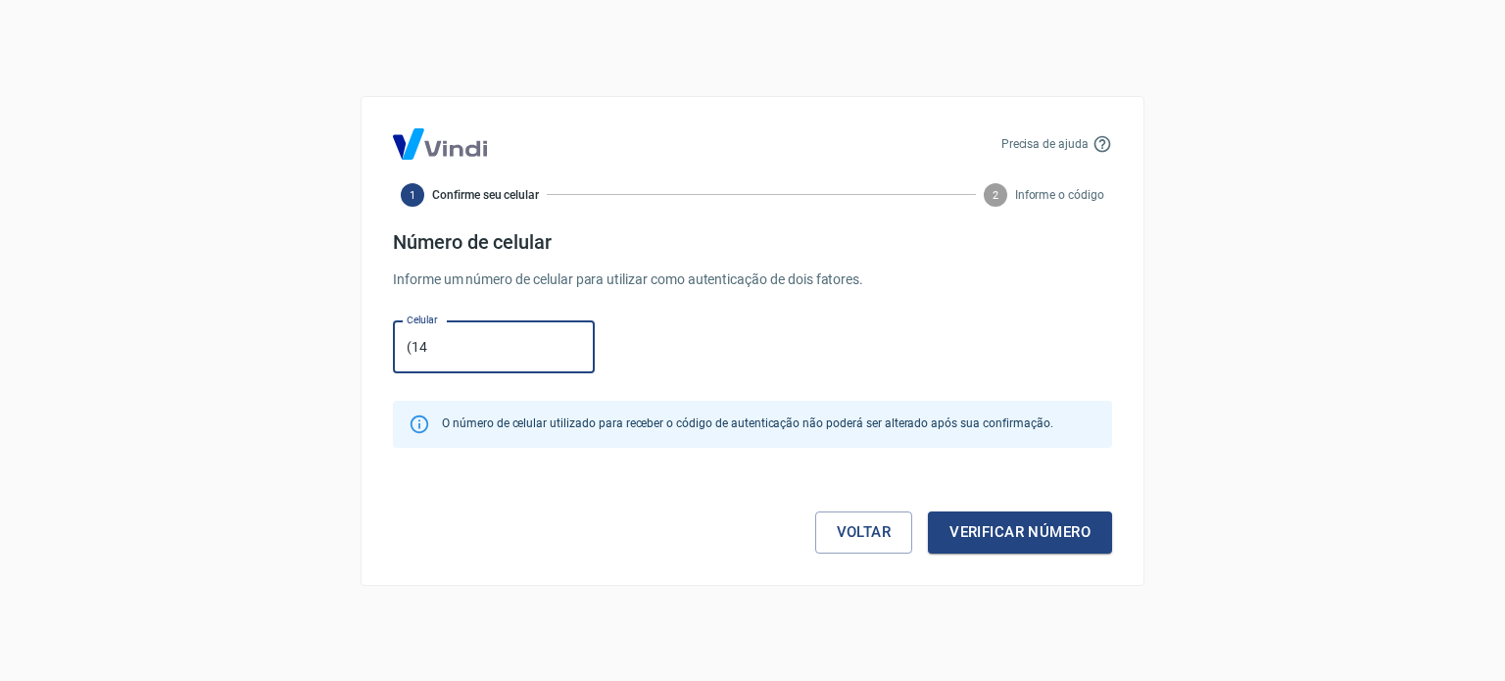
type input "(14) 98118-0001"
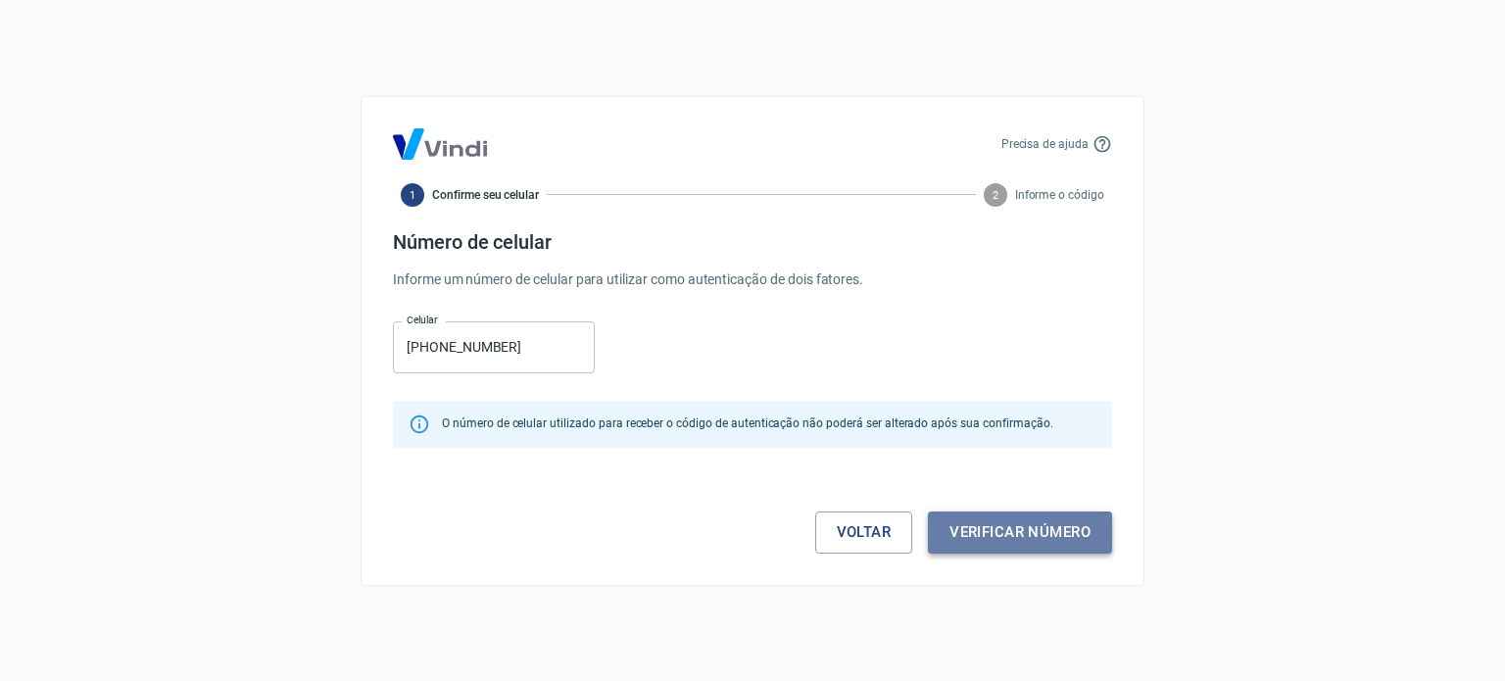
click at [1041, 528] on button "Verificar número" at bounding box center [1020, 531] width 184 height 41
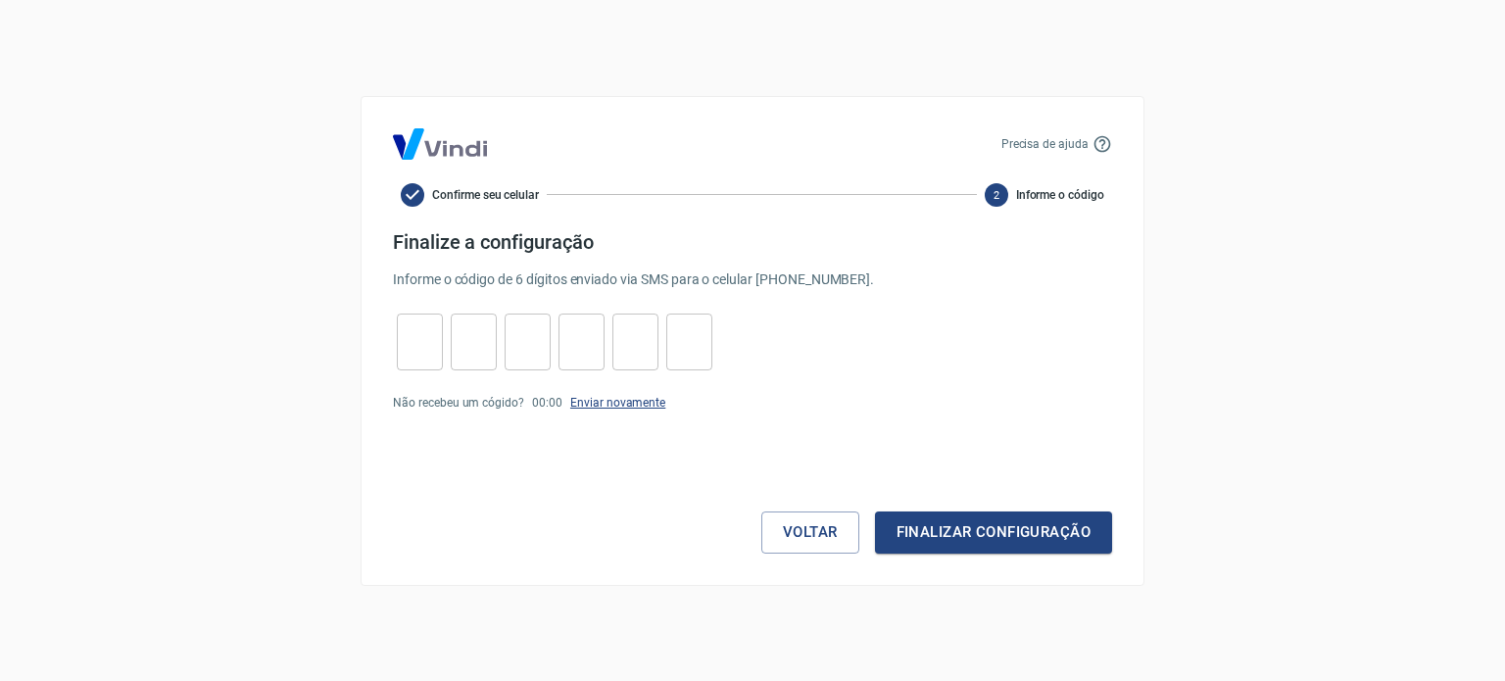
click at [617, 405] on link "Enviar novamente" at bounding box center [617, 403] width 95 height 14
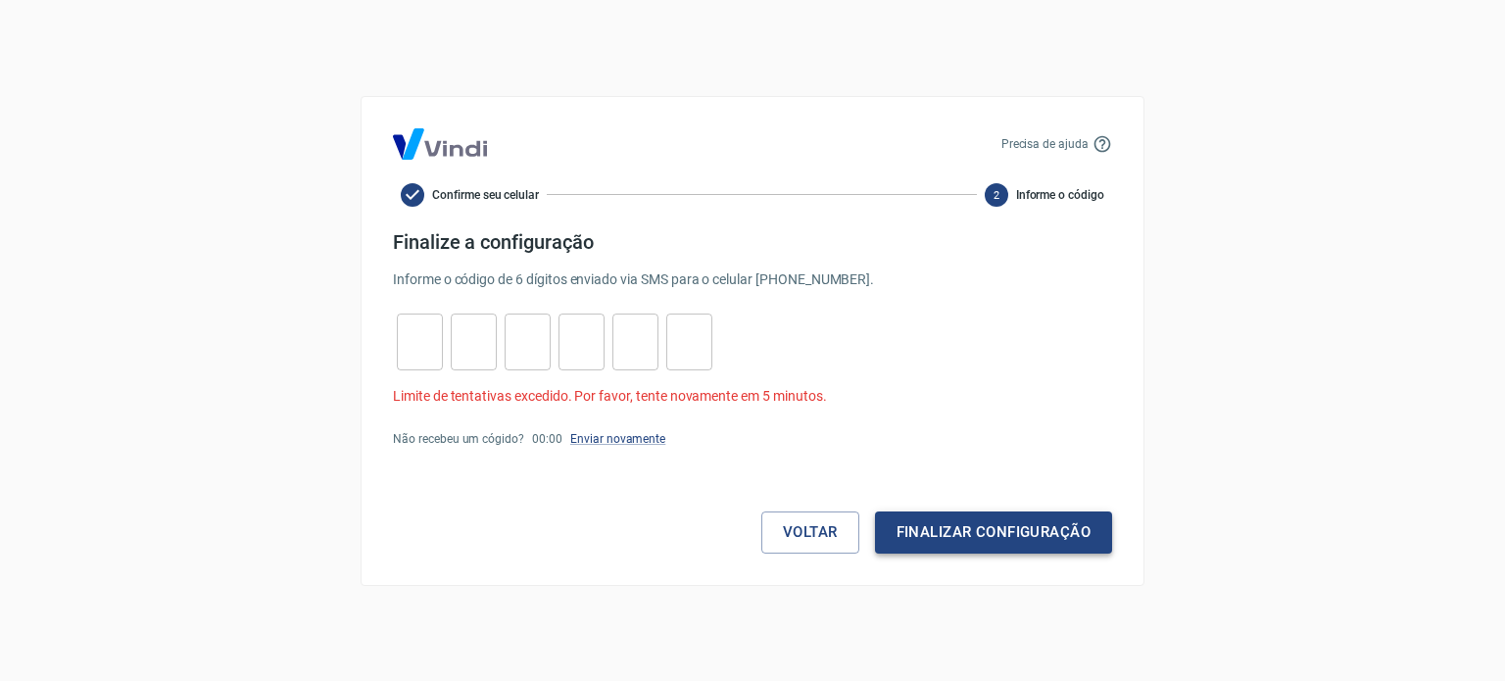
click at [966, 539] on button "Finalizar configuração" at bounding box center [993, 531] width 237 height 41
